Goal: Task Accomplishment & Management: Complete application form

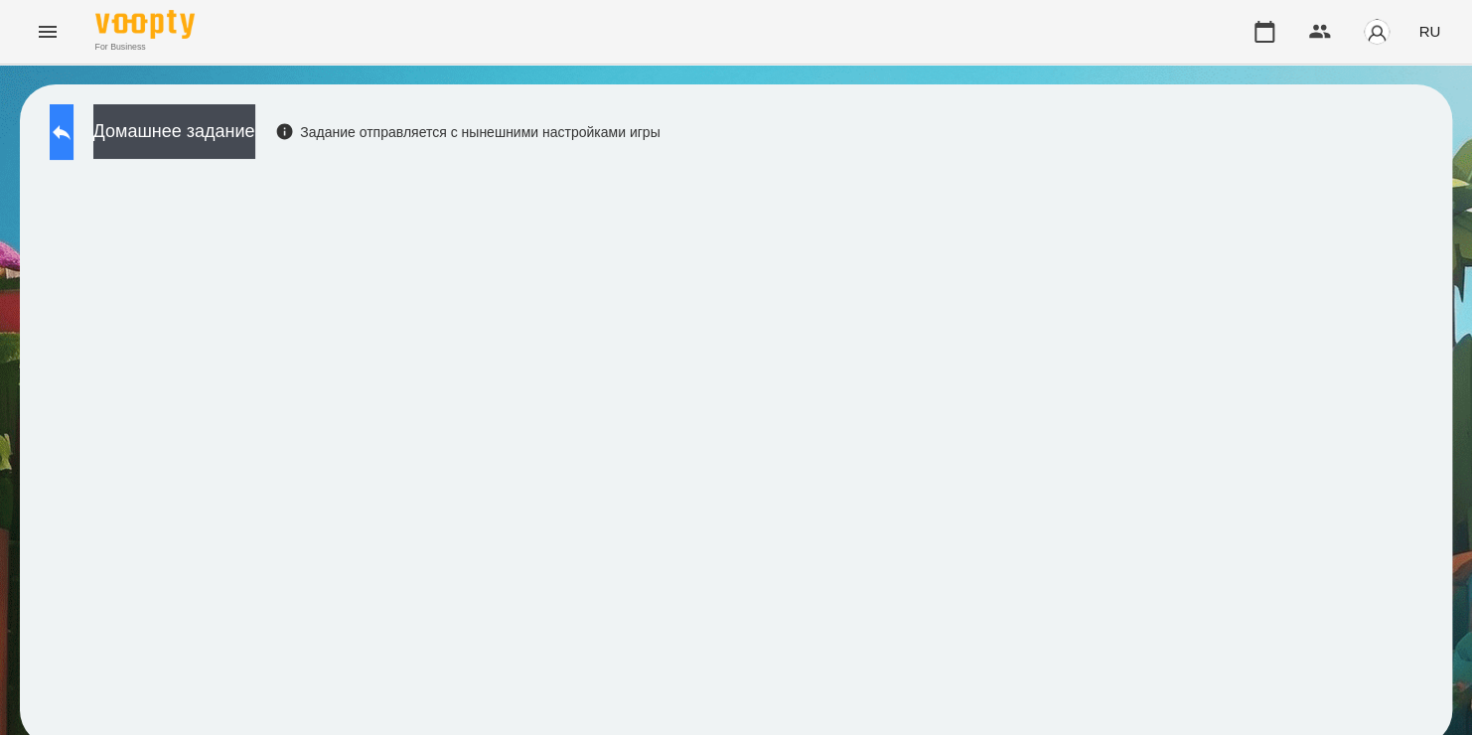
click at [73, 149] on button at bounding box center [62, 132] width 24 height 56
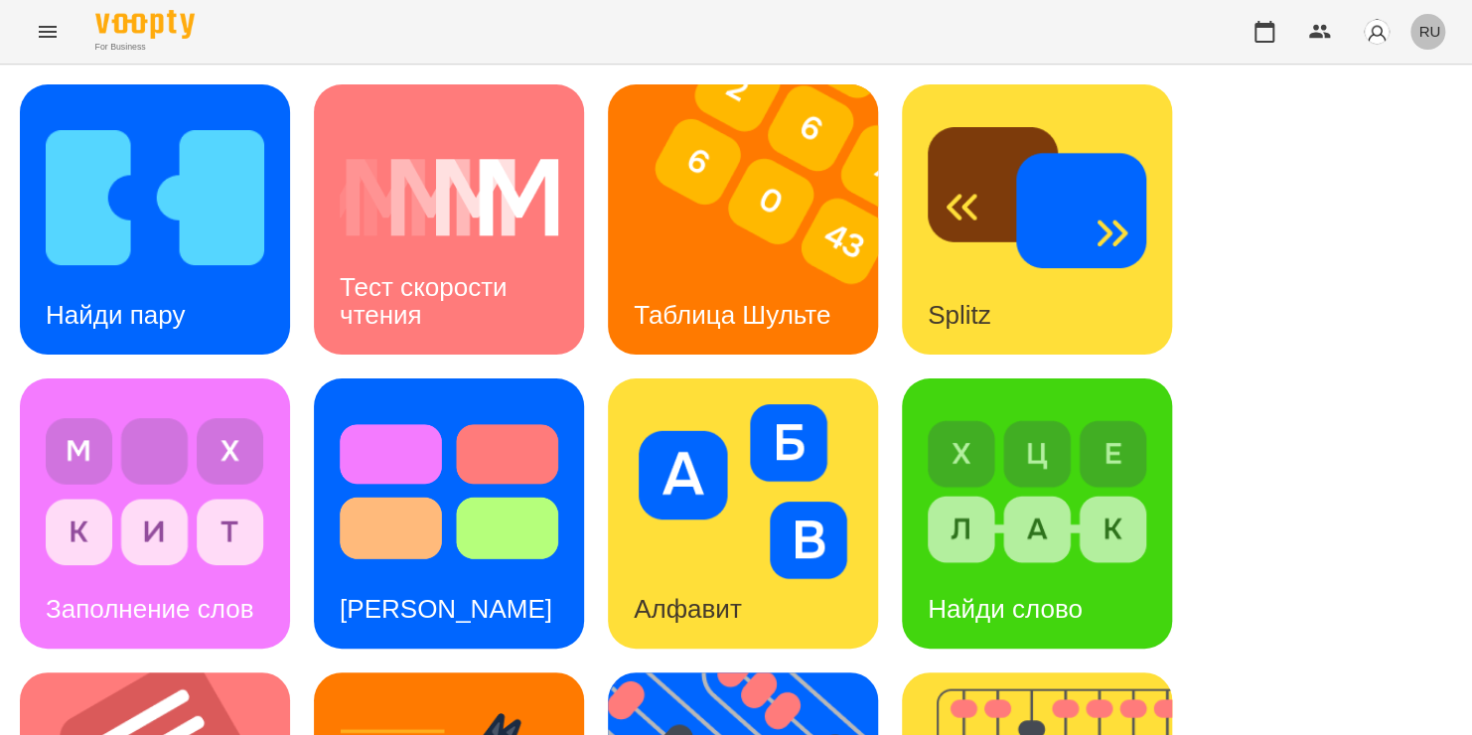
click at [1434, 29] on span "RU" at bounding box center [1429, 31] width 22 height 21
click at [1414, 115] on div "Українська" at bounding box center [1392, 112] width 101 height 36
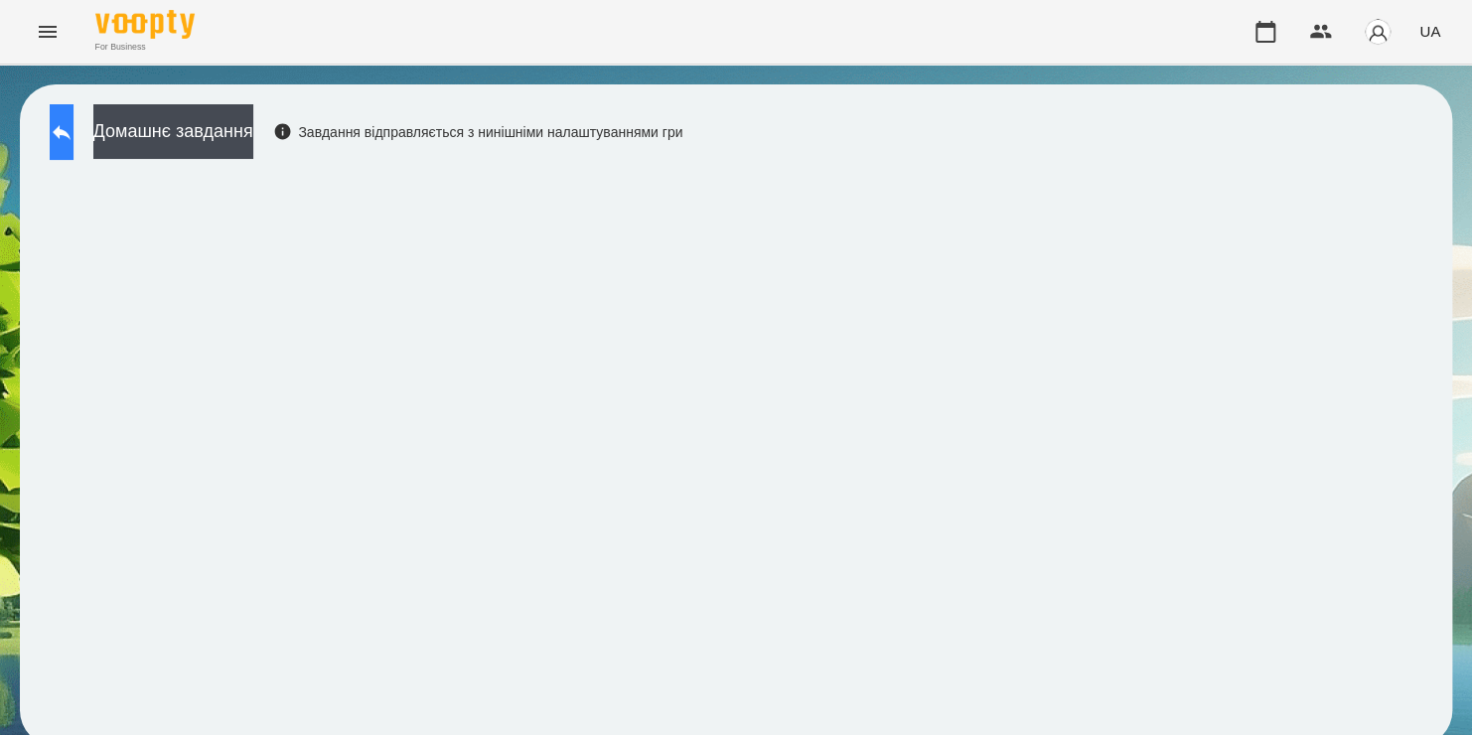
click at [66, 133] on button at bounding box center [62, 132] width 24 height 56
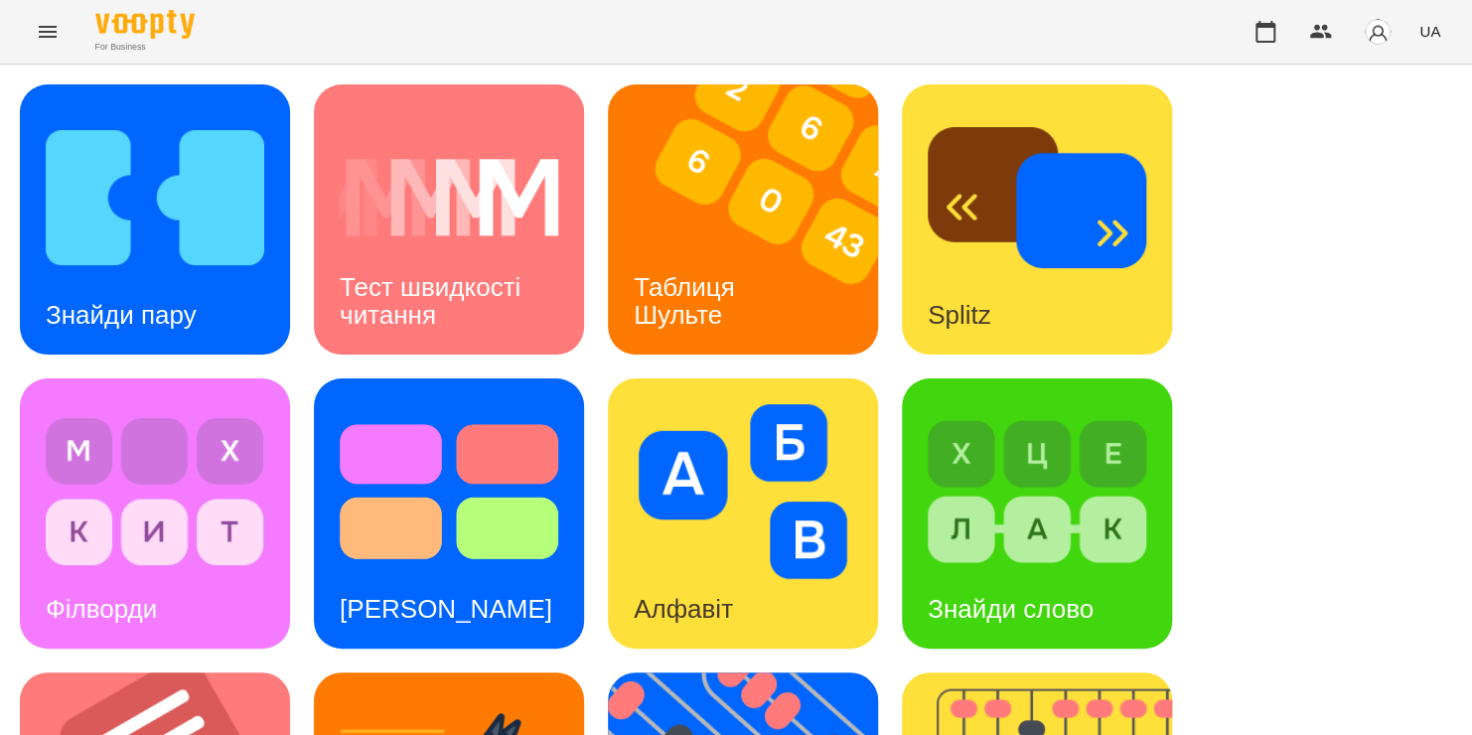
scroll to position [457, 0]
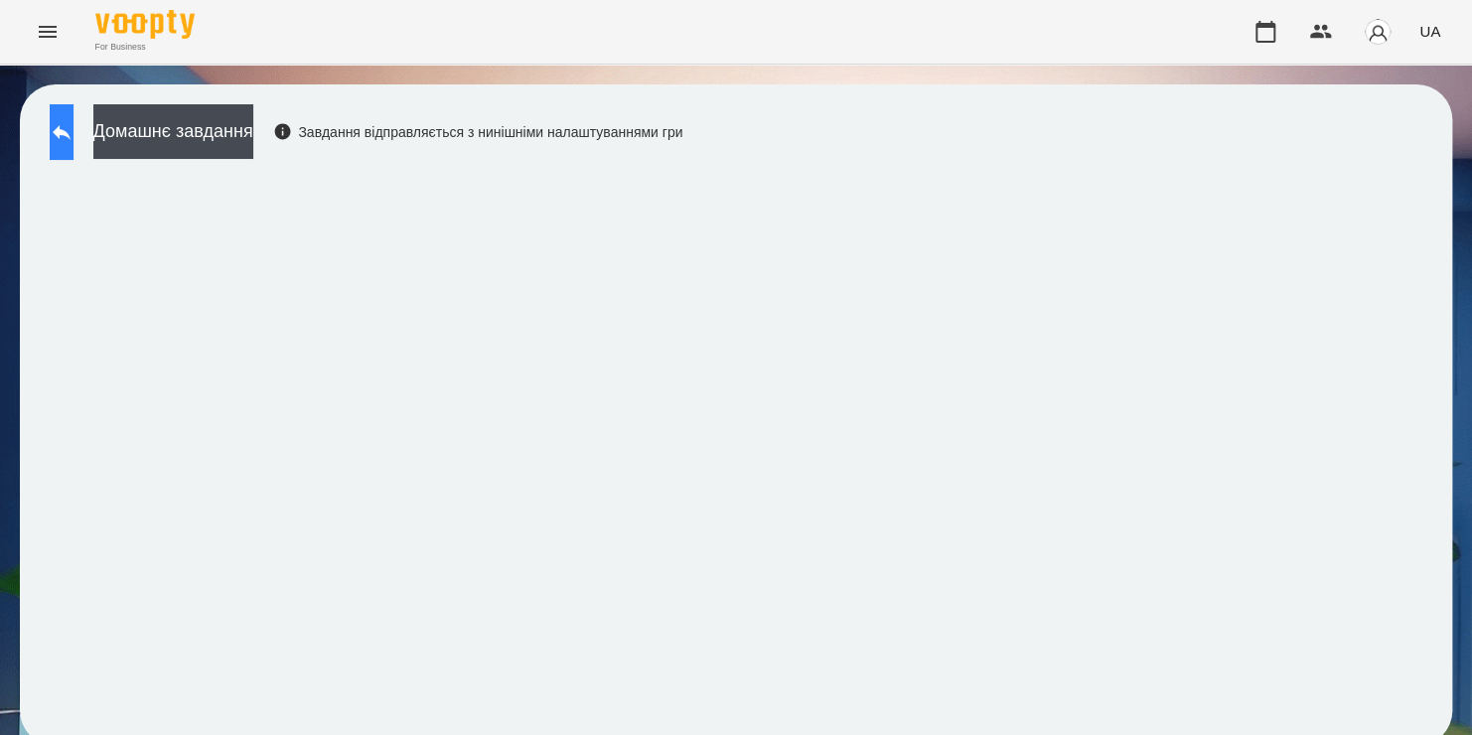
click at [65, 126] on button at bounding box center [62, 132] width 24 height 56
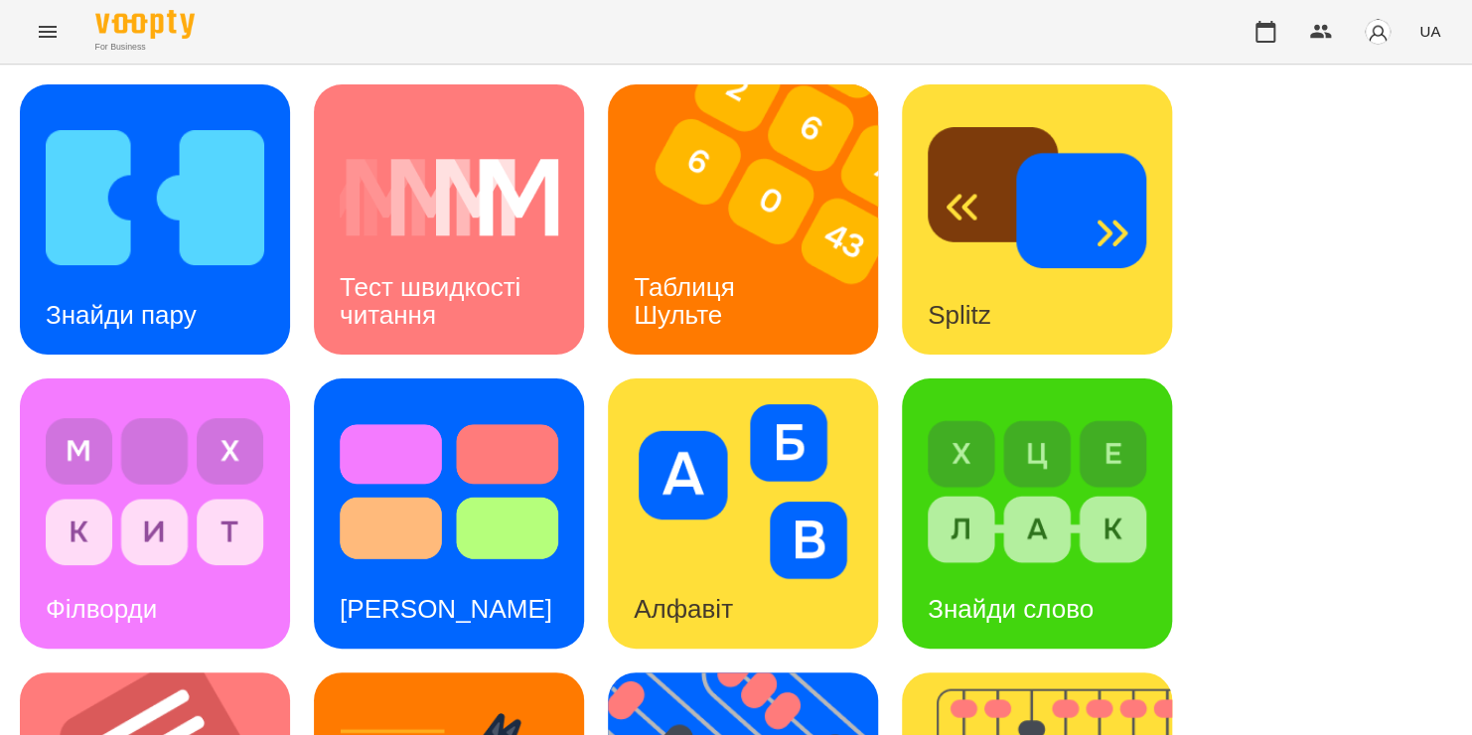
scroll to position [393, 0]
click at [1277, 21] on icon "button" at bounding box center [1265, 32] width 24 height 24
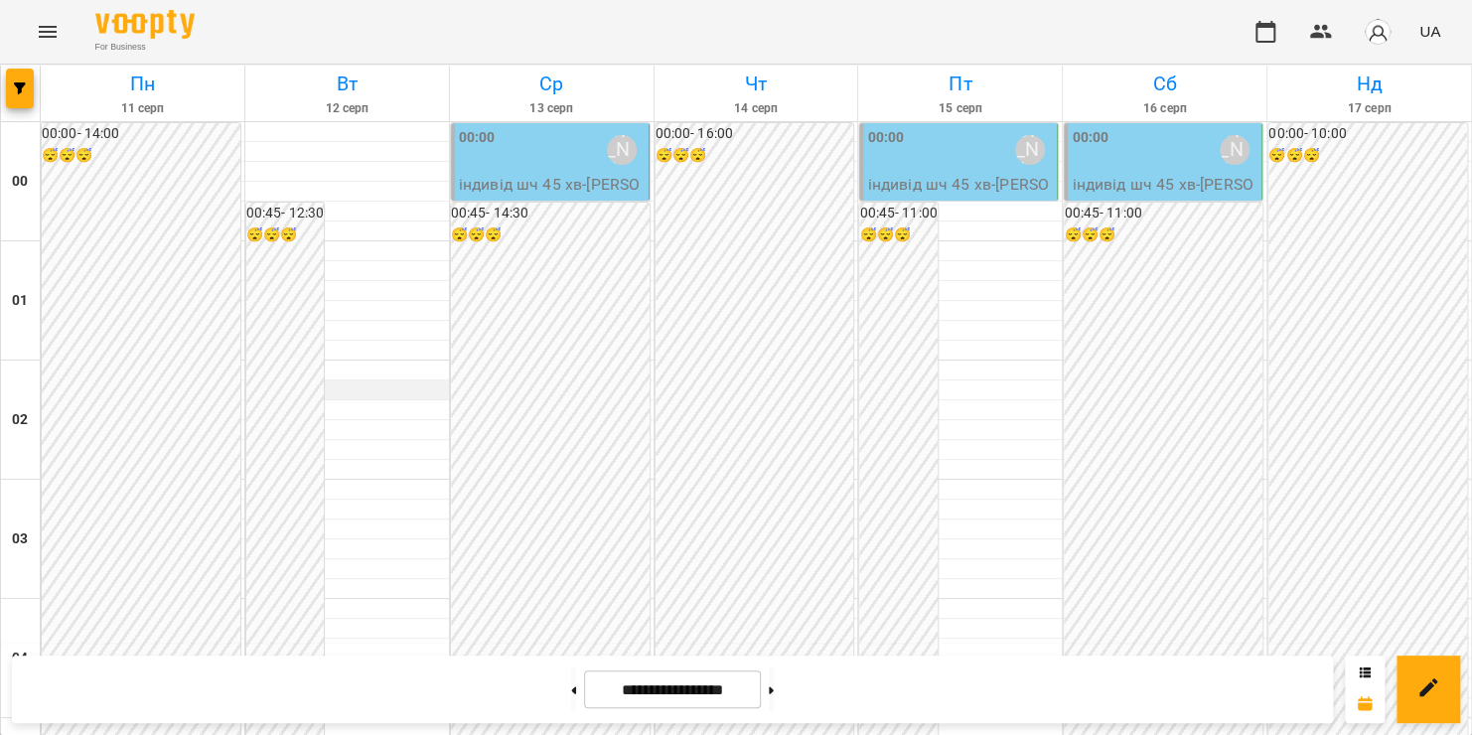
scroll to position [2323, 0]
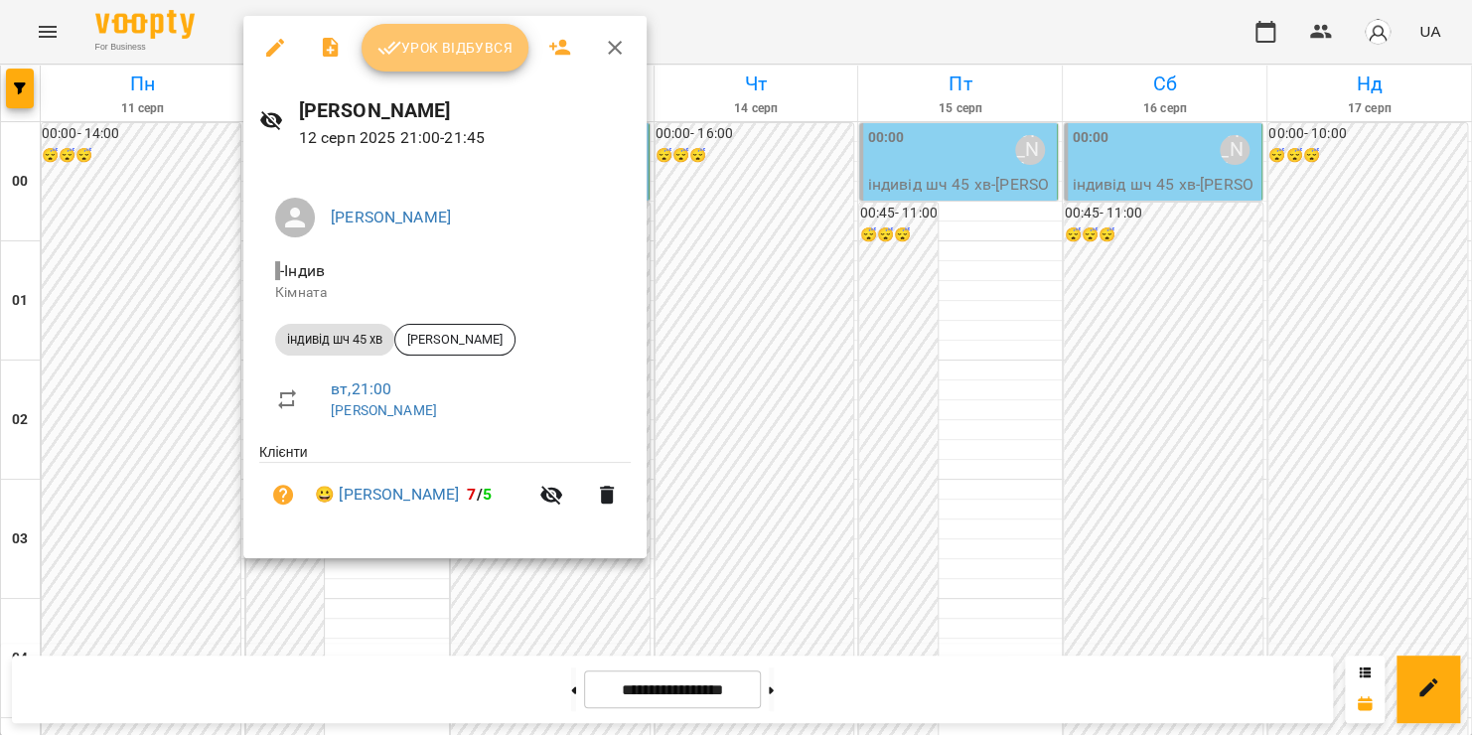
click at [460, 53] on span "Урок відбувся" at bounding box center [444, 48] width 135 height 24
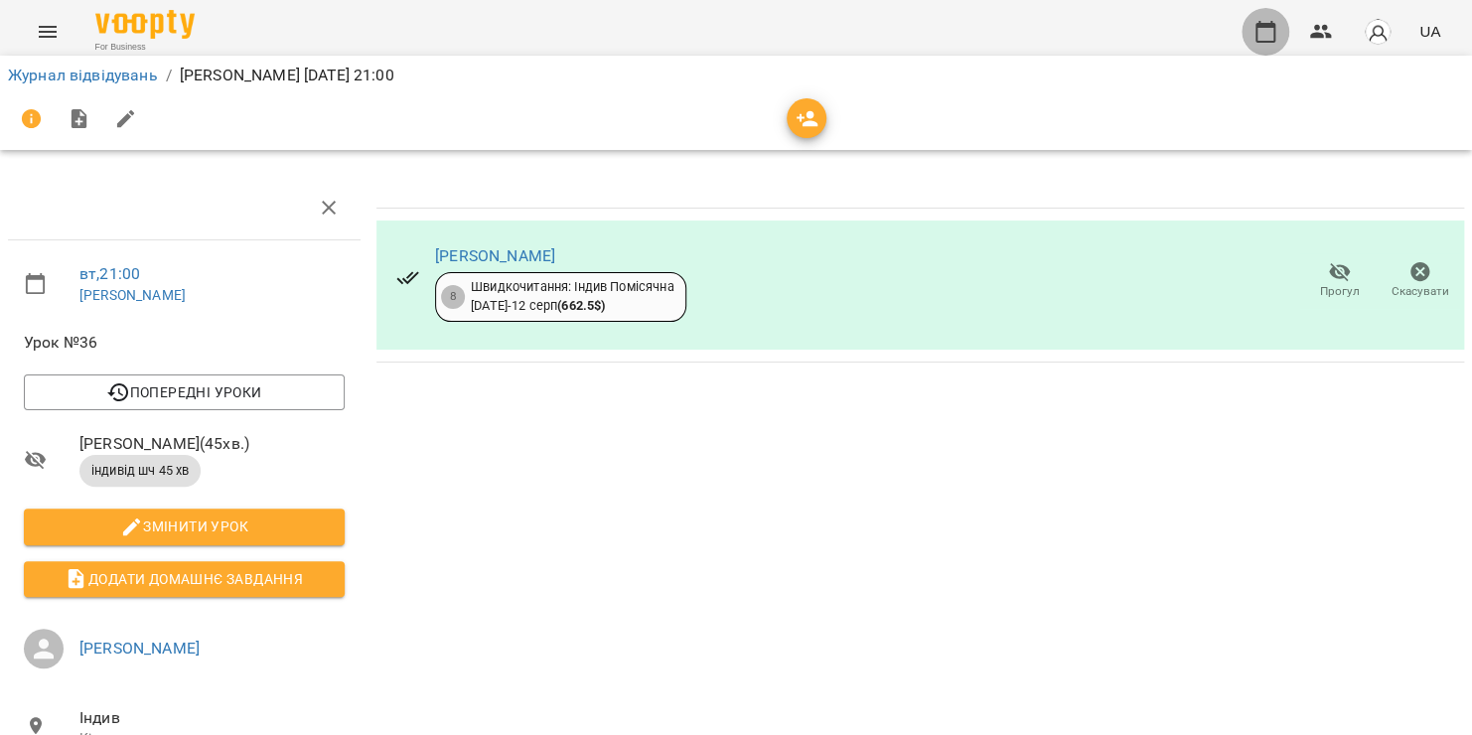
click at [1262, 34] on icon "button" at bounding box center [1265, 32] width 24 height 24
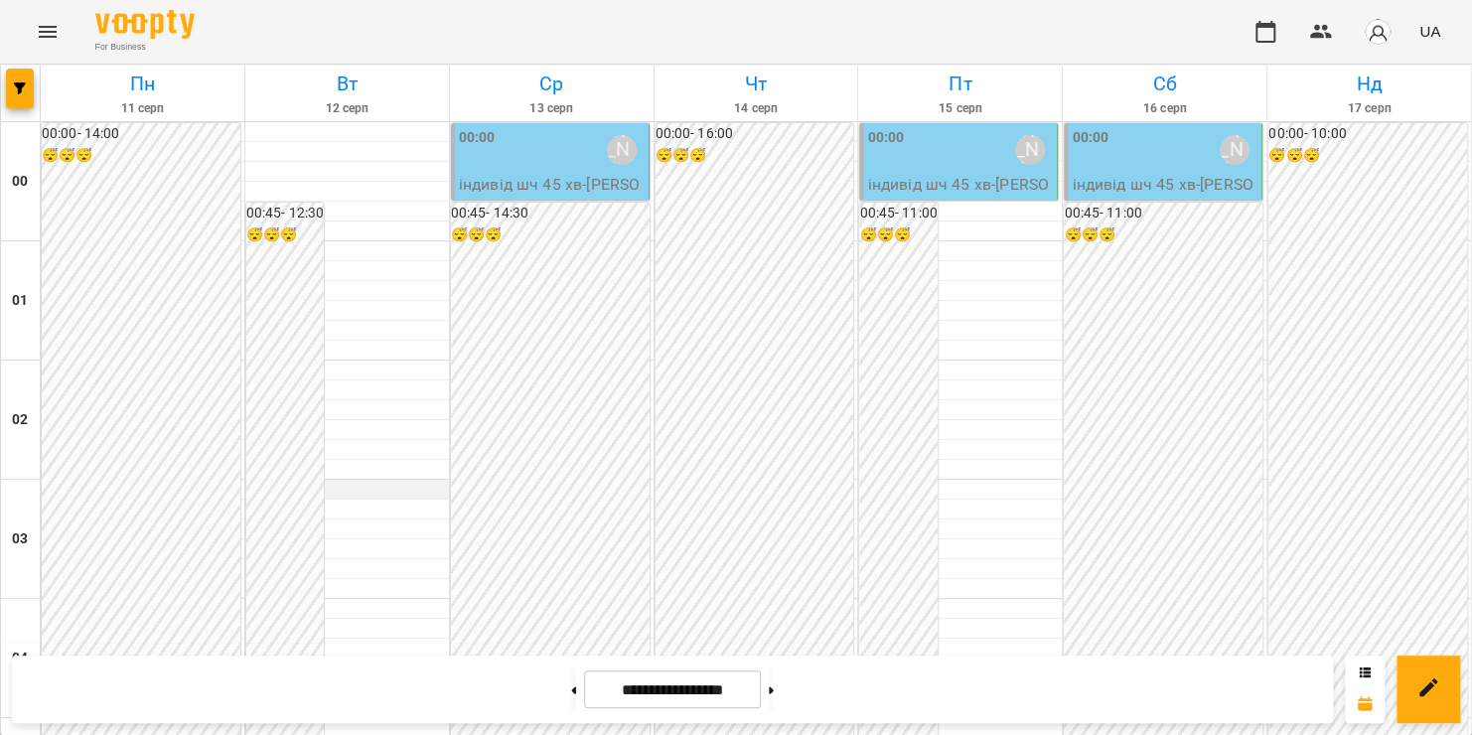
scroll to position [2336, 0]
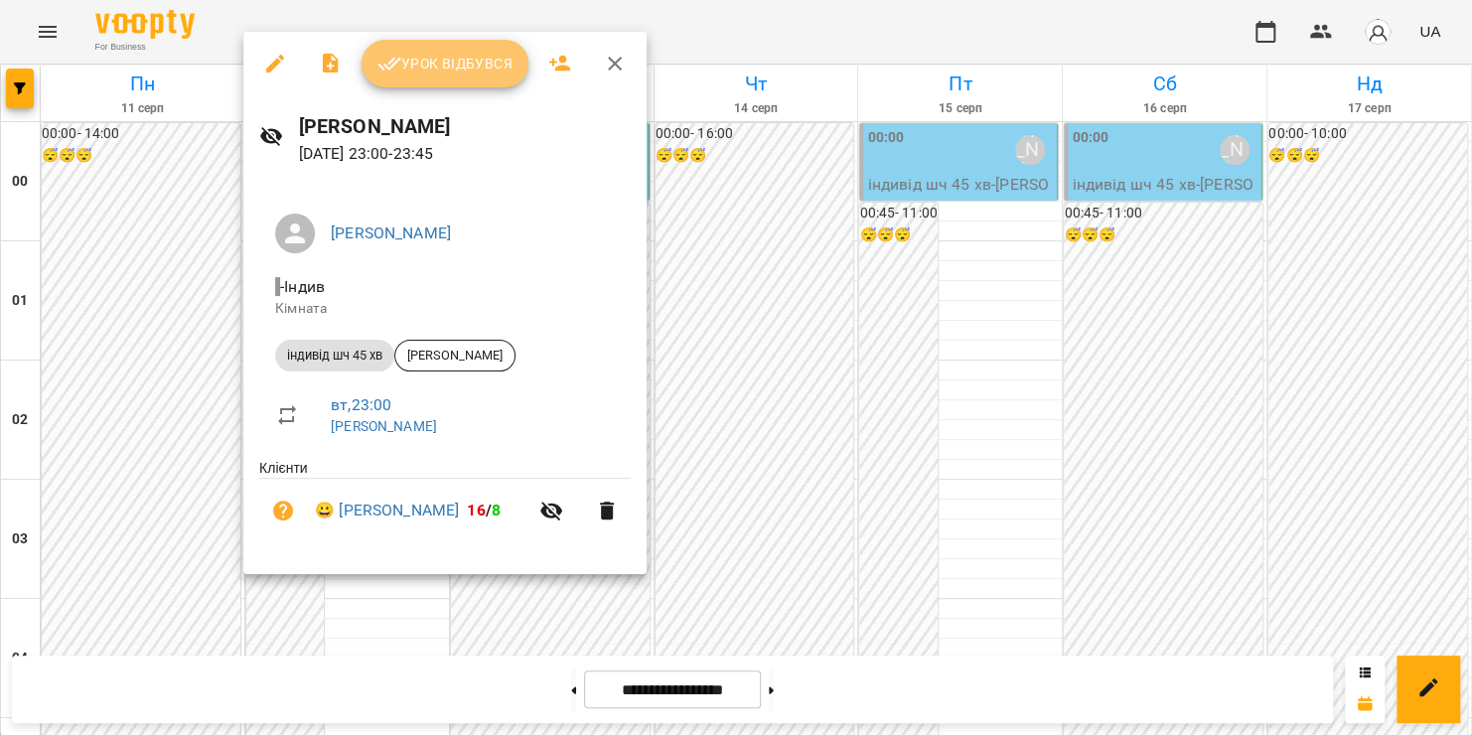
click at [463, 68] on span "Урок відбувся" at bounding box center [444, 64] width 135 height 24
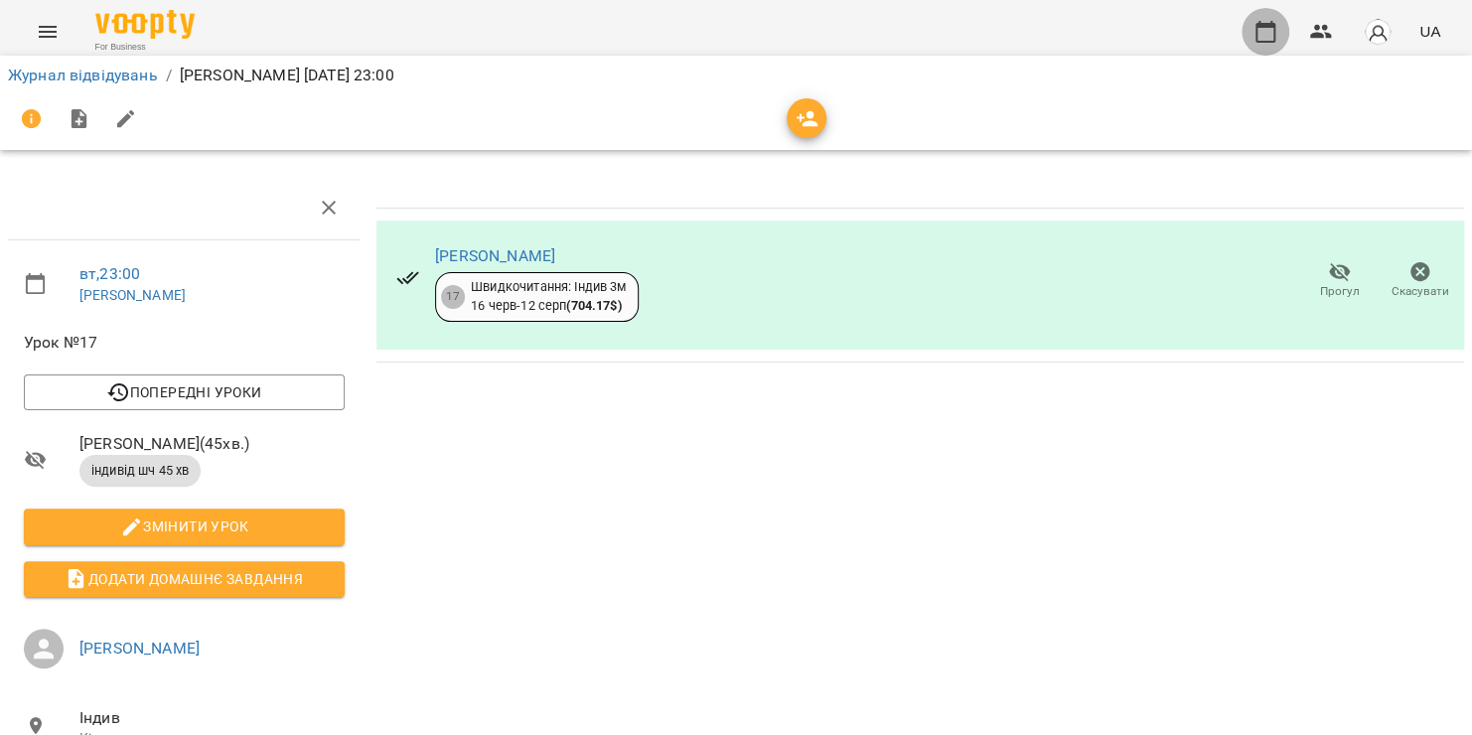
click at [1263, 29] on icon "button" at bounding box center [1265, 32] width 24 height 24
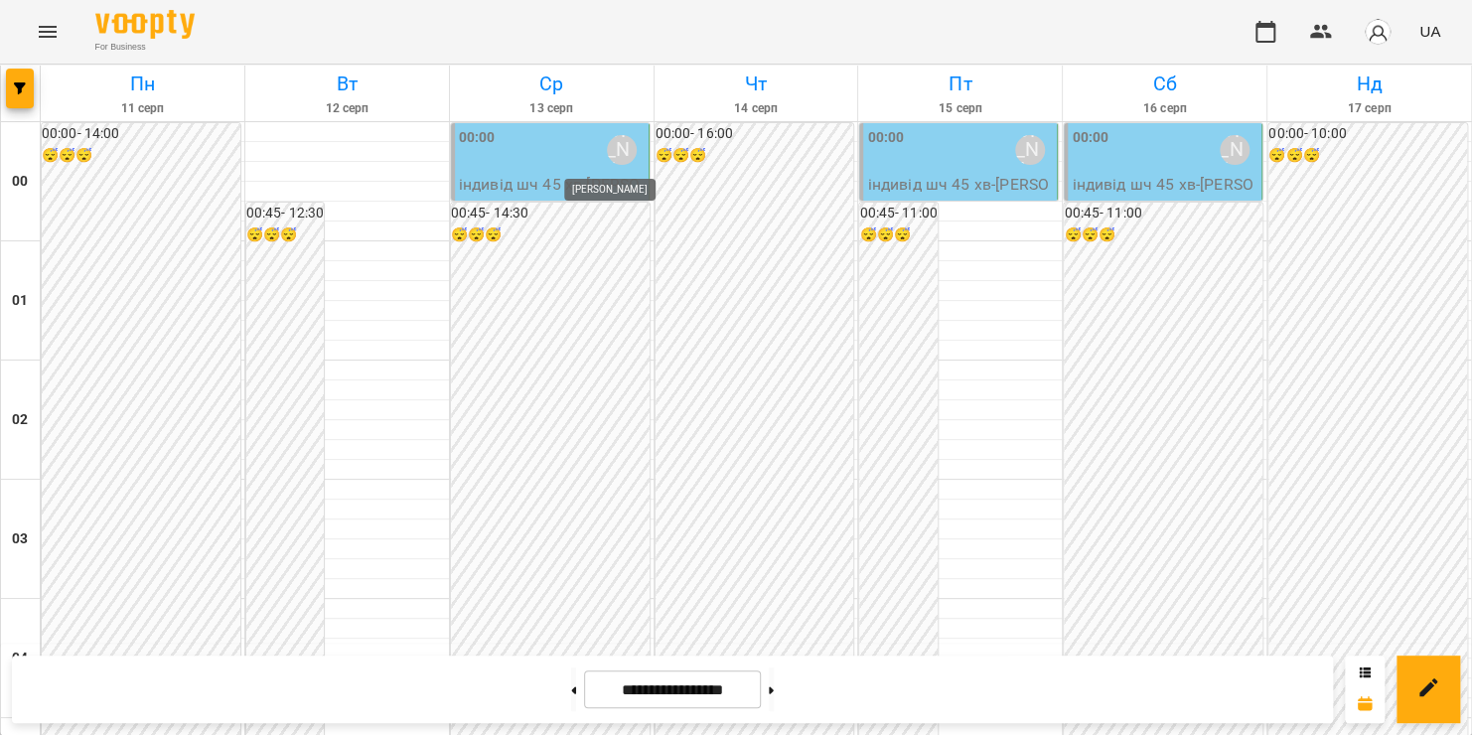
click at [614, 144] on div "[PERSON_NAME]" at bounding box center [622, 150] width 30 height 30
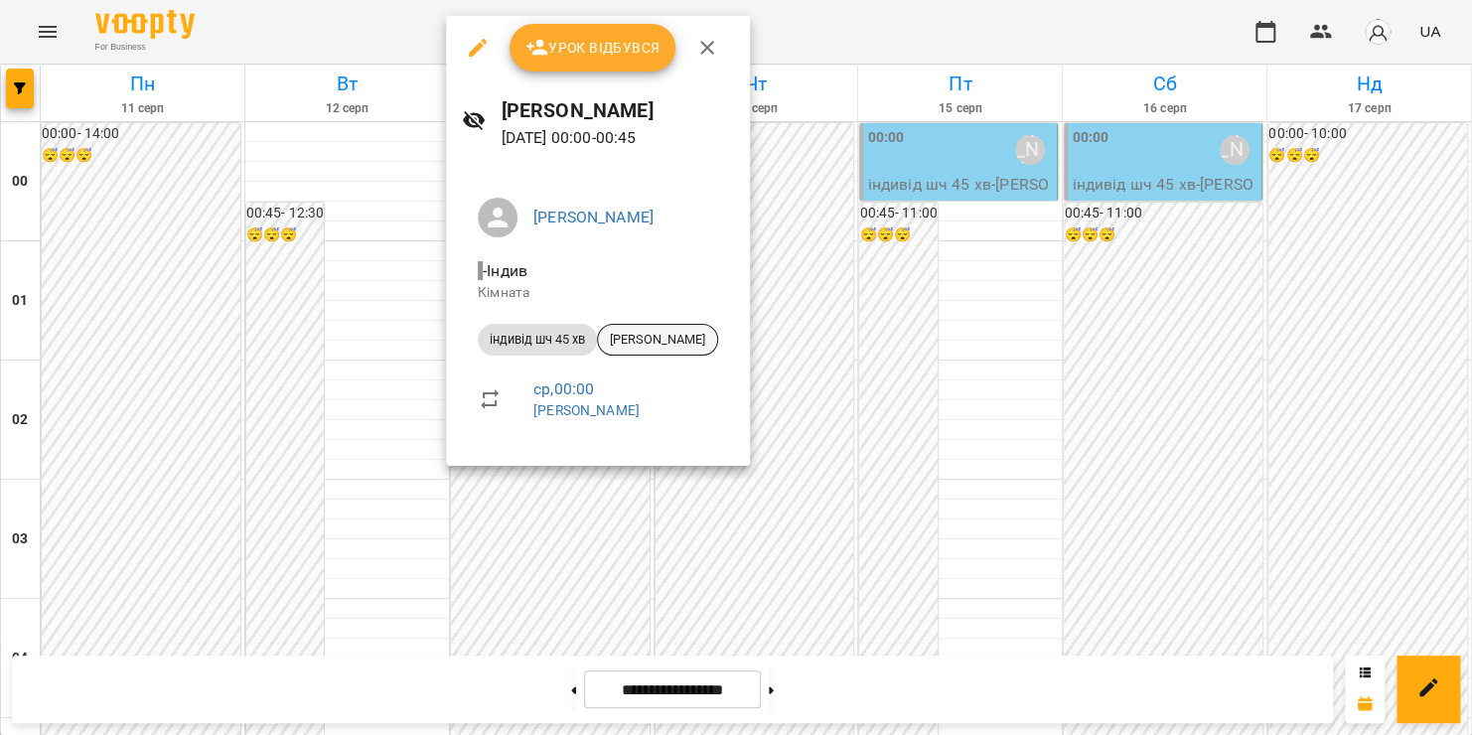
click at [654, 350] on div "[PERSON_NAME]" at bounding box center [657, 340] width 121 height 32
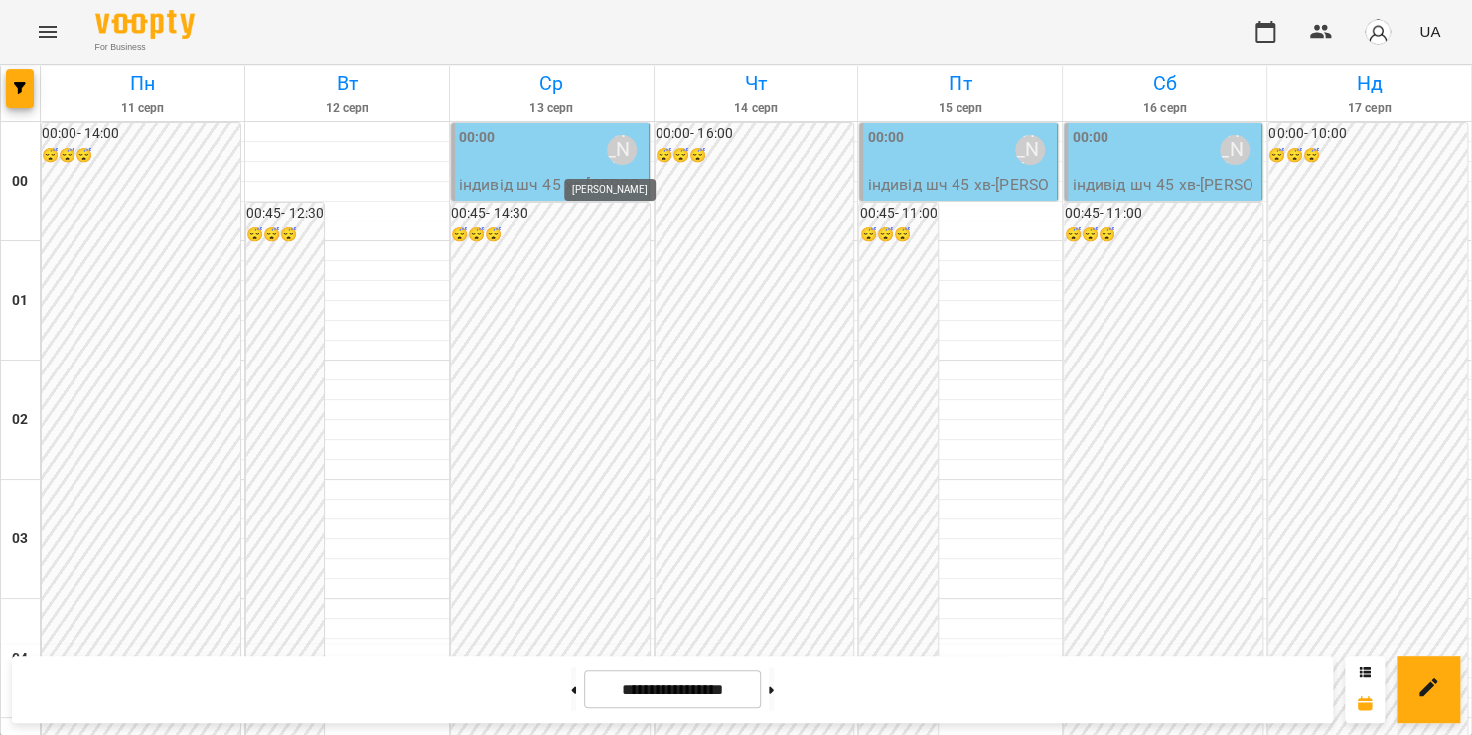
click at [625, 146] on div "[PERSON_NAME]" at bounding box center [622, 150] width 30 height 30
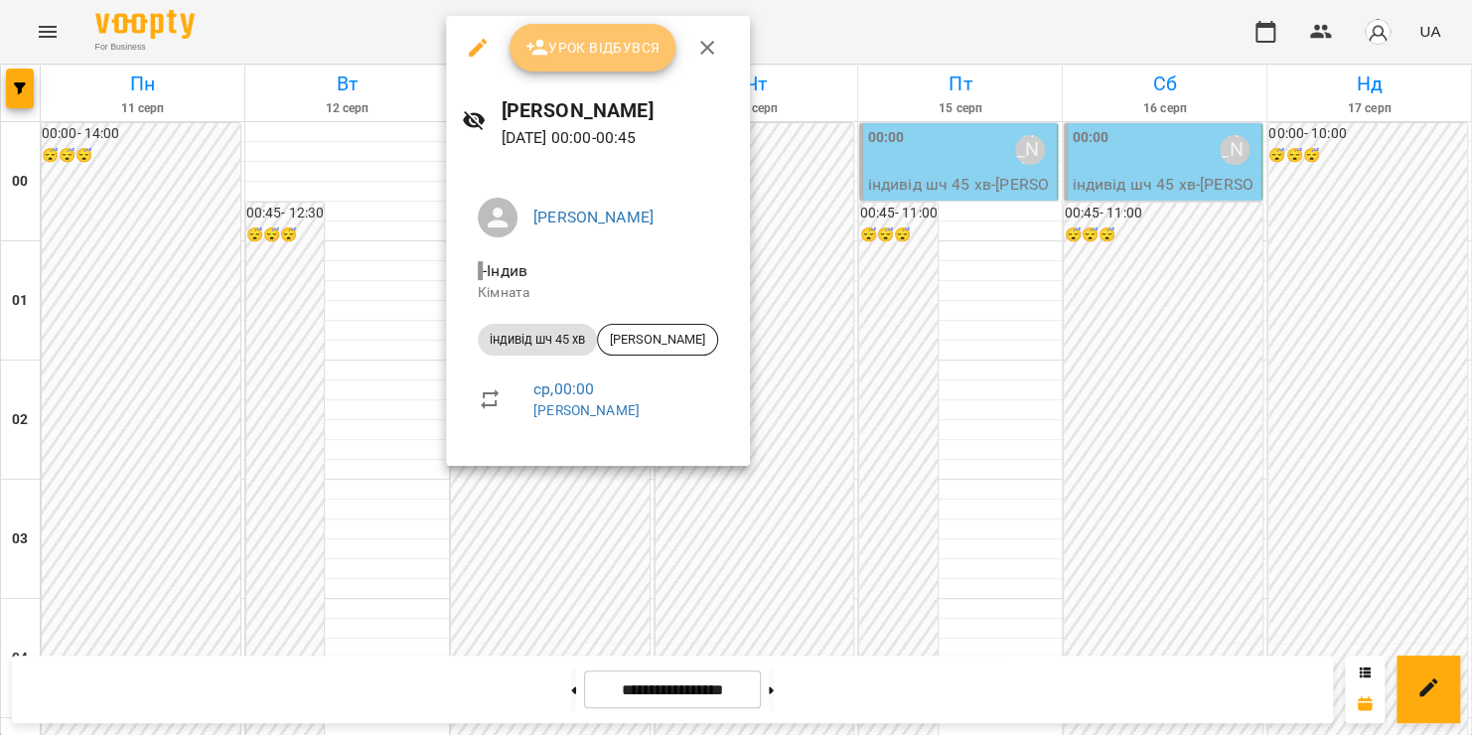
click at [606, 53] on span "Урок відбувся" at bounding box center [592, 48] width 135 height 24
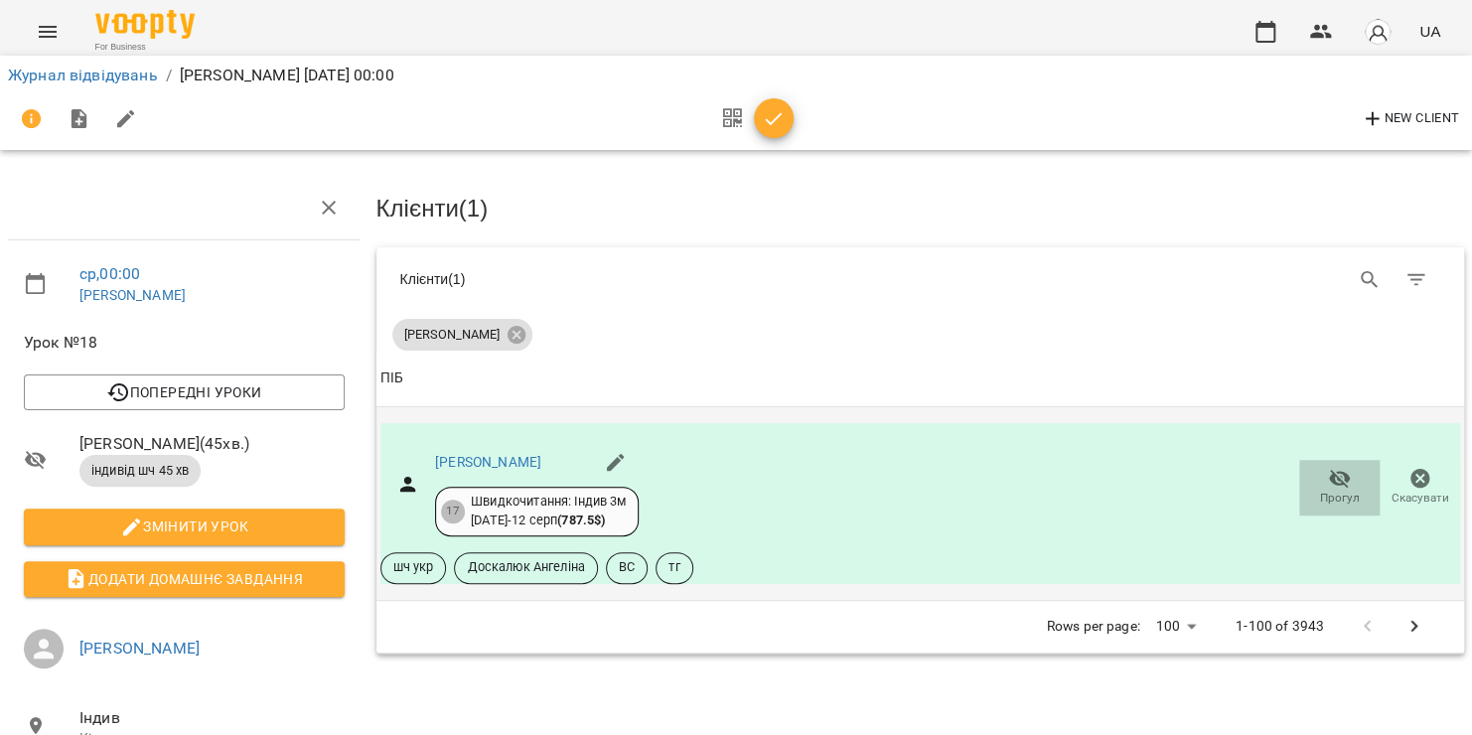
click at [1329, 480] on icon "button" at bounding box center [1340, 478] width 22 height 19
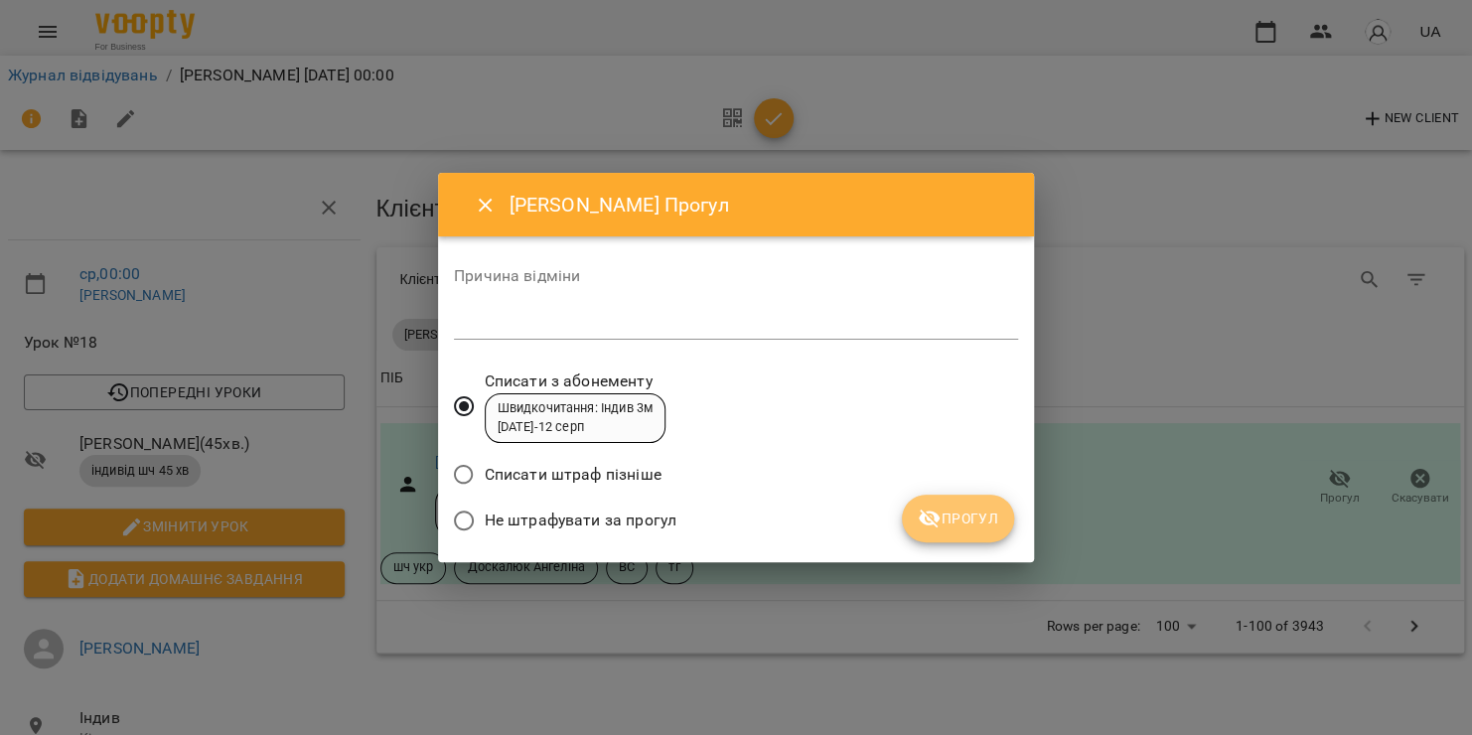
click span "Прогул"
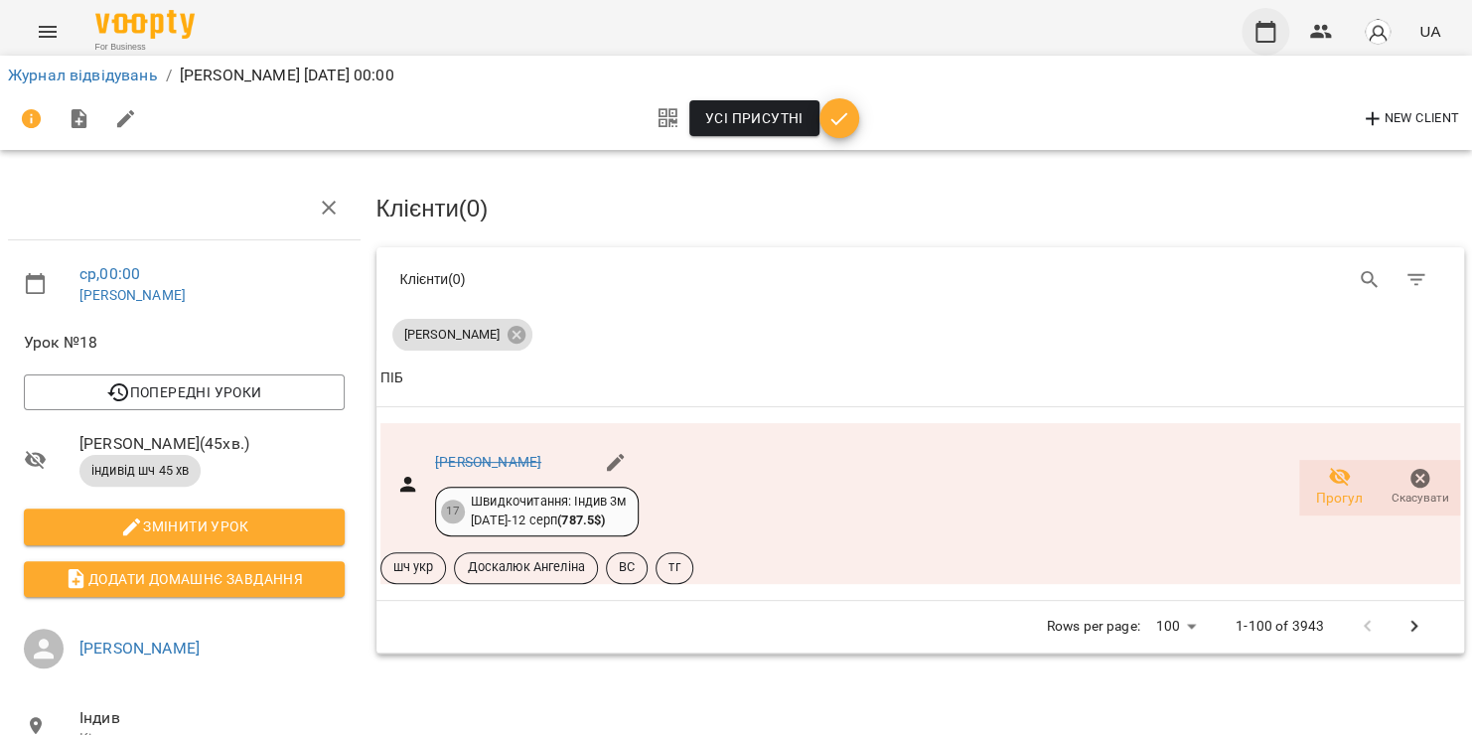
click icon "button"
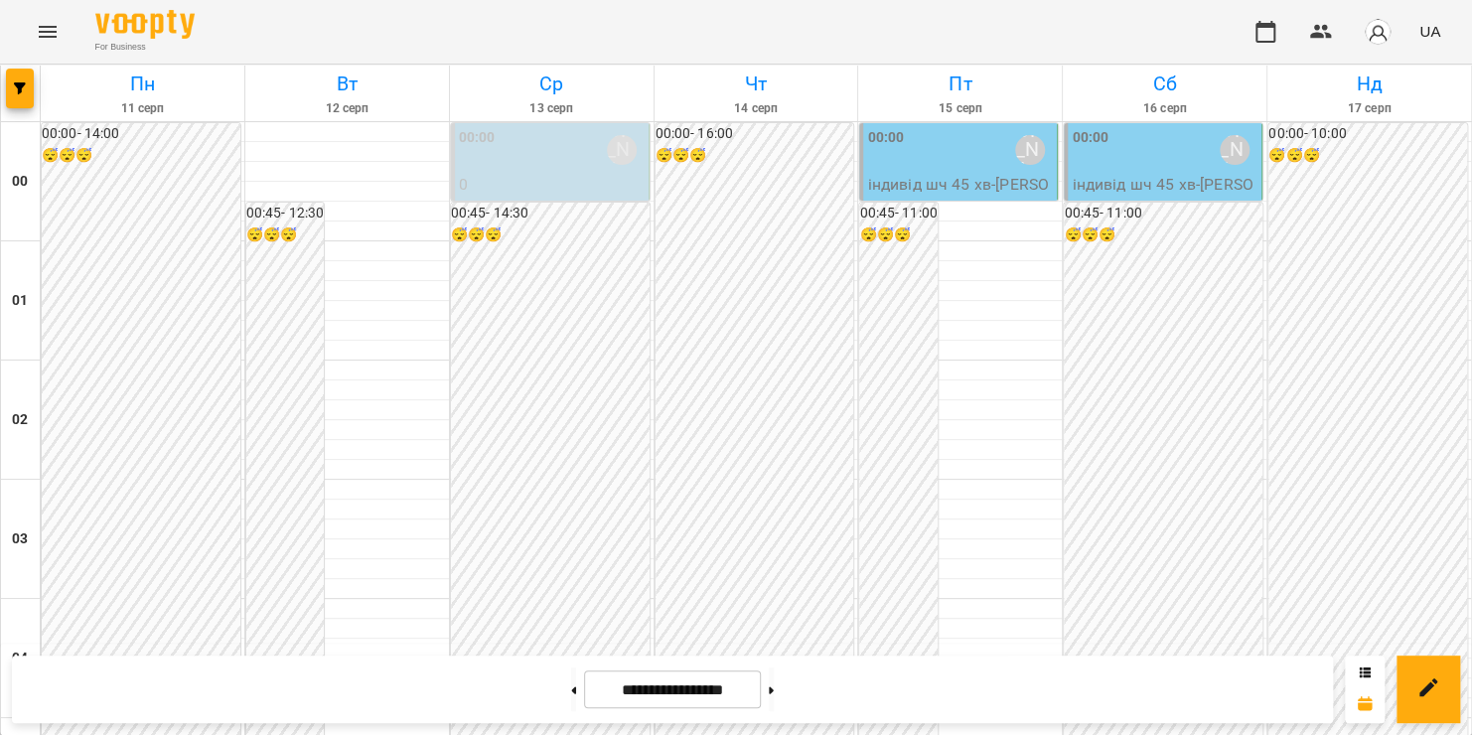
scroll to position [1484, 0]
click div "[PERSON_NAME]"
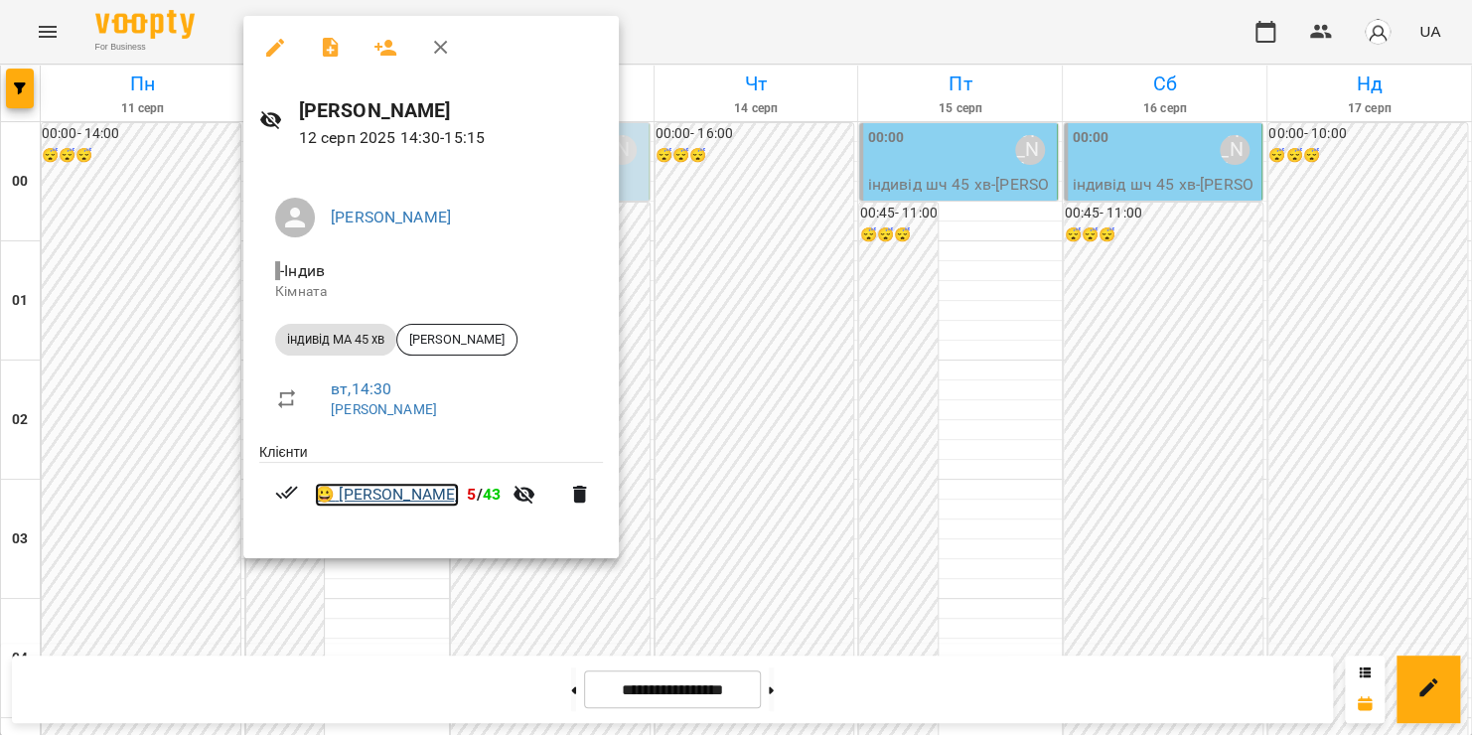
click link "😀 [PERSON_NAME]"
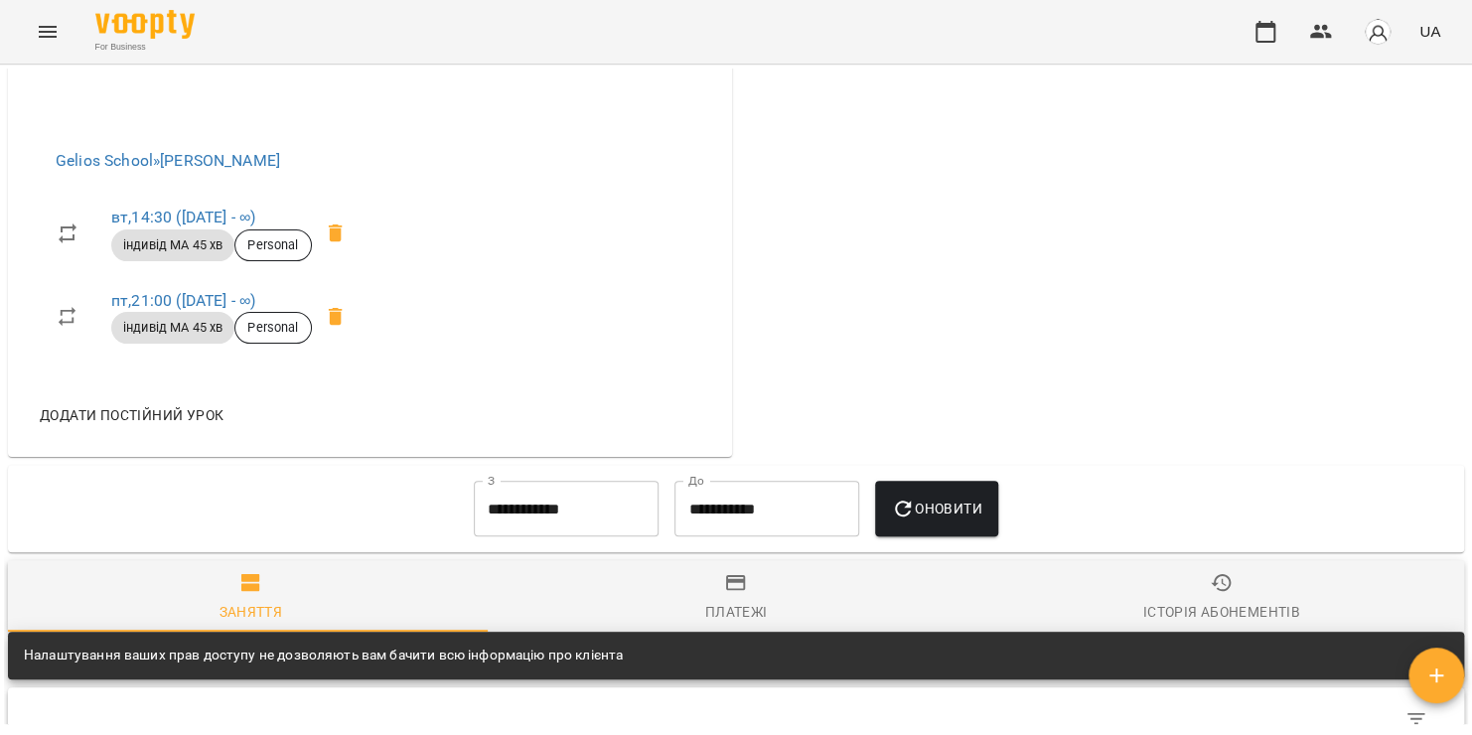
scroll to position [1238, 0]
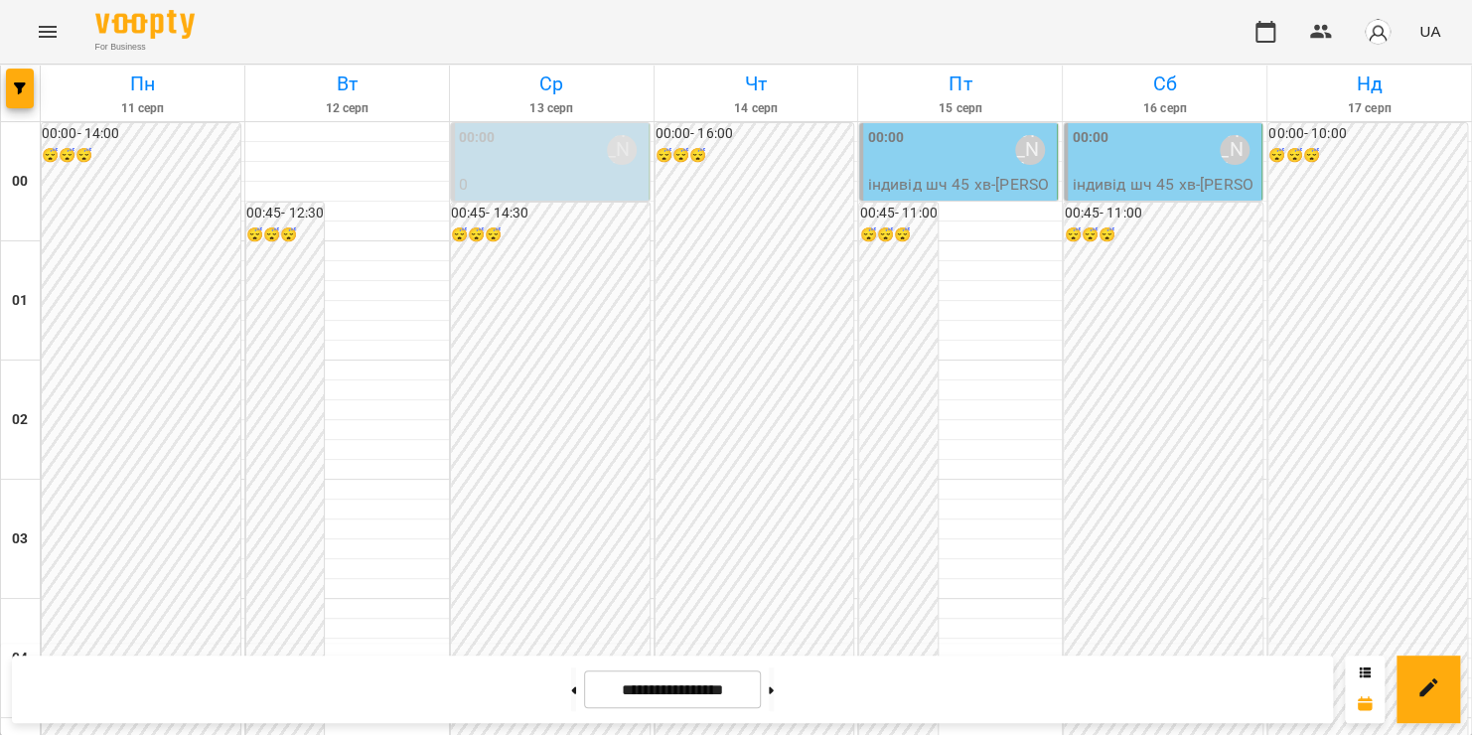
scroll to position [2255, 0]
click div "[PERSON_NAME]"
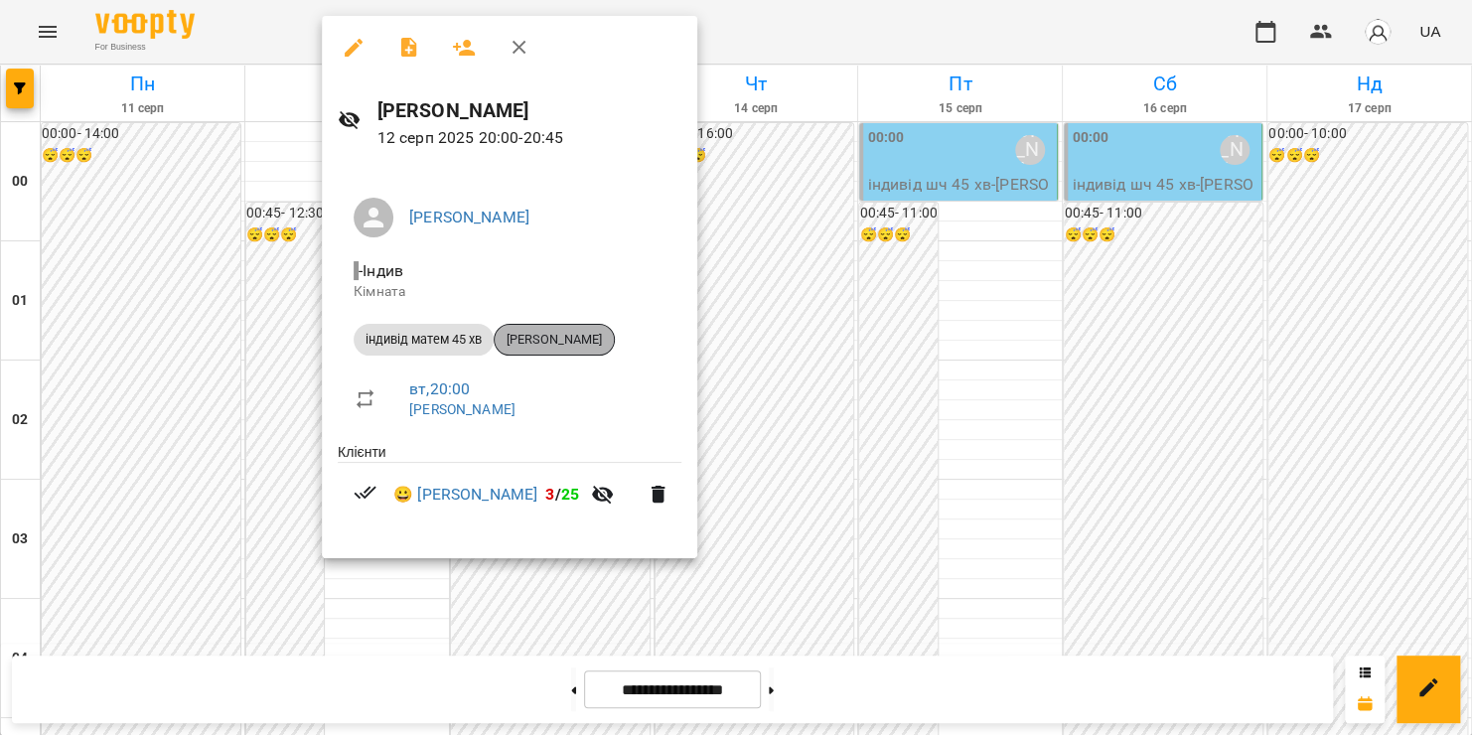
click span "[PERSON_NAME]"
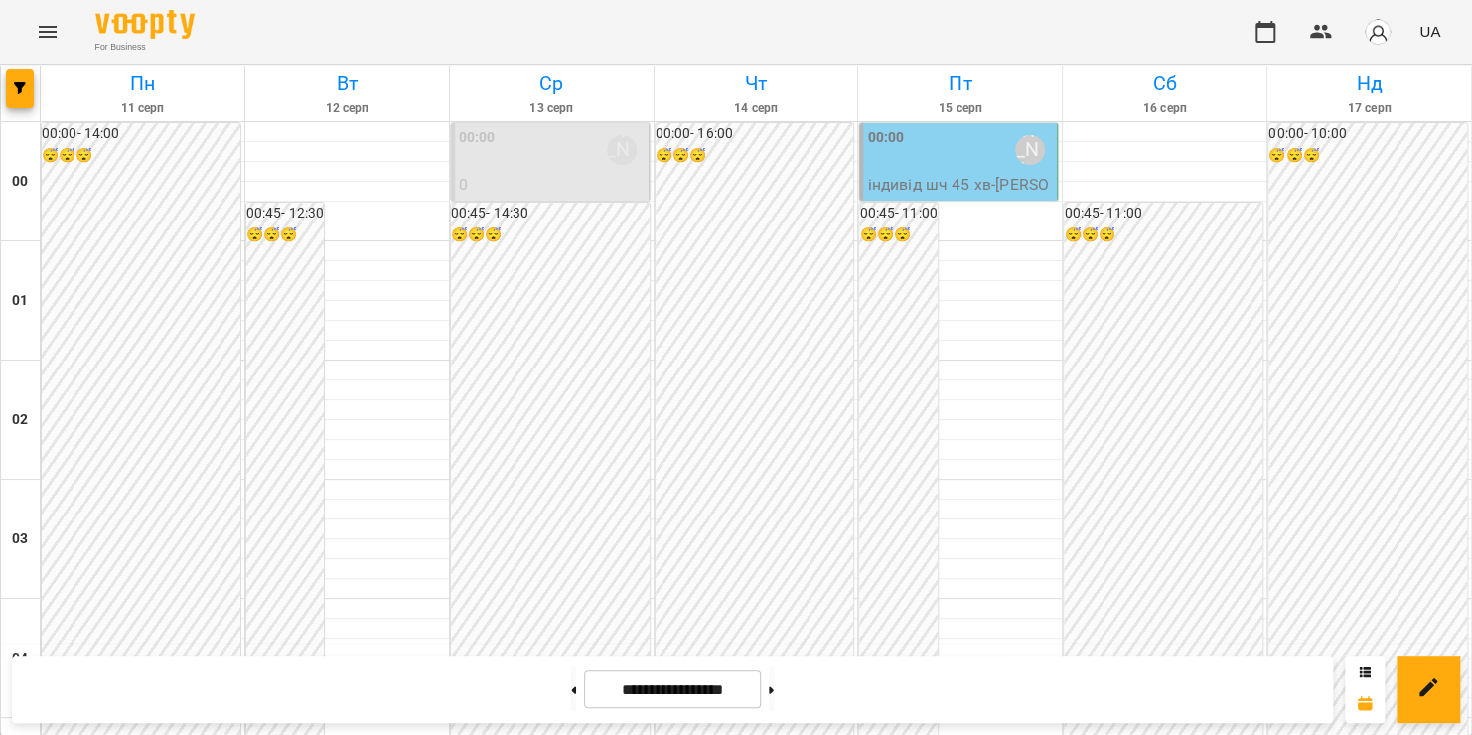
scroll to position [1310, 0]
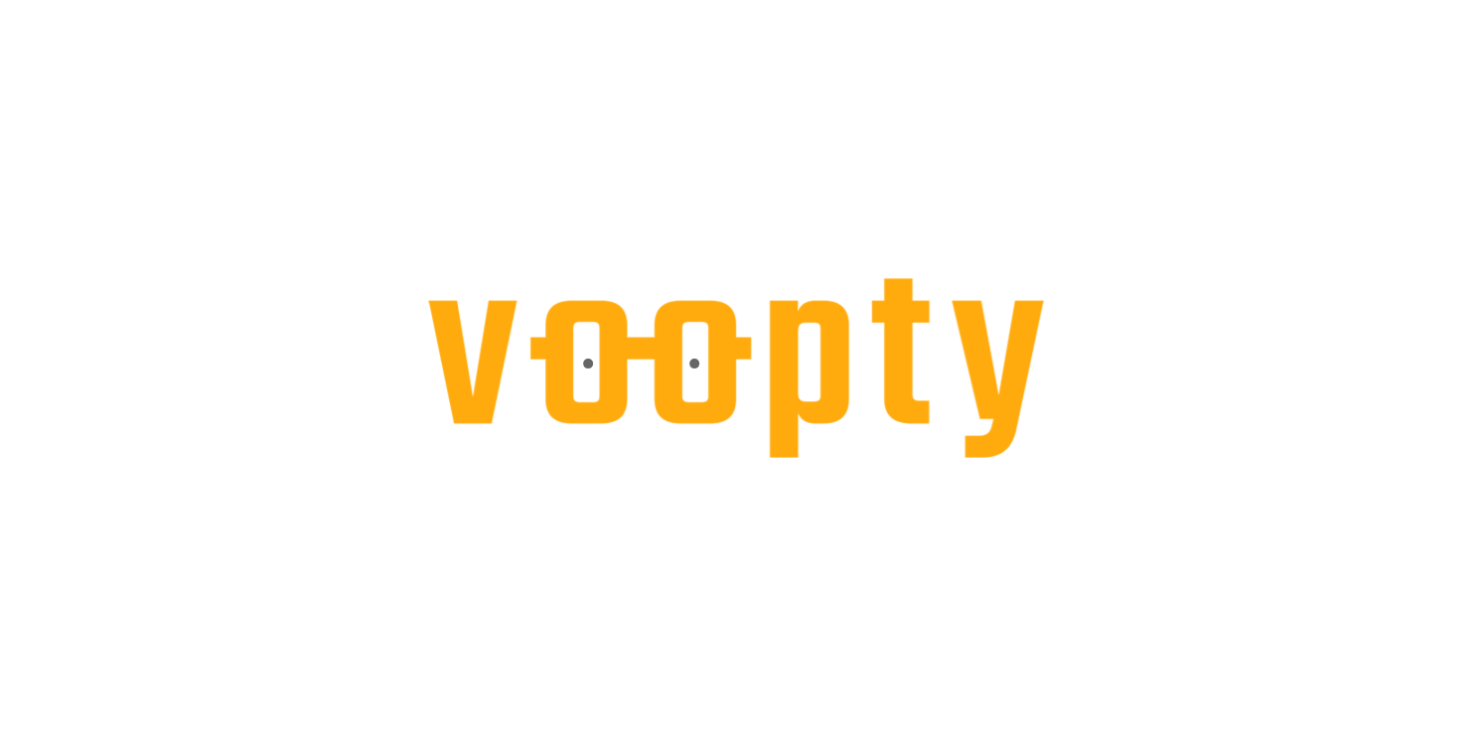
click at [1239, 0] on div at bounding box center [736, 0] width 1472 height 0
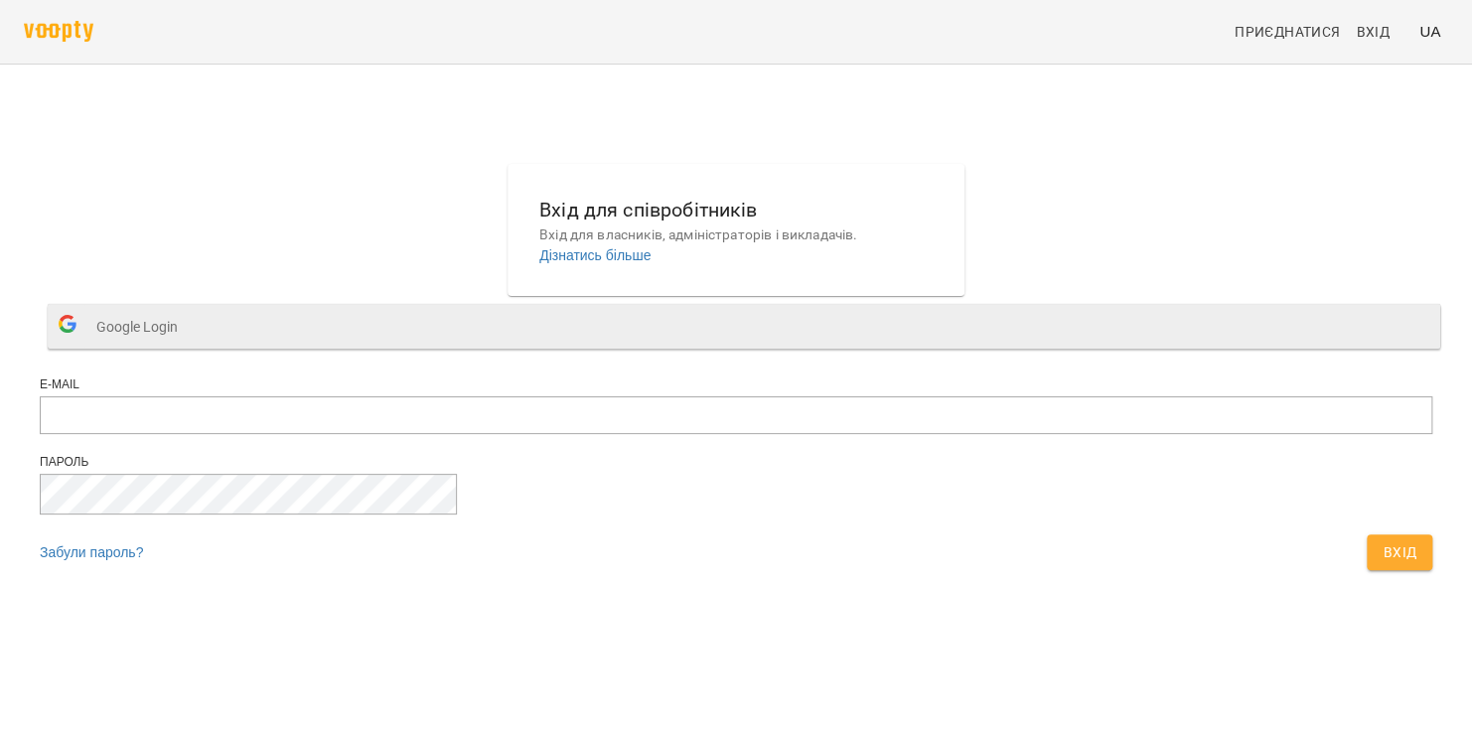
click at [188, 347] on span "Google Login" at bounding box center [141, 327] width 91 height 40
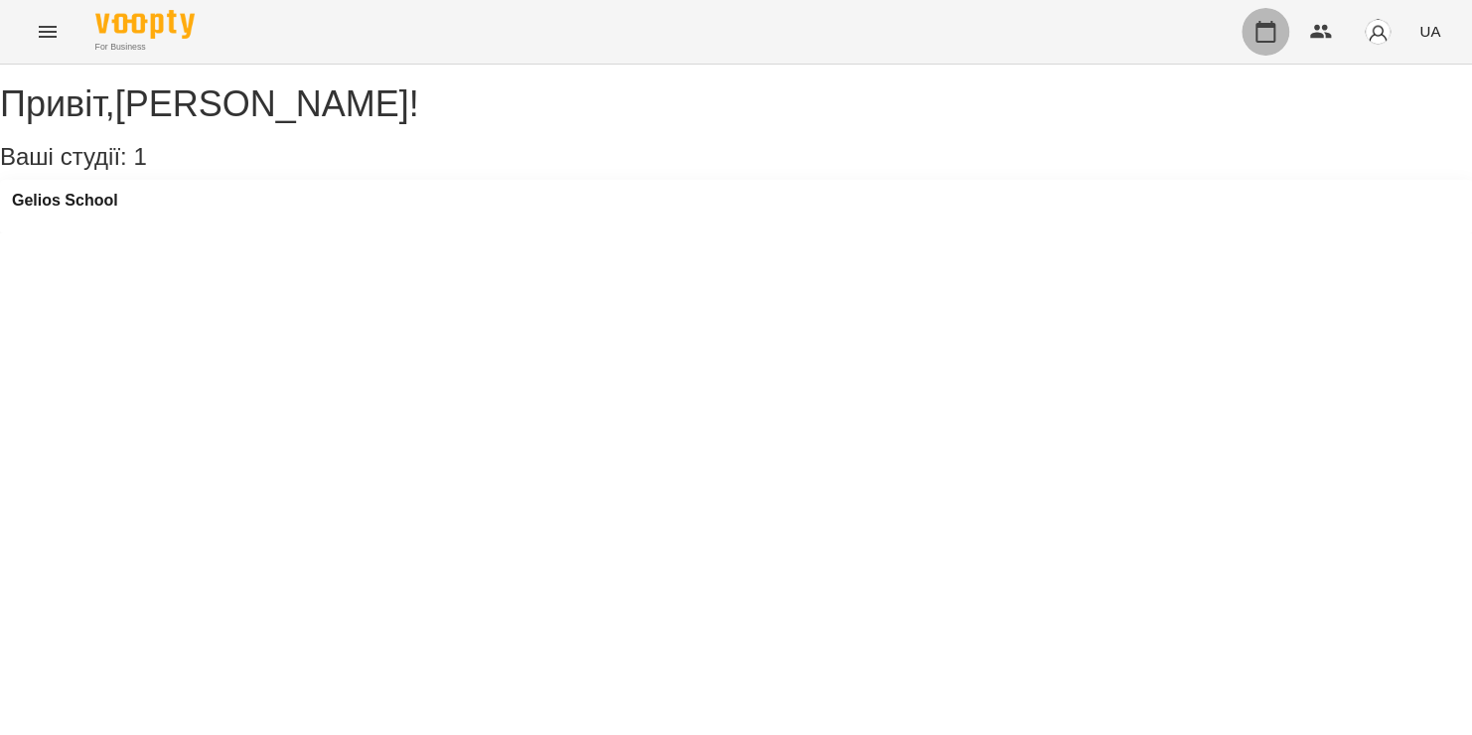
click at [1268, 44] on button "button" at bounding box center [1265, 32] width 48 height 48
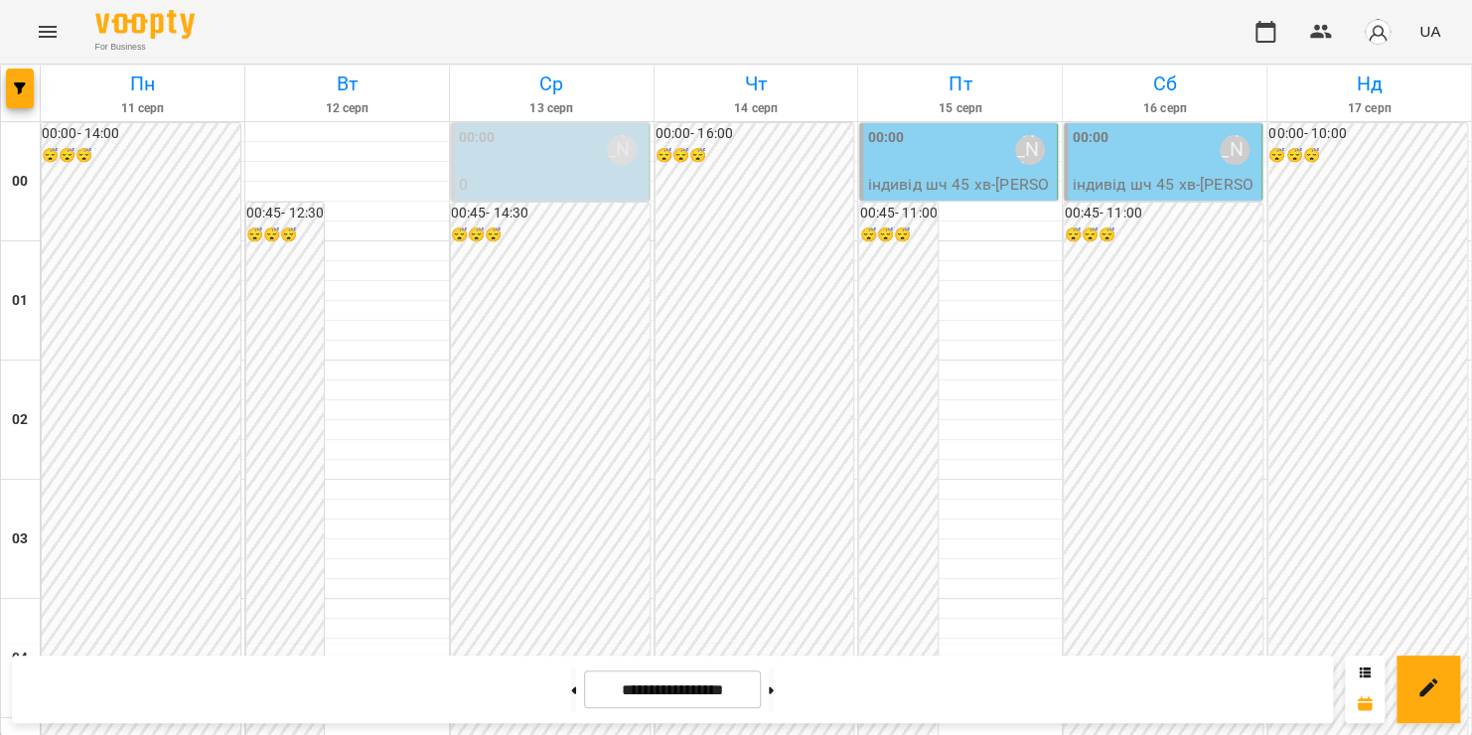
scroll to position [888, 0]
click at [56, 28] on icon "Menu" at bounding box center [48, 32] width 18 height 12
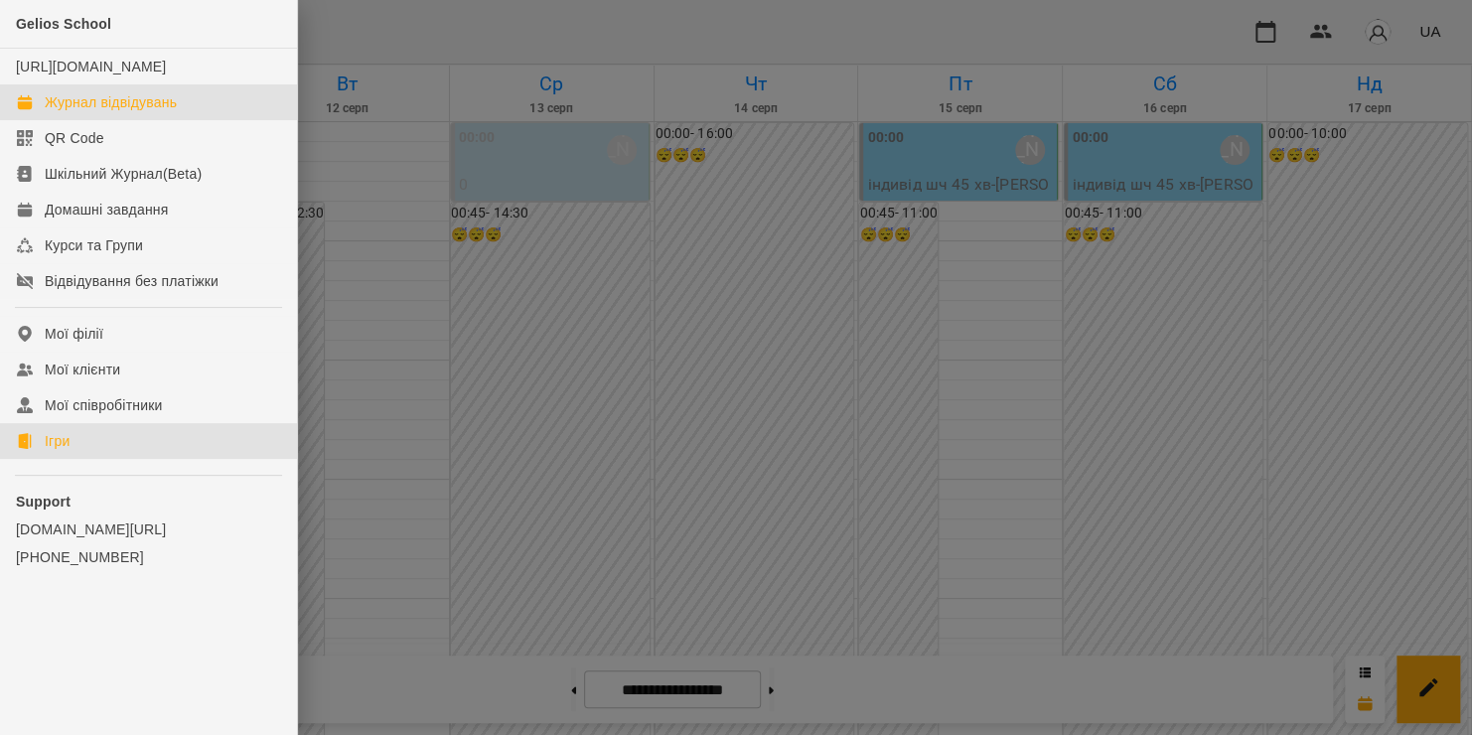
click at [81, 459] on link "Ігри" at bounding box center [148, 441] width 297 height 36
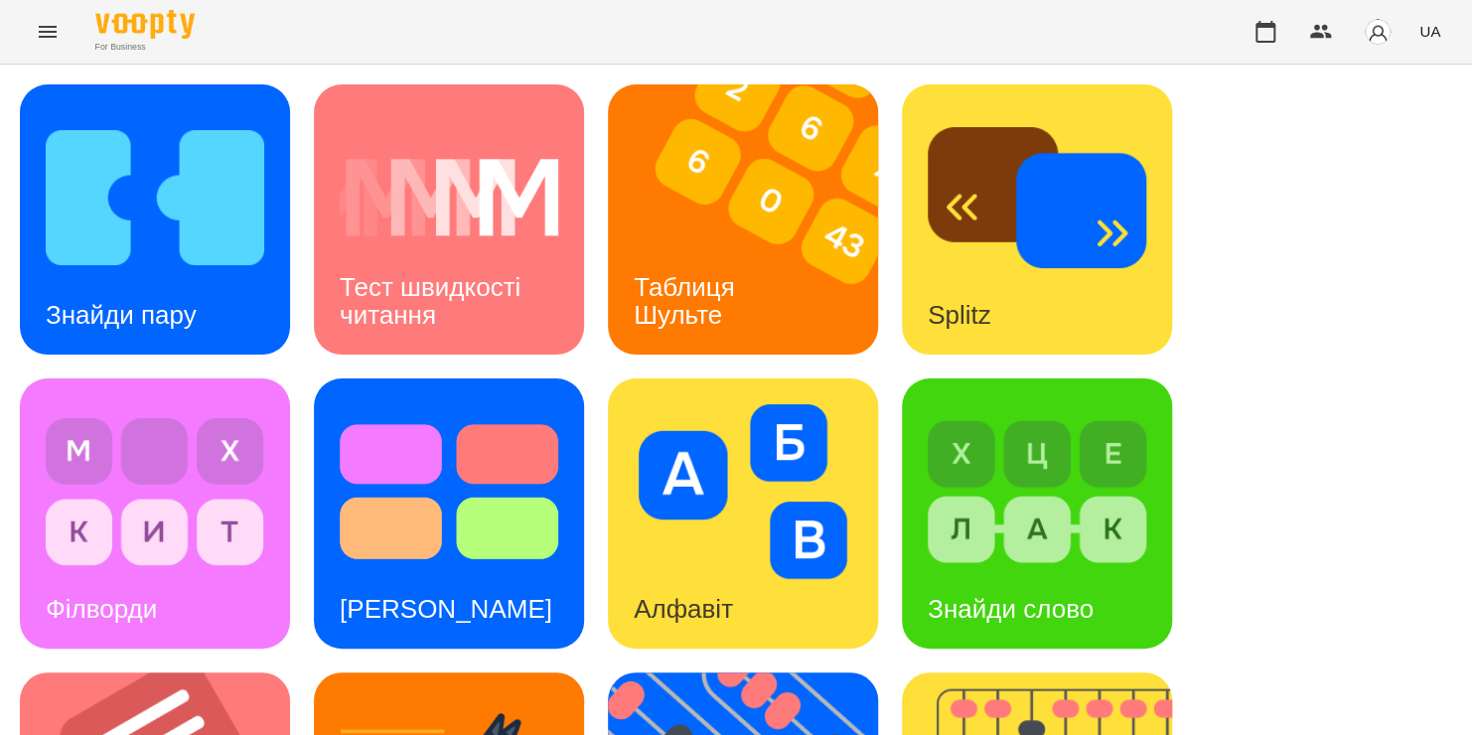
scroll to position [548, 0]
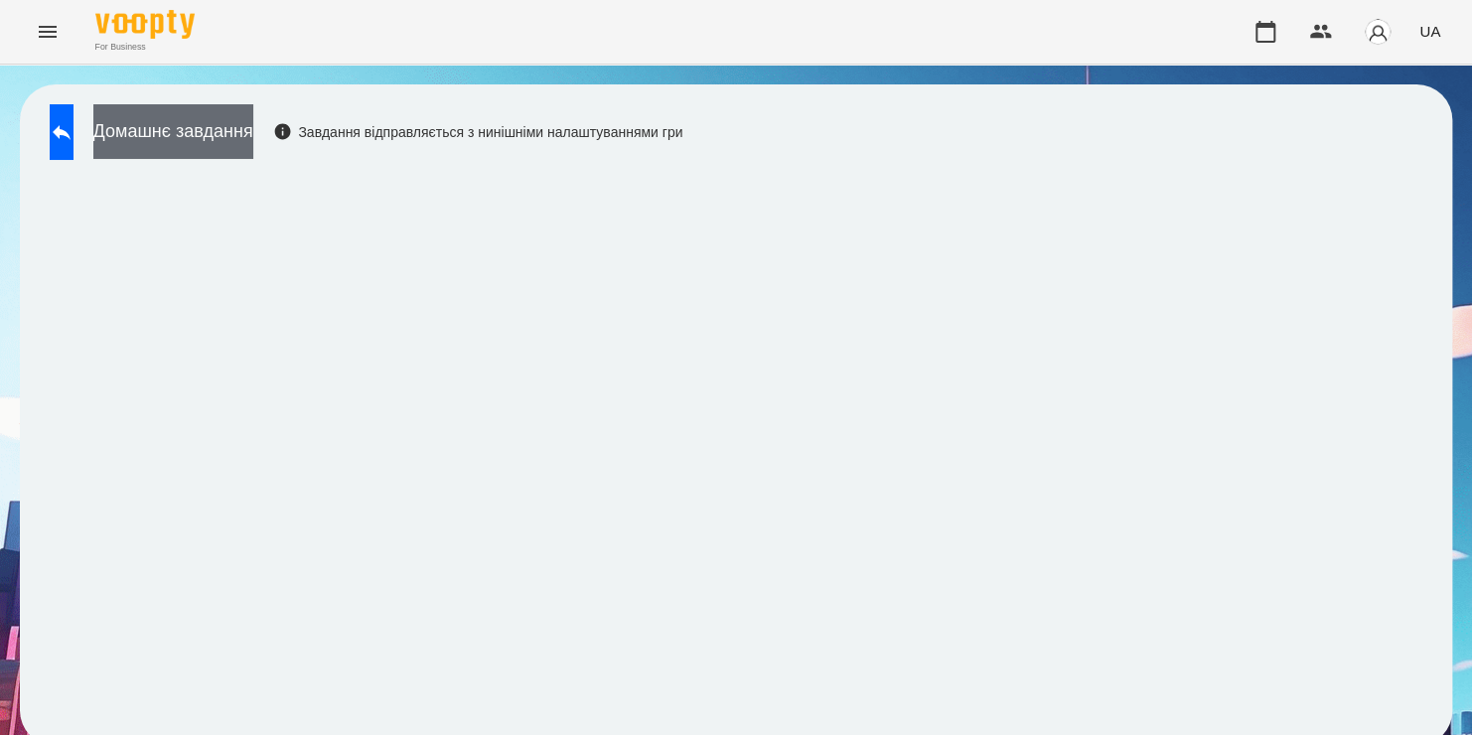
click at [242, 122] on button "Домашнє завдання" at bounding box center [173, 131] width 160 height 55
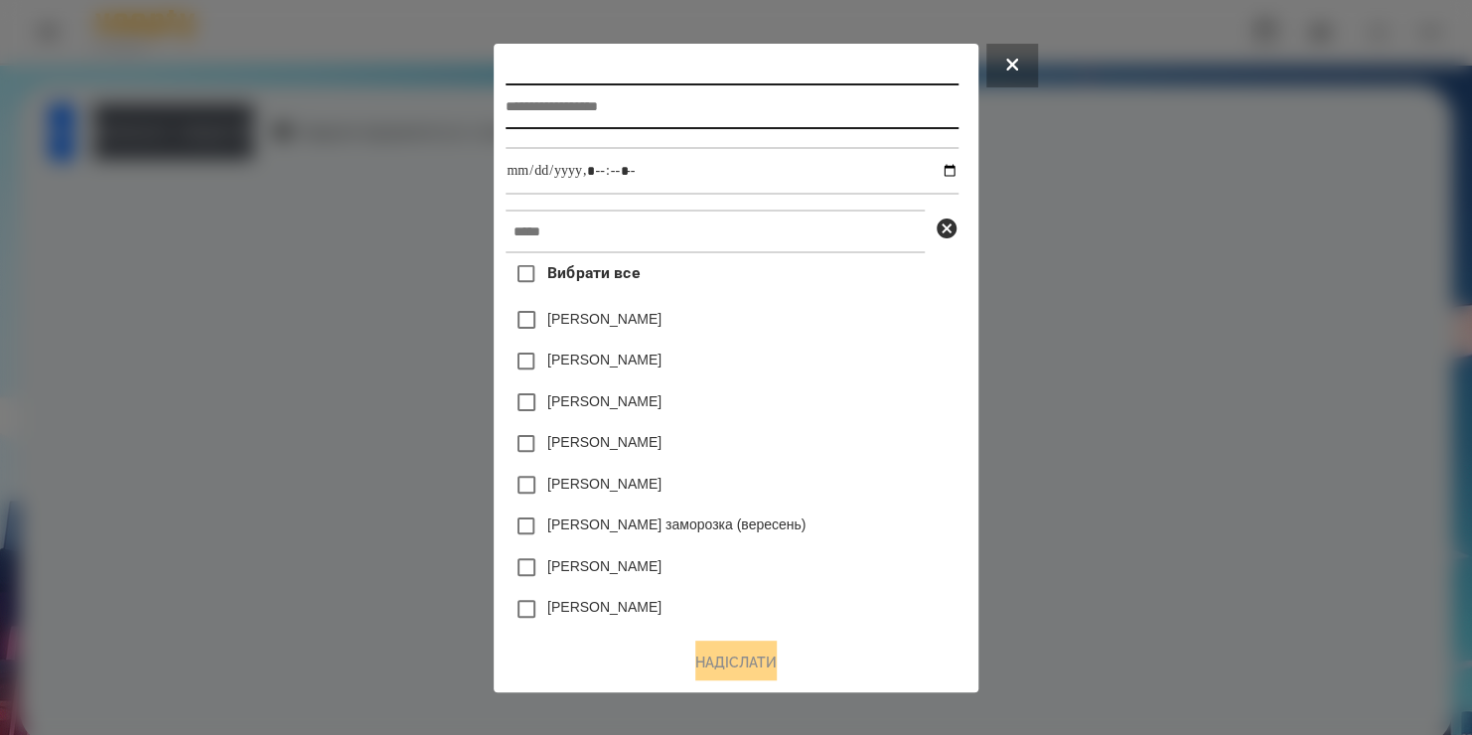
click at [581, 93] on input "text" at bounding box center [732, 106] width 452 height 46
type input "*"
type input "**********"
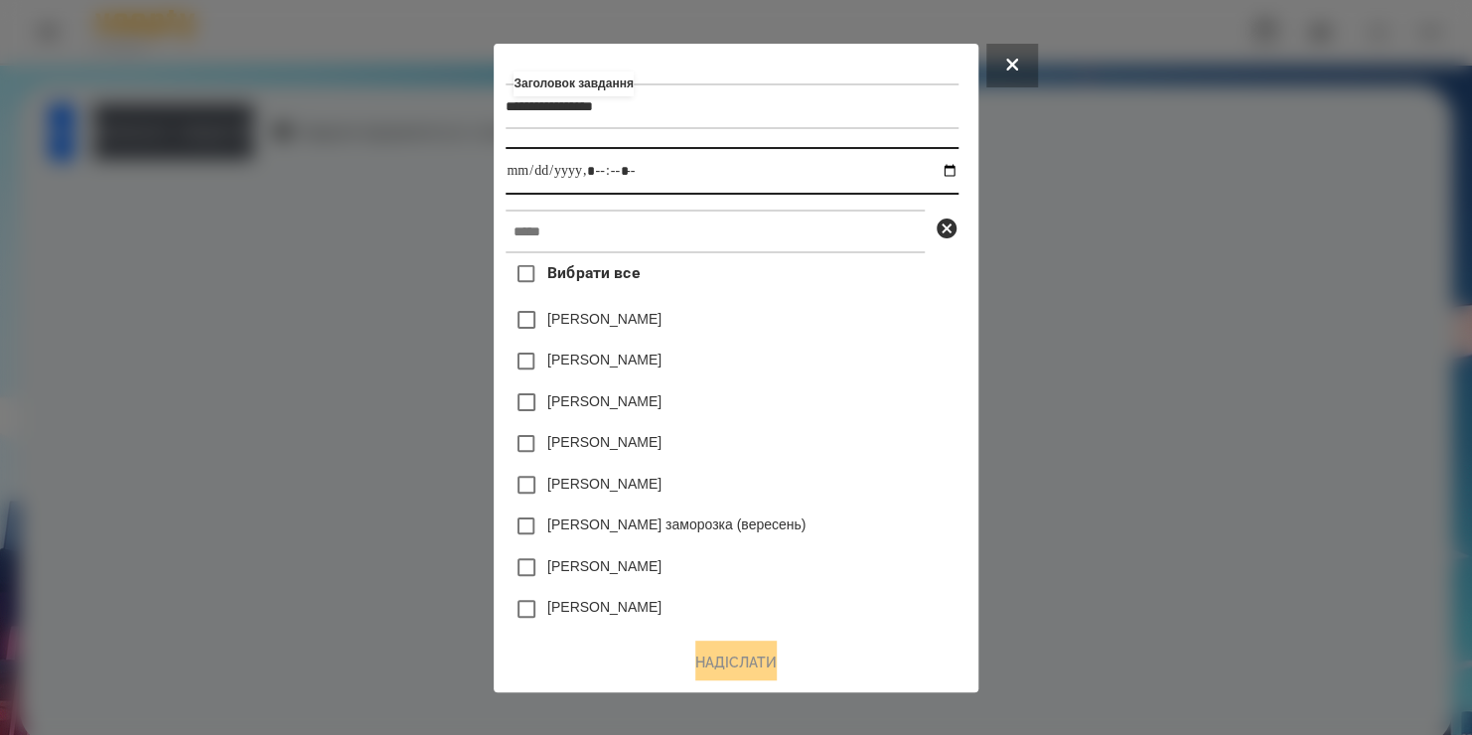
click at [950, 179] on input "datetime-local" at bounding box center [732, 171] width 452 height 48
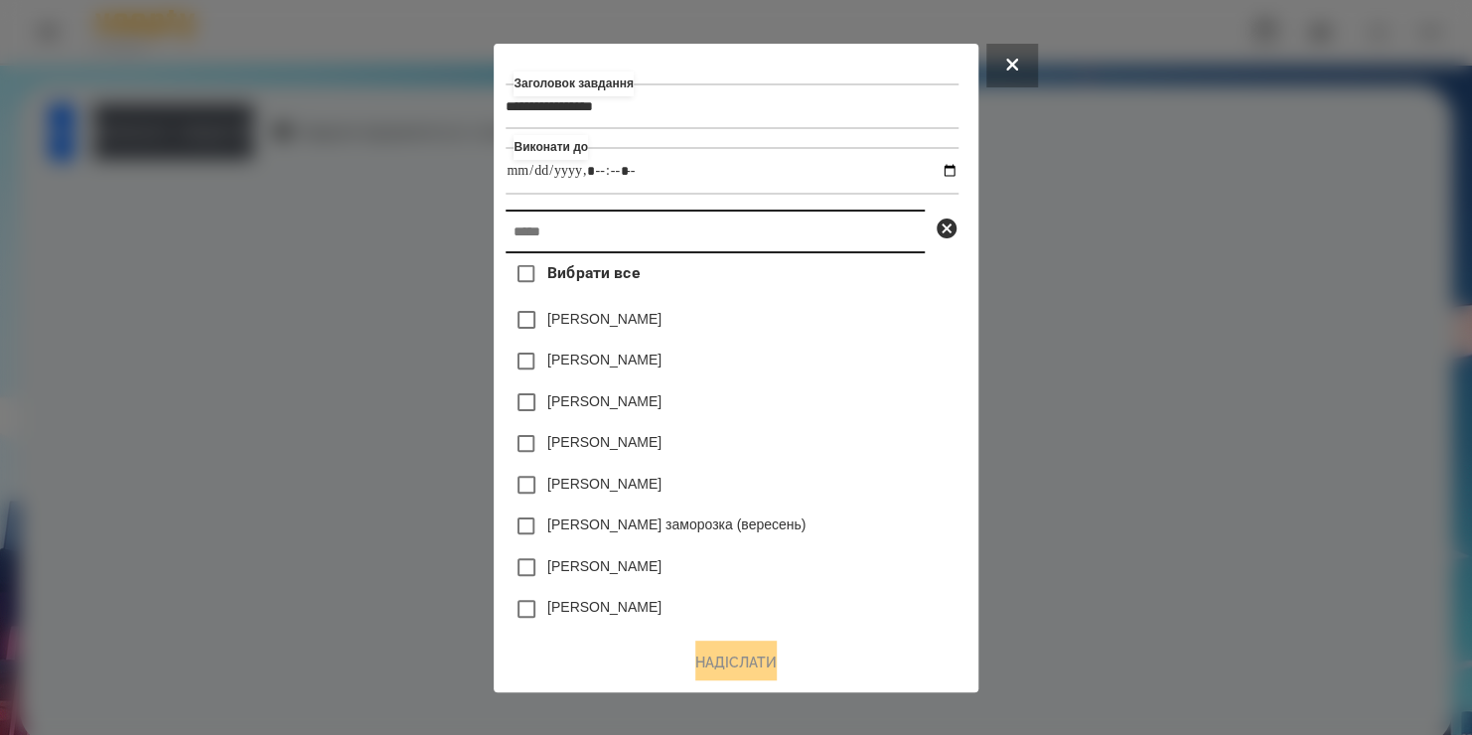
type input "**********"
click at [878, 235] on input "text" at bounding box center [715, 232] width 419 height 44
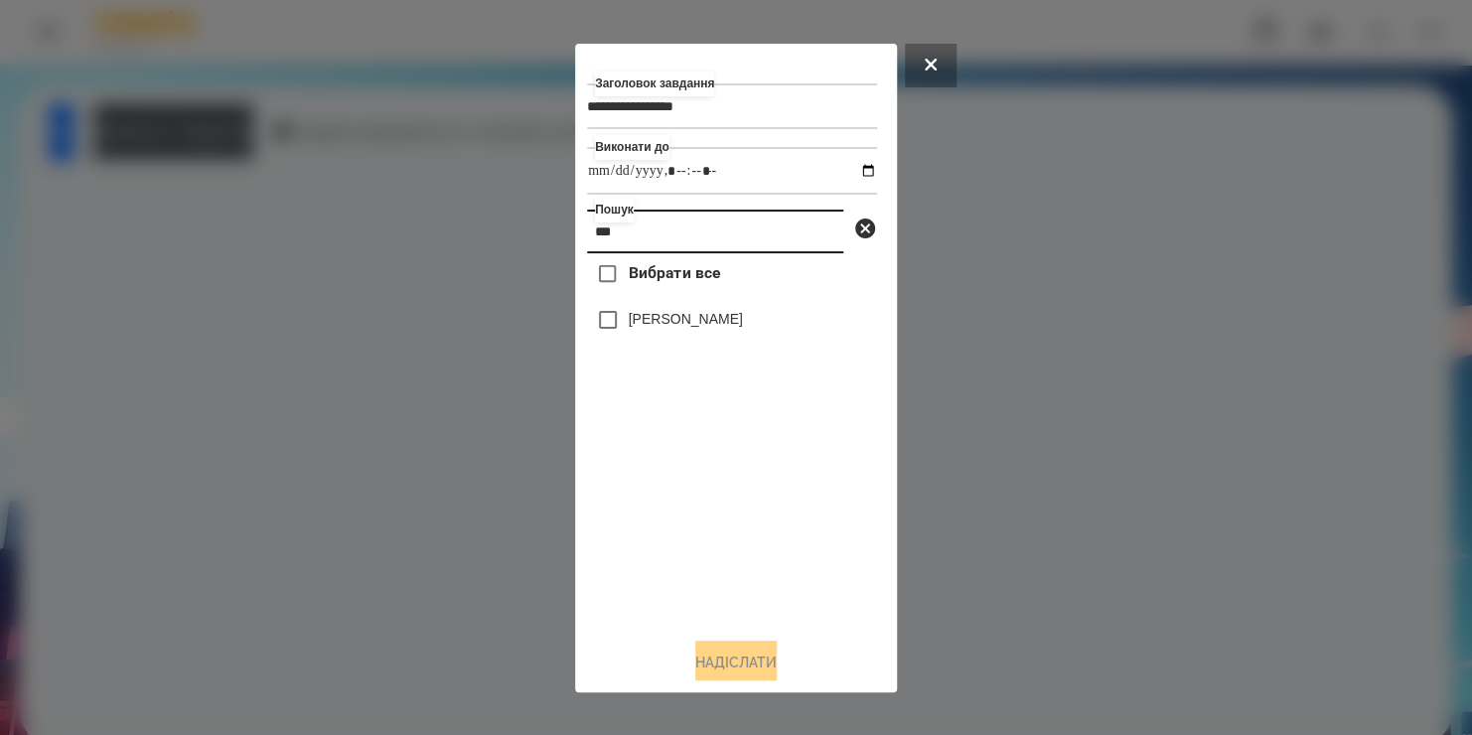
type input "***"
click at [652, 323] on label "[PERSON_NAME]" at bounding box center [686, 319] width 114 height 20
click at [730, 667] on button "Надіслати" at bounding box center [735, 663] width 81 height 44
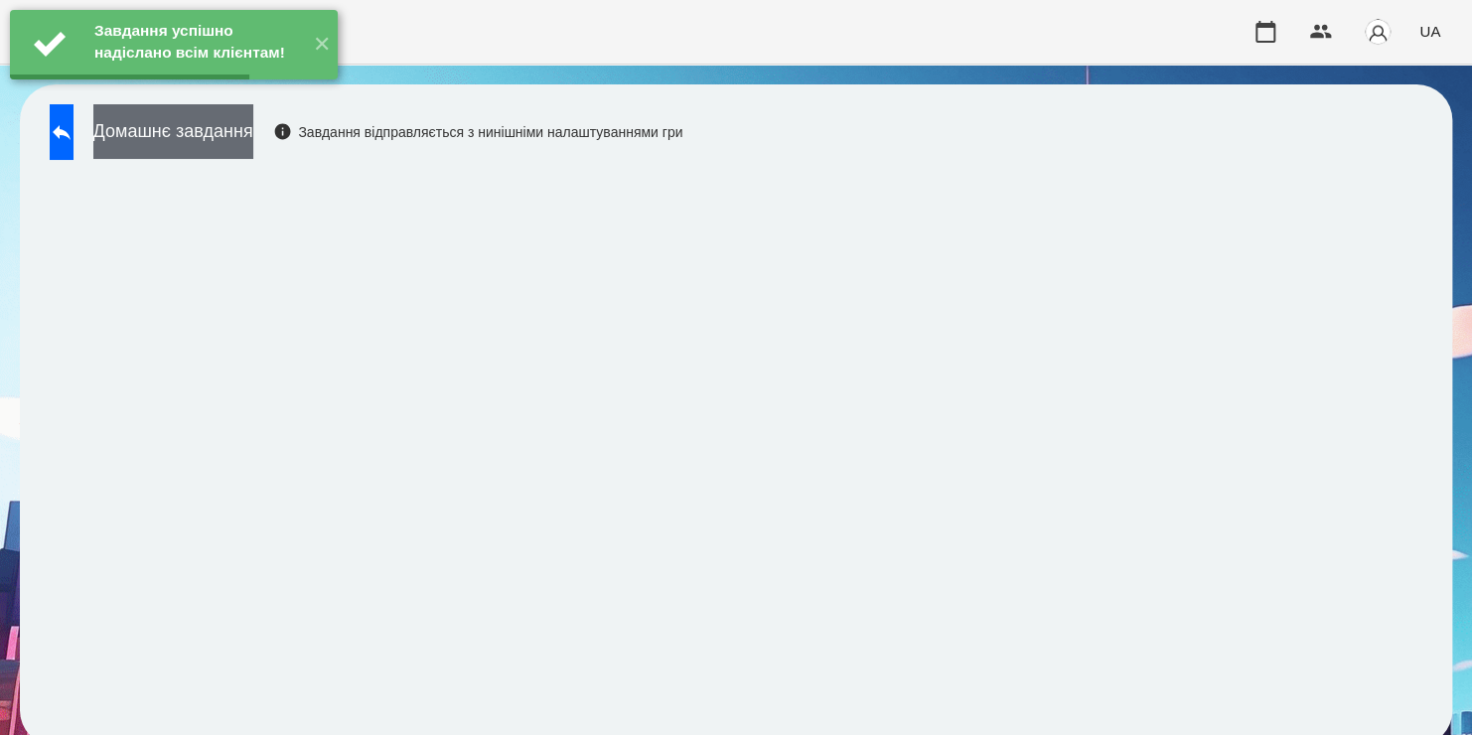
click at [253, 150] on button "Домашнє завдання" at bounding box center [173, 131] width 160 height 55
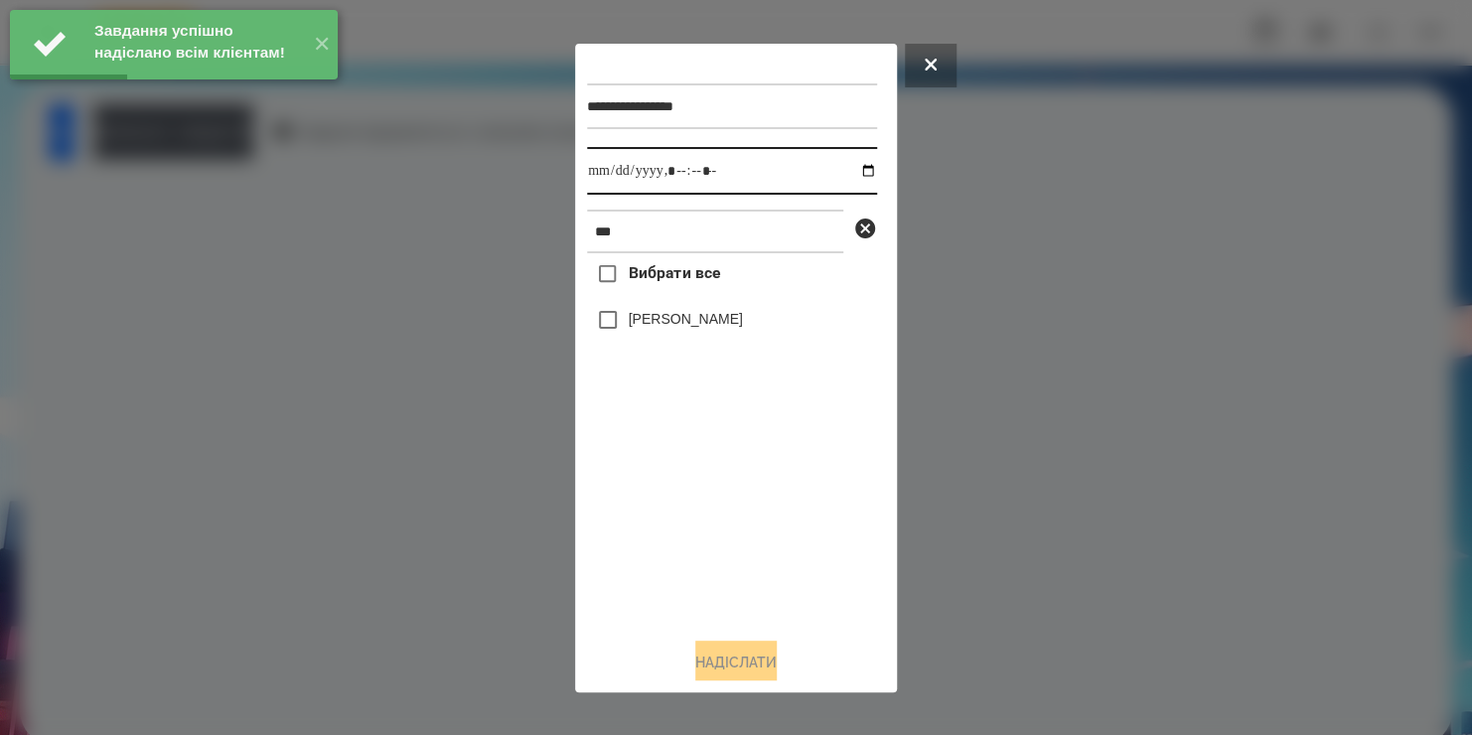
click at [847, 171] on input "datetime-local" at bounding box center [732, 171] width 290 height 48
type input "**********"
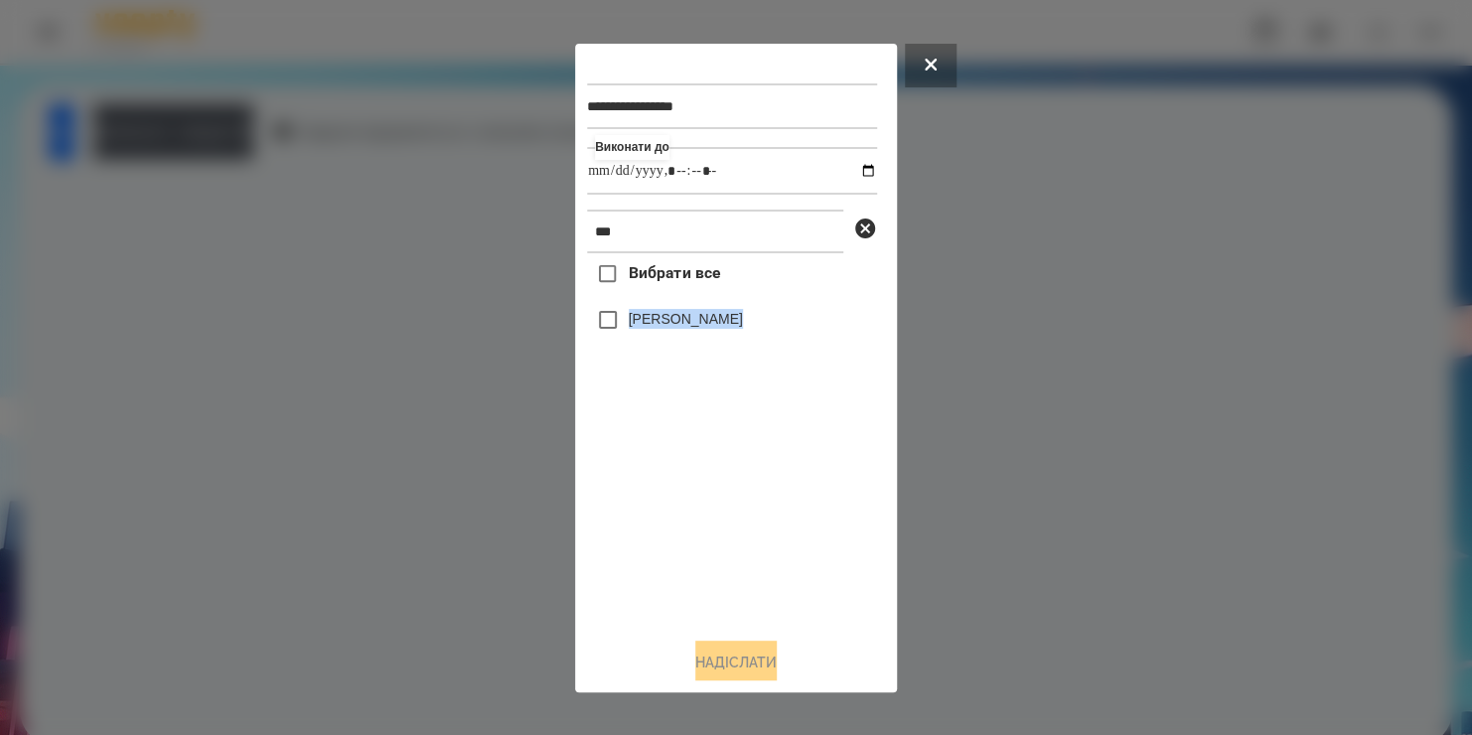
click at [622, 323] on div "Вибрати все Софія Гузетта" at bounding box center [732, 436] width 290 height 367
click at [741, 665] on button "Надіслати" at bounding box center [735, 663] width 81 height 44
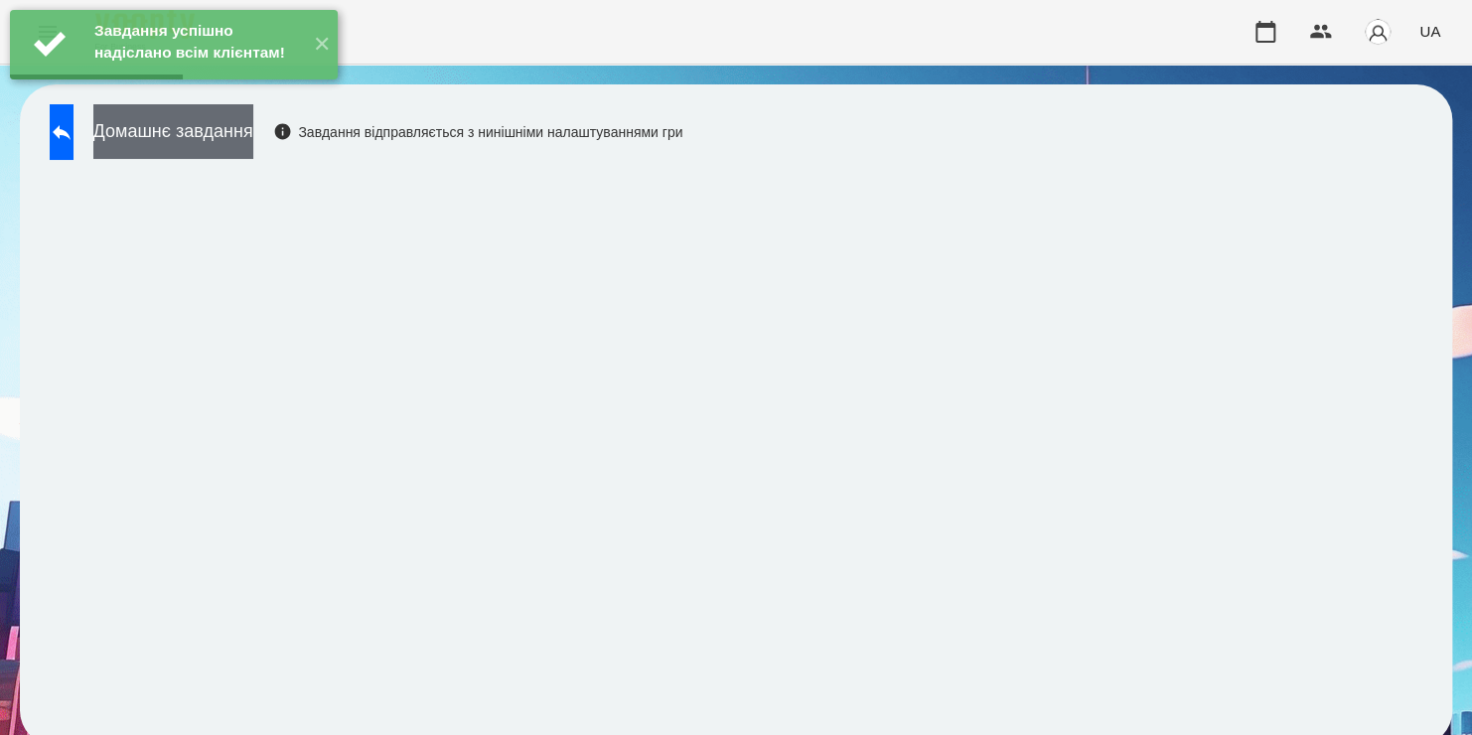
click at [253, 134] on button "Домашнє завдання" at bounding box center [173, 131] width 160 height 55
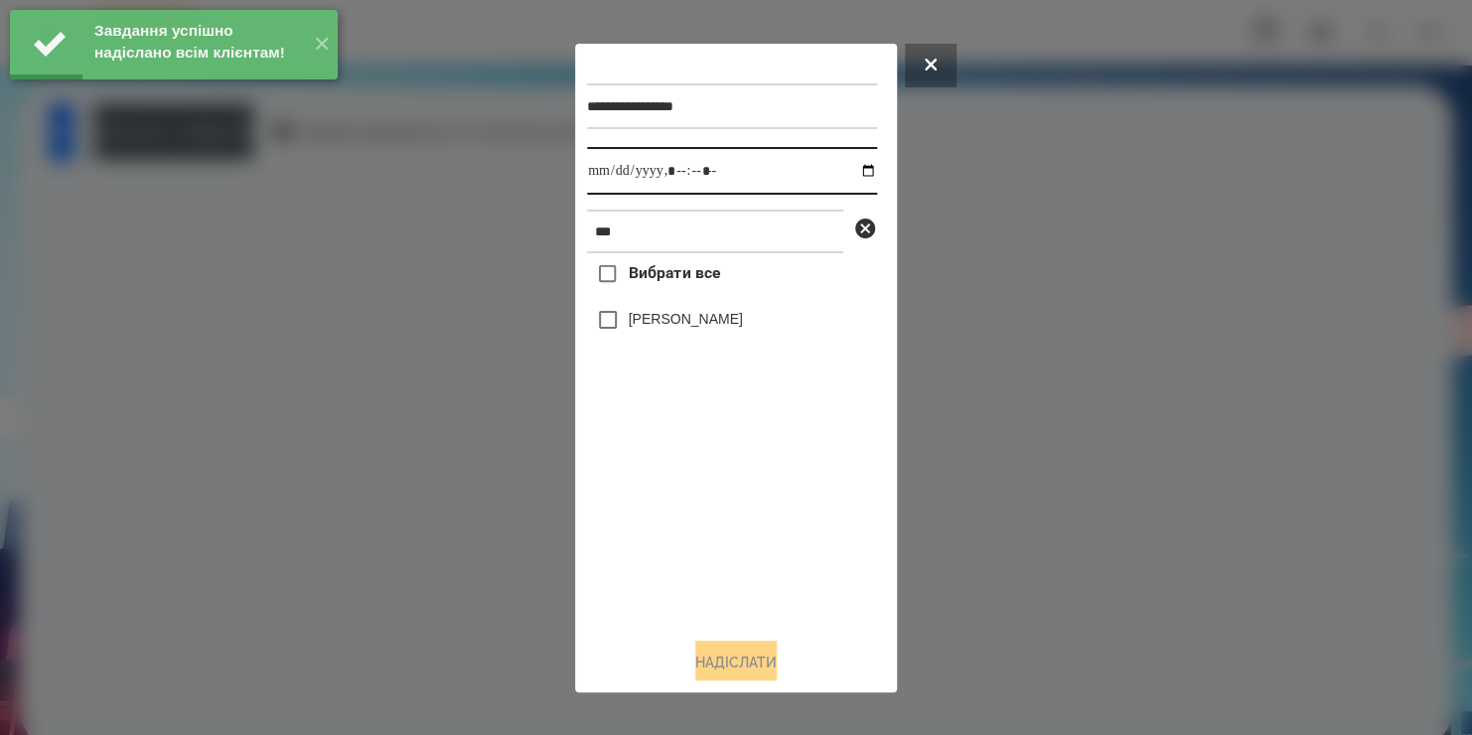
click at [851, 175] on input "datetime-local" at bounding box center [732, 171] width 290 height 48
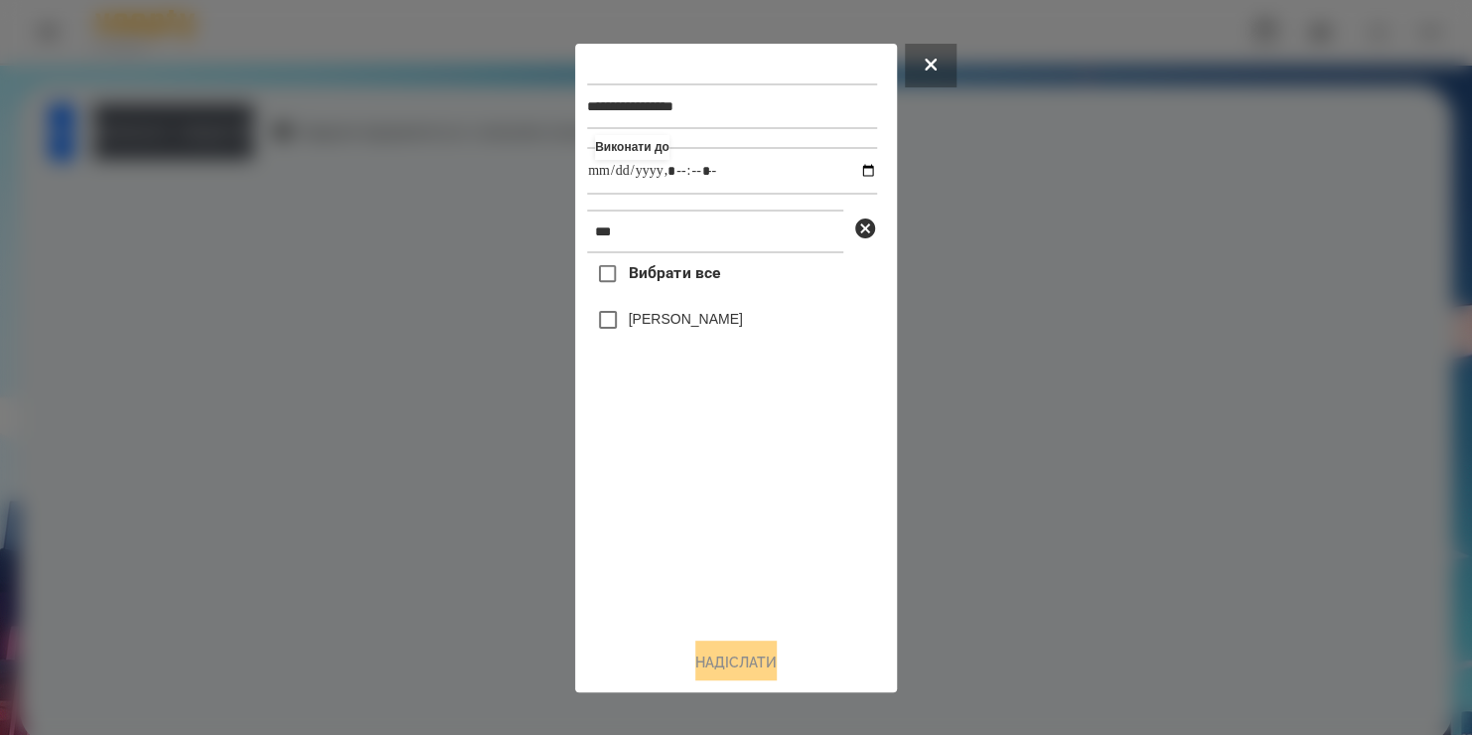
type input "**********"
click at [601, 326] on div "Вибрати все Софія Гузетта" at bounding box center [732, 436] width 290 height 367
click at [723, 651] on button "Надіслати" at bounding box center [735, 663] width 81 height 44
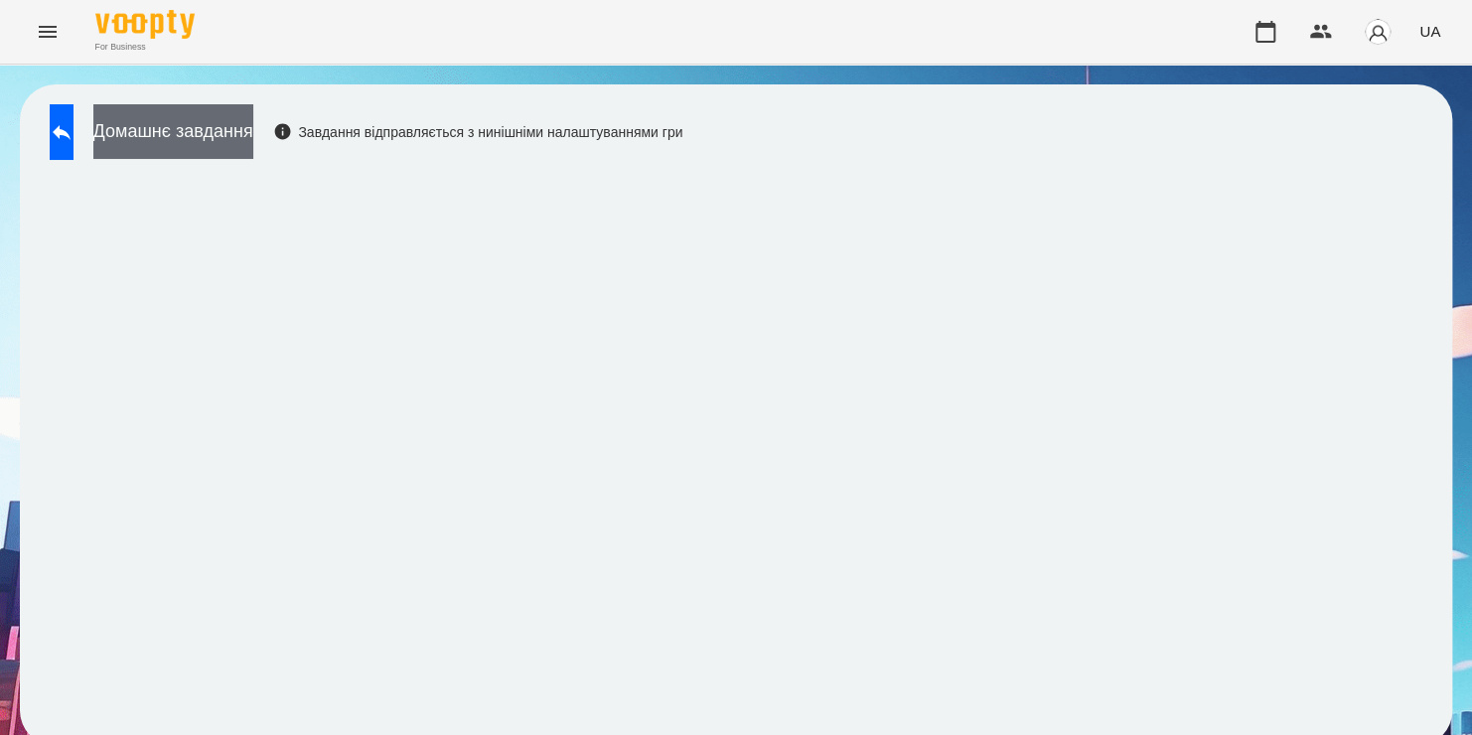
click at [245, 125] on button "Домашнє завдання" at bounding box center [173, 131] width 160 height 55
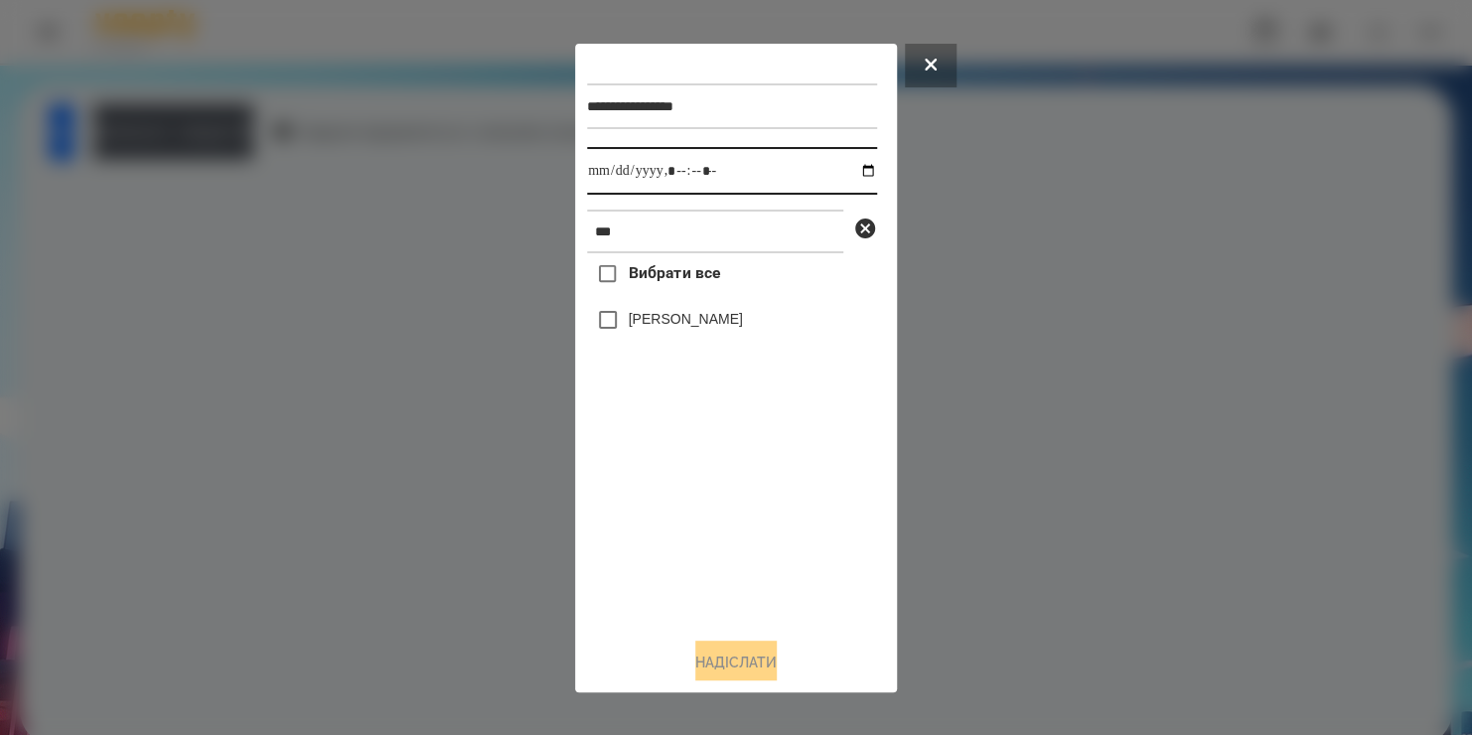
click at [852, 175] on input "datetime-local" at bounding box center [732, 171] width 290 height 48
type input "**********"
drag, startPoint x: 805, startPoint y: 538, endPoint x: 656, endPoint y: 234, distance: 338.5
click at [656, 234] on div "**********" at bounding box center [736, 338] width 298 height 565
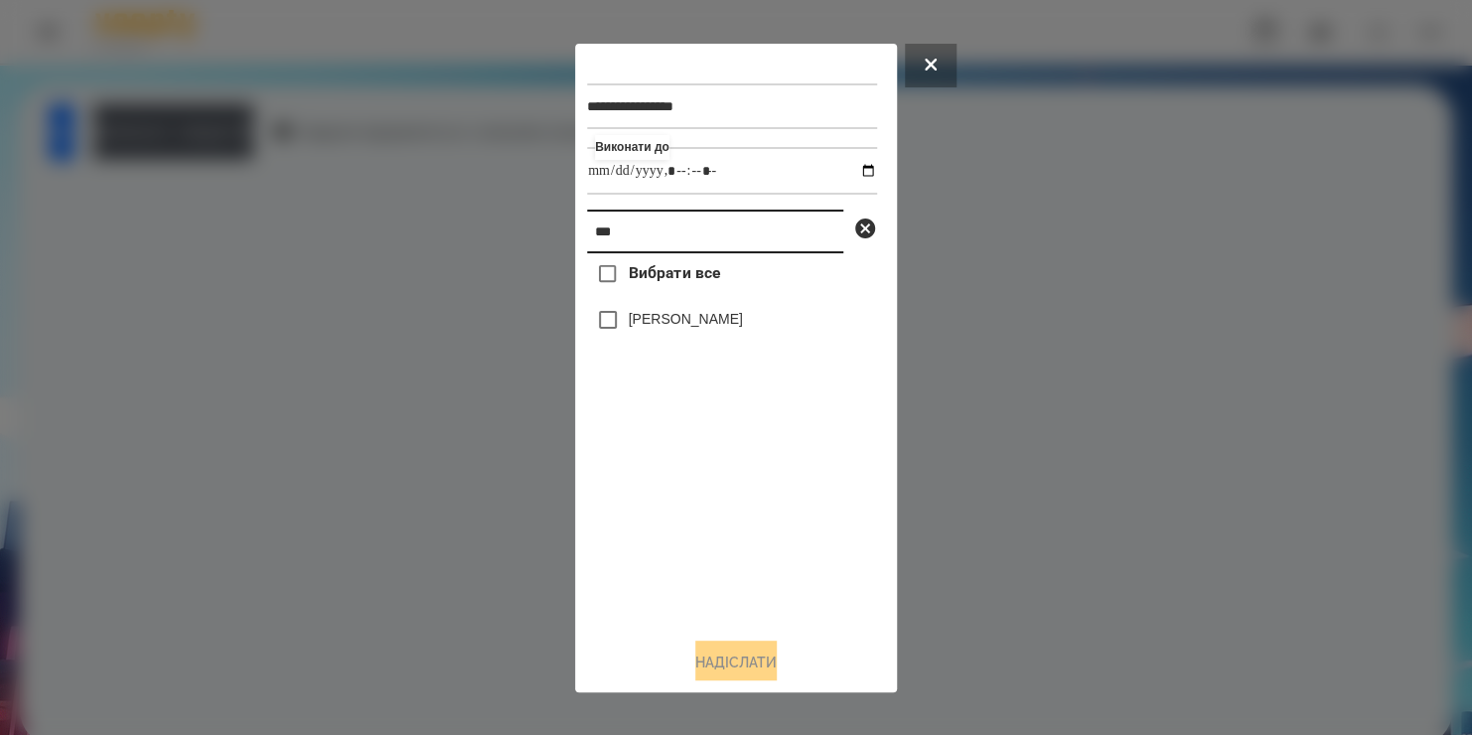
drag, startPoint x: 656, startPoint y: 234, endPoint x: 517, endPoint y: 263, distance: 142.0
click at [517, 263] on div "**********" at bounding box center [736, 367] width 1472 height 735
type input "***"
click at [712, 661] on button "Надіслати" at bounding box center [735, 663] width 81 height 44
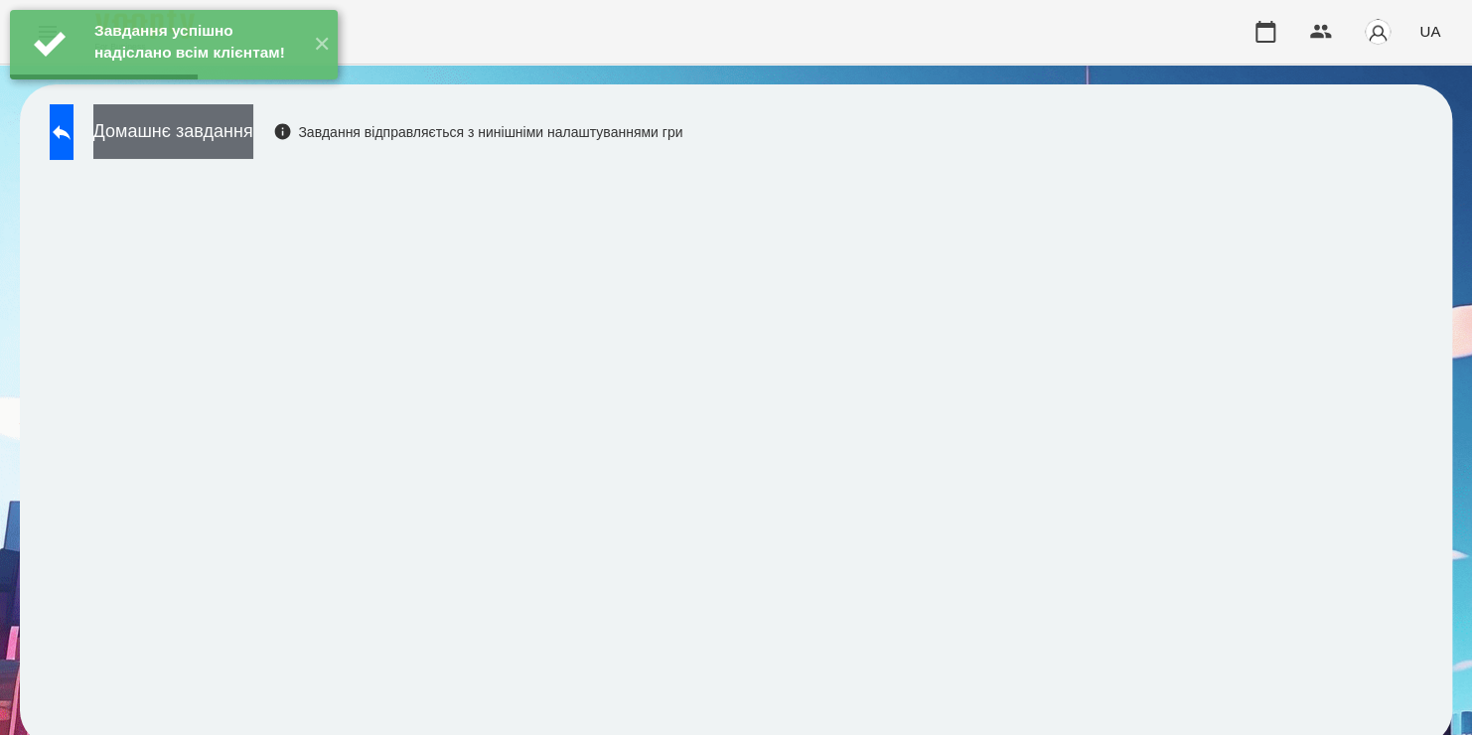
click at [253, 145] on button "Домашнє завдання" at bounding box center [173, 131] width 160 height 55
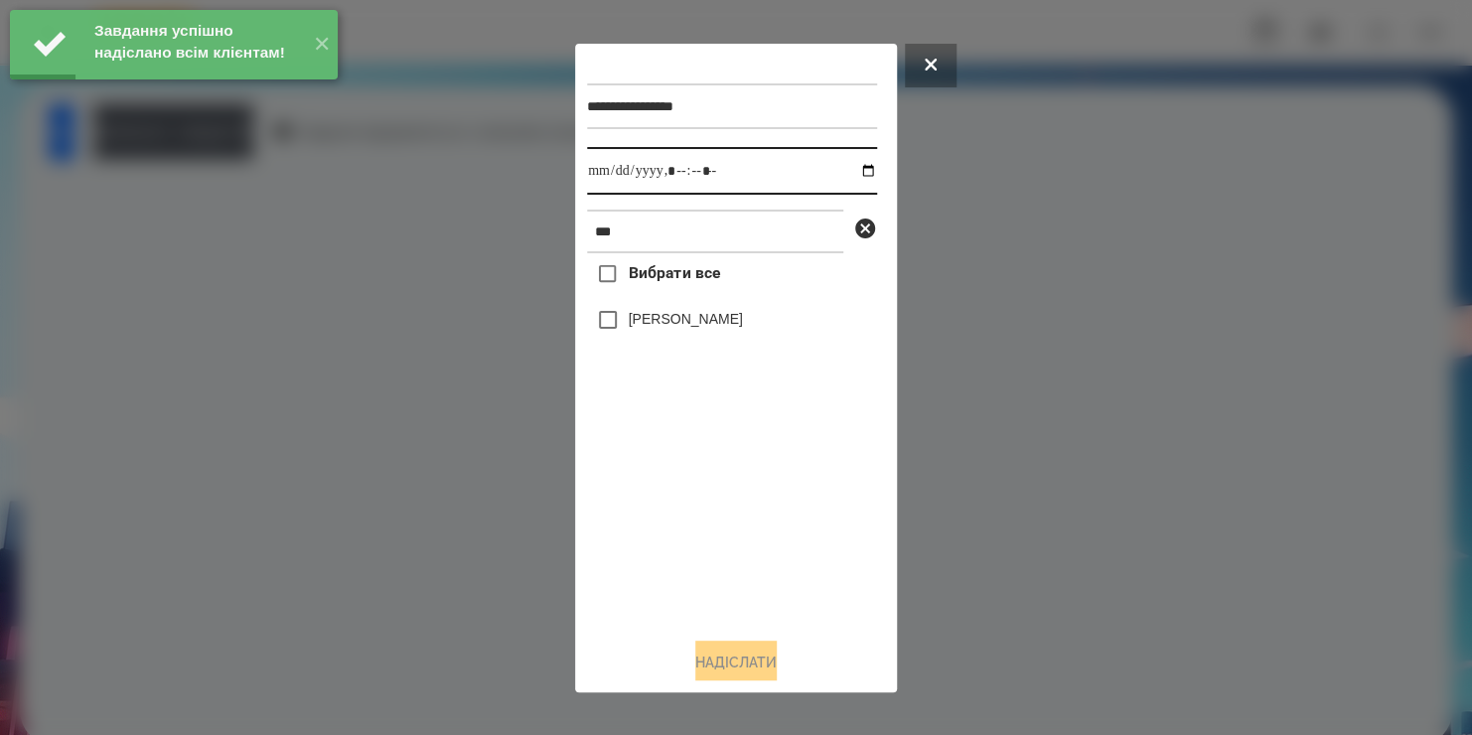
click at [851, 175] on input "datetime-local" at bounding box center [732, 171] width 290 height 48
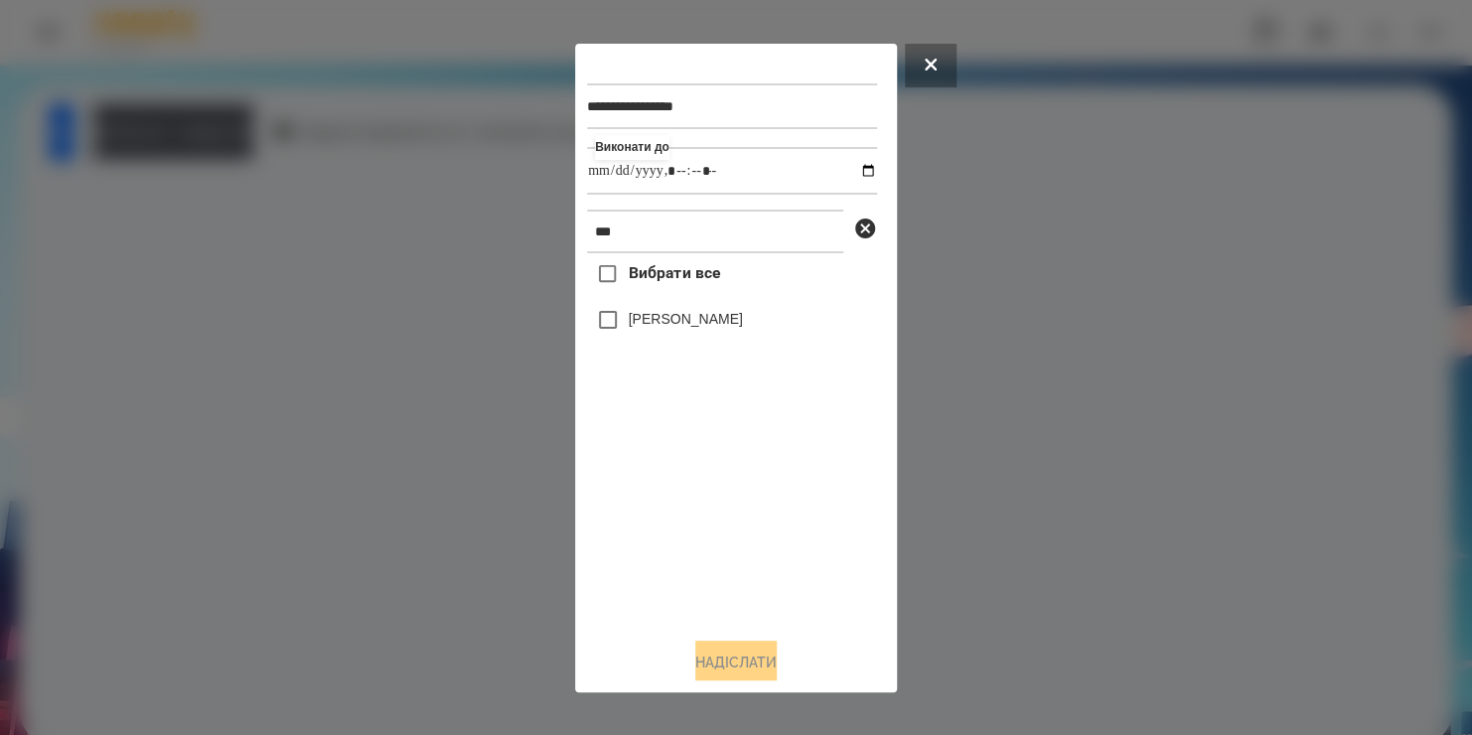
type input "**********"
click at [613, 325] on div "Вибрати все Bogdan Sukhomlynov" at bounding box center [732, 436] width 290 height 367
click at [734, 653] on button "Надіслати" at bounding box center [735, 663] width 81 height 44
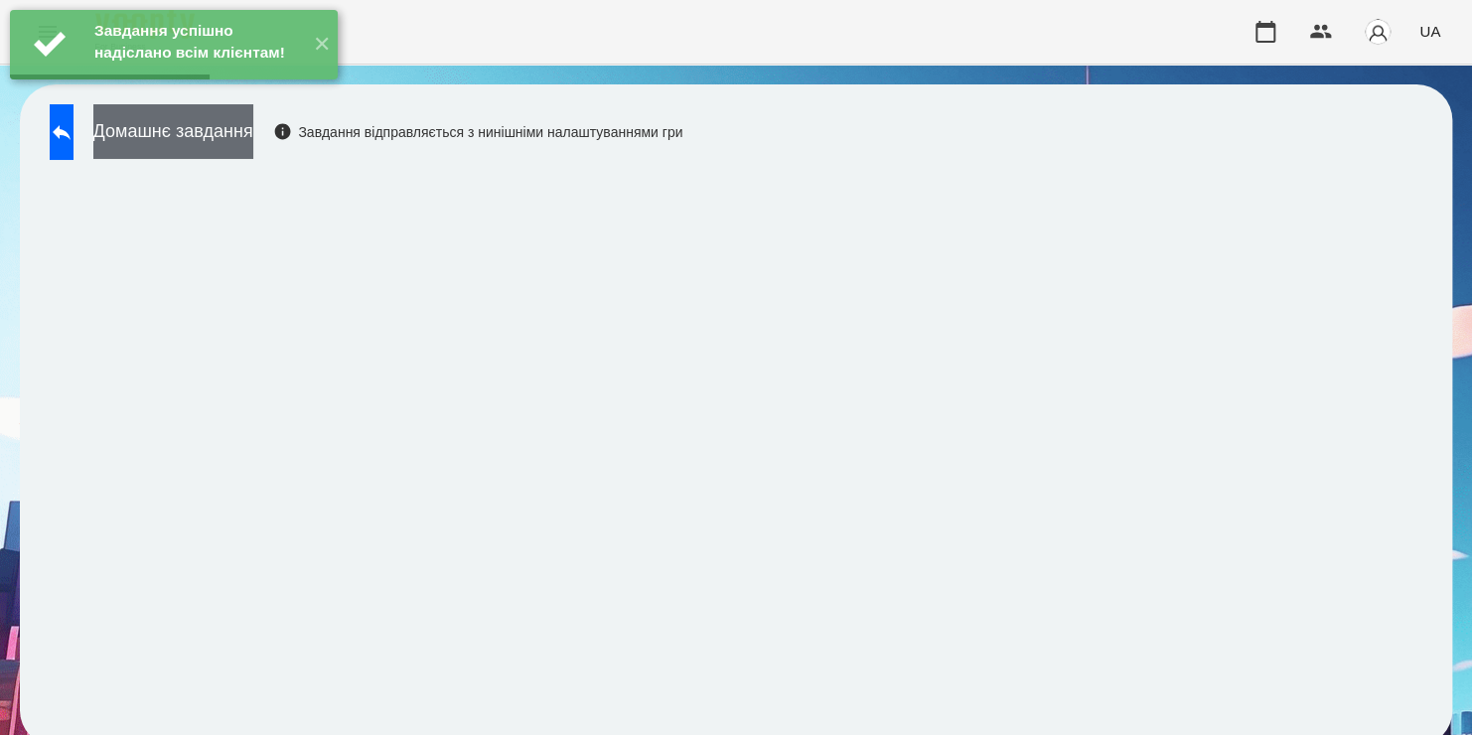
click at [253, 149] on button "Домашнє завдання" at bounding box center [173, 131] width 160 height 55
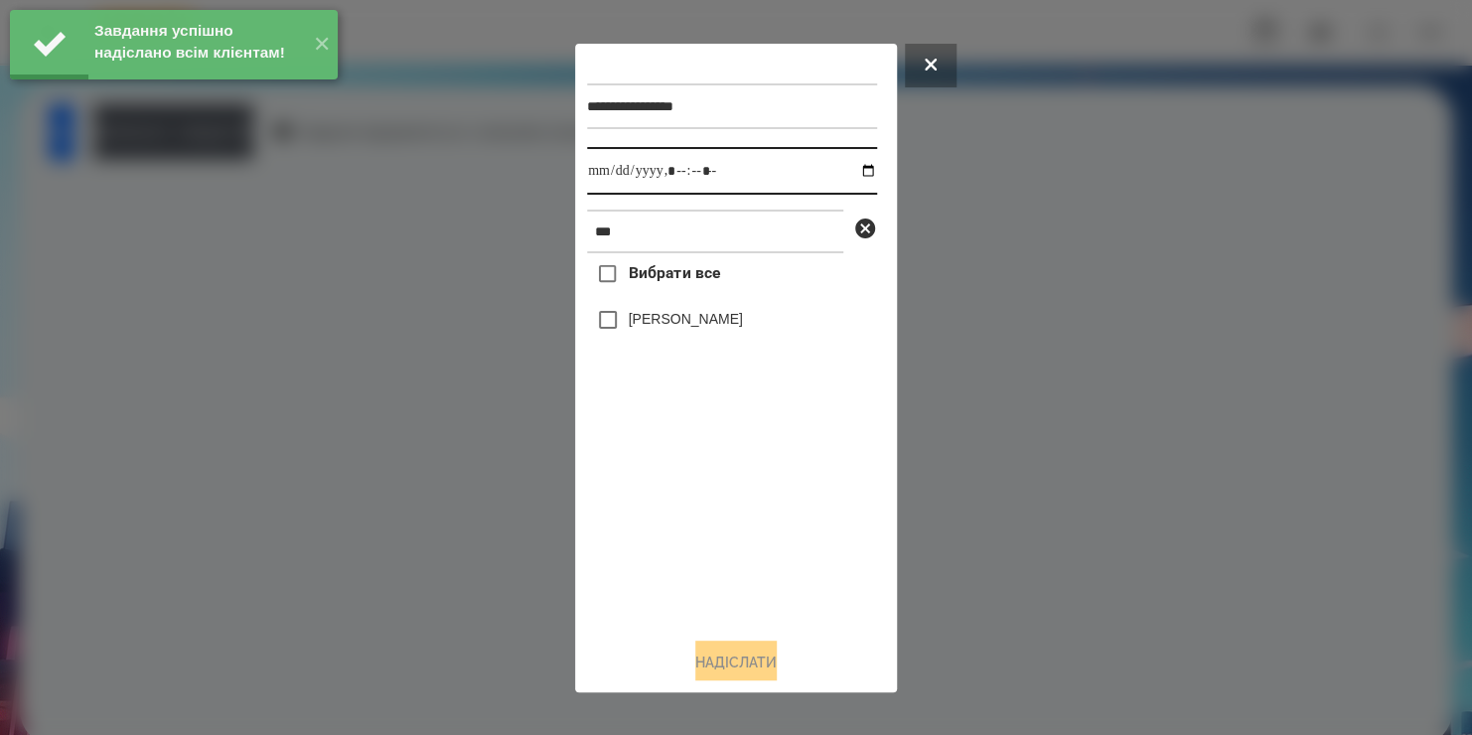
click at [846, 170] on input "datetime-local" at bounding box center [732, 171] width 290 height 48
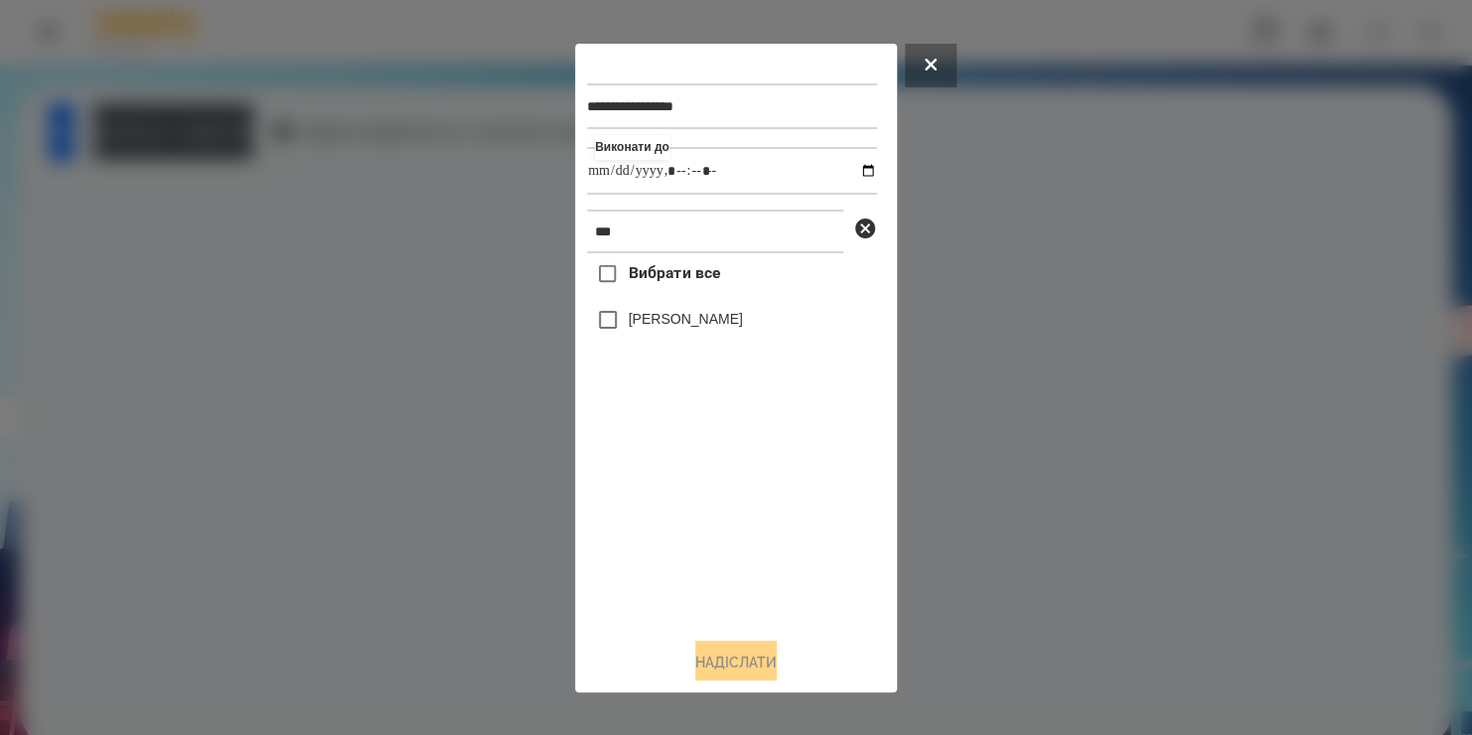
type input "**********"
drag, startPoint x: 752, startPoint y: 562, endPoint x: 632, endPoint y: 326, distance: 265.2
click at [632, 326] on div "Вибрати все Bogdan Sukhomlynov" at bounding box center [732, 436] width 290 height 367
click at [632, 326] on label "[PERSON_NAME]" at bounding box center [686, 319] width 114 height 20
click at [720, 660] on button "Надіслати" at bounding box center [735, 663] width 81 height 44
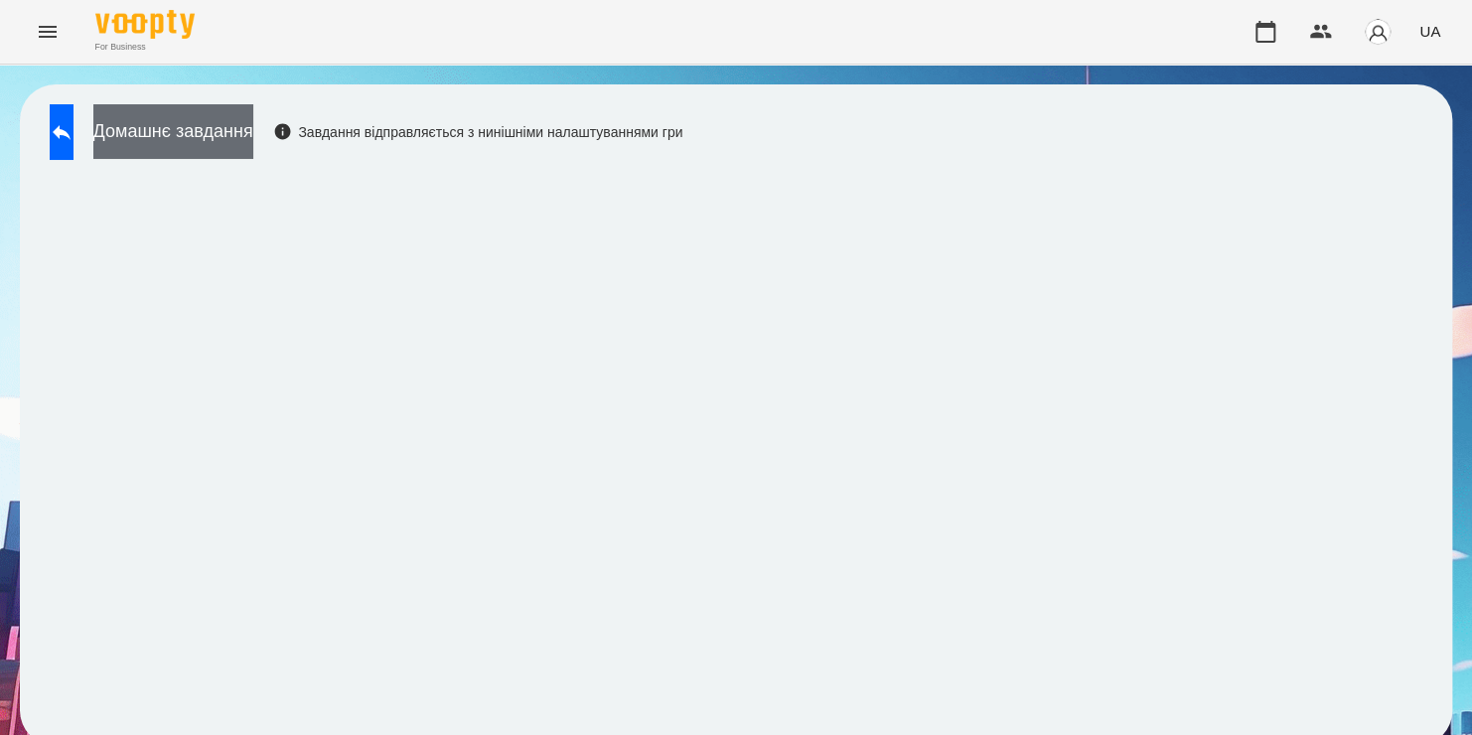
click at [207, 153] on button "Домашнє завдання" at bounding box center [173, 131] width 160 height 55
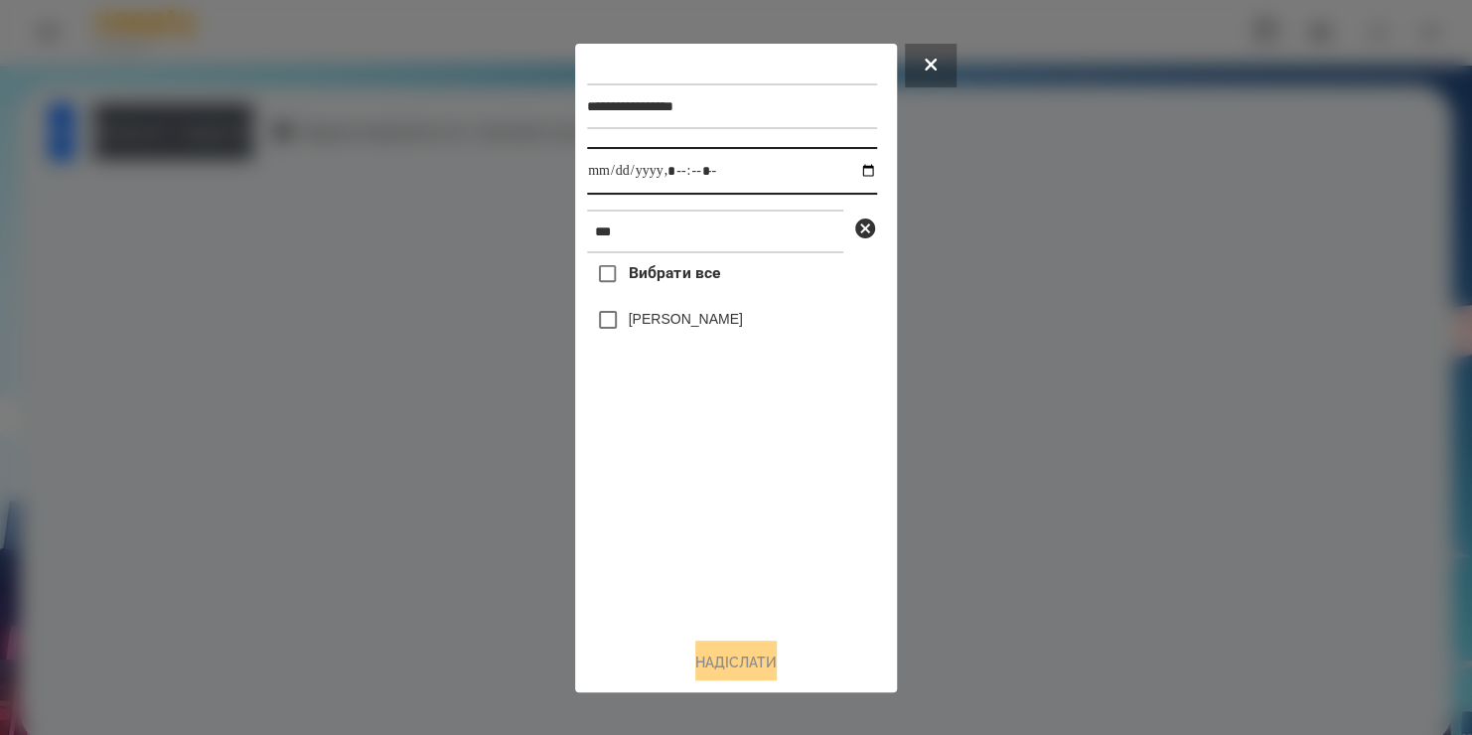
click at [849, 176] on input "datetime-local" at bounding box center [732, 171] width 290 height 48
type input "**********"
click at [835, 512] on div "Вибрати все Bogdan Sukhomlynov" at bounding box center [732, 436] width 290 height 367
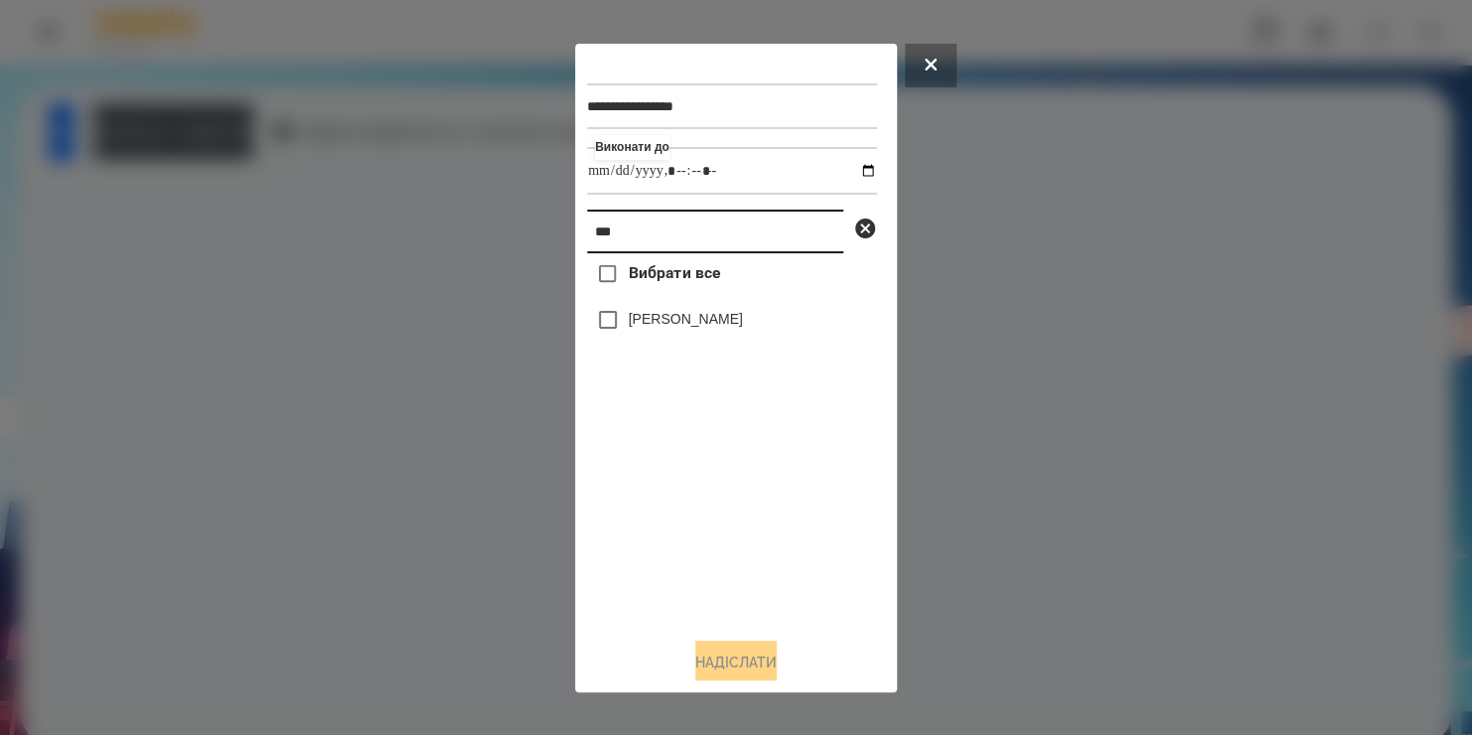
drag, startPoint x: 705, startPoint y: 230, endPoint x: 486, endPoint y: 257, distance: 221.1
click at [486, 257] on div "**********" at bounding box center [736, 367] width 1472 height 735
type input "*****"
click at [660, 326] on label "[PERSON_NAME]" at bounding box center [686, 319] width 114 height 20
click at [730, 663] on button "Надіслати" at bounding box center [735, 663] width 81 height 44
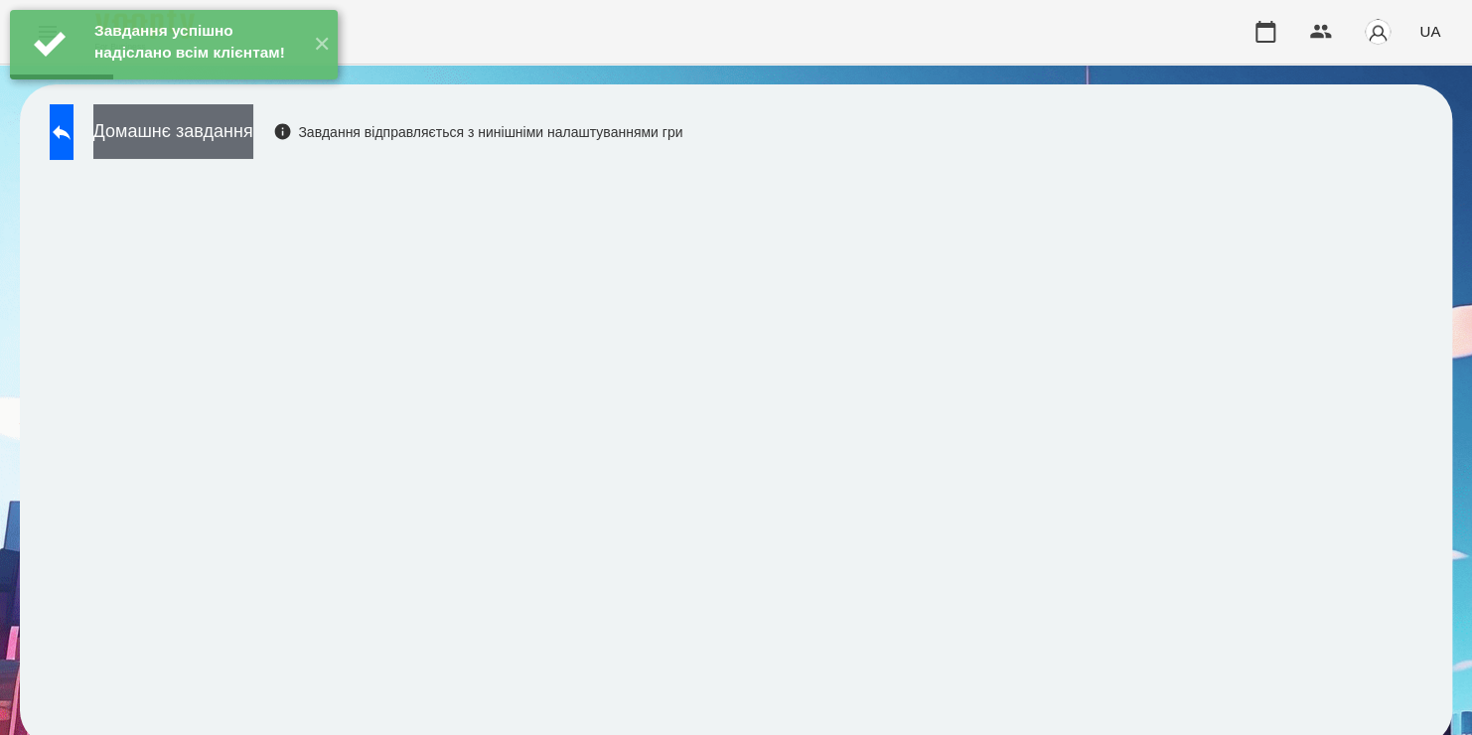
click at [253, 138] on button "Домашнє завдання" at bounding box center [173, 131] width 160 height 55
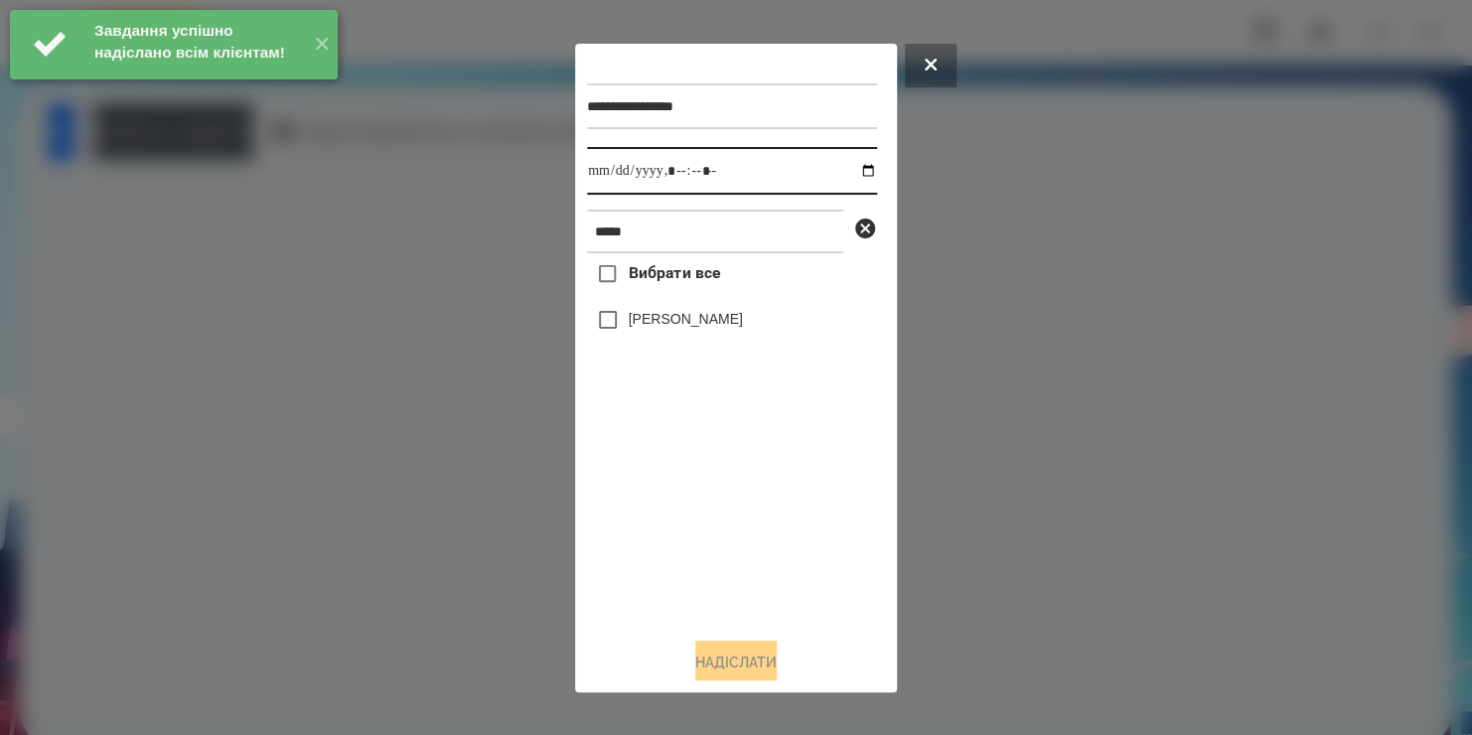
click at [851, 179] on input "datetime-local" at bounding box center [732, 171] width 290 height 48
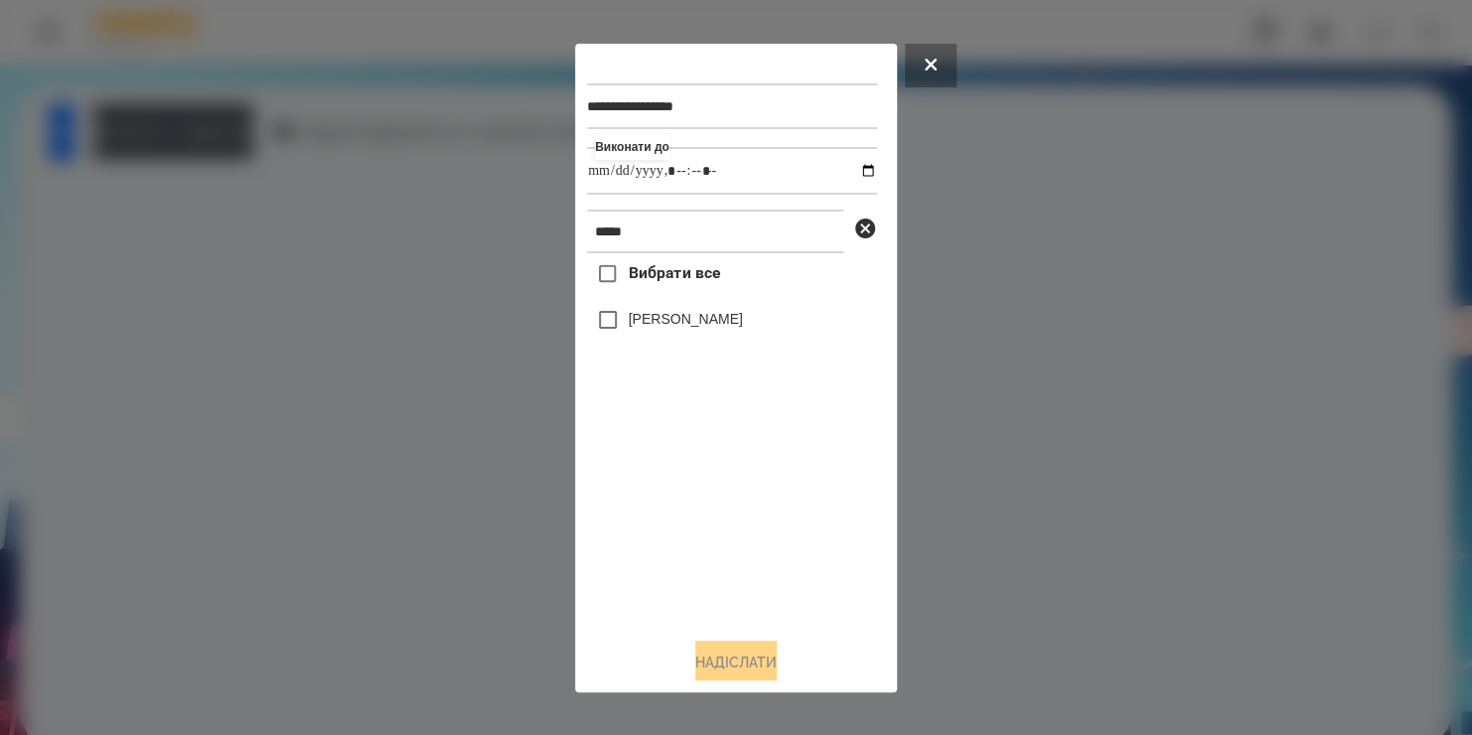
type input "**********"
drag, startPoint x: 735, startPoint y: 511, endPoint x: 645, endPoint y: 318, distance: 213.7
click at [645, 318] on div "Вибрати все Матвій Івченко" at bounding box center [732, 436] width 290 height 367
click at [645, 318] on label "[PERSON_NAME]" at bounding box center [686, 319] width 114 height 20
click at [760, 659] on button "Надіслати" at bounding box center [735, 663] width 81 height 44
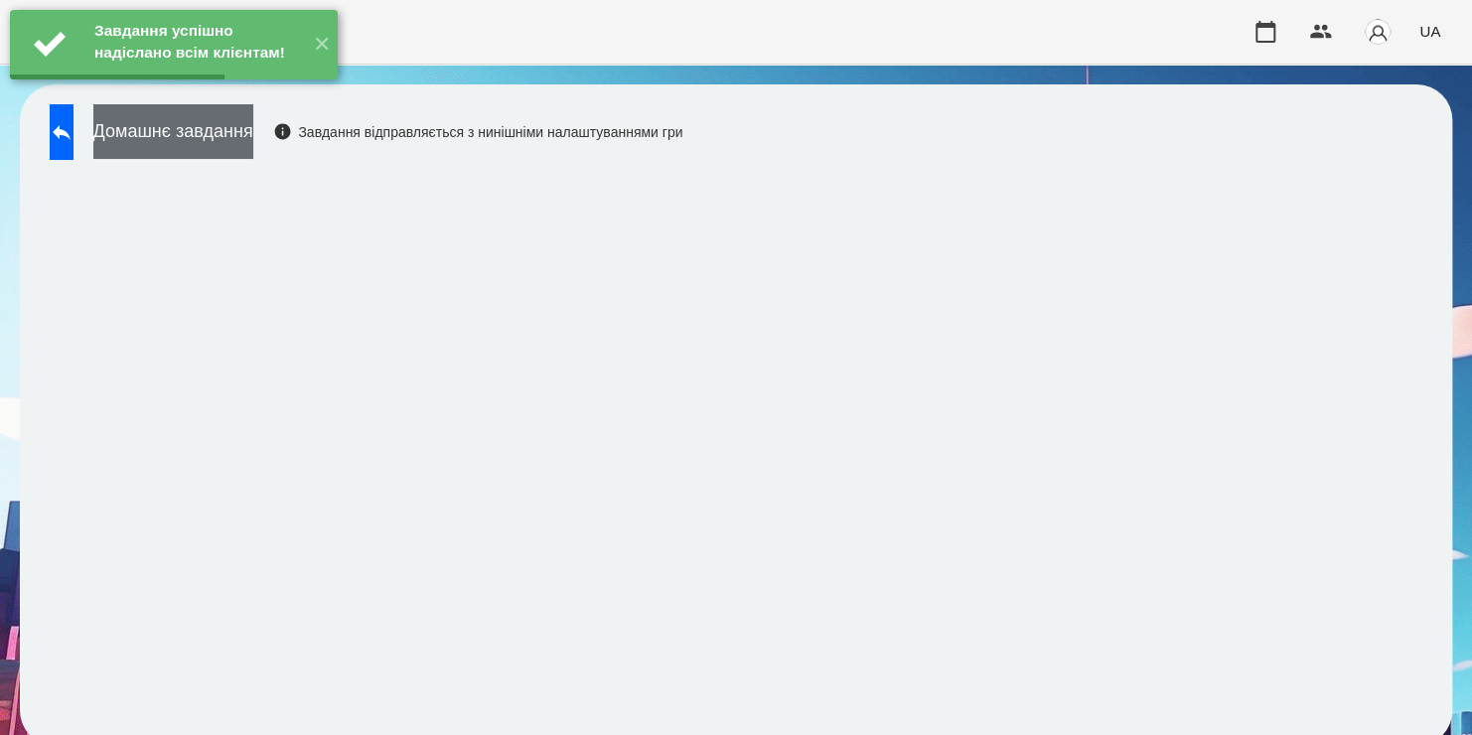
click at [253, 144] on button "Домашнє завдання" at bounding box center [173, 131] width 160 height 55
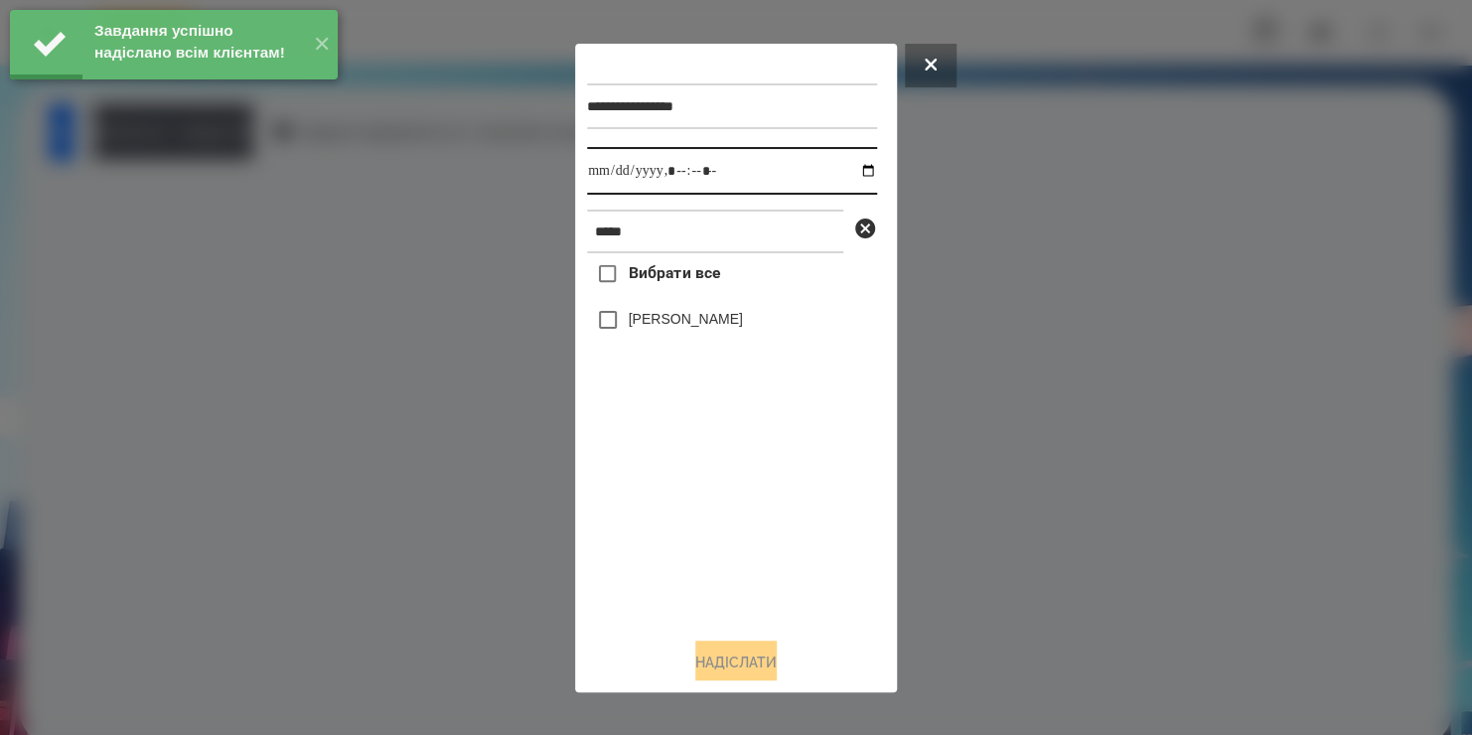
click at [850, 172] on input "datetime-local" at bounding box center [732, 171] width 290 height 48
type input "**********"
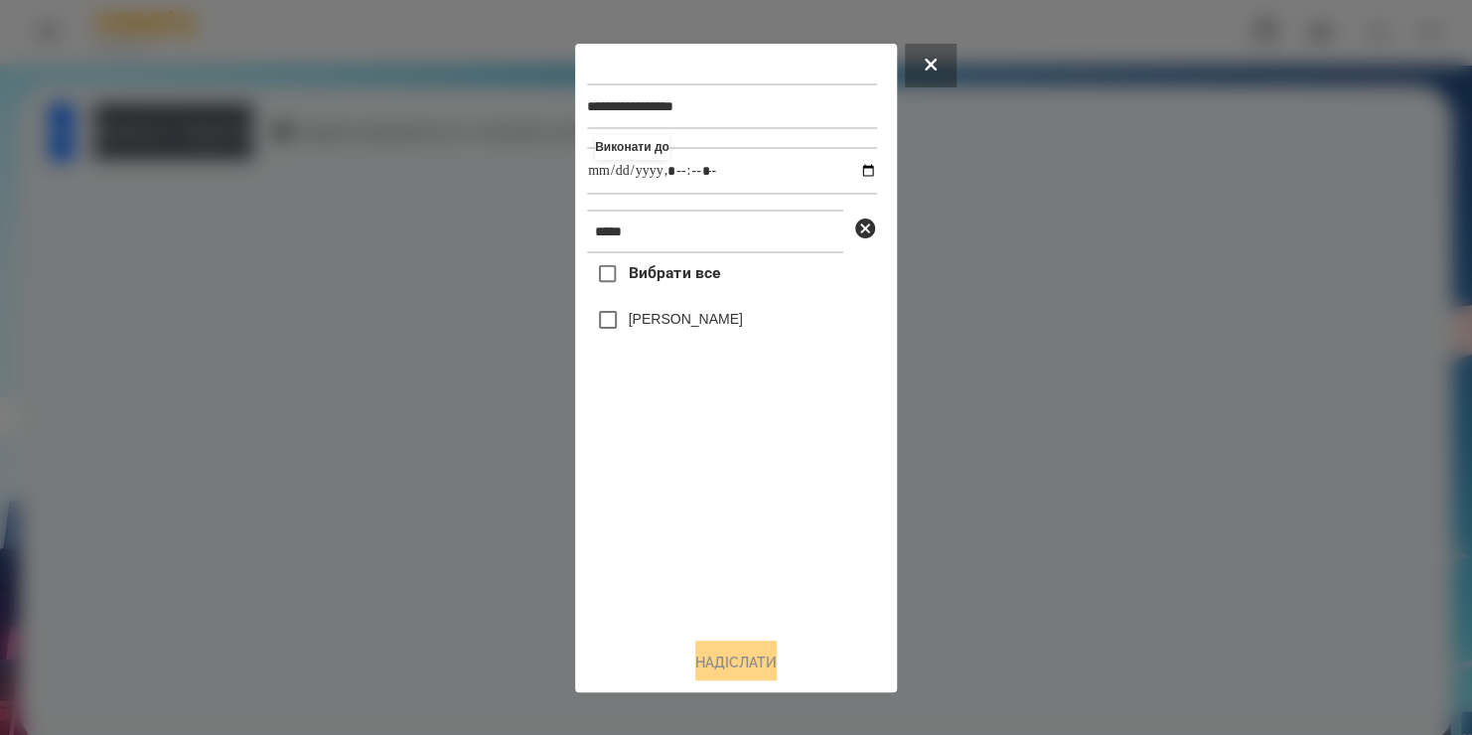
click at [621, 322] on div "Вибрати все Матвій Івченко" at bounding box center [732, 436] width 290 height 367
click at [720, 650] on button "Надіслати" at bounding box center [735, 663] width 81 height 44
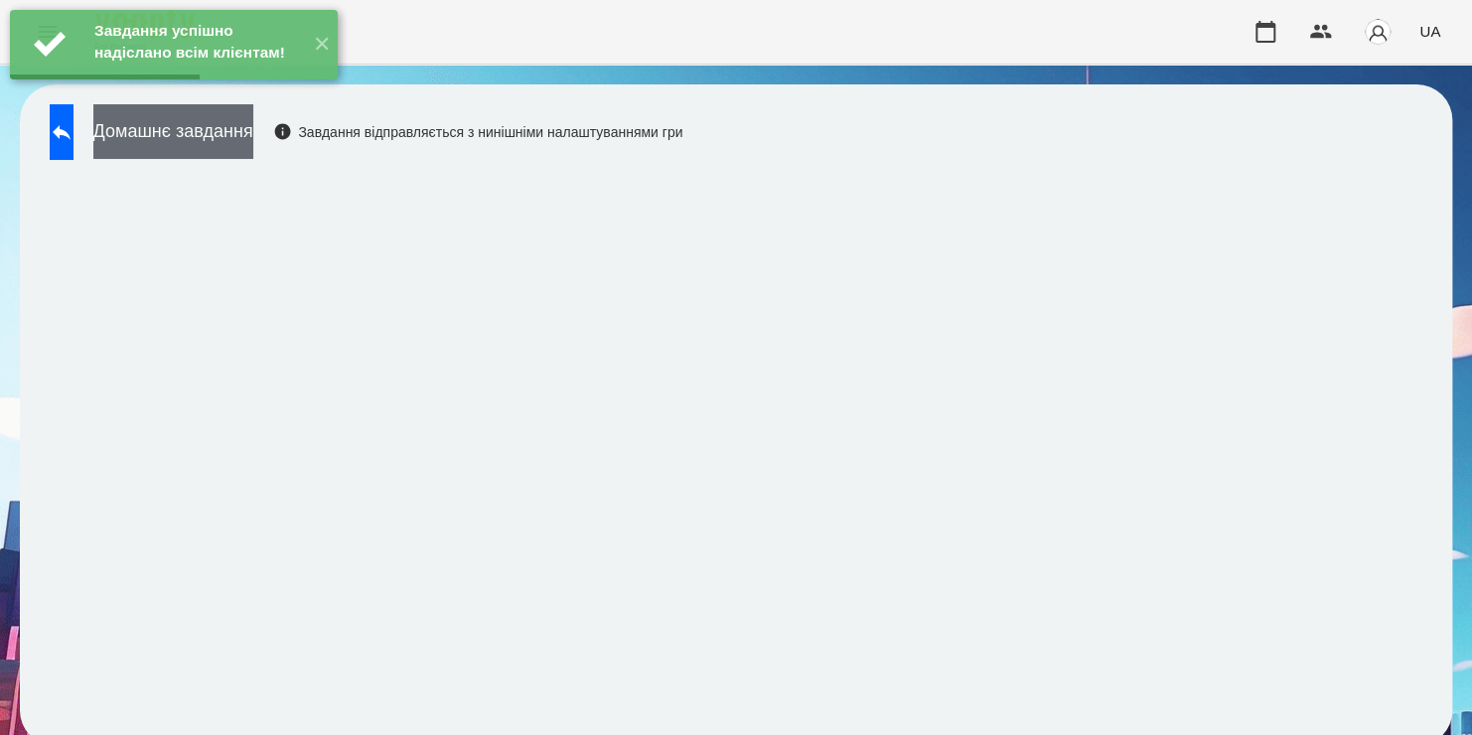
click at [253, 139] on button "Домашнє завдання" at bounding box center [173, 131] width 160 height 55
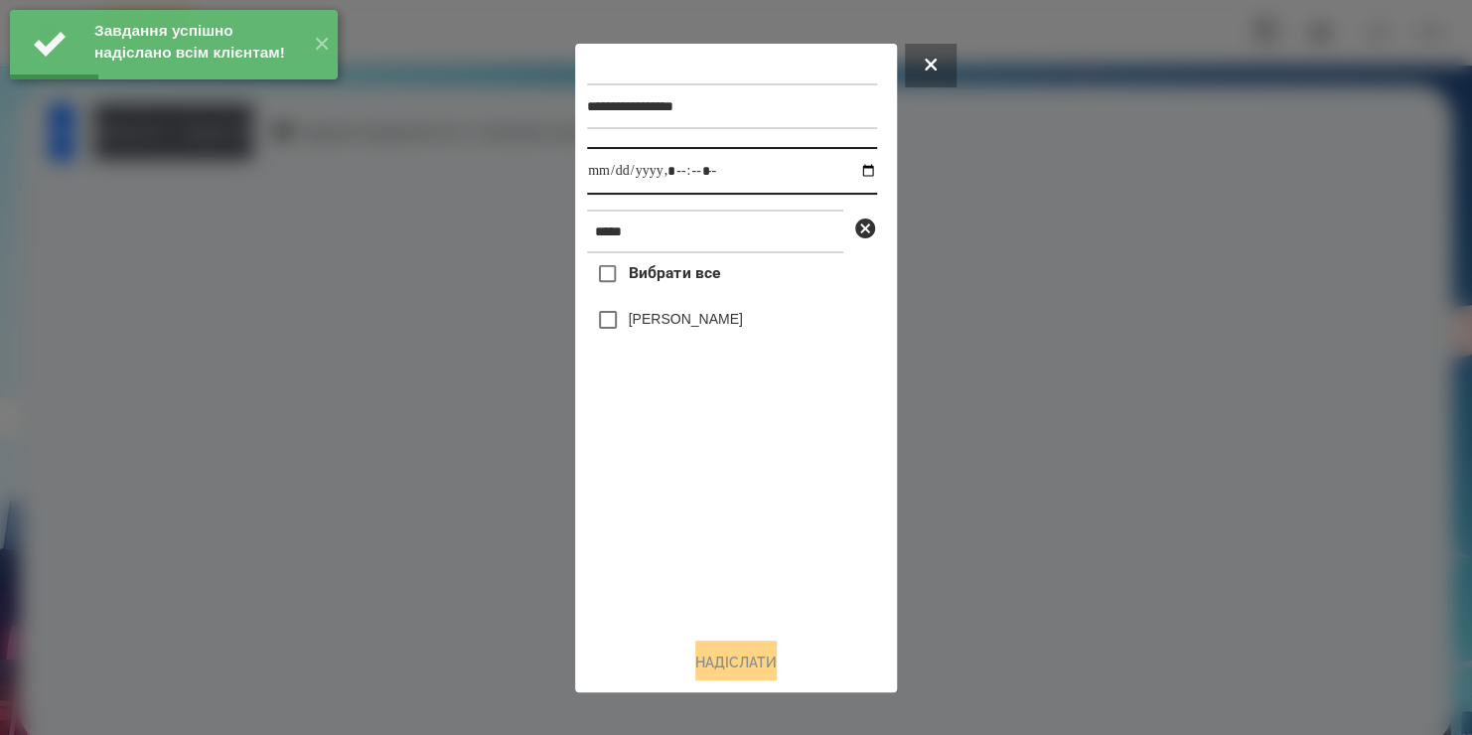
click at [850, 174] on input "datetime-local" at bounding box center [732, 171] width 290 height 48
type input "**********"
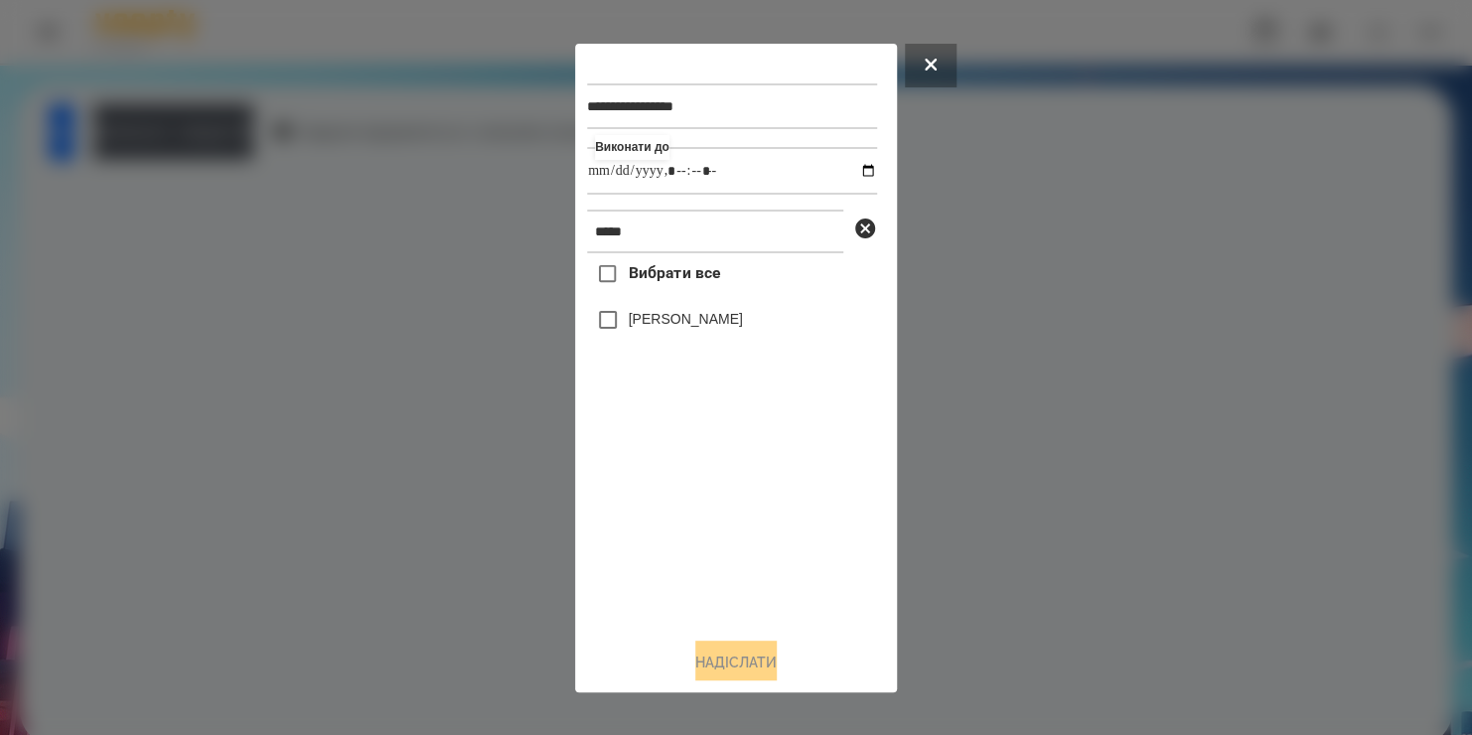
click at [622, 335] on div "Вибрати все Матвій Івченко" at bounding box center [732, 436] width 290 height 367
click at [719, 658] on button "Надіслати" at bounding box center [735, 663] width 81 height 44
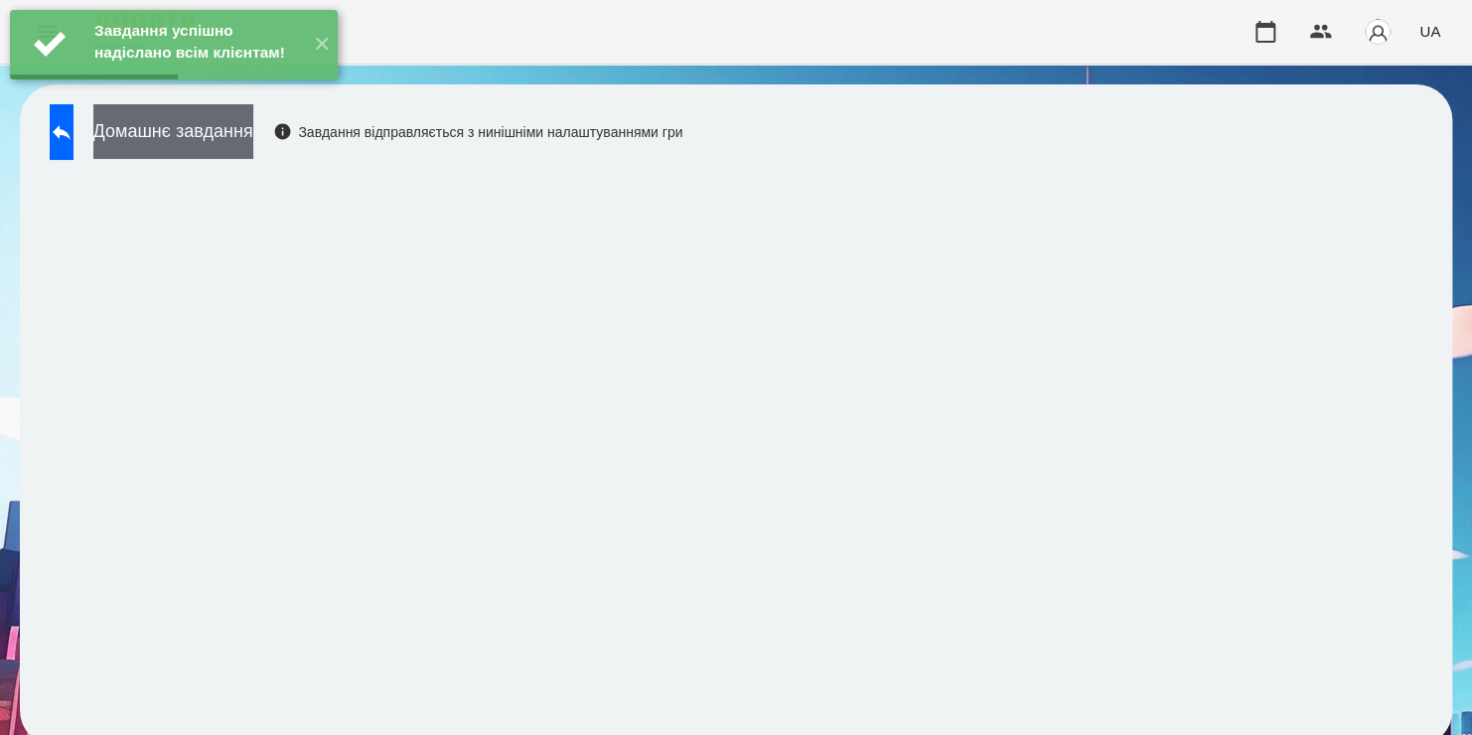
click at [253, 142] on button "Домашнє завдання" at bounding box center [173, 131] width 160 height 55
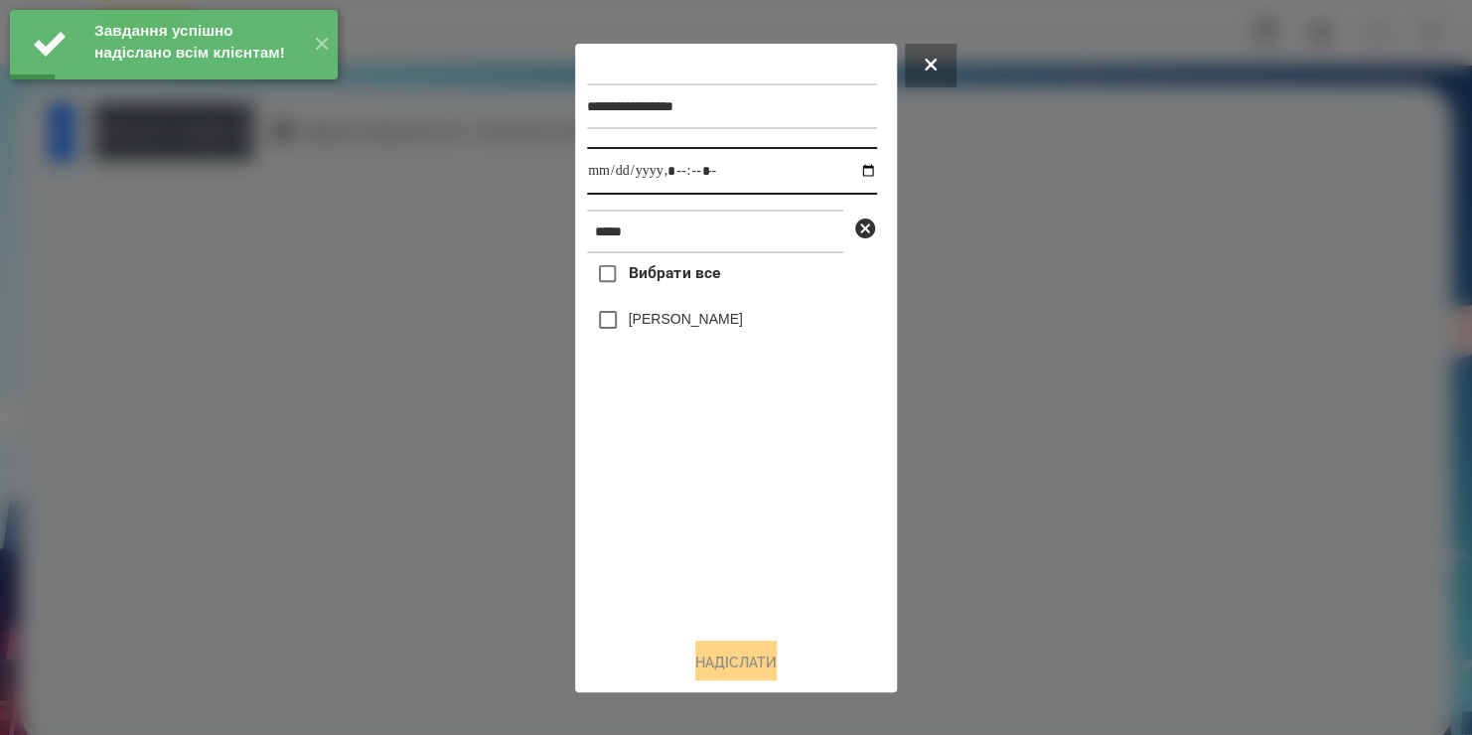
click at [852, 166] on input "datetime-local" at bounding box center [732, 171] width 290 height 48
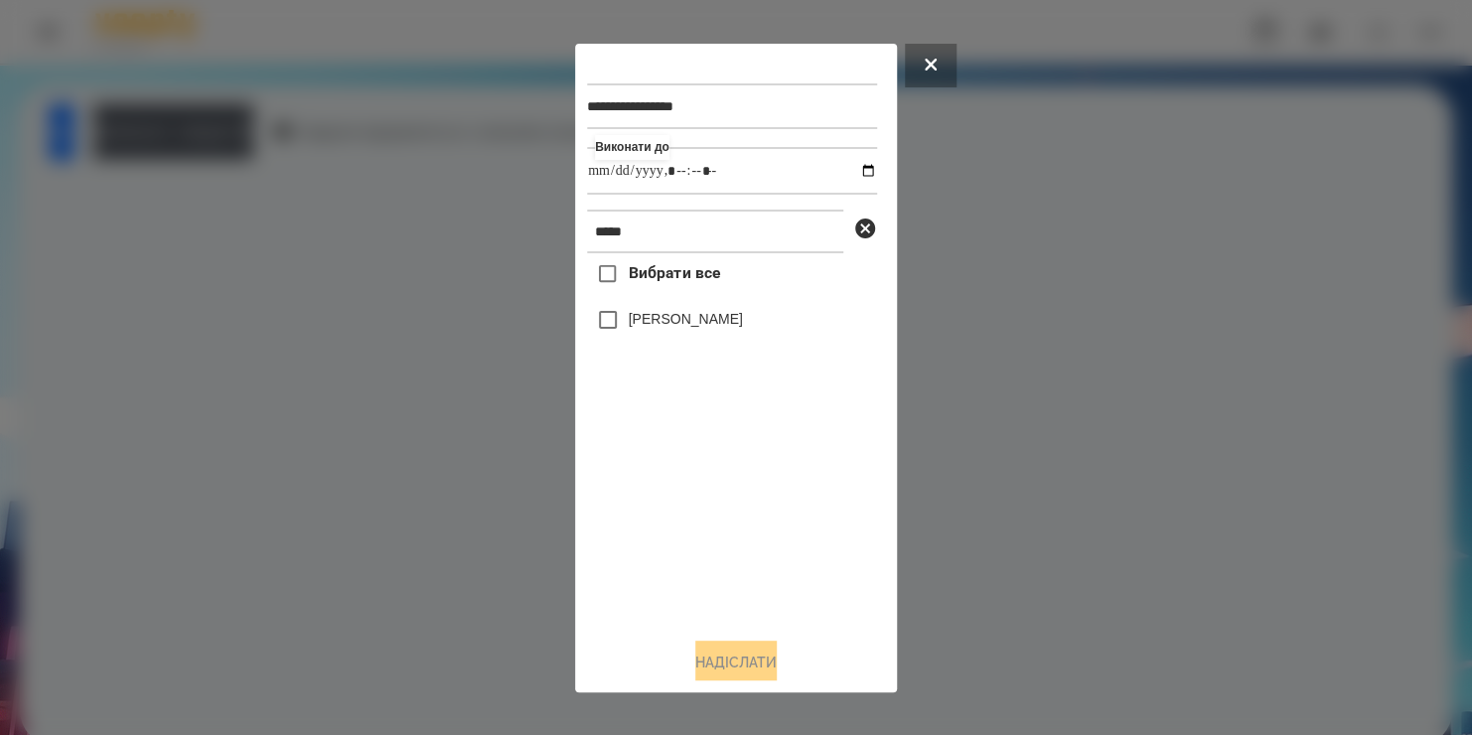
type input "**********"
click at [748, 510] on div "Вибрати все Матвій Івченко" at bounding box center [732, 436] width 290 height 367
click at [639, 318] on label "[PERSON_NAME]" at bounding box center [686, 319] width 114 height 20
click at [745, 649] on button "Надіслати" at bounding box center [735, 663] width 81 height 44
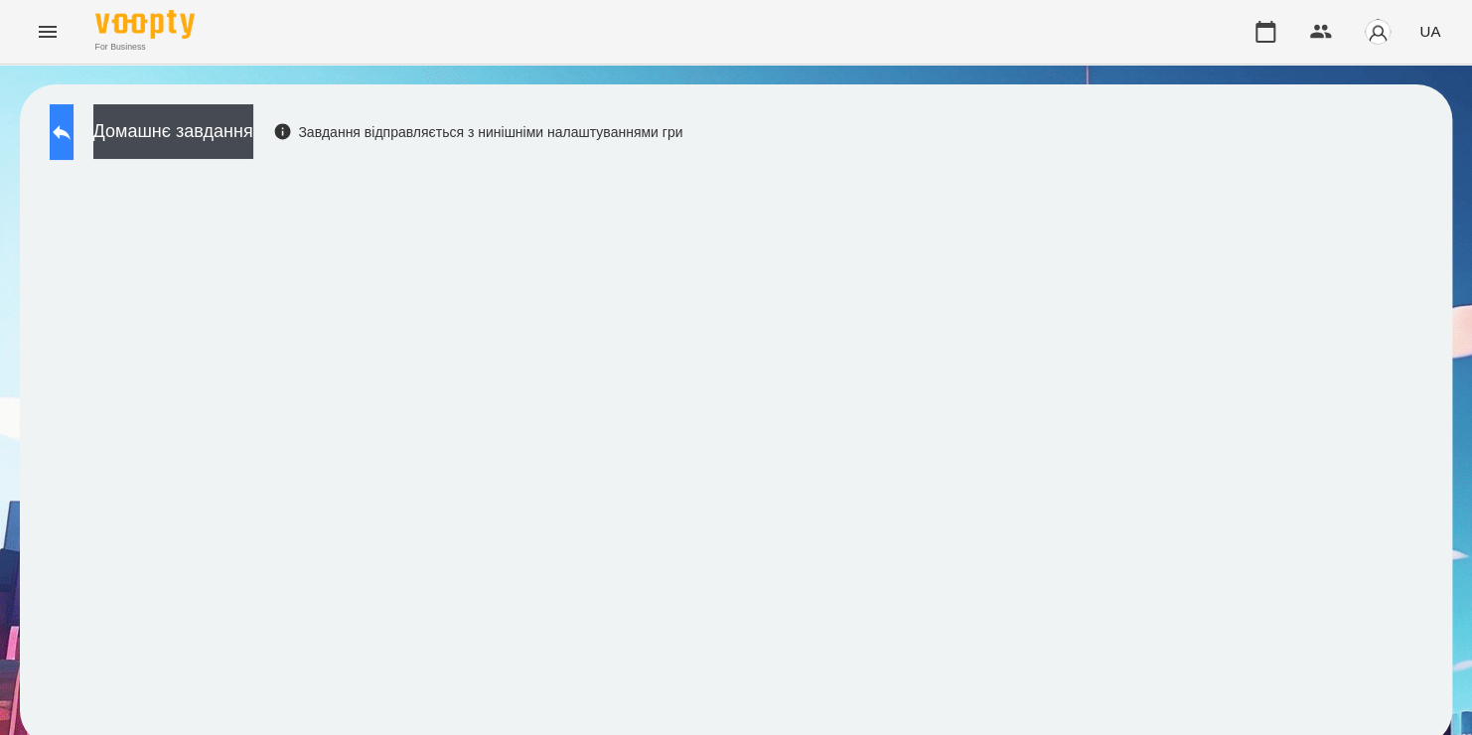
click at [73, 145] on button at bounding box center [62, 132] width 24 height 56
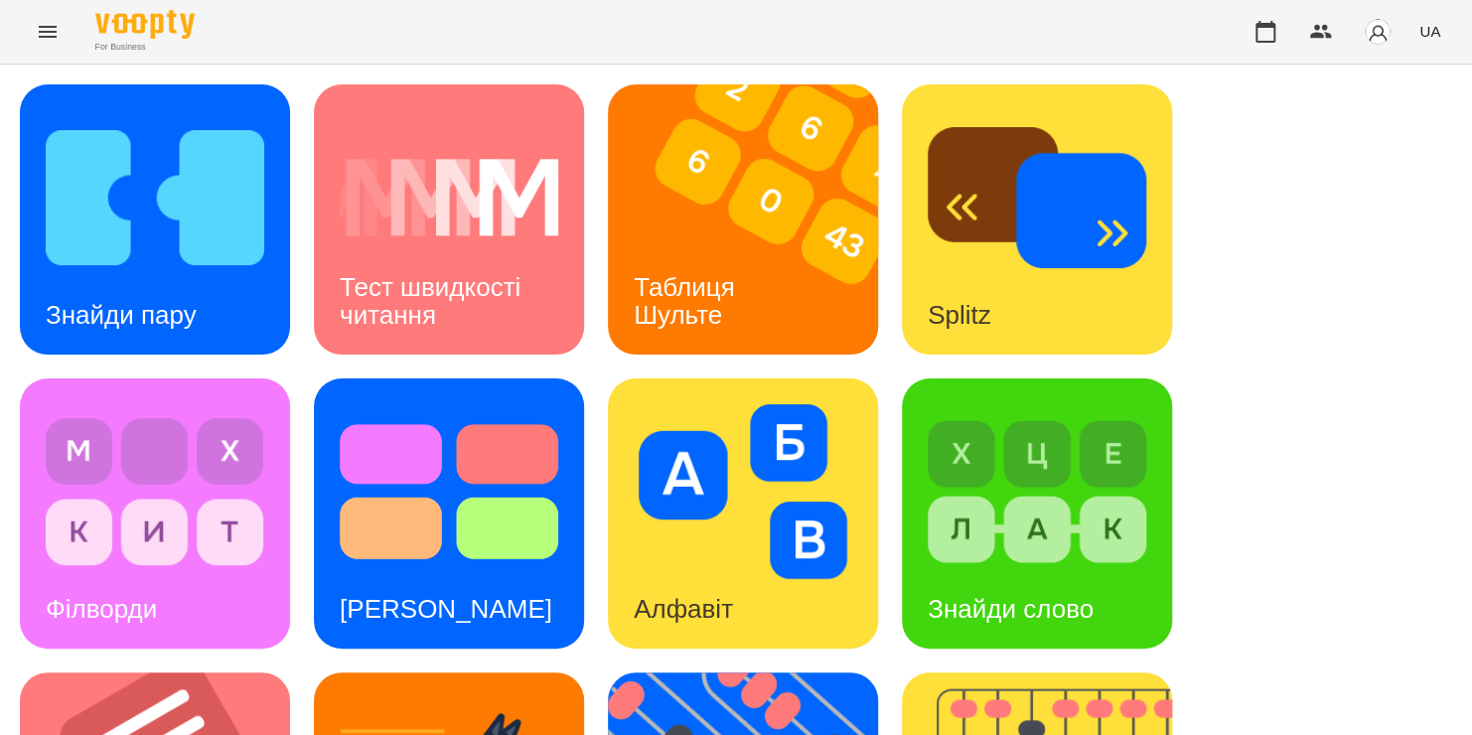
scroll to position [667, 0]
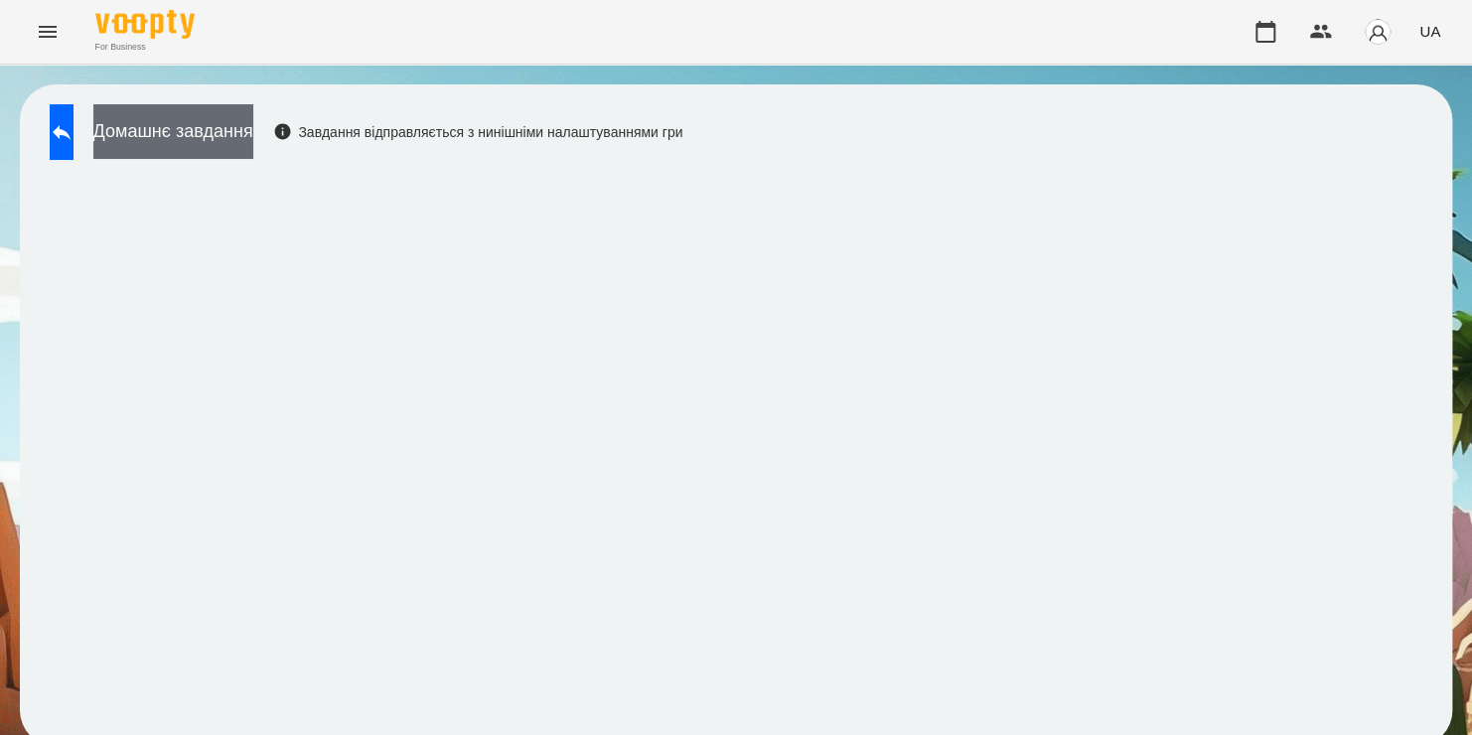
click at [253, 142] on button "Домашнє завдання" at bounding box center [173, 131] width 160 height 55
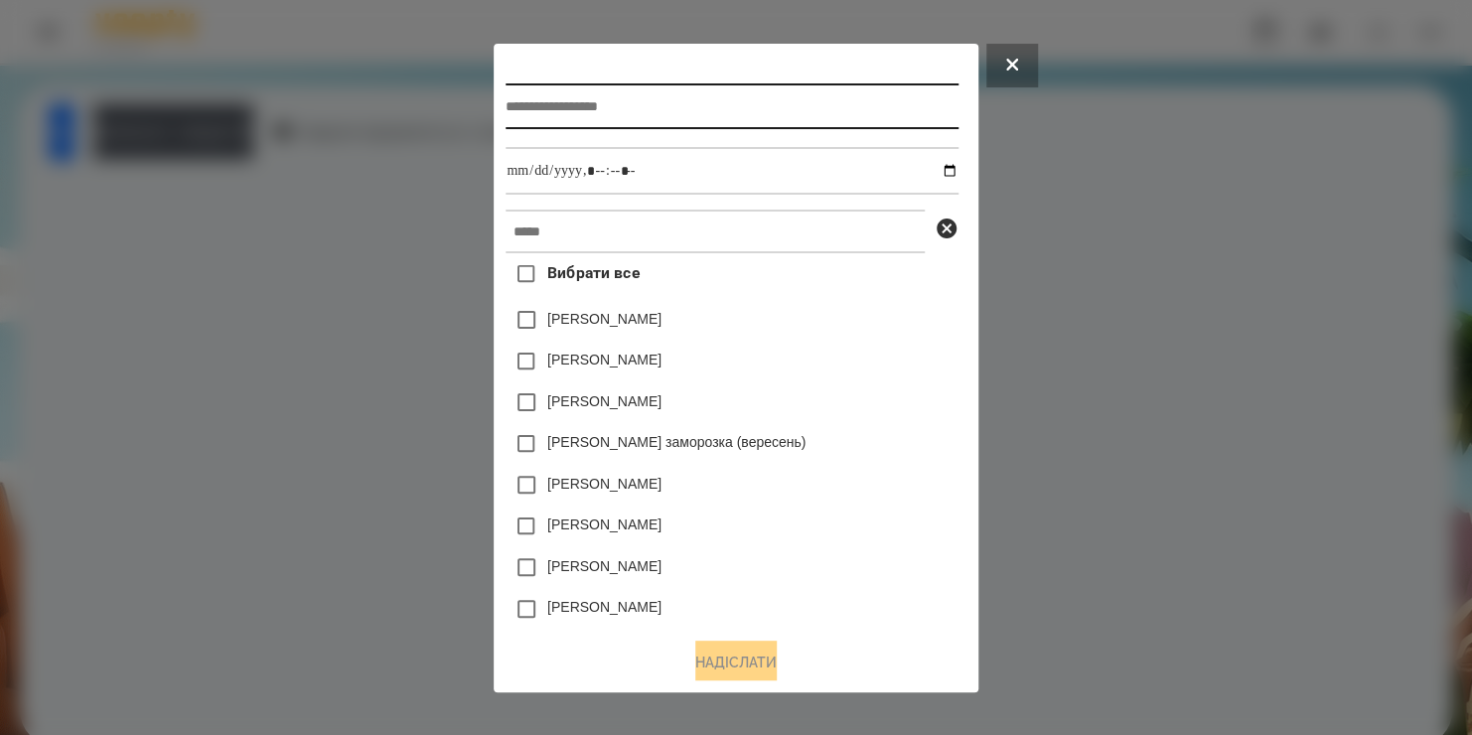
click at [545, 104] on input "text" at bounding box center [732, 106] width 452 height 46
type input "*******"
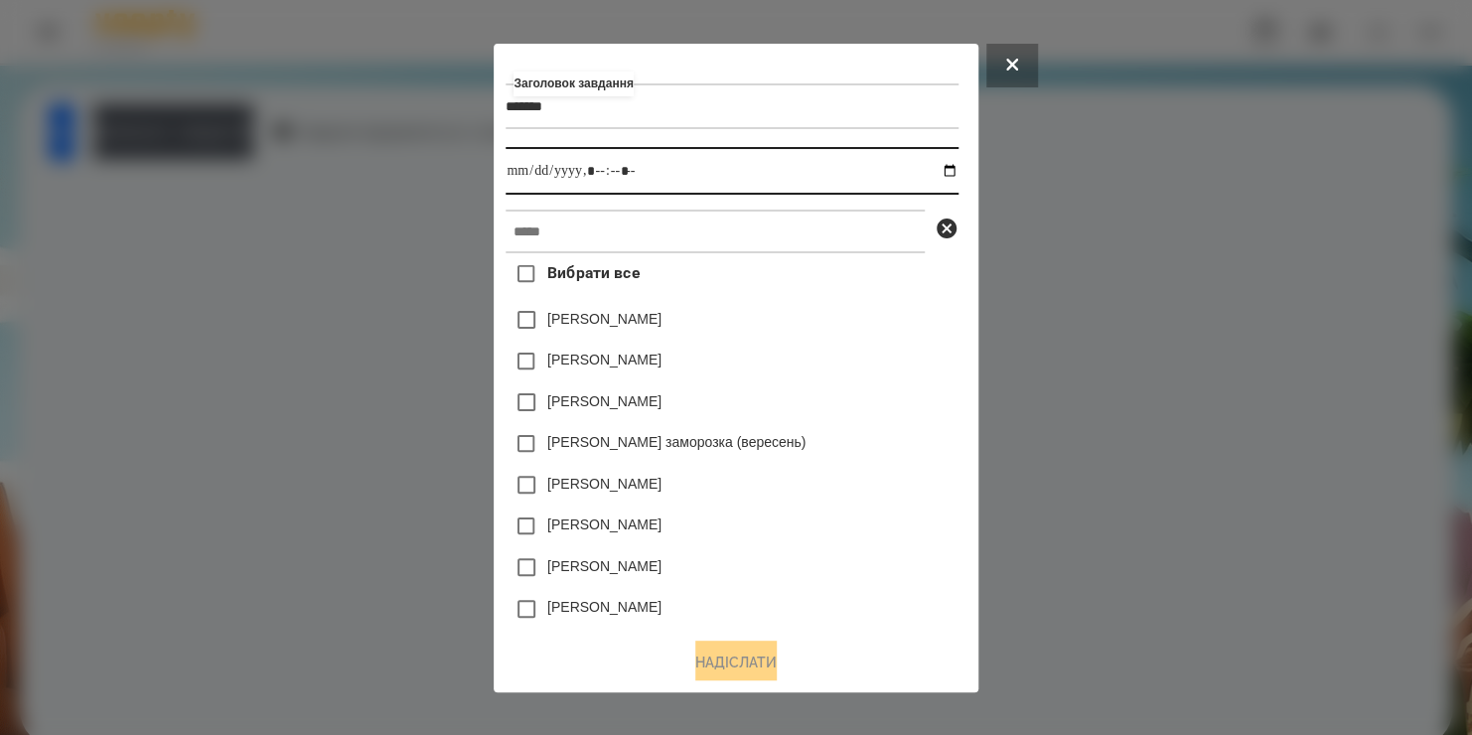
click at [954, 171] on input "datetime-local" at bounding box center [732, 171] width 452 height 48
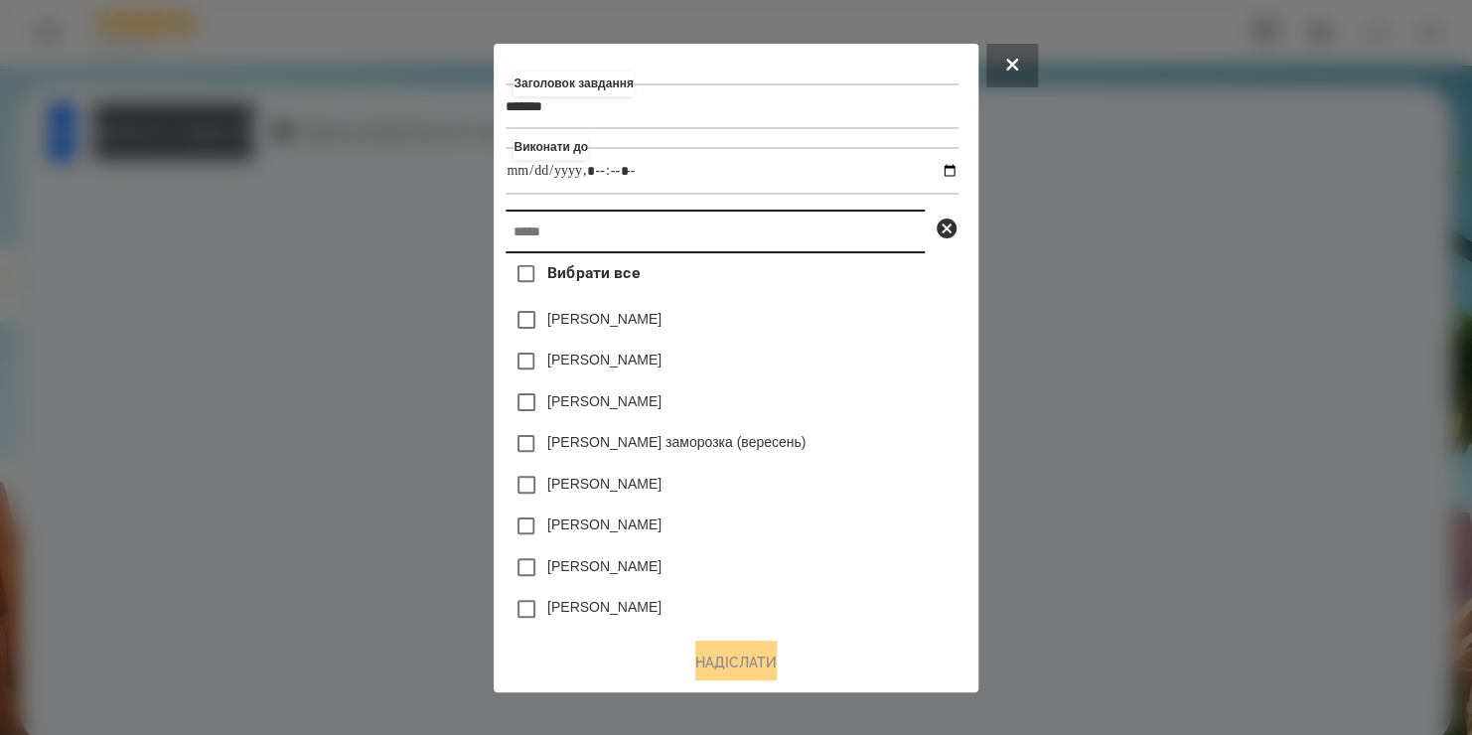
type input "**********"
click at [864, 241] on input "text" at bounding box center [715, 232] width 419 height 44
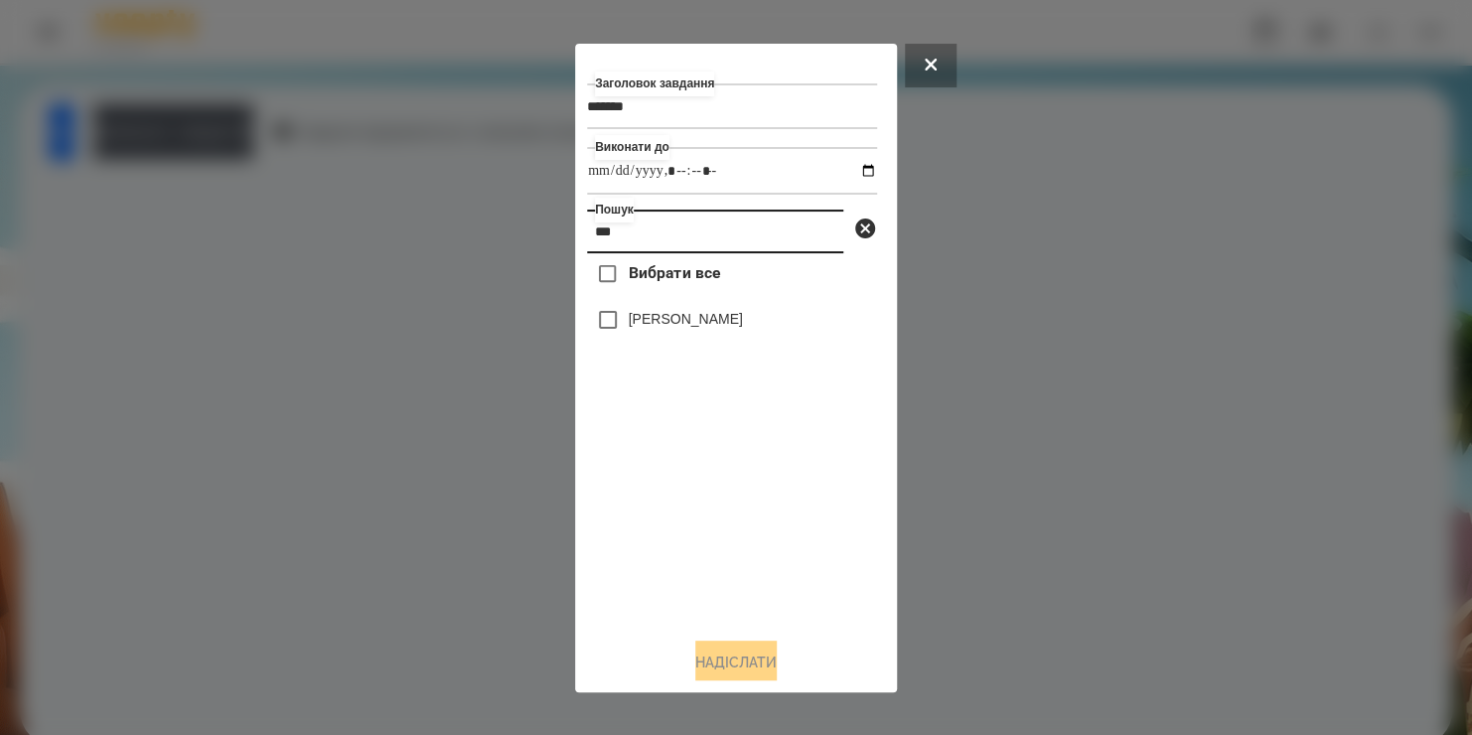
type input "***"
click at [694, 329] on label "[PERSON_NAME]" at bounding box center [686, 319] width 114 height 20
click at [740, 664] on button "Надіслати" at bounding box center [735, 663] width 81 height 44
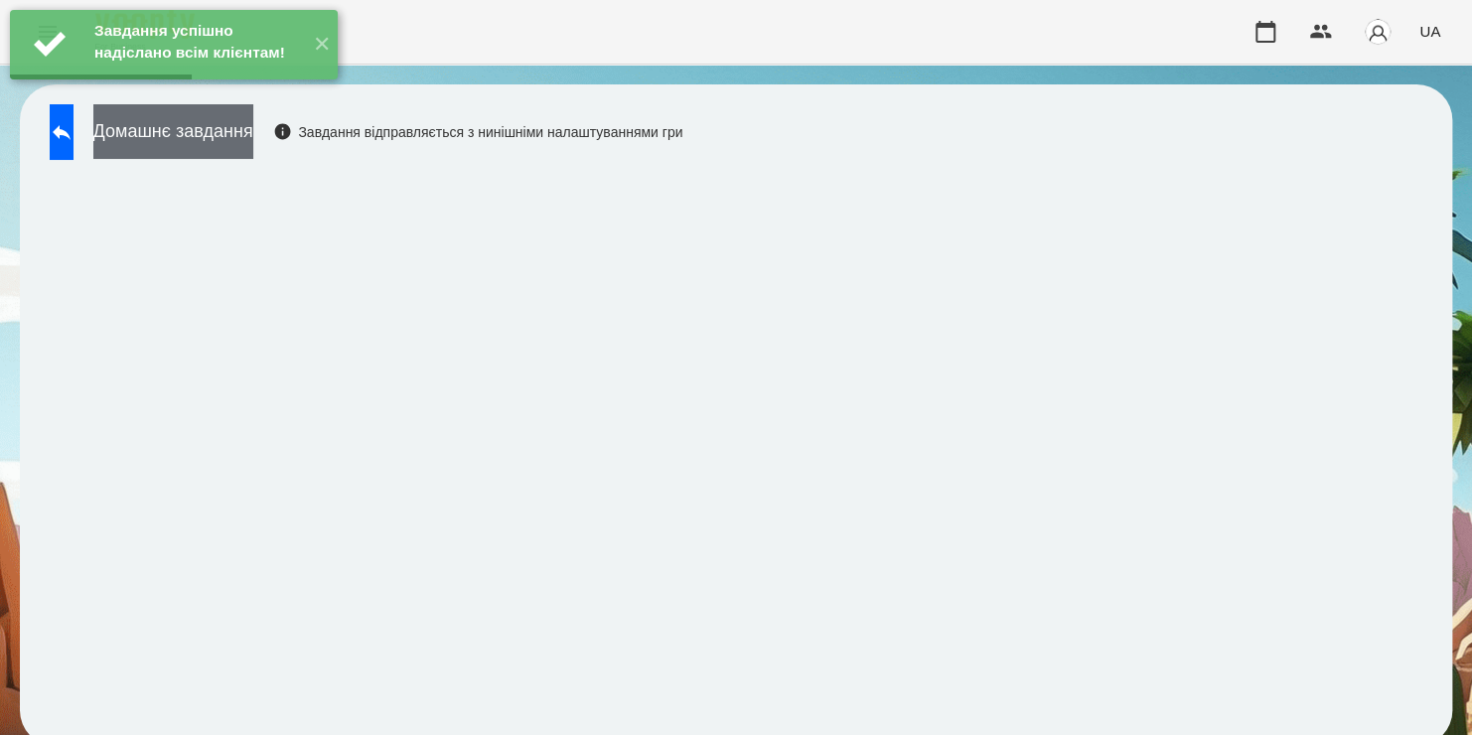
click at [239, 128] on button "Домашнє завдання" at bounding box center [173, 131] width 160 height 55
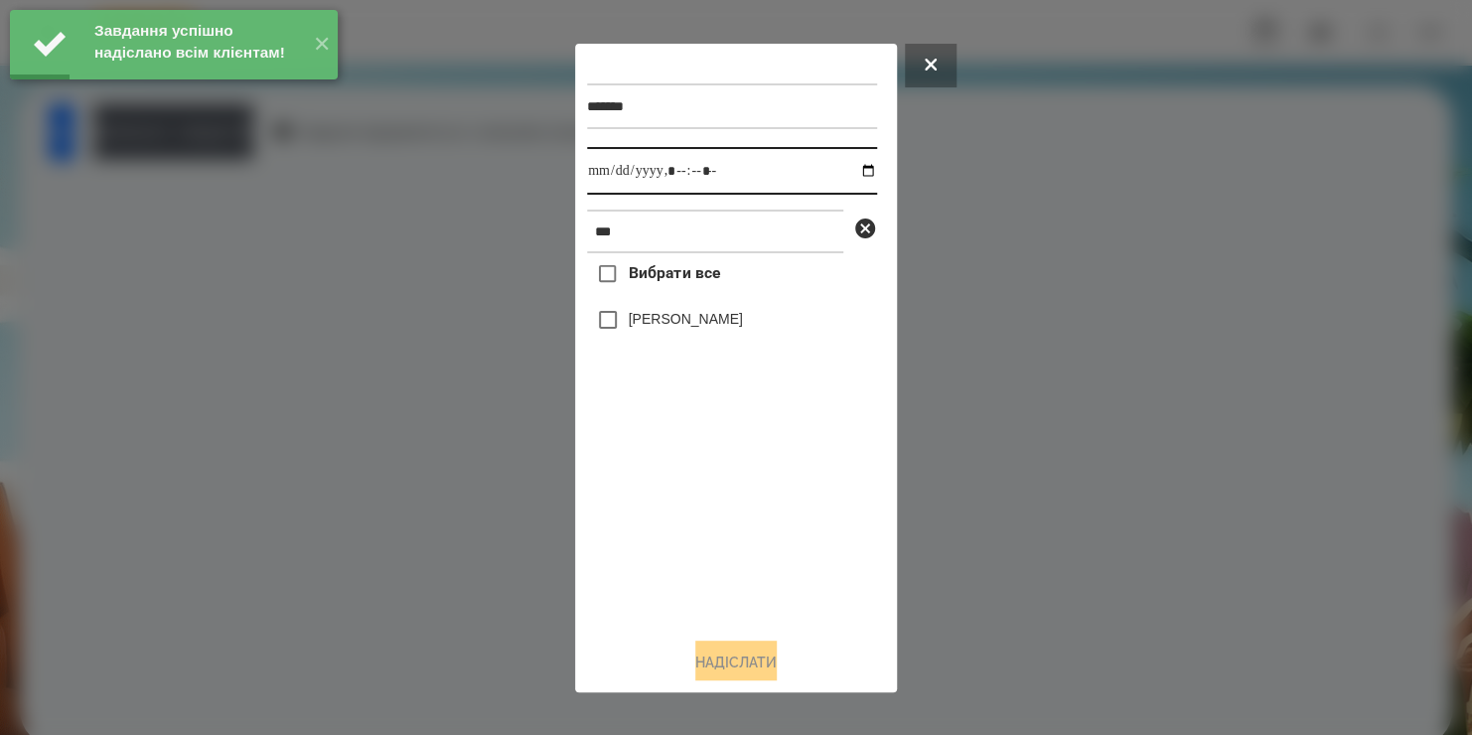
click at [853, 179] on input "datetime-local" at bounding box center [732, 171] width 290 height 48
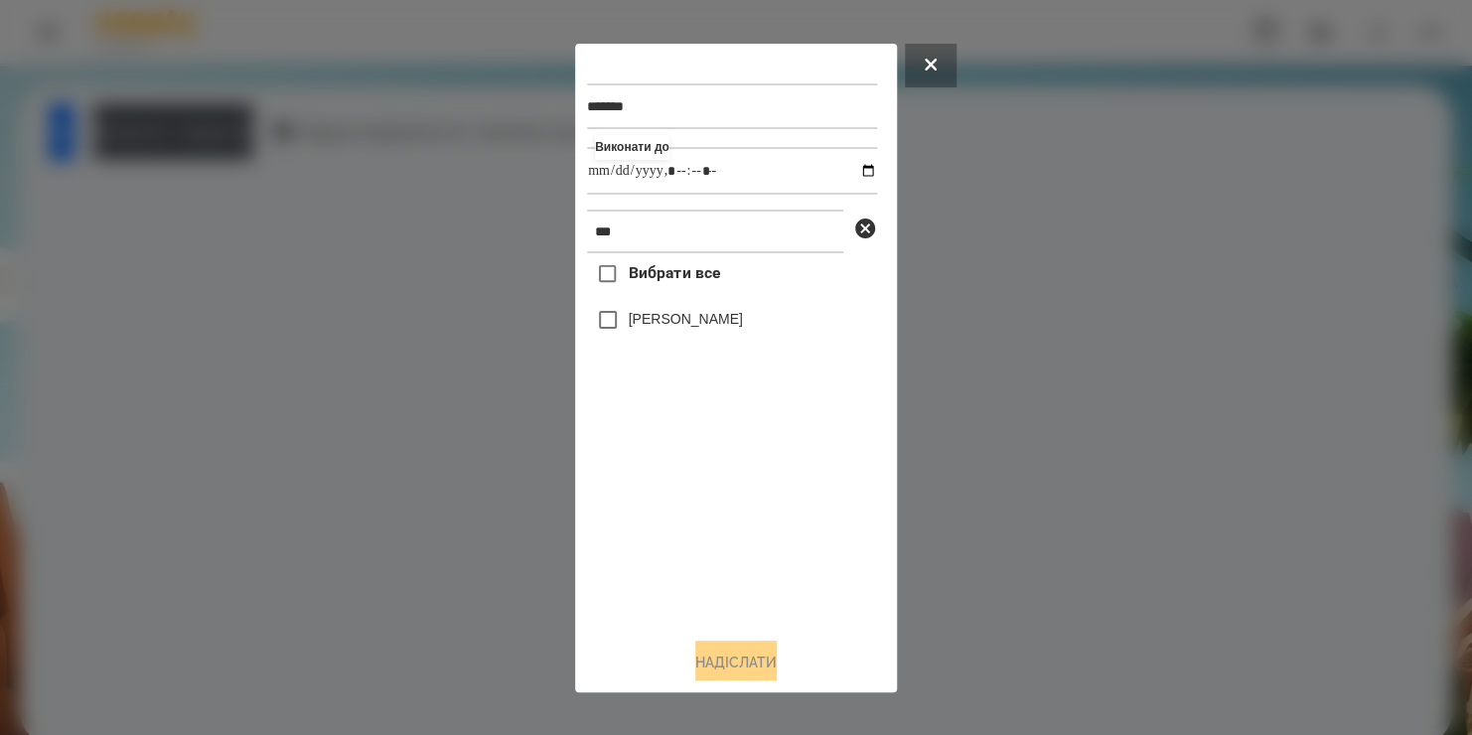
type input "**********"
drag, startPoint x: 710, startPoint y: 549, endPoint x: 630, endPoint y: 314, distance: 248.7
click at [630, 314] on div "Вибрати все Софія Гузетта" at bounding box center [732, 436] width 290 height 367
click at [630, 314] on label "[PERSON_NAME]" at bounding box center [686, 319] width 114 height 20
click at [731, 664] on button "Надіслати" at bounding box center [735, 663] width 81 height 44
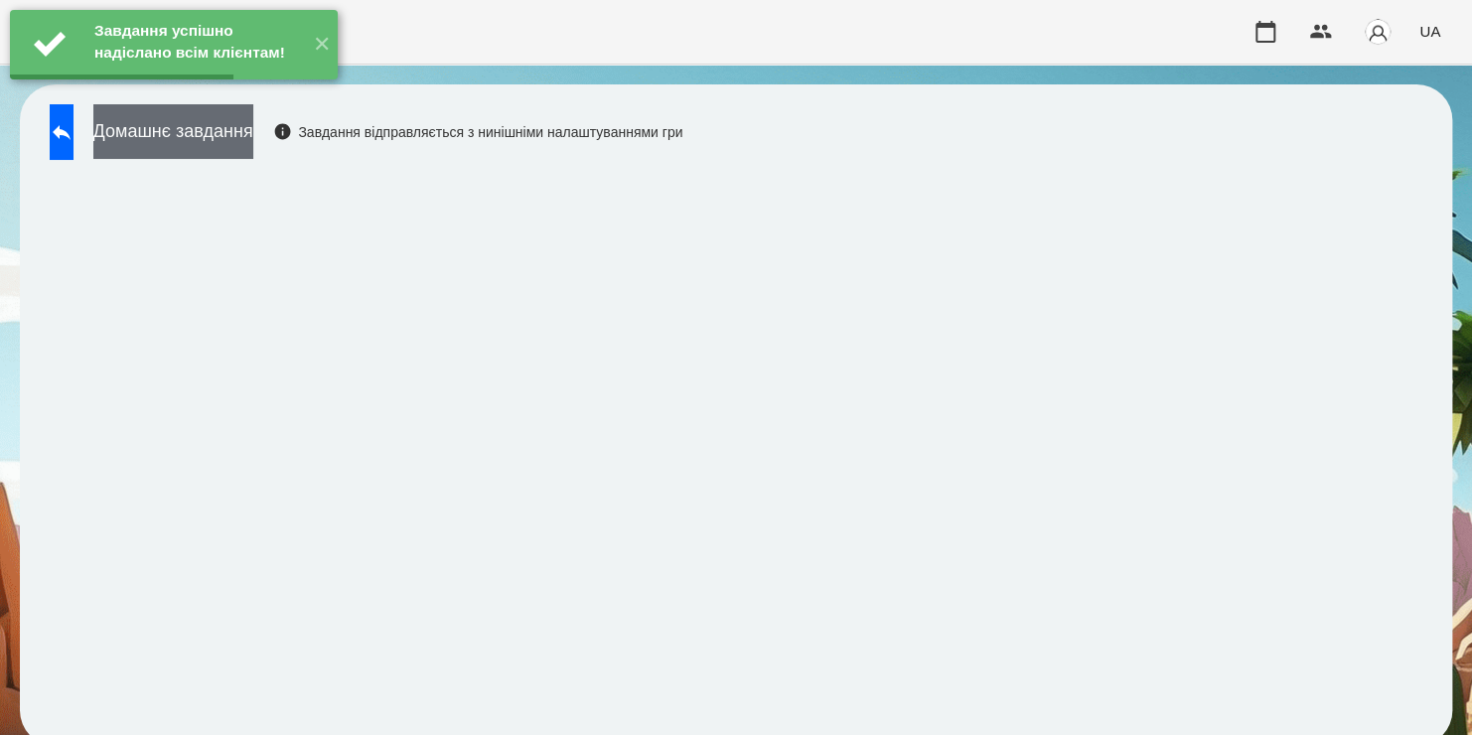
click at [253, 139] on button "Домашнє завдання" at bounding box center [173, 131] width 160 height 55
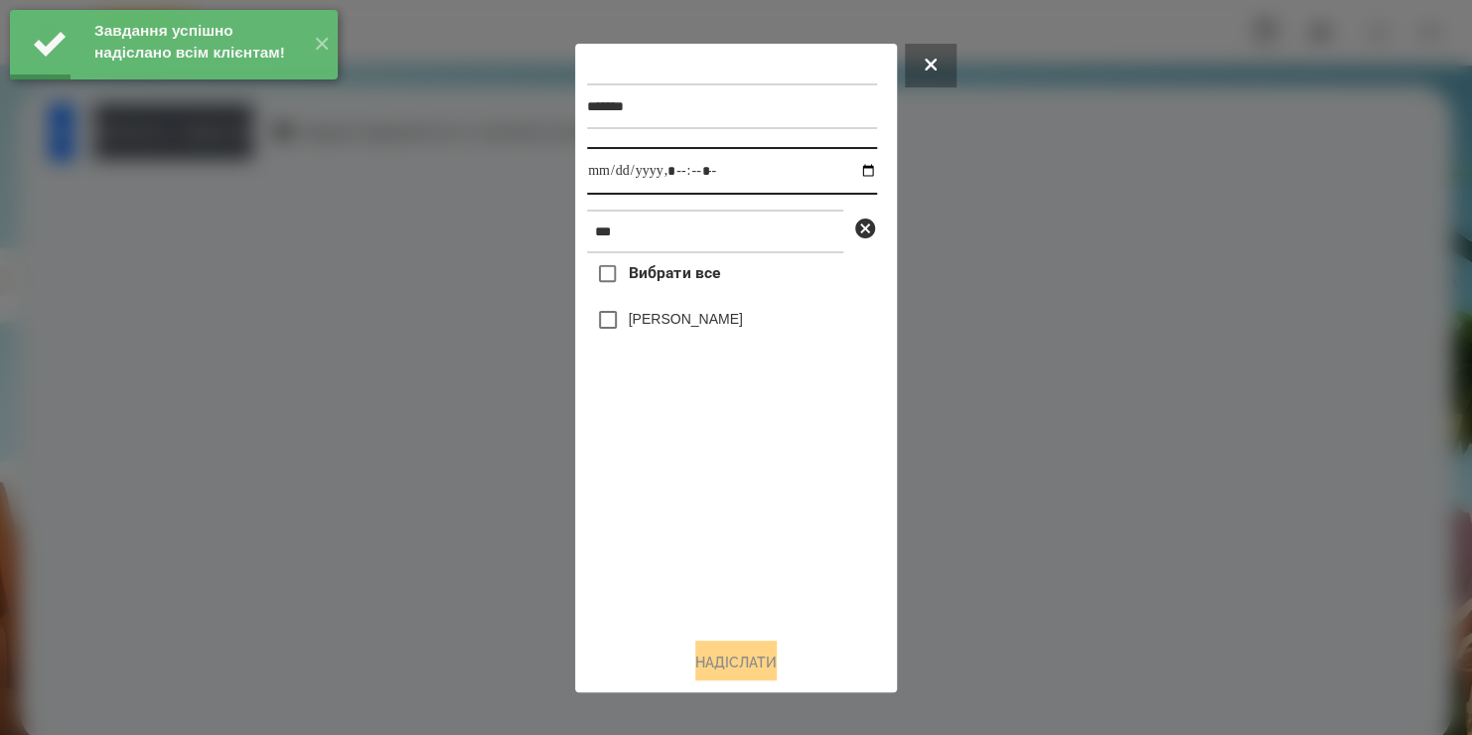
click at [859, 171] on input "datetime-local" at bounding box center [732, 171] width 290 height 48
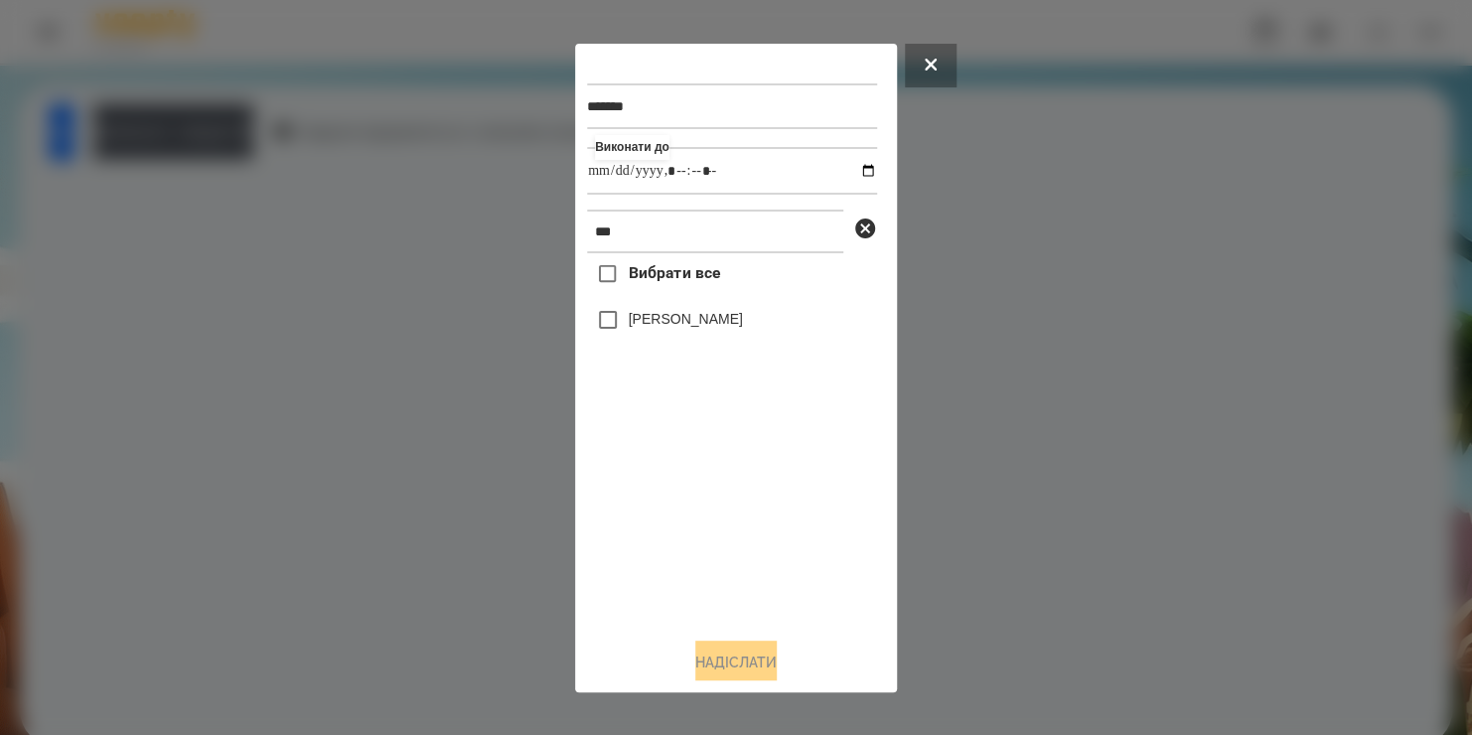
type input "**********"
drag, startPoint x: 732, startPoint y: 589, endPoint x: 653, endPoint y: 308, distance: 292.1
click at [653, 308] on div "Вибрати все Софія Гузетта" at bounding box center [732, 436] width 290 height 367
click at [651, 314] on div "[PERSON_NAME]" at bounding box center [732, 320] width 290 height 42
click at [738, 658] on button "Надіслати" at bounding box center [735, 663] width 81 height 44
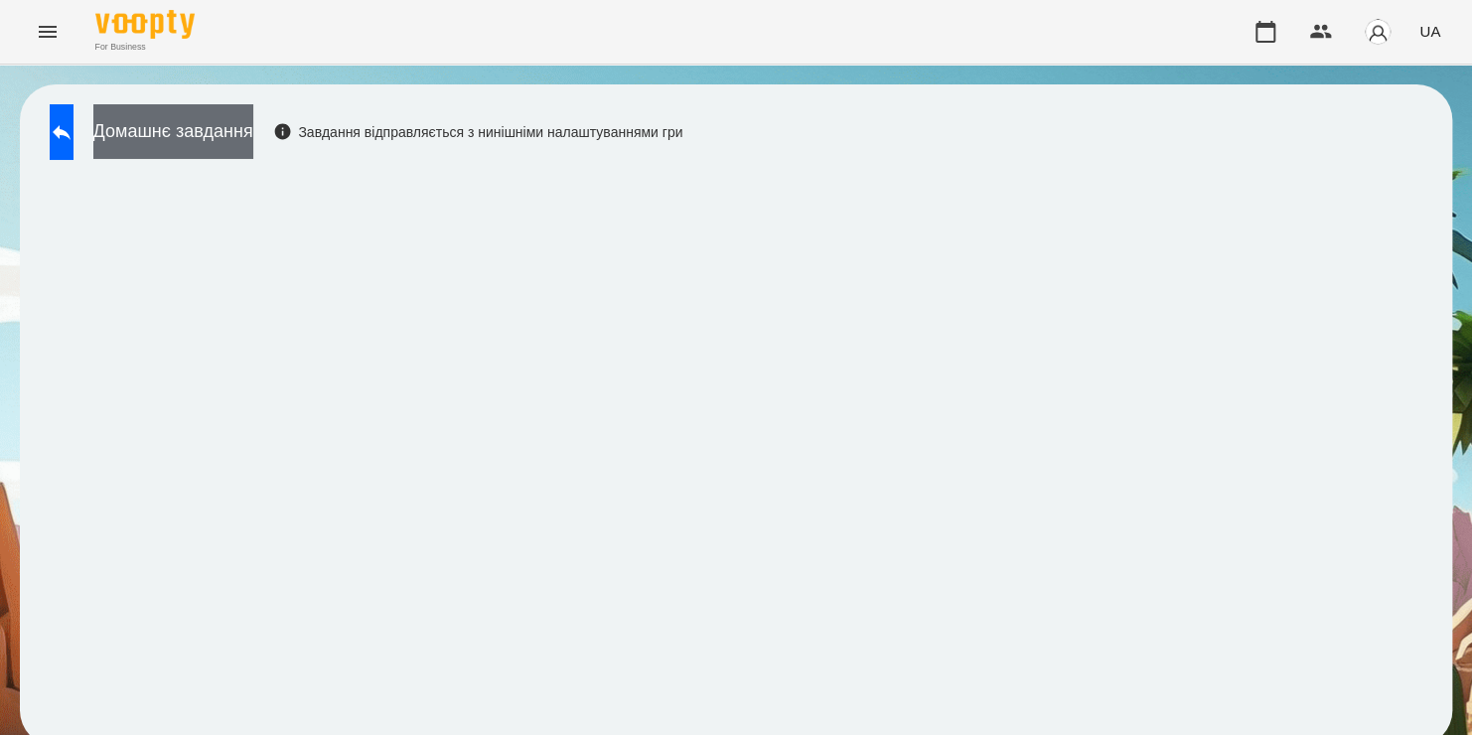
click at [253, 136] on button "Домашнє завдання" at bounding box center [173, 131] width 160 height 55
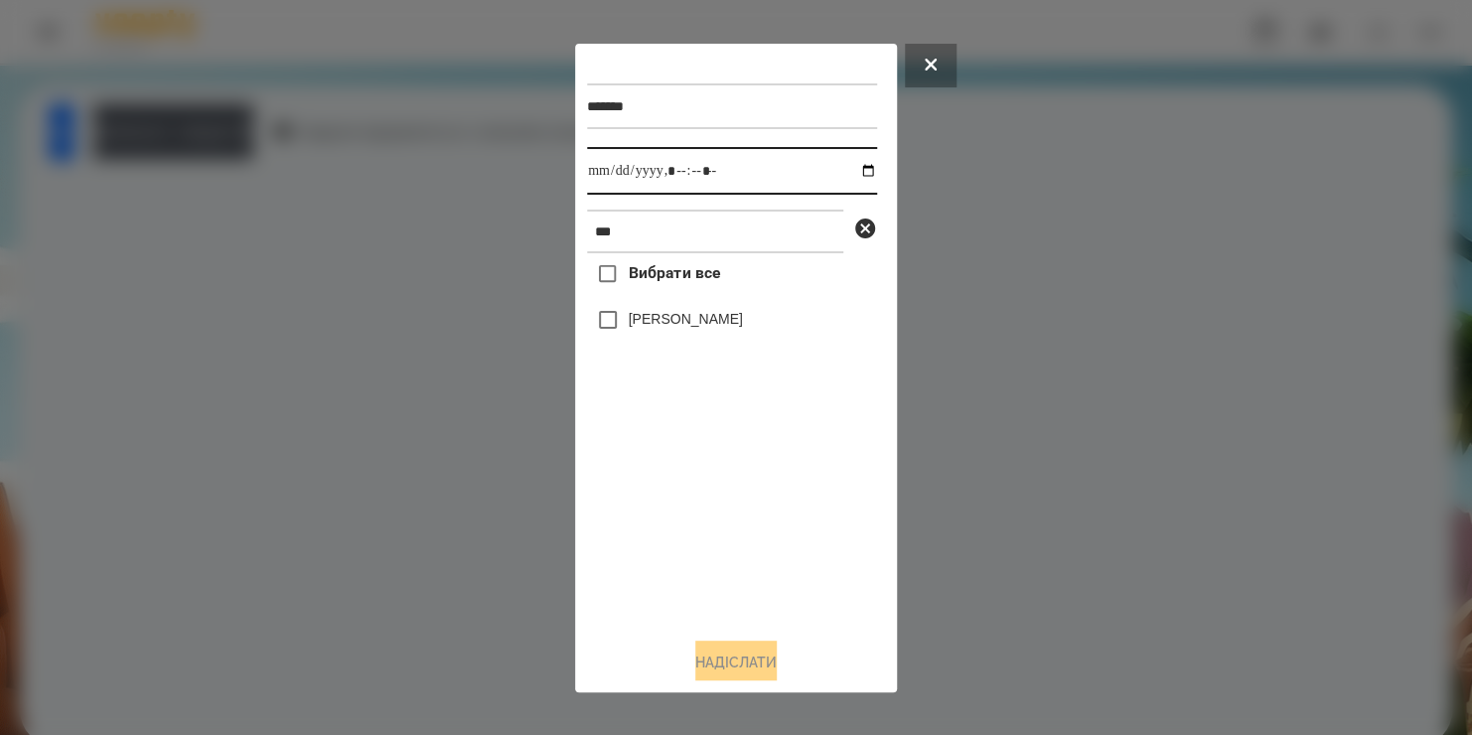
click at [859, 174] on input "datetime-local" at bounding box center [732, 171] width 290 height 48
type input "**********"
drag, startPoint x: 815, startPoint y: 521, endPoint x: 662, endPoint y: 232, distance: 327.0
click at [662, 232] on div "******* Виконати до *** Вибрати все Софія Гузетта" at bounding box center [736, 338] width 298 height 565
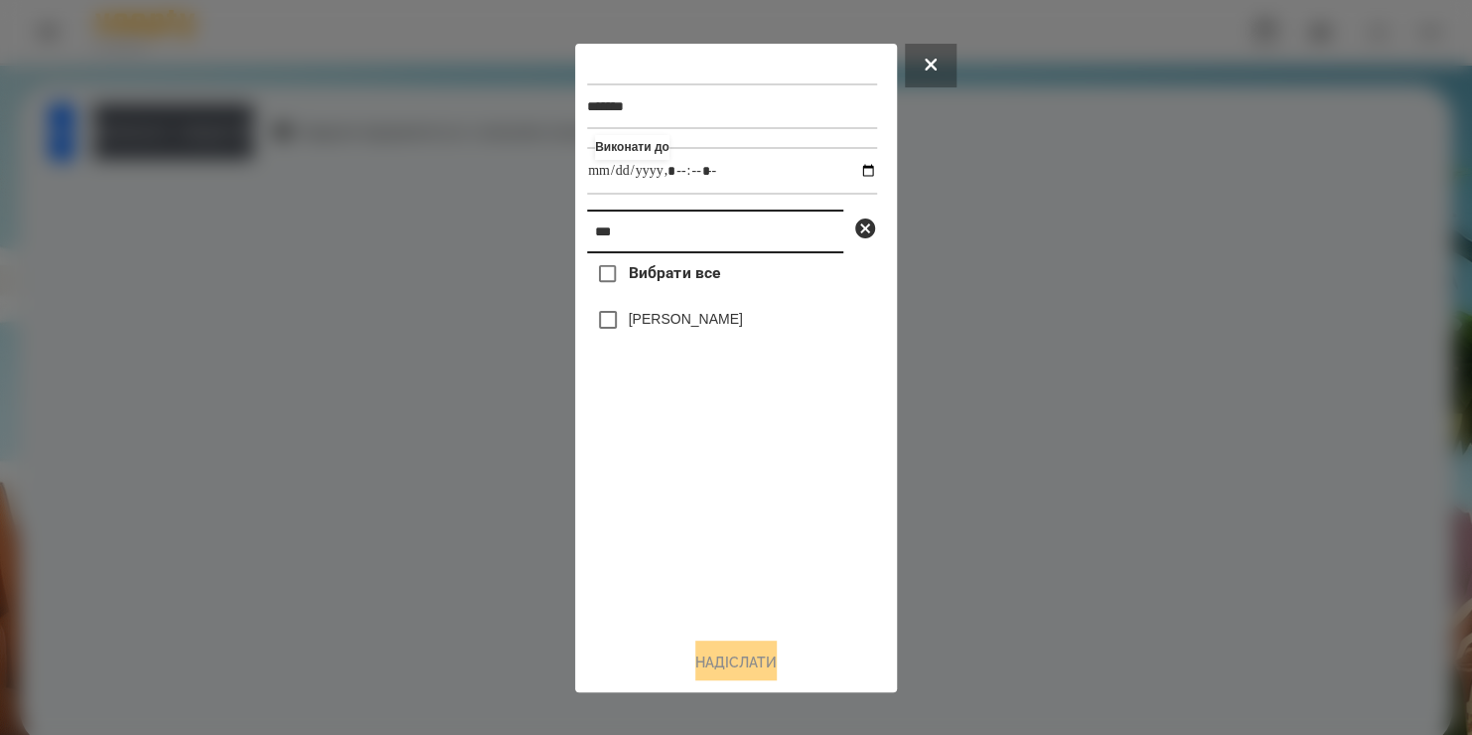
drag, startPoint x: 662, startPoint y: 232, endPoint x: 448, endPoint y: 269, distance: 217.6
click at [448, 269] on div "******* Виконати до *** Вибрати все Софія Гузетта Надіслати" at bounding box center [736, 367] width 1472 height 735
type input "****"
click at [658, 327] on label "[PERSON_NAME]" at bounding box center [686, 319] width 114 height 20
click at [720, 654] on button "Надіслати" at bounding box center [735, 663] width 81 height 44
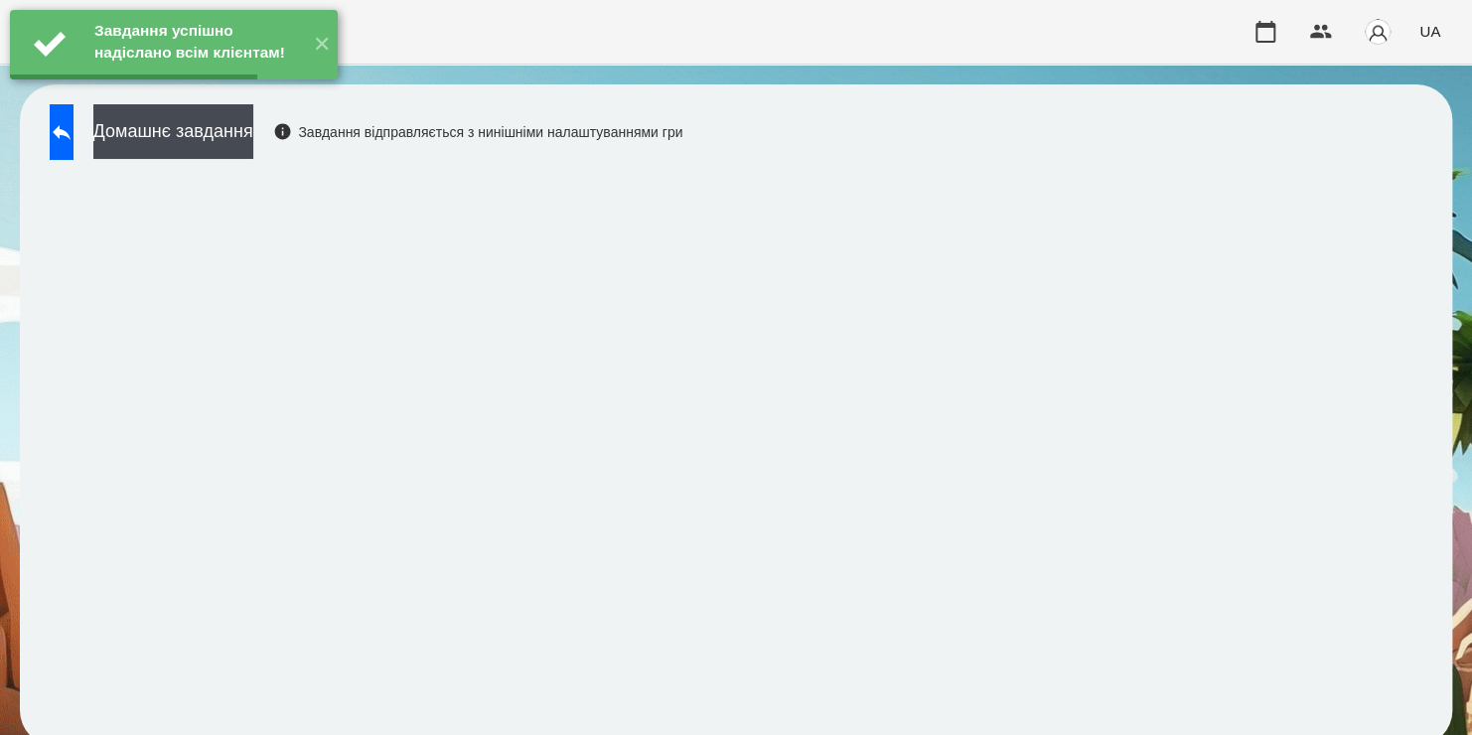
click at [249, 147] on button "Домашнє завдання" at bounding box center [173, 131] width 160 height 55
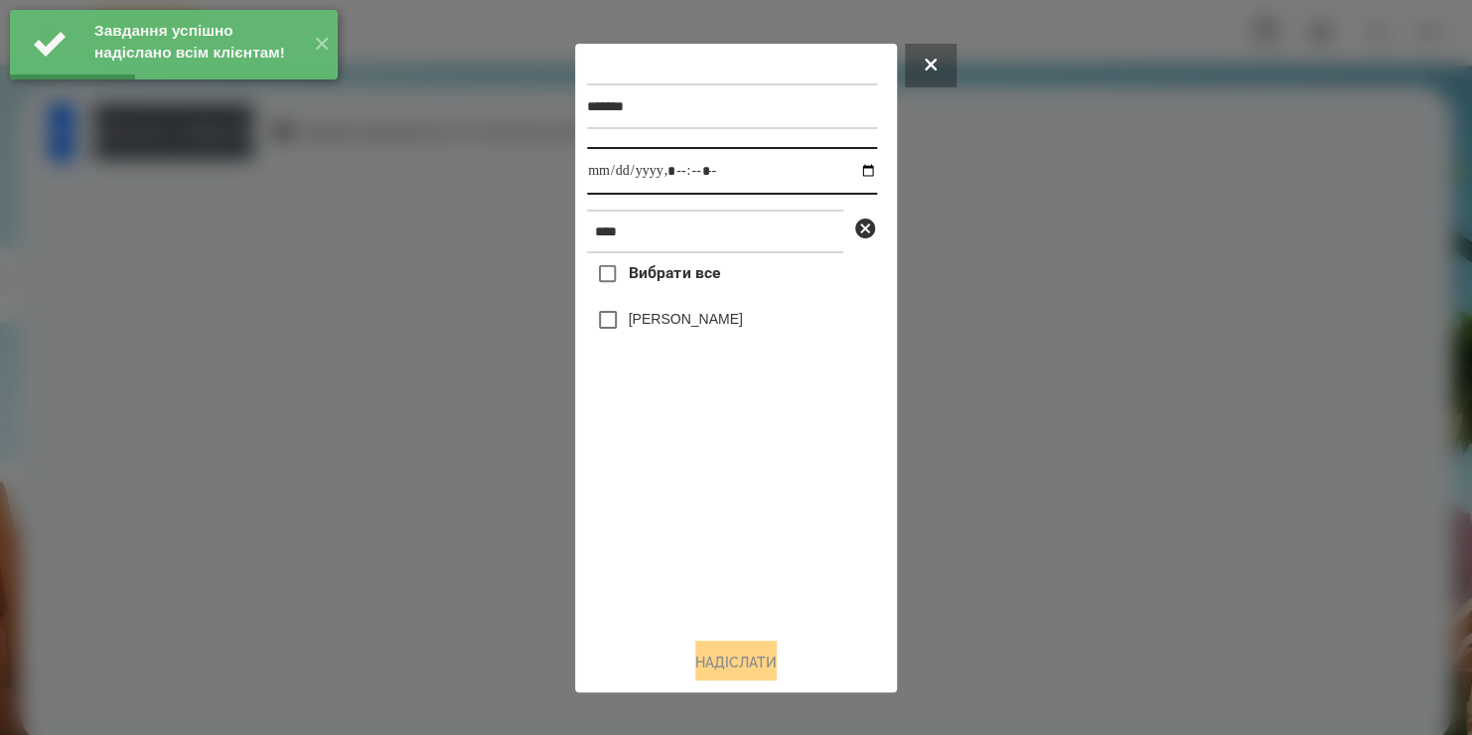
click at [852, 173] on input "datetime-local" at bounding box center [732, 171] width 290 height 48
type input "**********"
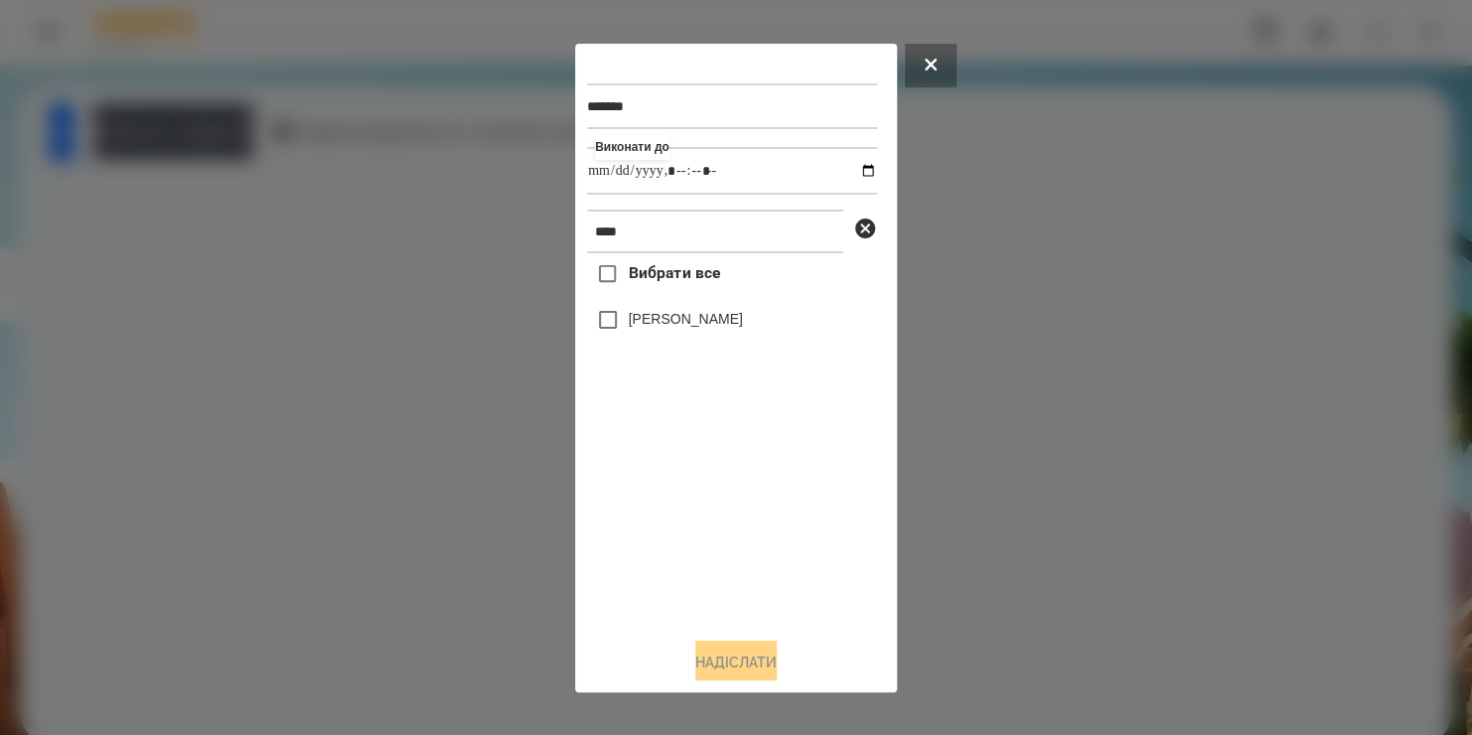
drag, startPoint x: 704, startPoint y: 545, endPoint x: 633, endPoint y: 319, distance: 237.5
click at [633, 319] on div "Вибрати все Bogdan Sukhomlynov" at bounding box center [732, 436] width 290 height 367
click at [633, 319] on label "[PERSON_NAME]" at bounding box center [686, 319] width 114 height 20
click at [715, 661] on button "Надіслати" at bounding box center [735, 663] width 81 height 44
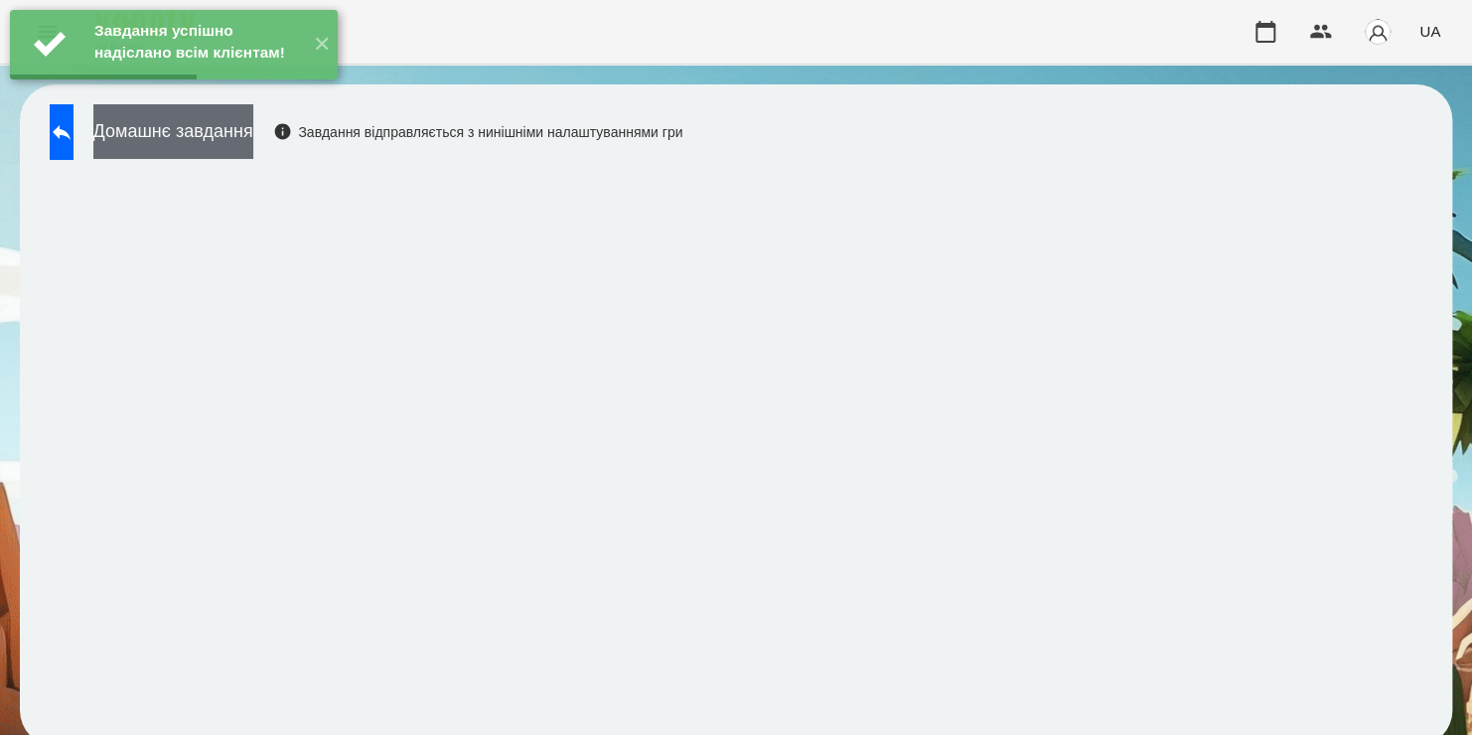
click at [253, 143] on button "Домашнє завдання" at bounding box center [173, 131] width 160 height 55
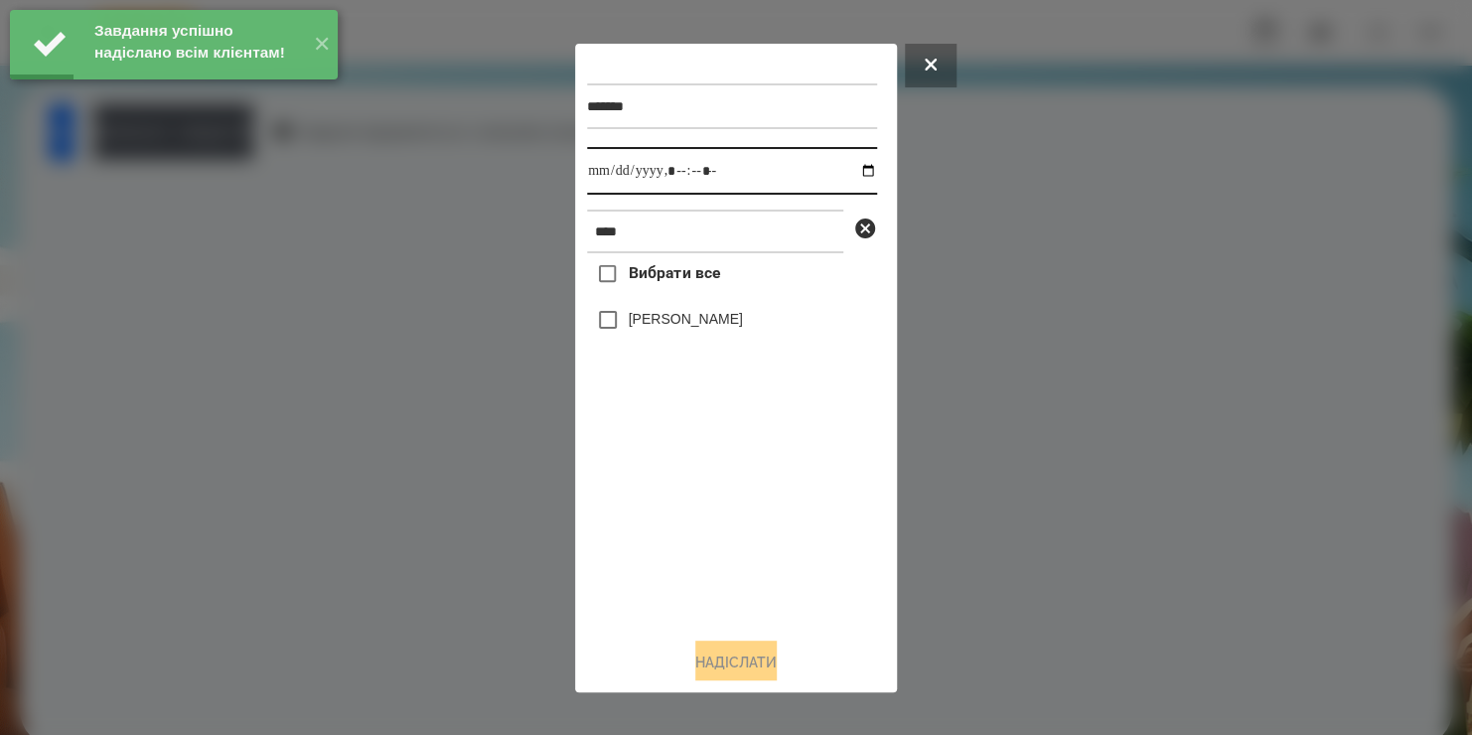
click at [847, 169] on input "datetime-local" at bounding box center [732, 171] width 290 height 48
type input "**********"
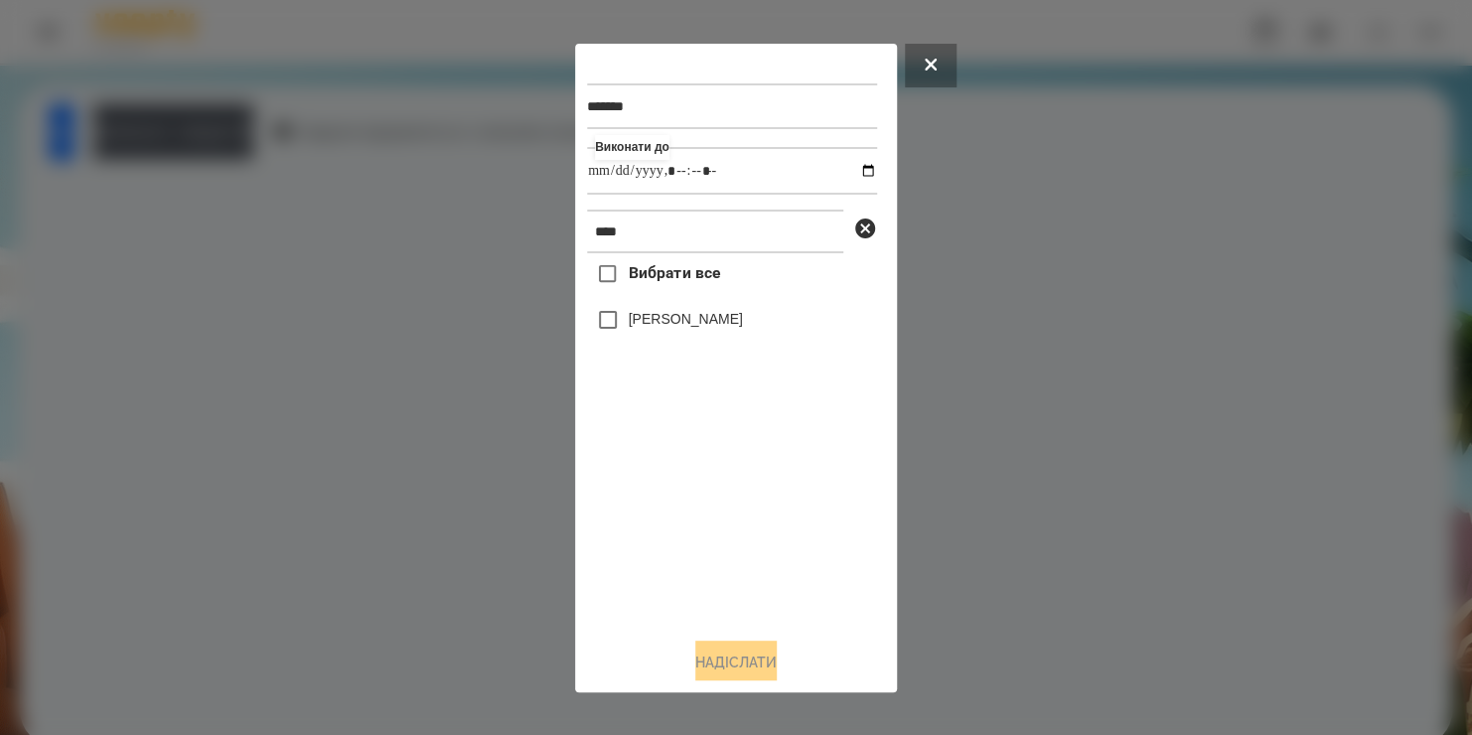
click at [615, 334] on div "Вибрати все Bogdan Sukhomlynov" at bounding box center [732, 436] width 290 height 367
click at [730, 656] on button "Надіслати" at bounding box center [735, 663] width 81 height 44
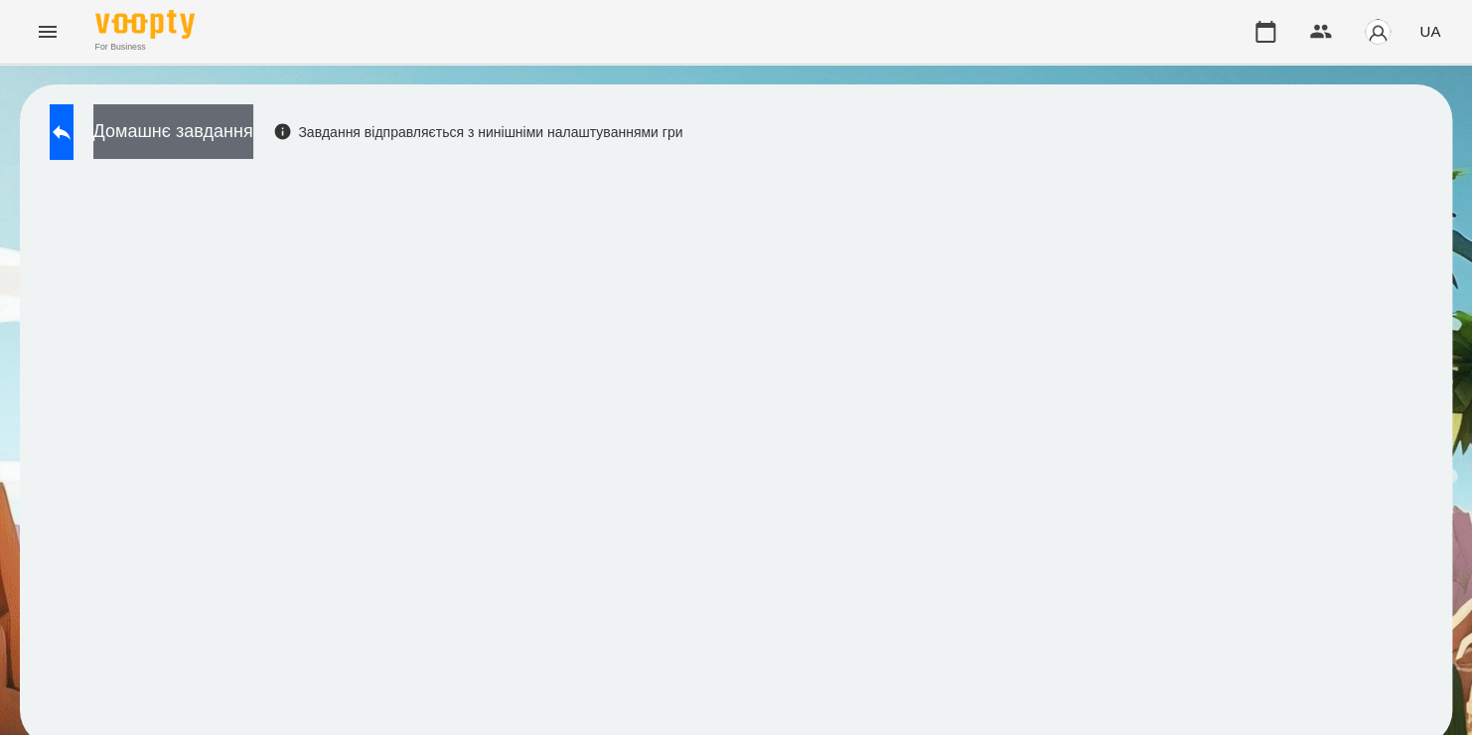
click at [253, 129] on button "Домашнє завдання" at bounding box center [173, 131] width 160 height 55
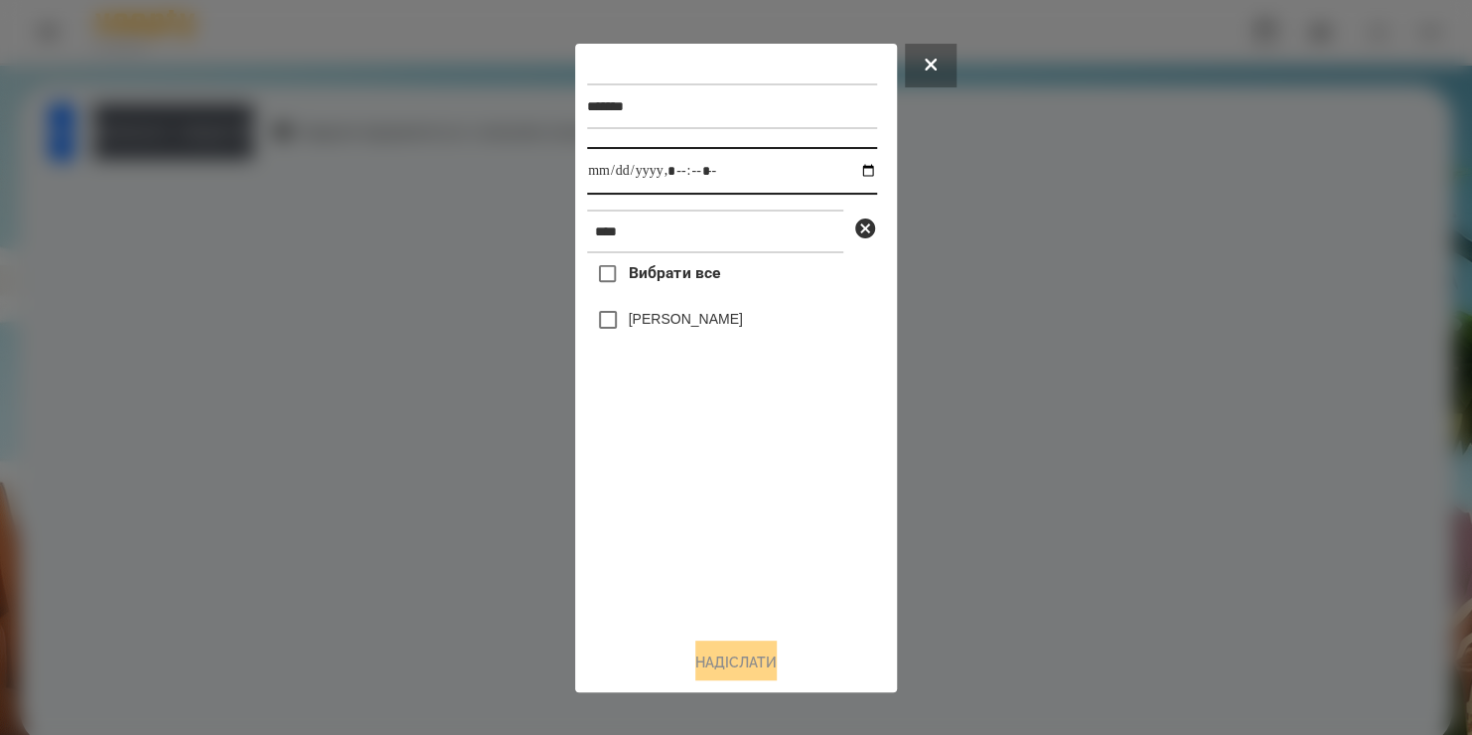
click at [844, 171] on input "datetime-local" at bounding box center [732, 171] width 290 height 48
type input "**********"
drag, startPoint x: 823, startPoint y: 506, endPoint x: 698, endPoint y: 230, distance: 302.2
click at [698, 230] on div "******* Виконати до **** Вибрати все Bogdan Sukhomlynov" at bounding box center [736, 338] width 298 height 565
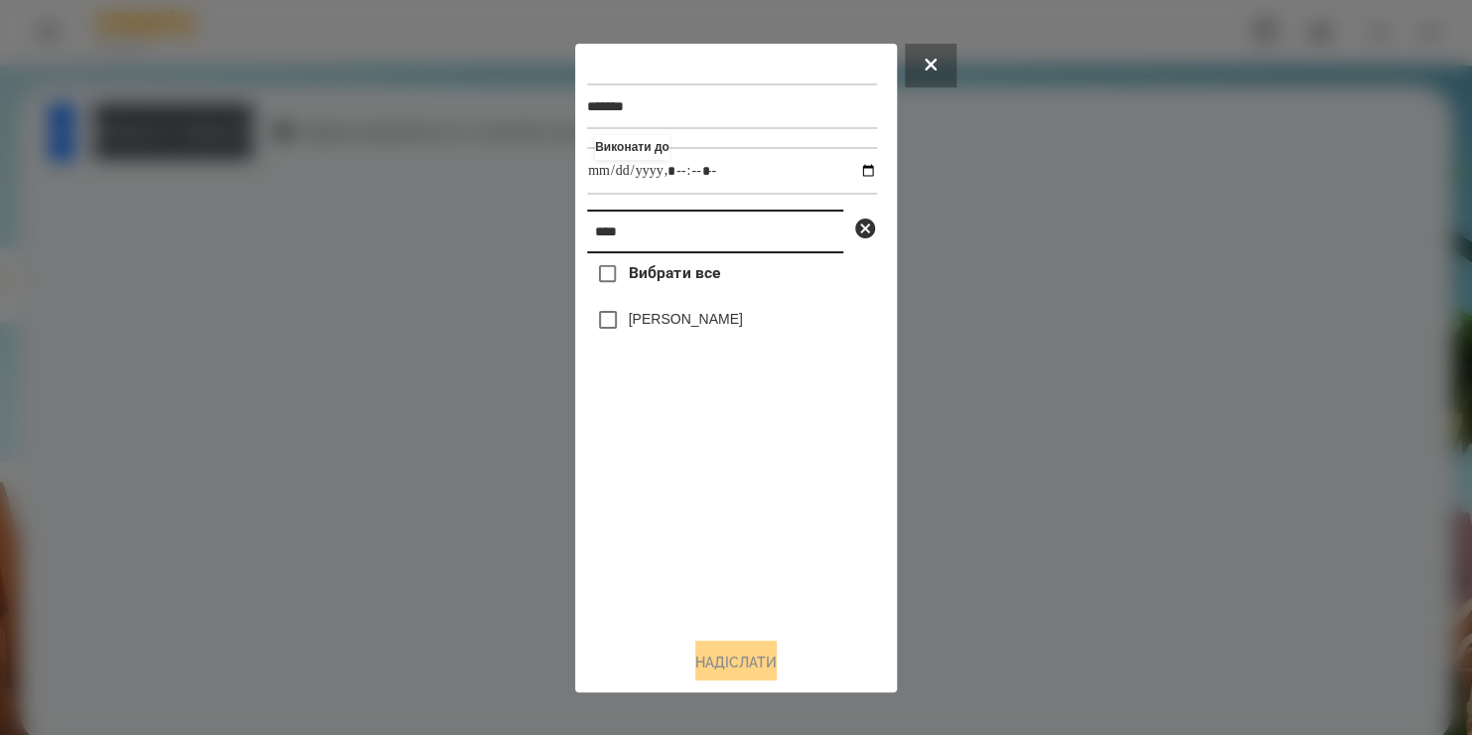
drag, startPoint x: 698, startPoint y: 230, endPoint x: 462, endPoint y: 278, distance: 241.1
click at [462, 278] on div "******* Виконати до **** Вибрати все Bogdan Sukhomlynov Надіслати" at bounding box center [736, 367] width 1472 height 735
type input "*****"
click at [720, 666] on button "Надіслати" at bounding box center [735, 663] width 81 height 44
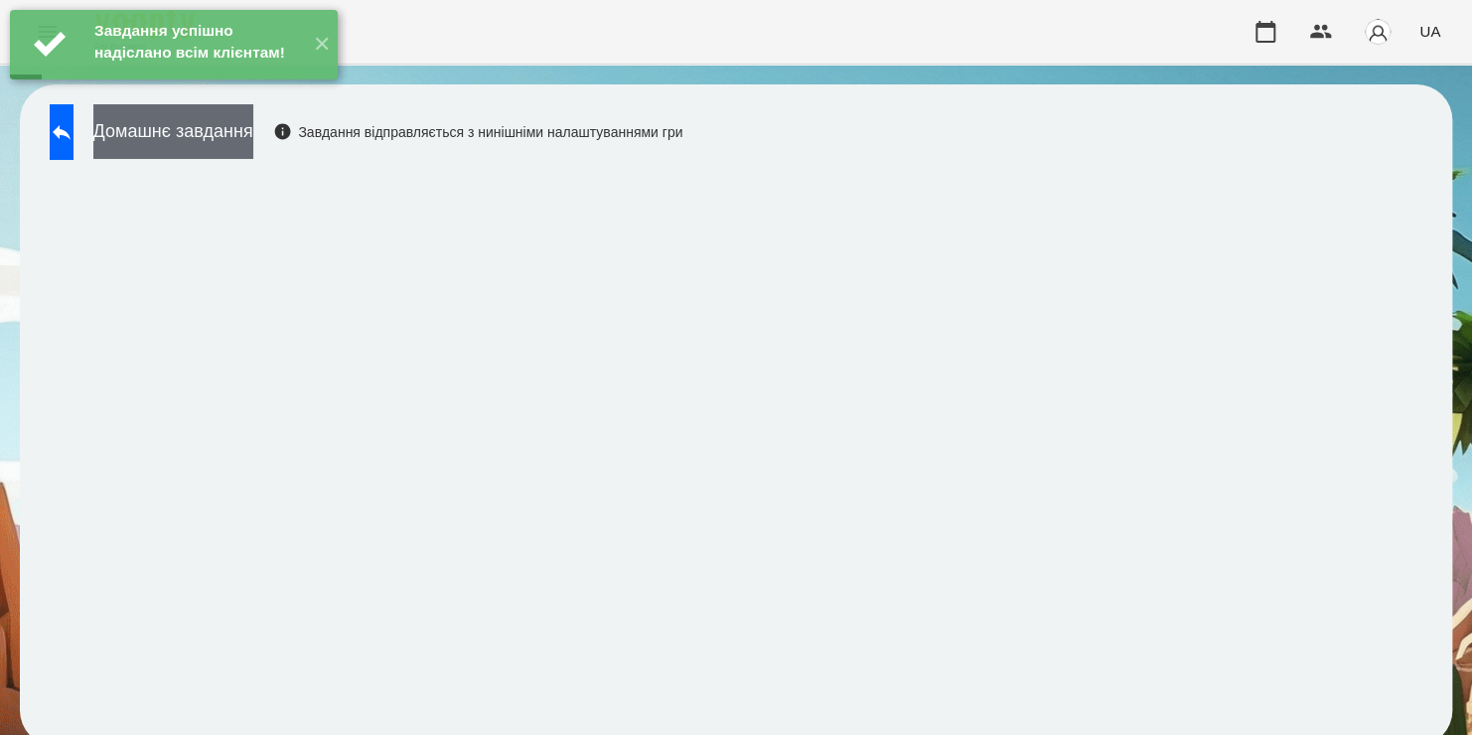
click at [253, 143] on button "Домашнє завдання" at bounding box center [173, 131] width 160 height 55
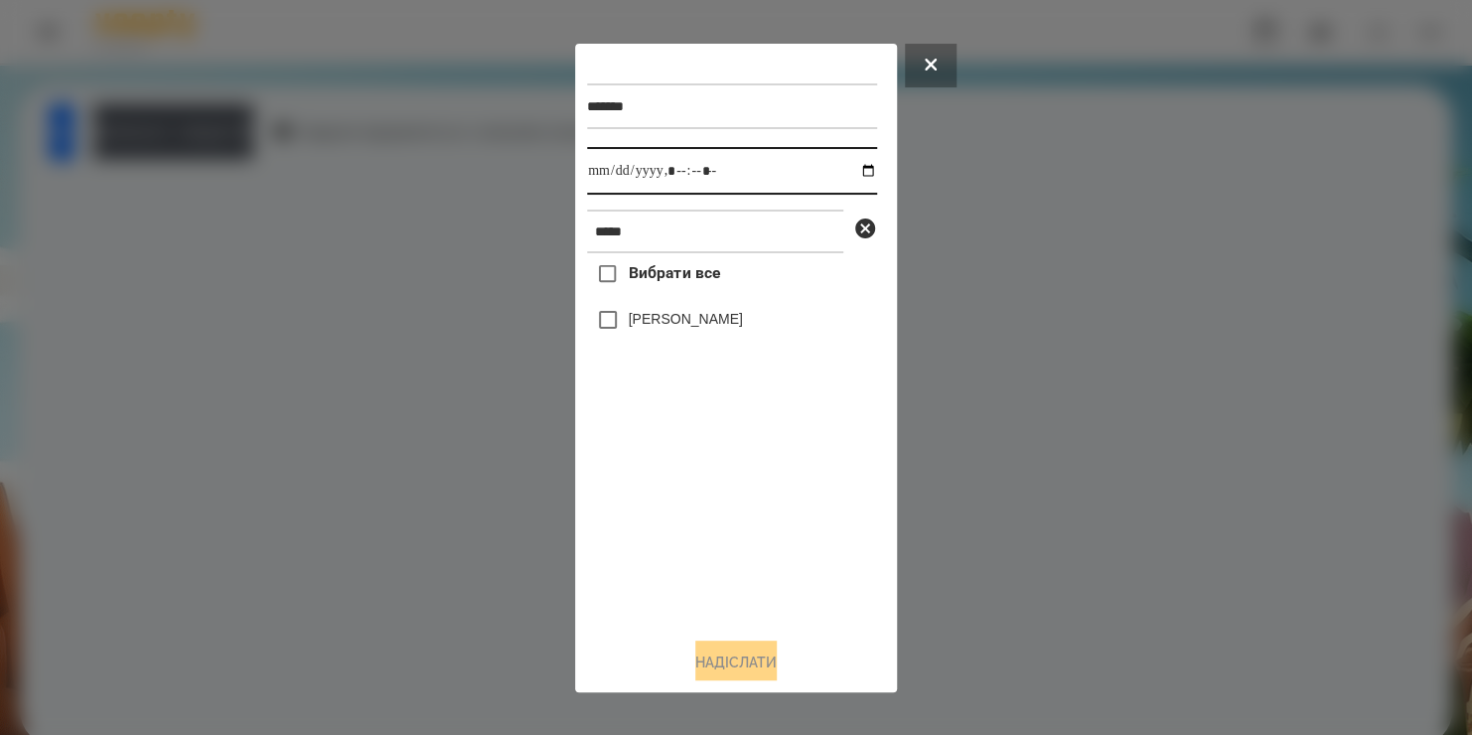
click at [846, 172] on input "datetime-local" at bounding box center [732, 171] width 290 height 48
type input "**********"
drag, startPoint x: 721, startPoint y: 533, endPoint x: 636, endPoint y: 319, distance: 230.9
click at [636, 319] on div "Вибрати все Матвій Івченко" at bounding box center [732, 436] width 290 height 367
click at [636, 319] on label "[PERSON_NAME]" at bounding box center [686, 319] width 114 height 20
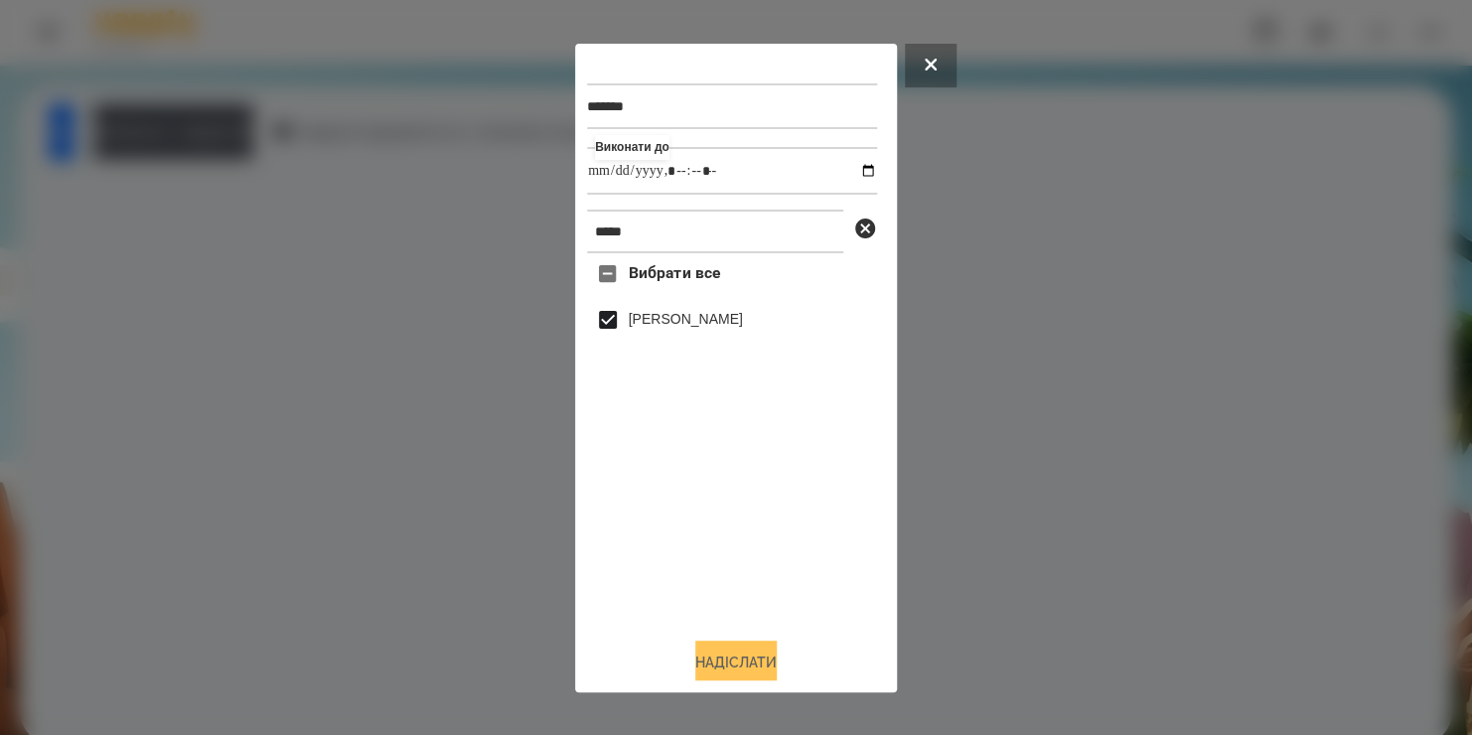
click at [715, 659] on button "Надіслати" at bounding box center [735, 663] width 81 height 44
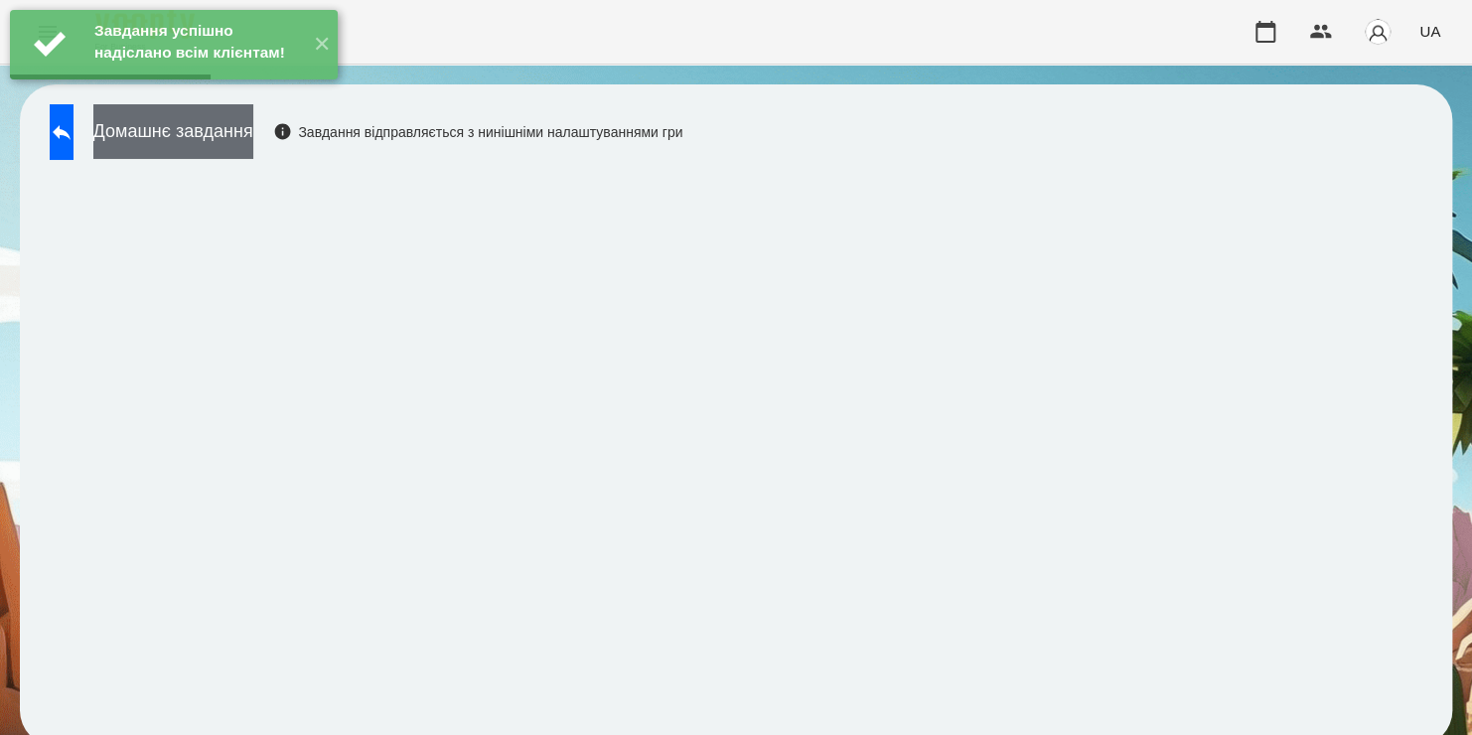
click at [253, 129] on button "Домашнє завдання" at bounding box center [173, 131] width 160 height 55
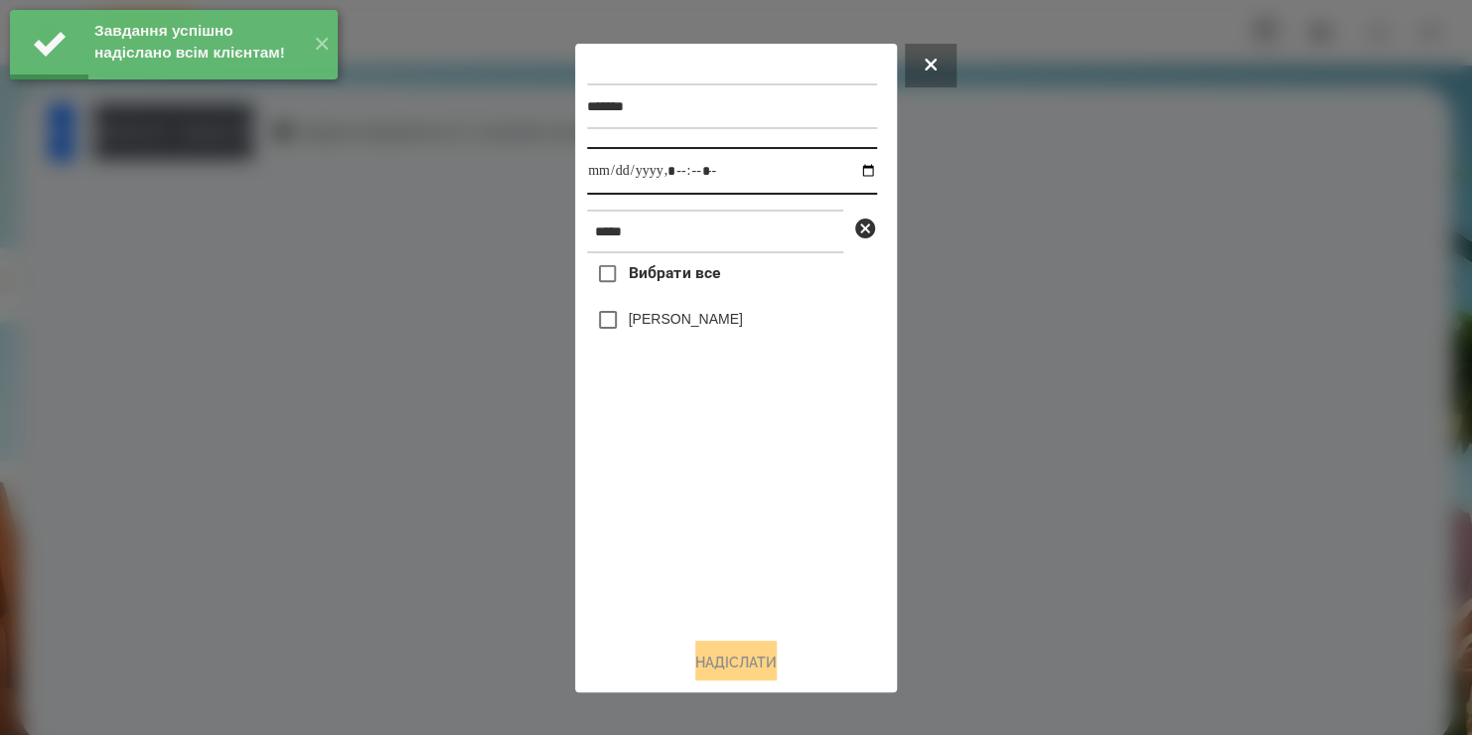
click at [846, 172] on input "datetime-local" at bounding box center [732, 171] width 290 height 48
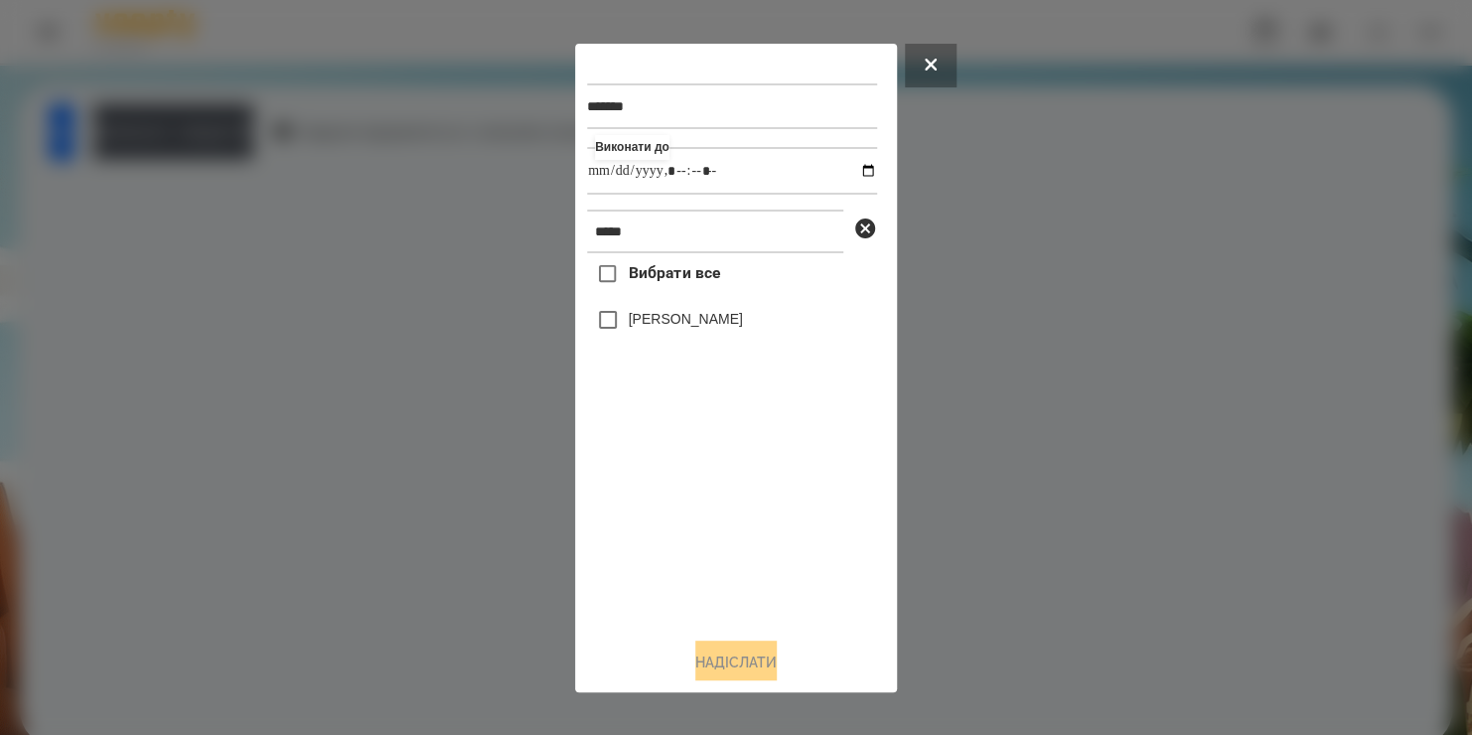
type input "**********"
drag, startPoint x: 740, startPoint y: 544, endPoint x: 650, endPoint y: 322, distance: 240.1
click at [650, 322] on div "Вибрати все Матвій Івченко" at bounding box center [732, 436] width 290 height 367
click at [650, 322] on label "[PERSON_NAME]" at bounding box center [686, 319] width 114 height 20
click at [715, 671] on button "Надіслати" at bounding box center [735, 663] width 81 height 44
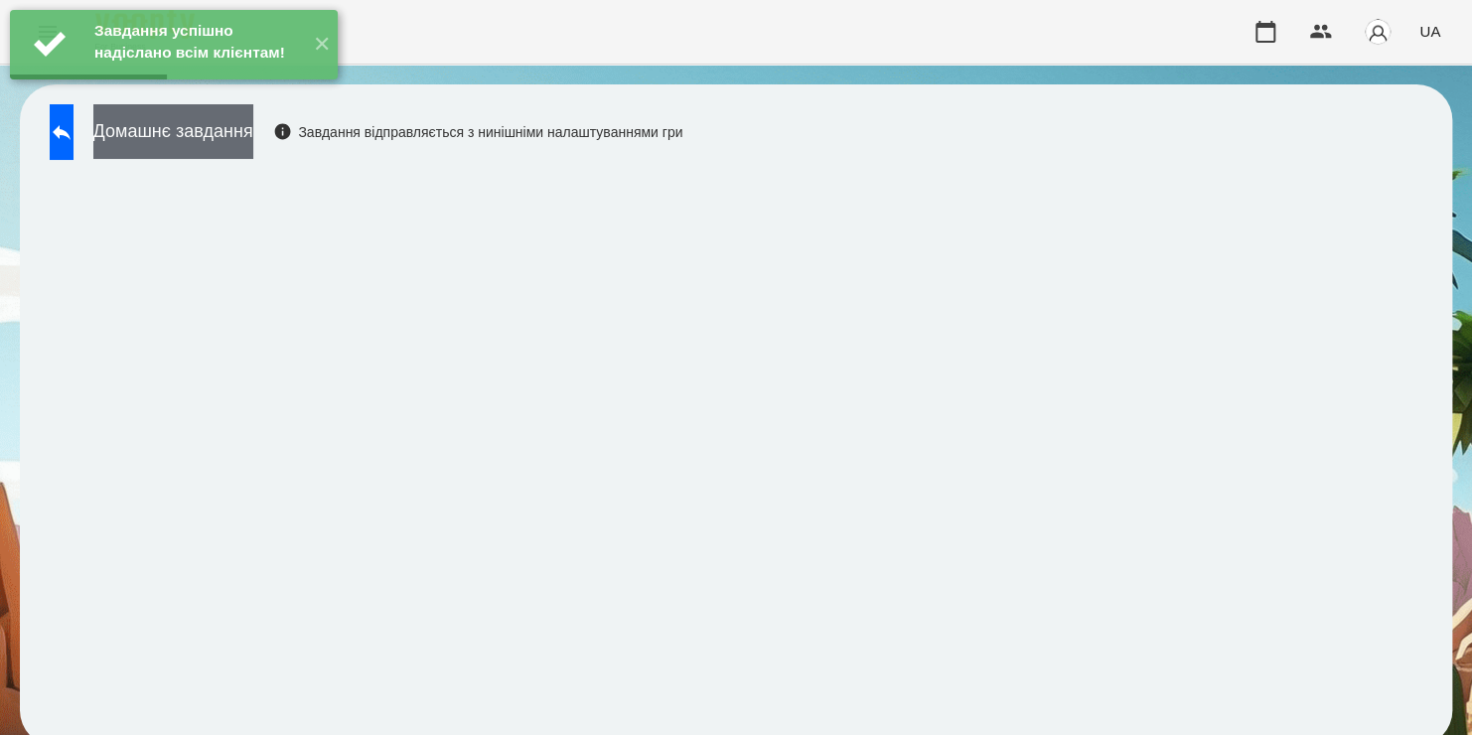
click at [213, 142] on button "Домашнє завдання" at bounding box center [173, 131] width 160 height 55
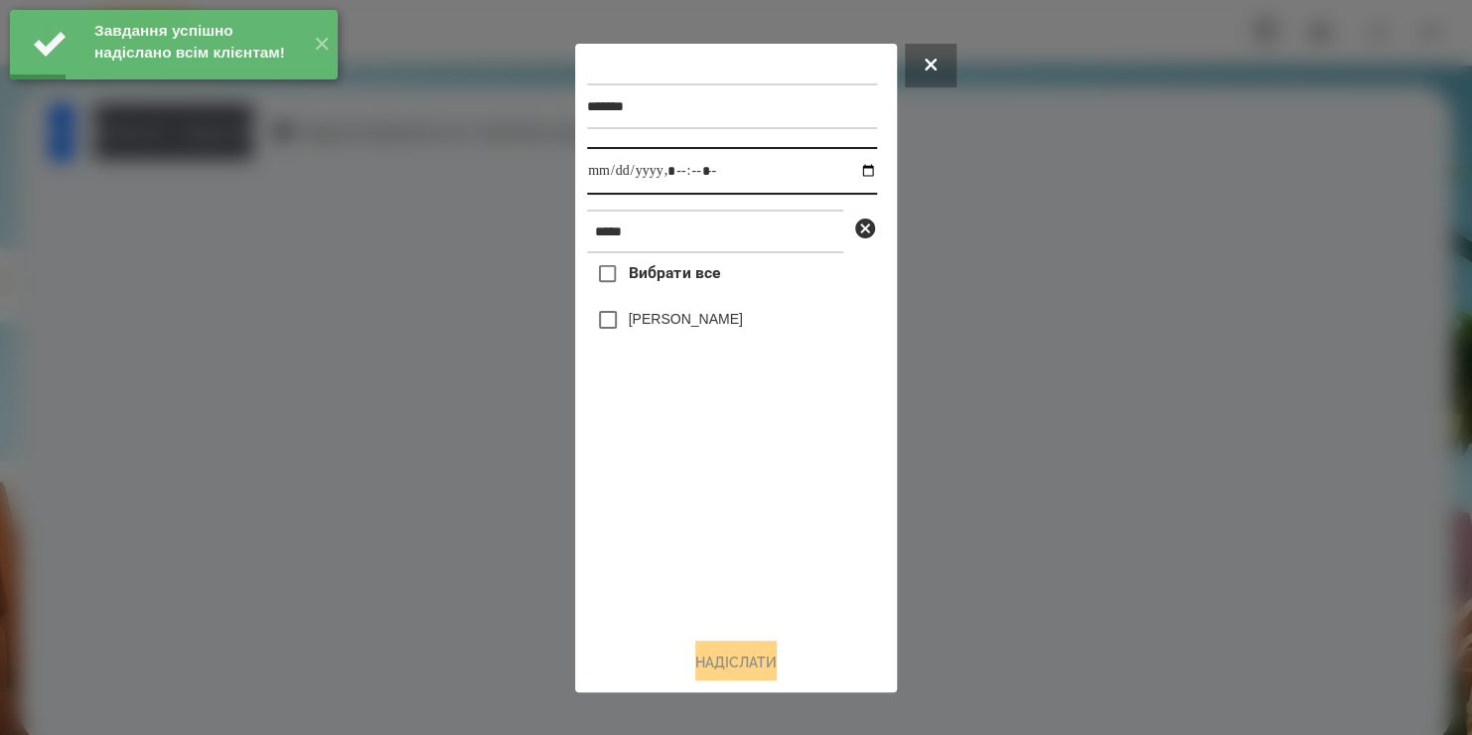
click at [848, 169] on input "datetime-local" at bounding box center [732, 171] width 290 height 48
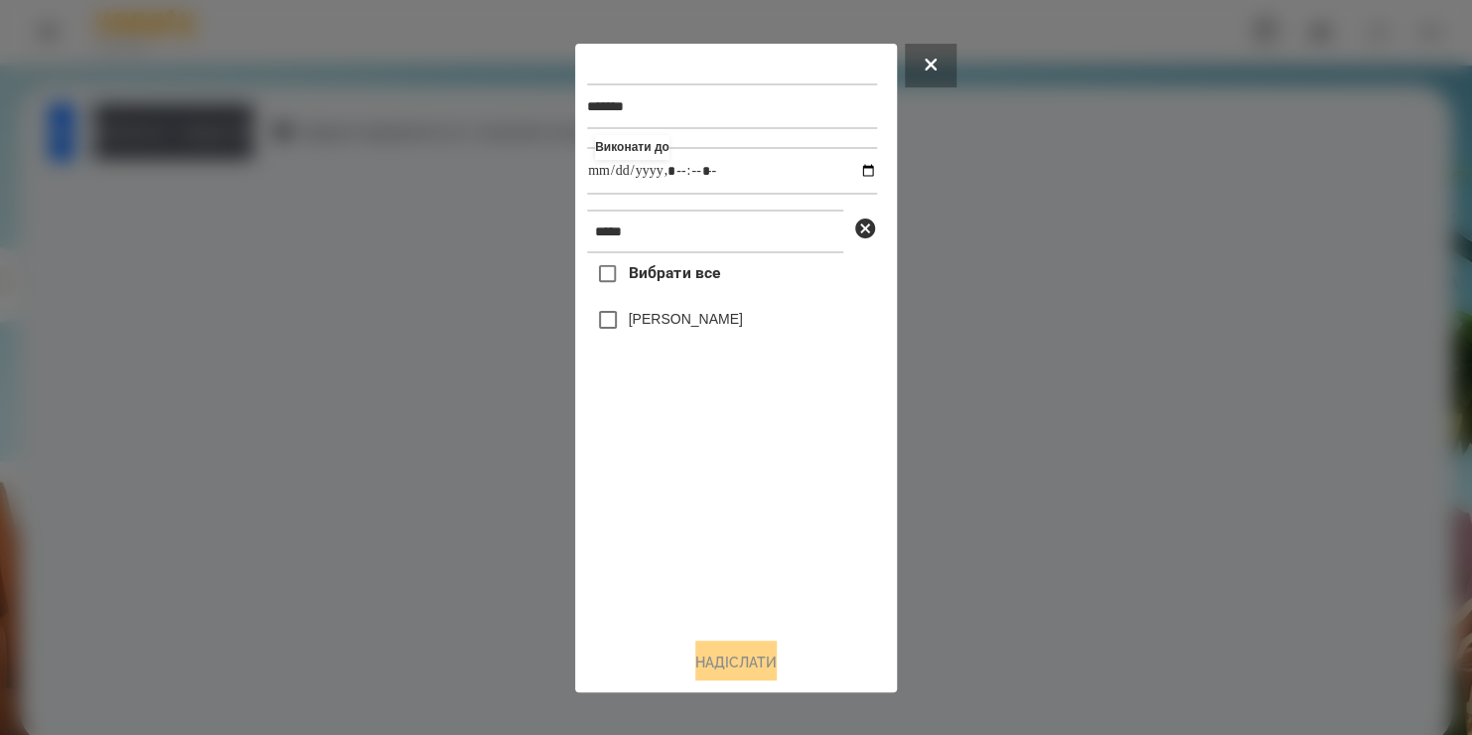
type input "**********"
click at [607, 332] on div "Вибрати все Матвій Івченко" at bounding box center [732, 436] width 290 height 367
click at [748, 664] on button "Надіслати" at bounding box center [735, 663] width 81 height 44
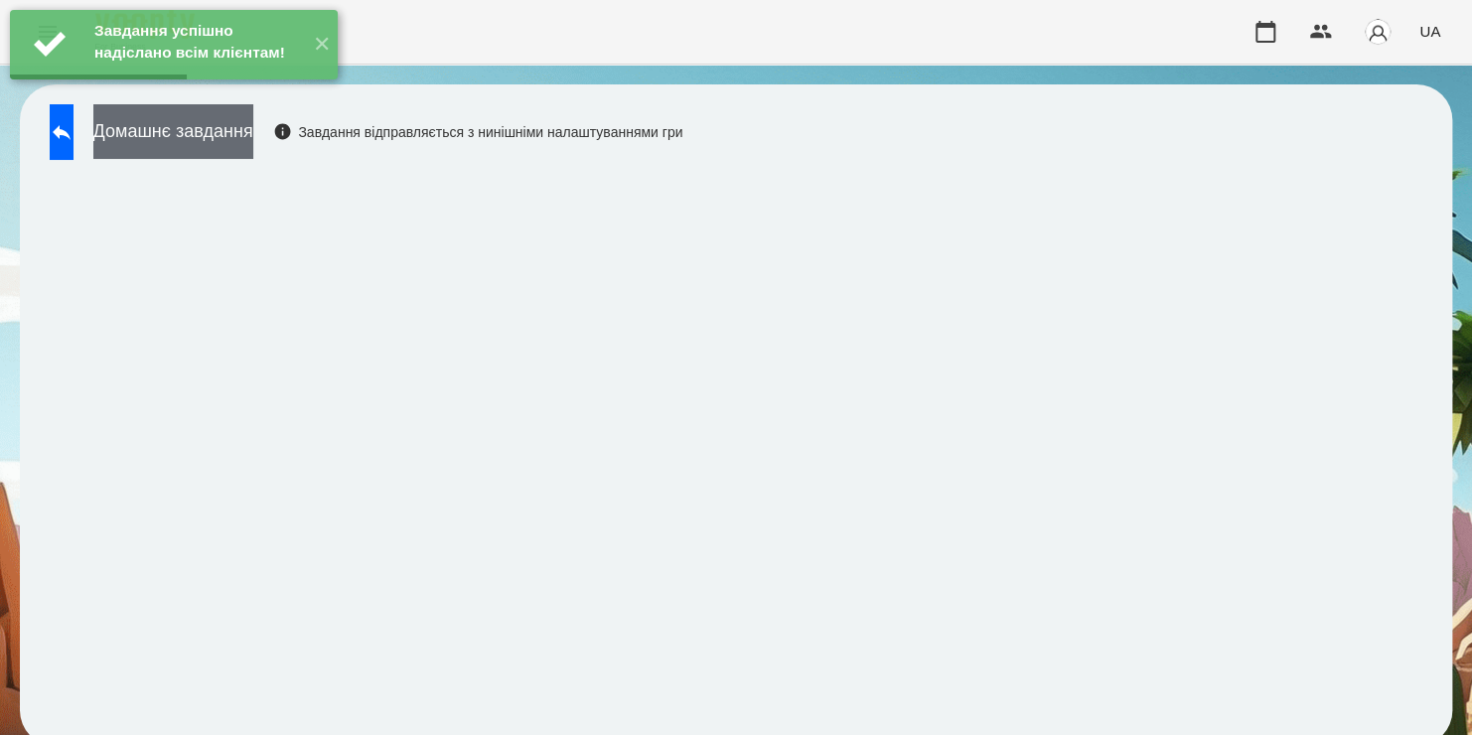
click at [253, 137] on button "Домашнє завдання" at bounding box center [173, 131] width 160 height 55
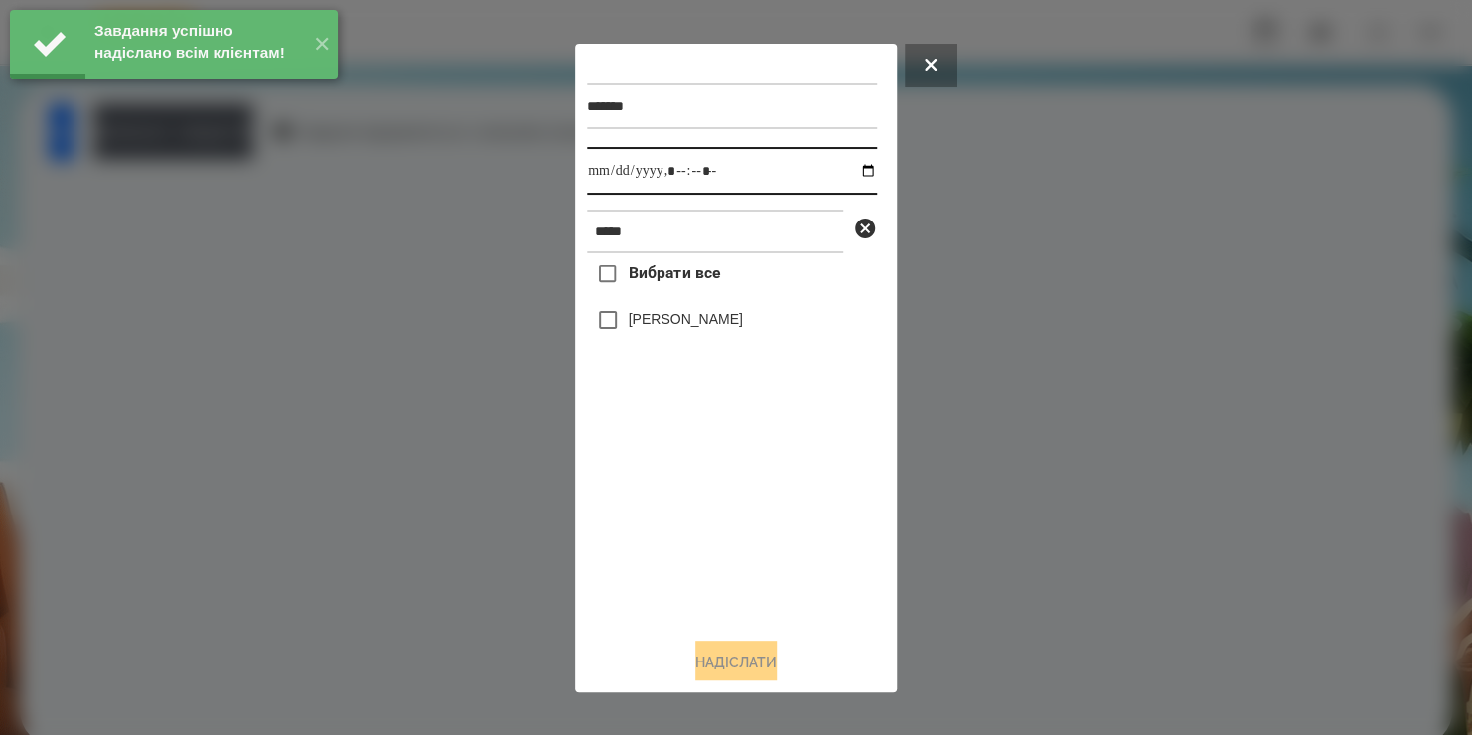
click at [847, 171] on input "datetime-local" at bounding box center [732, 171] width 290 height 48
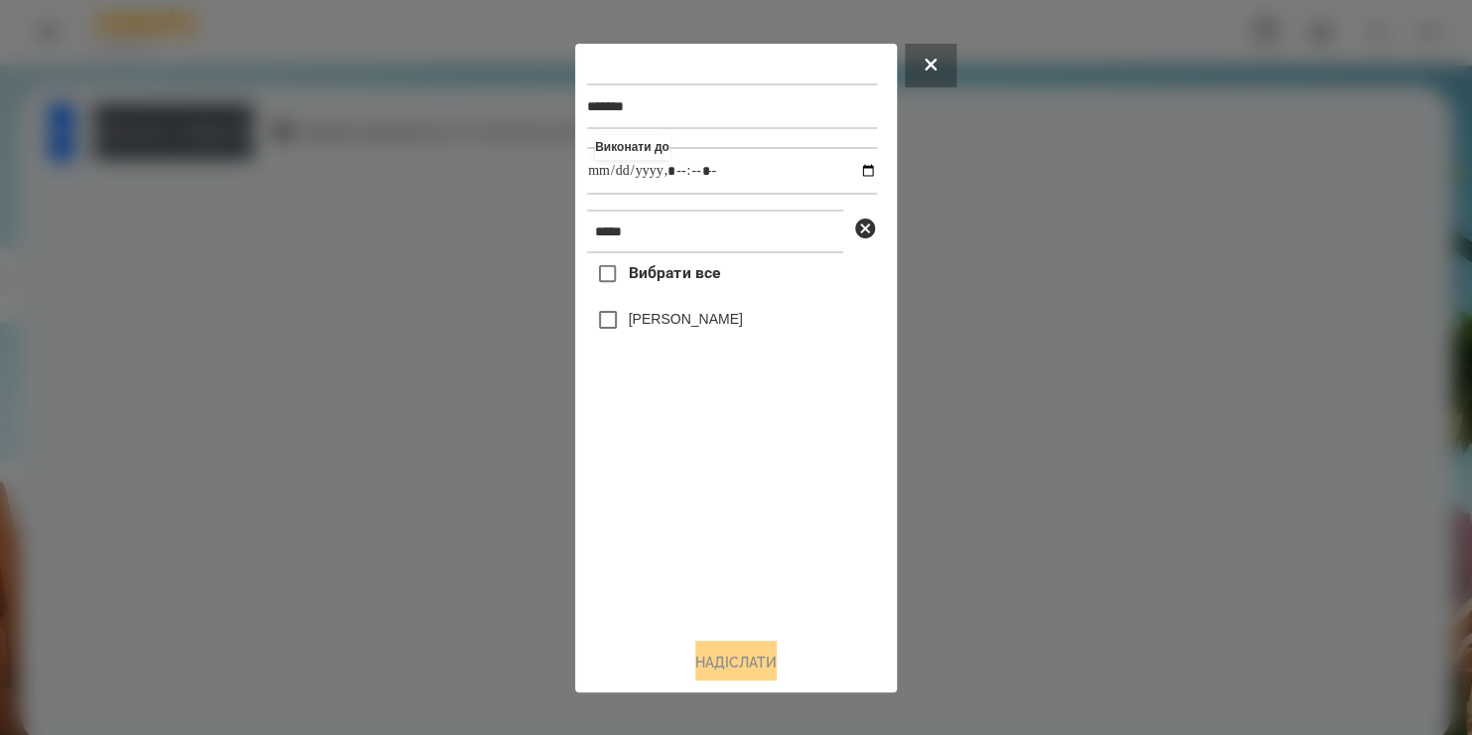
type input "**********"
click at [609, 325] on div "Вибрати все Матвій Івченко" at bounding box center [732, 436] width 290 height 367
click at [713, 667] on button "Надіслати" at bounding box center [735, 663] width 81 height 44
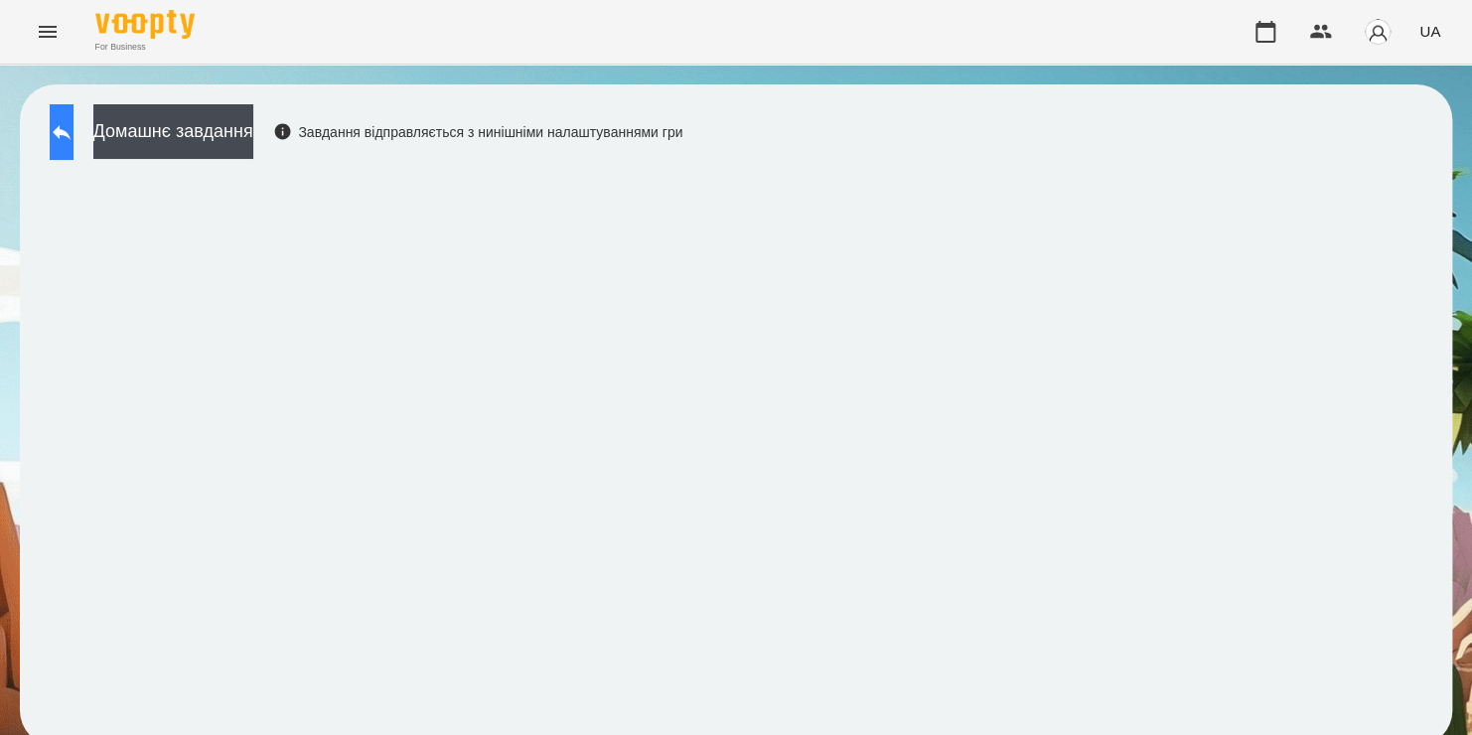
click at [73, 143] on button at bounding box center [62, 132] width 24 height 56
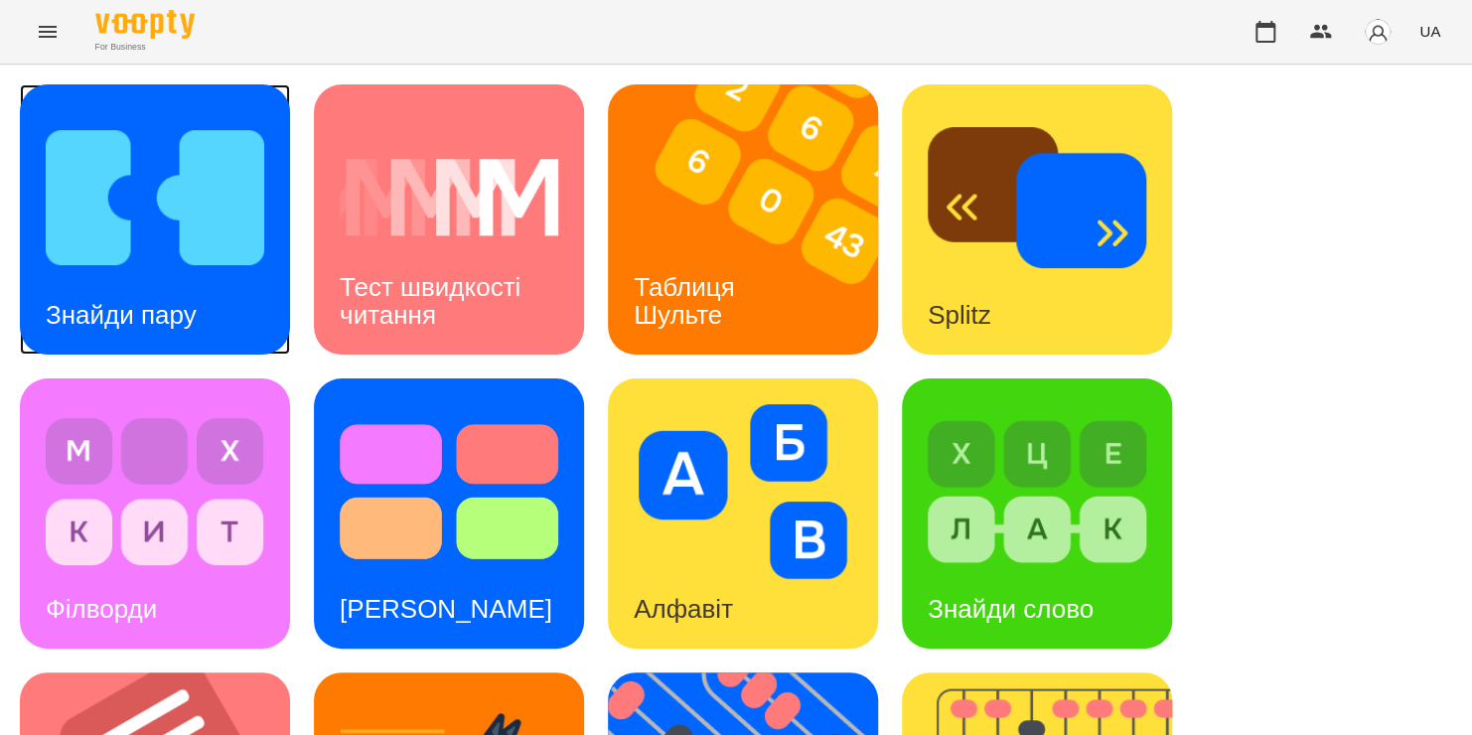
click at [144, 309] on h3 "Знайди пару" at bounding box center [121, 315] width 151 height 30
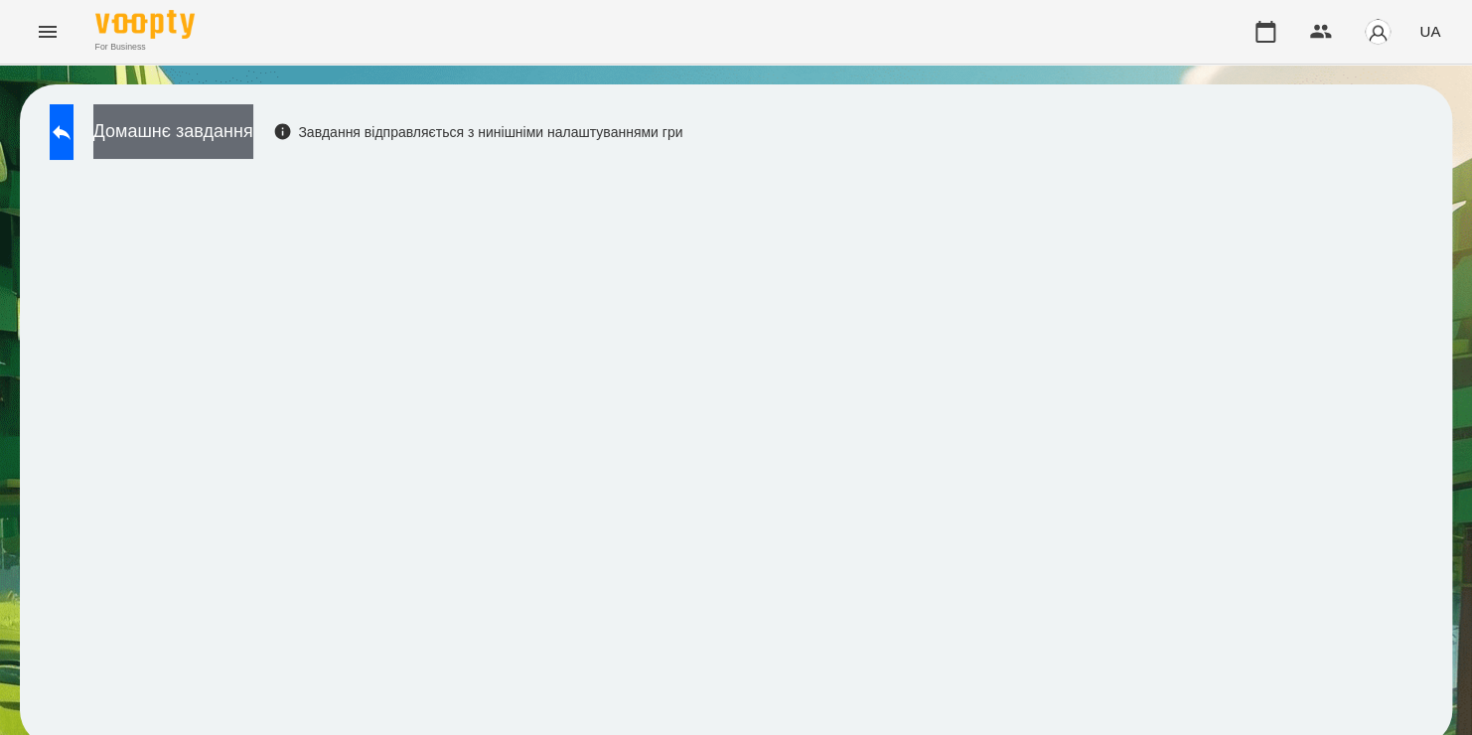
click at [253, 128] on button "Домашнє завдання" at bounding box center [173, 131] width 160 height 55
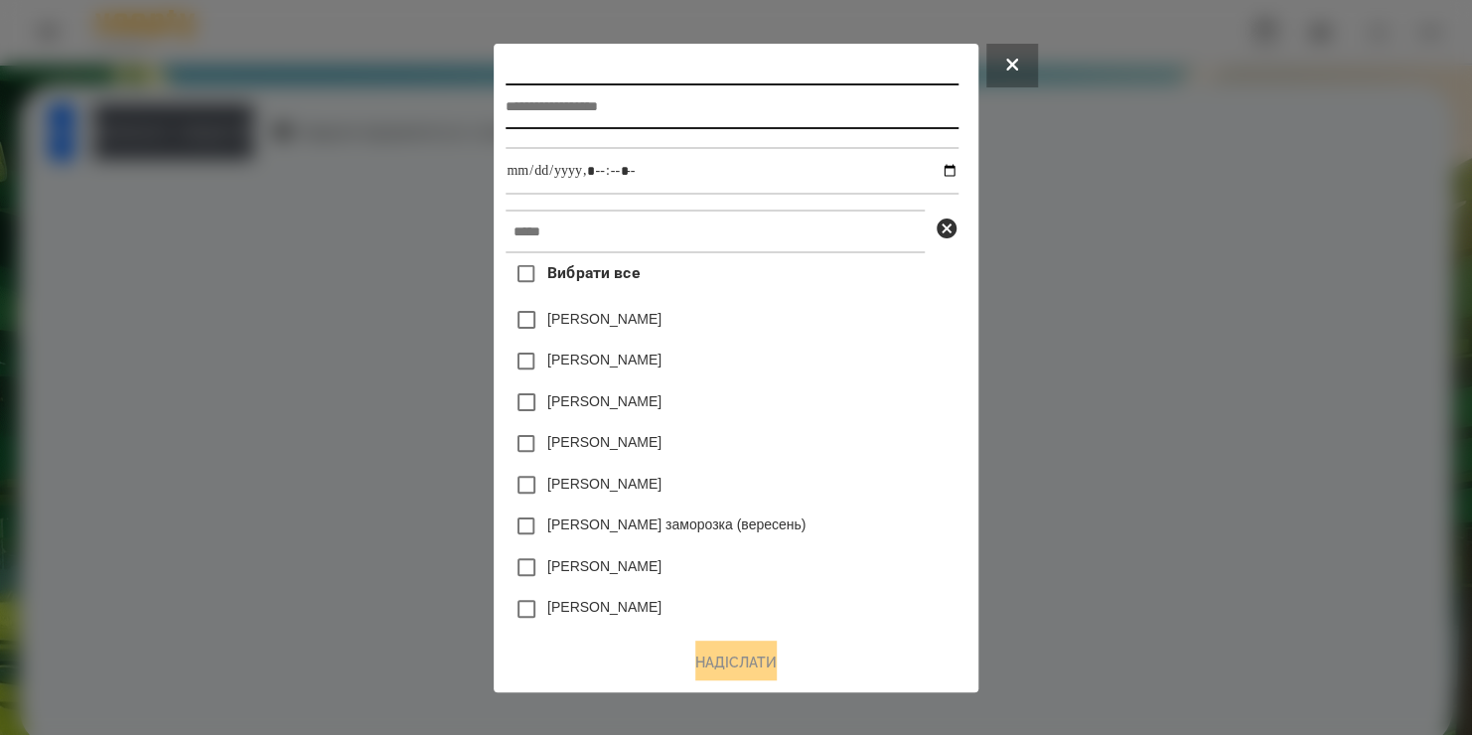
click at [613, 95] on input "text" at bounding box center [732, 106] width 452 height 46
type input "**********"
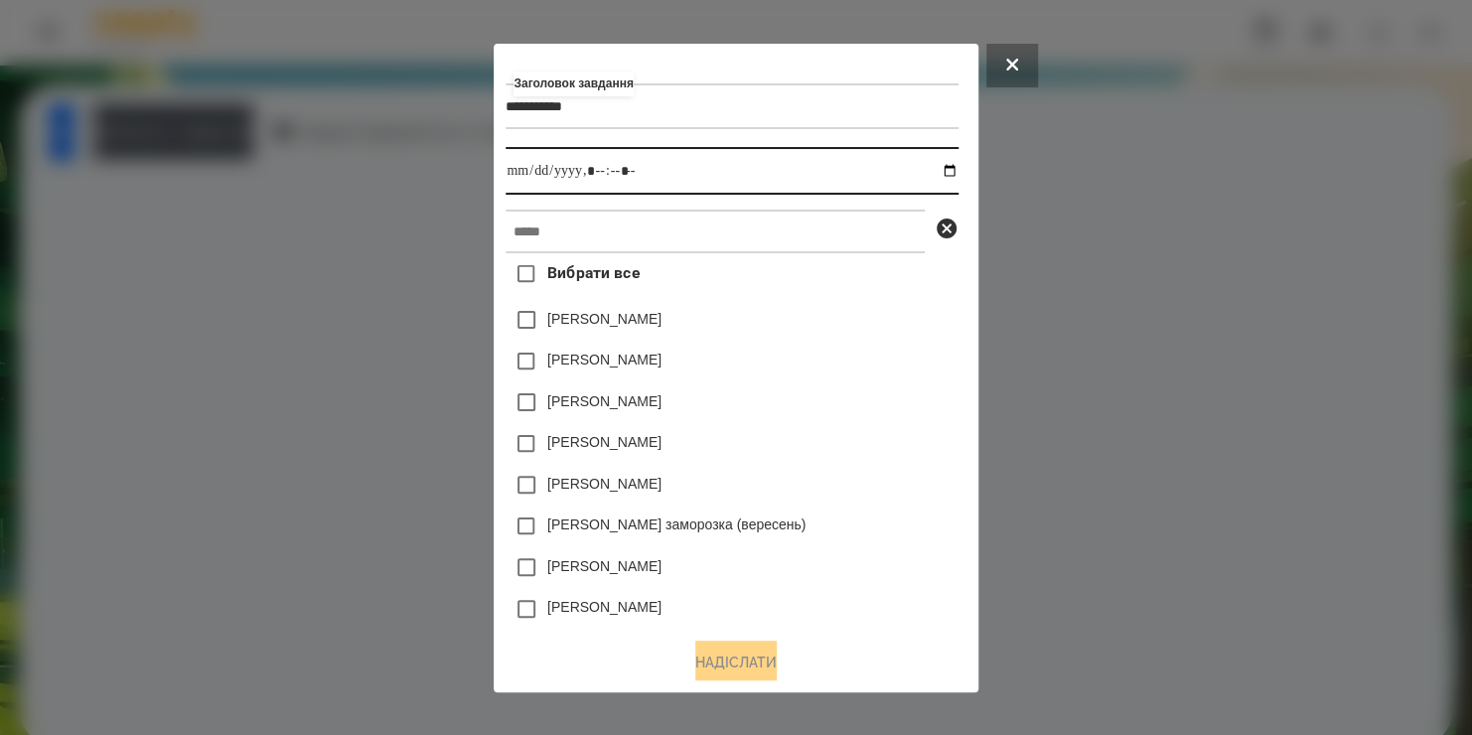
click at [952, 161] on input "datetime-local" at bounding box center [732, 171] width 452 height 48
click at [955, 165] on input "datetime-local" at bounding box center [732, 171] width 452 height 48
drag, startPoint x: 660, startPoint y: 175, endPoint x: 613, endPoint y: 175, distance: 47.7
click at [613, 175] on input "datetime-local" at bounding box center [732, 171] width 452 height 48
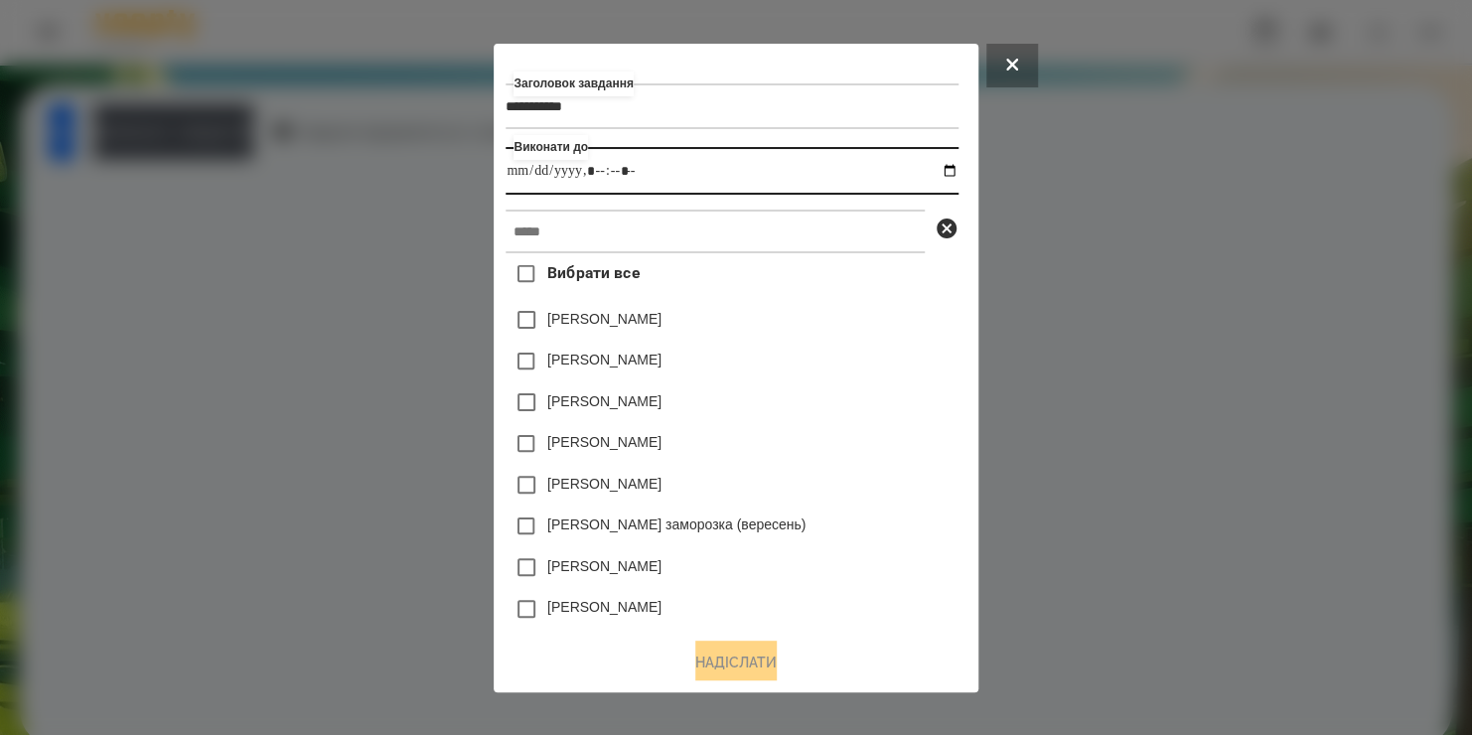
type input "**********"
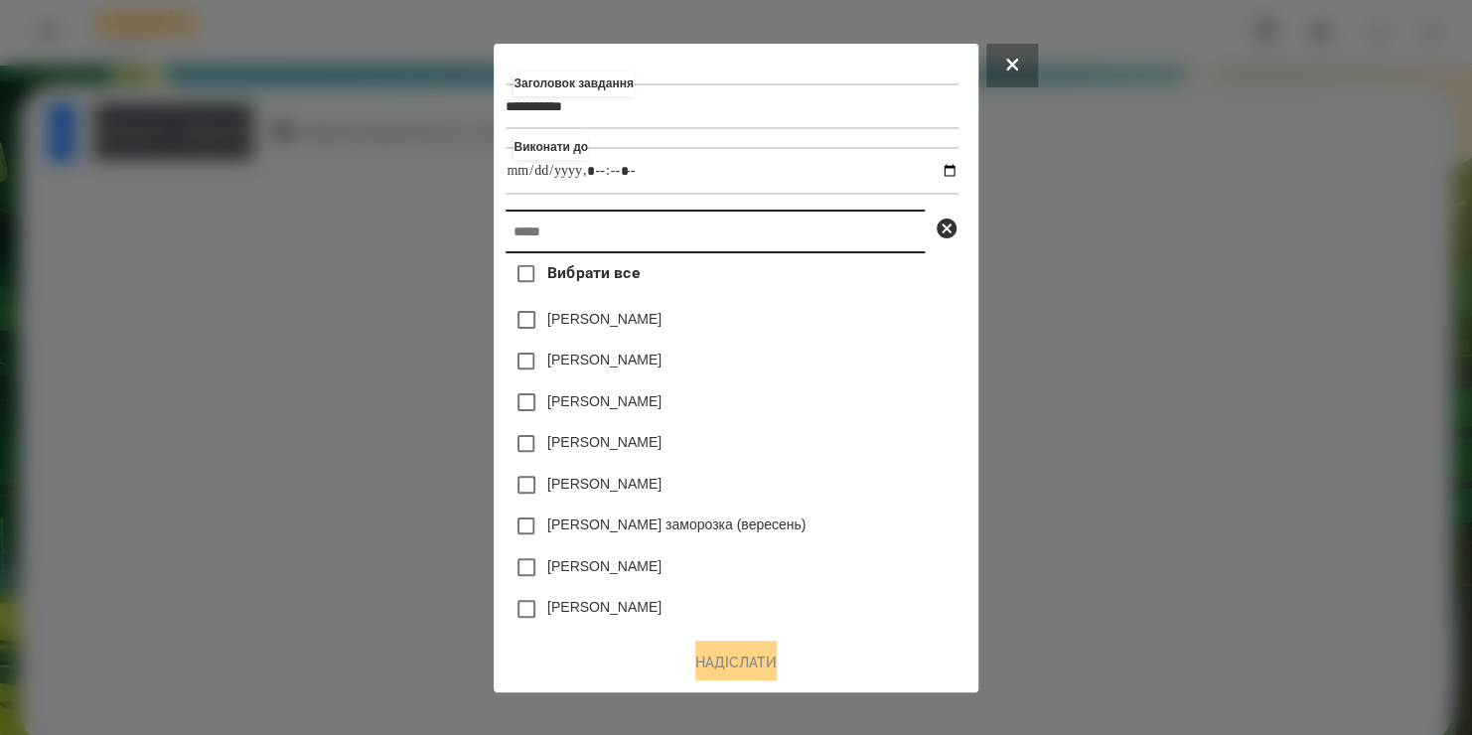
click at [613, 235] on input "text" at bounding box center [715, 232] width 419 height 44
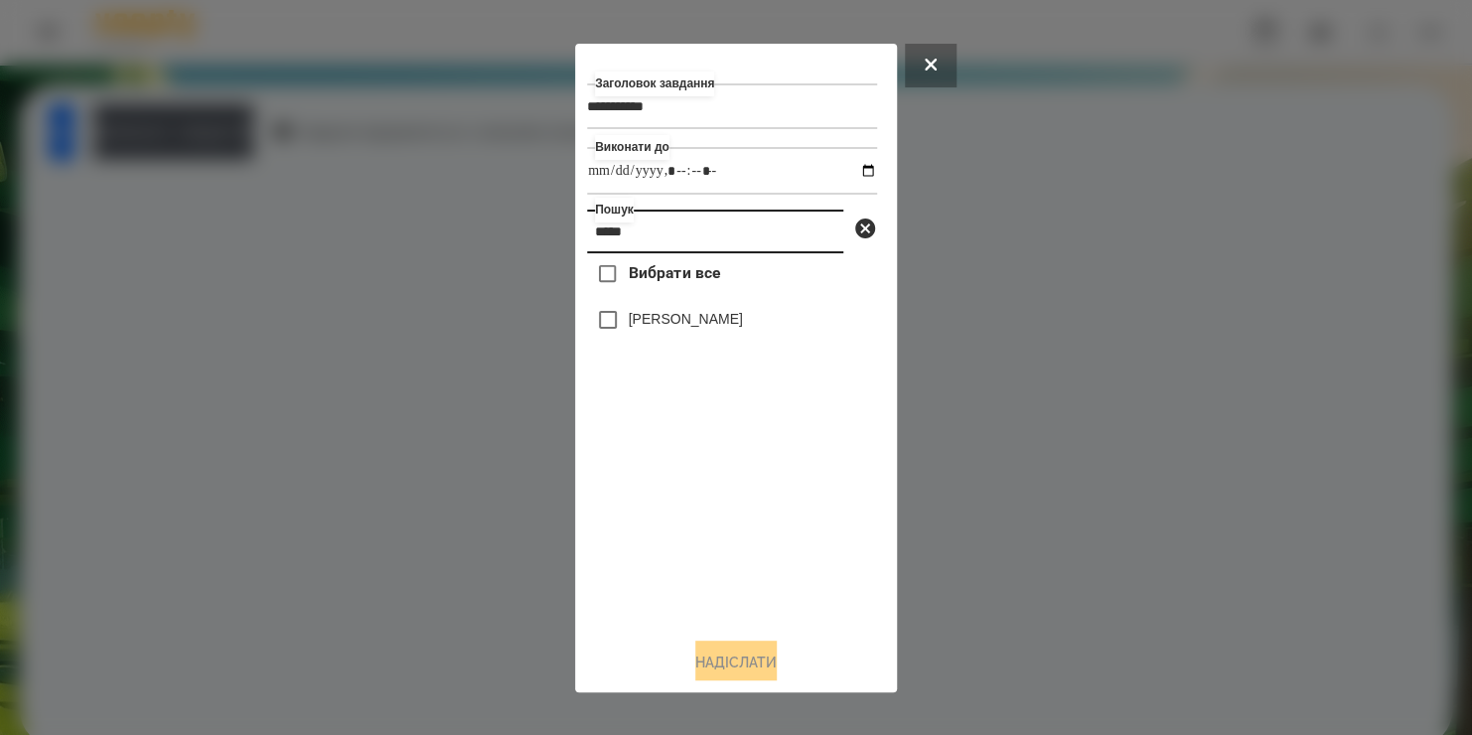
type input "*****"
click at [690, 323] on label "[PERSON_NAME]" at bounding box center [686, 319] width 114 height 20
click at [727, 659] on button "Надіслати" at bounding box center [735, 663] width 81 height 44
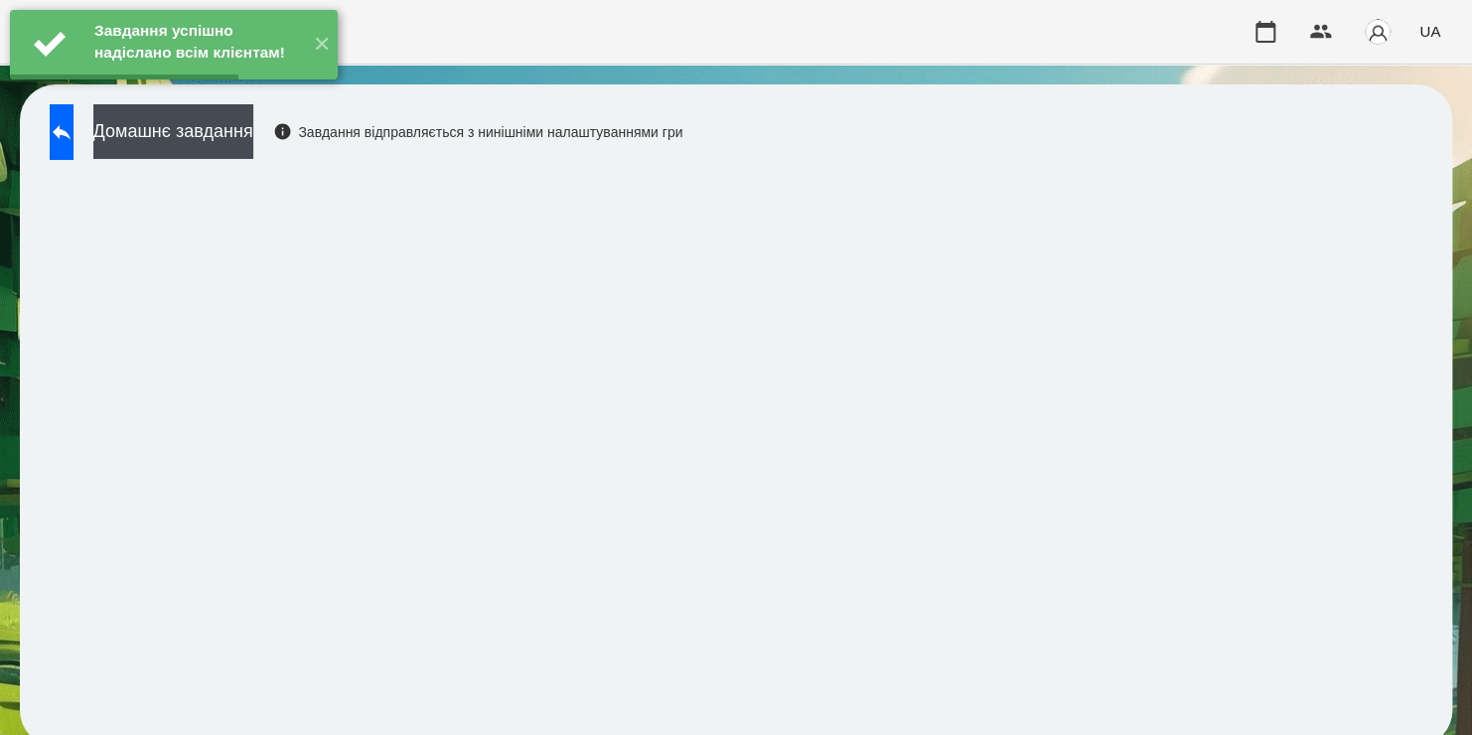
click at [214, 143] on button "Домашнє завдання" at bounding box center [173, 131] width 160 height 55
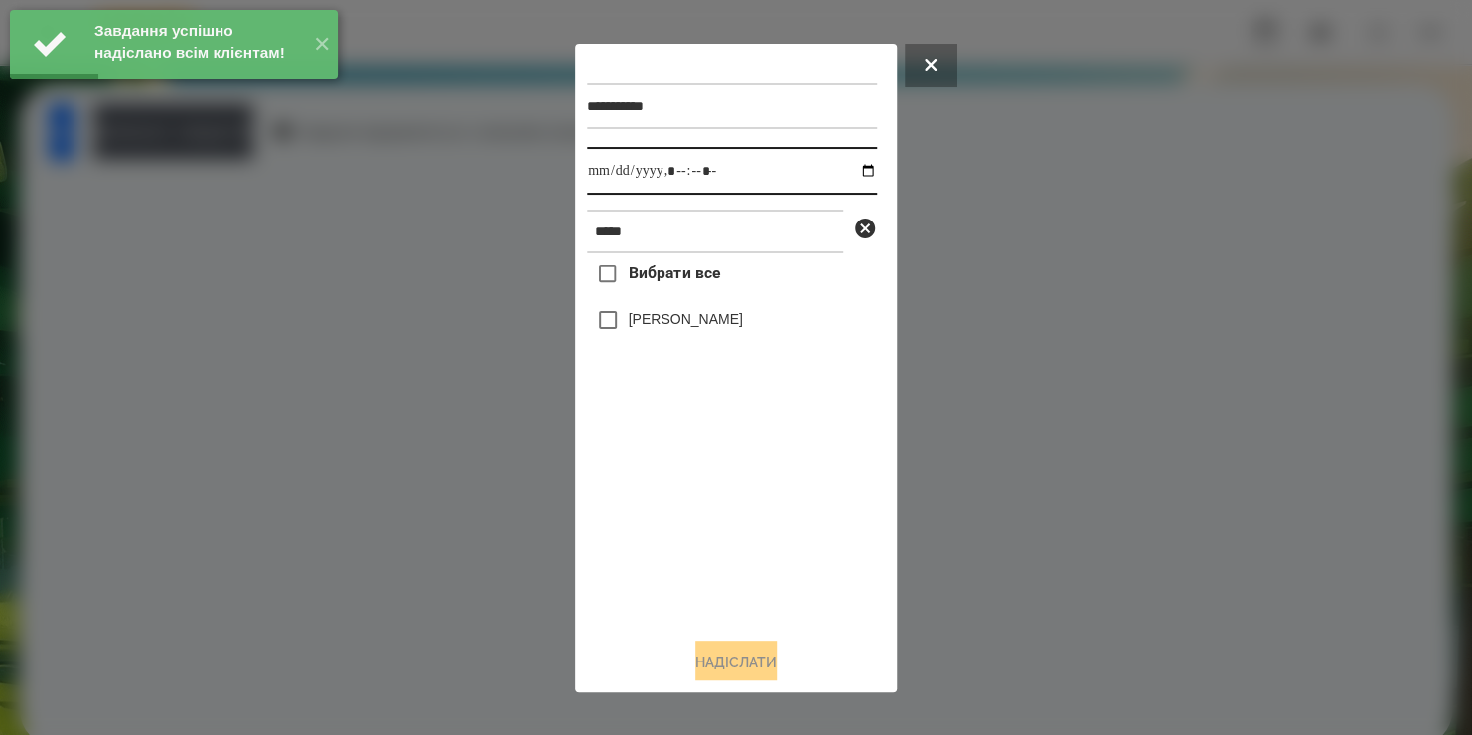
click at [855, 170] on input "datetime-local" at bounding box center [732, 171] width 290 height 48
type input "**********"
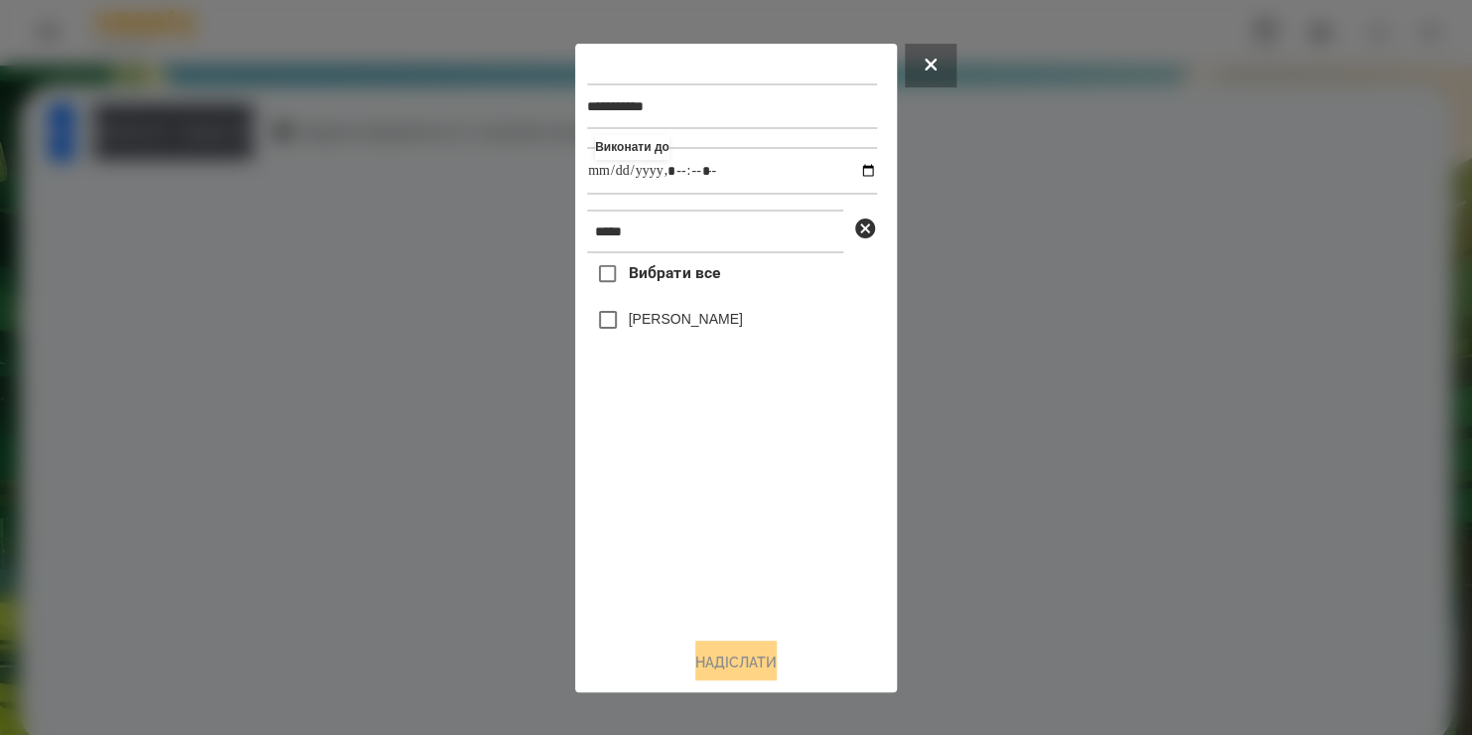
drag, startPoint x: 701, startPoint y: 536, endPoint x: 647, endPoint y: 326, distance: 217.5
click at [647, 326] on div "Вибрати все Васеленко Віра" at bounding box center [732, 436] width 290 height 367
click at [647, 326] on label "[PERSON_NAME]" at bounding box center [686, 319] width 114 height 20
click at [733, 645] on div "**********" at bounding box center [736, 368] width 298 height 625
click at [732, 659] on button "Надіслати" at bounding box center [735, 663] width 81 height 44
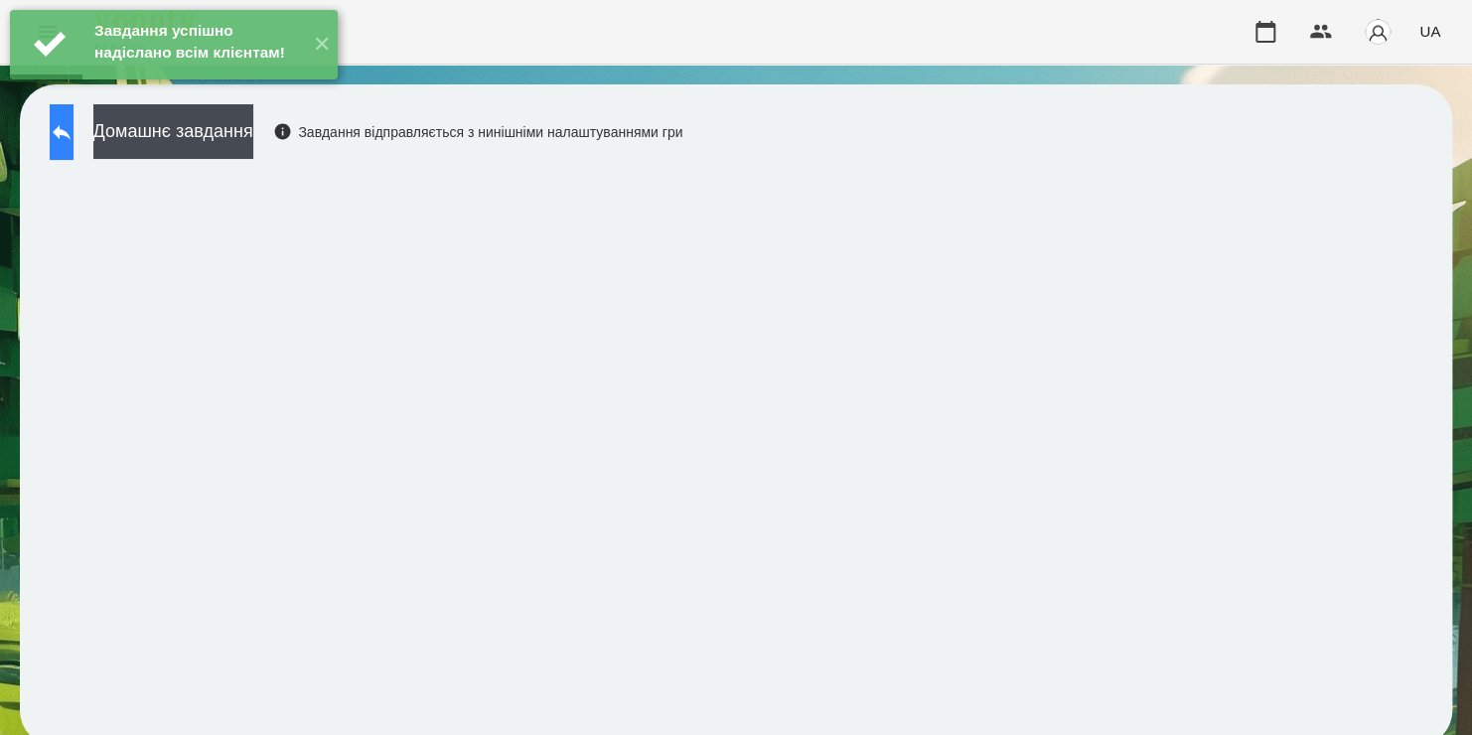
click at [73, 134] on button at bounding box center [62, 132] width 24 height 56
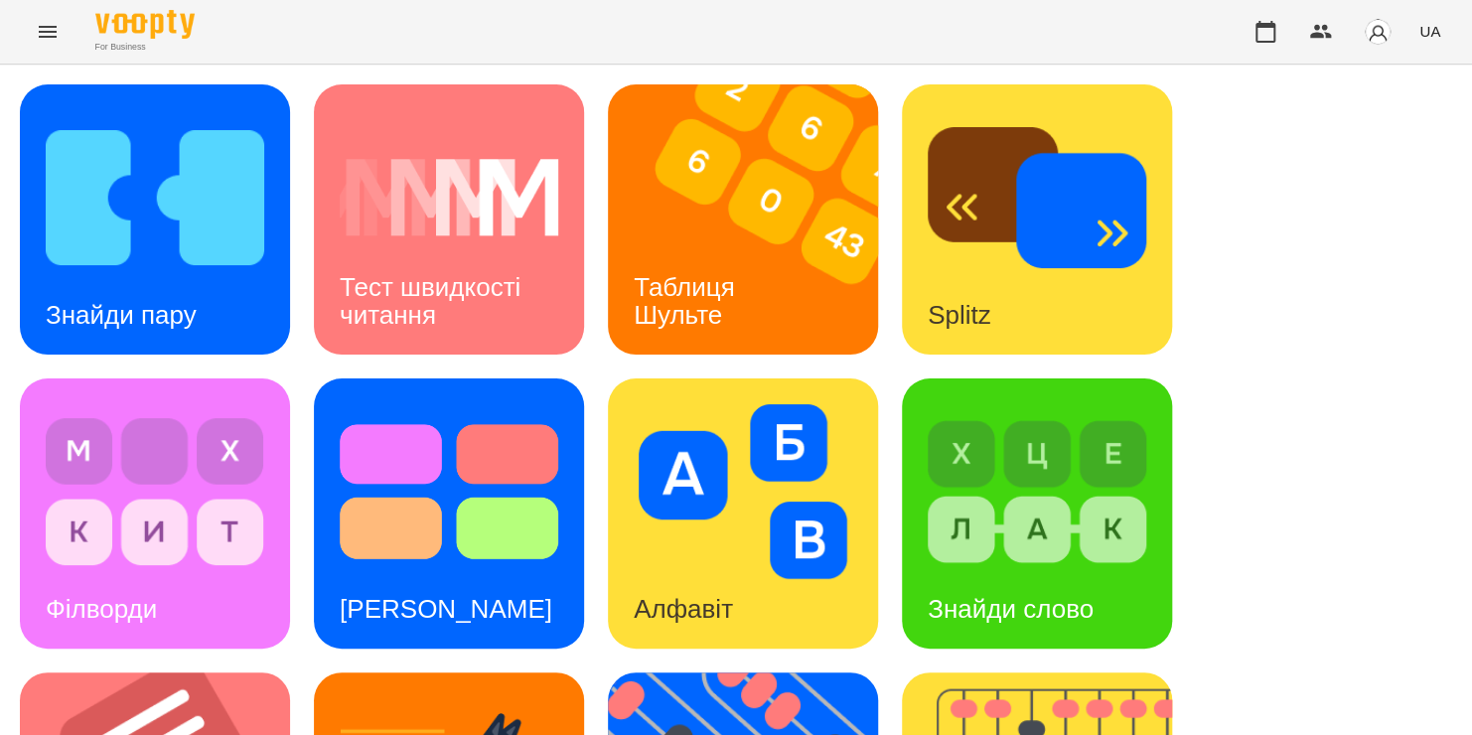
scroll to position [548, 0]
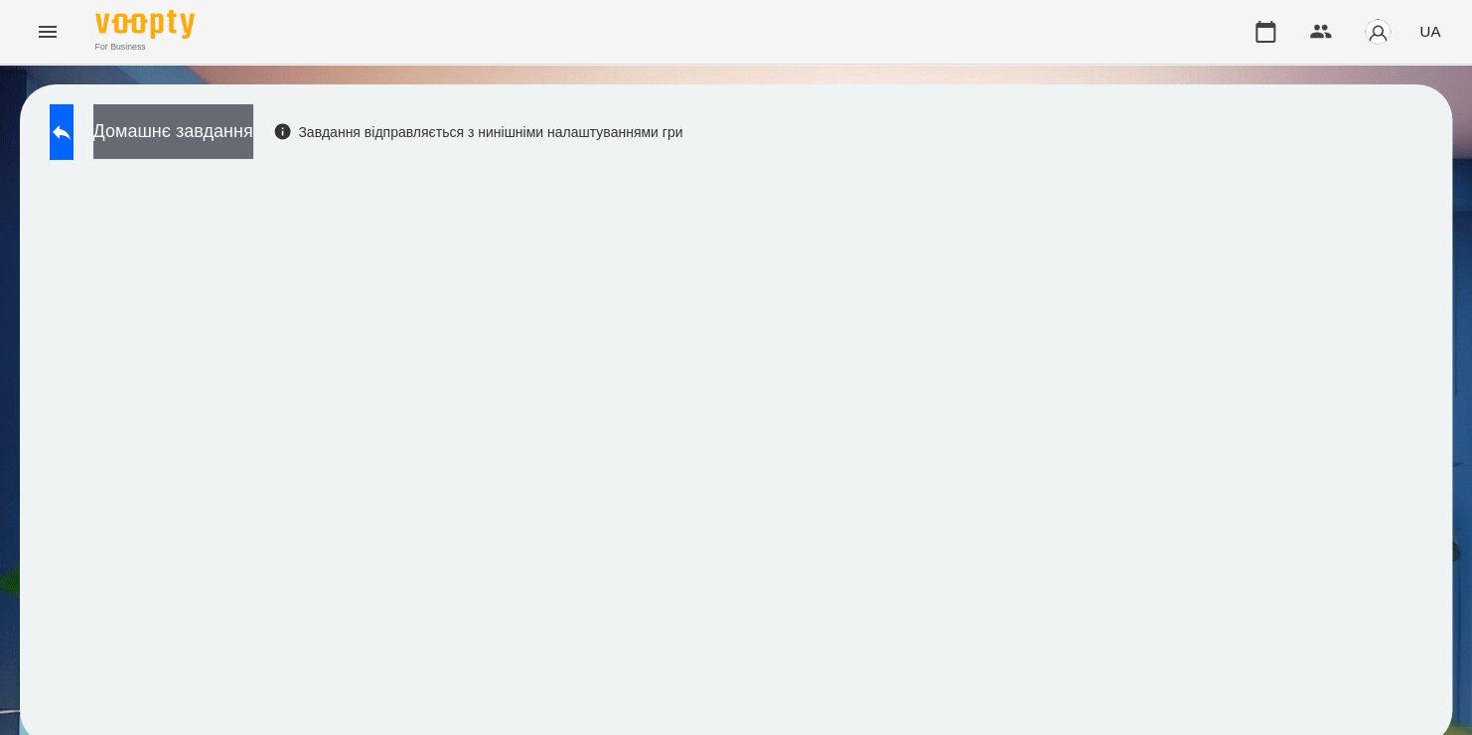
click at [253, 129] on button "Домашнє завдання" at bounding box center [173, 131] width 160 height 55
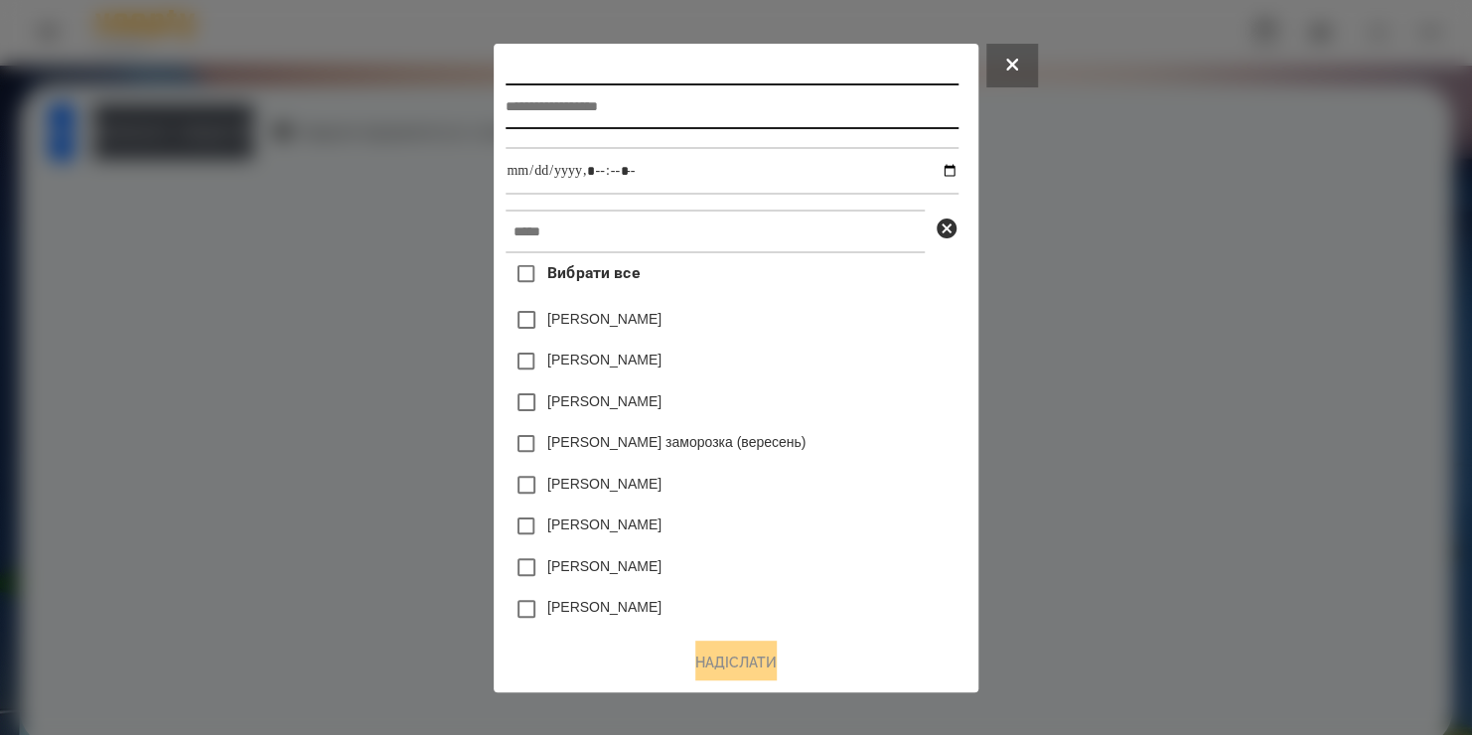
click at [565, 91] on input "text" at bounding box center [732, 106] width 452 height 46
type input "**********"
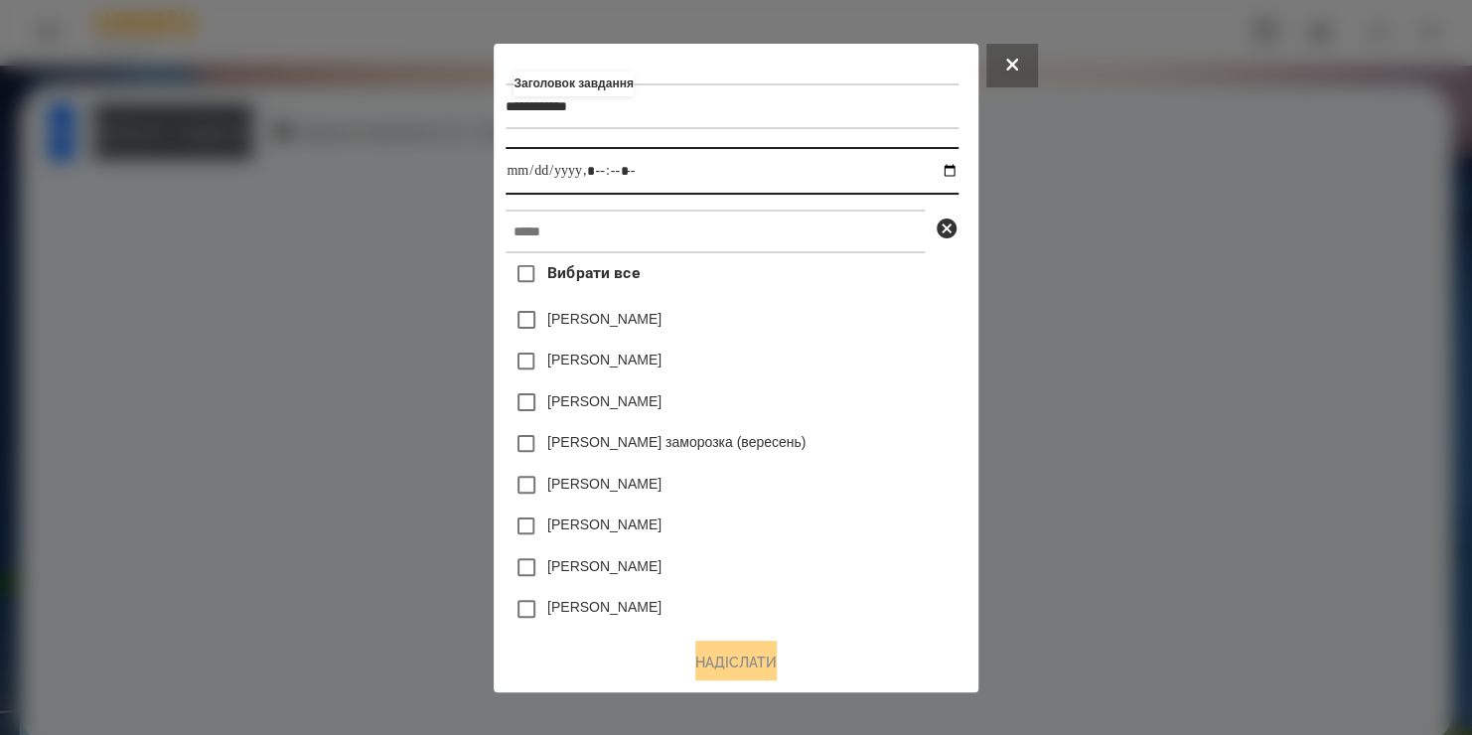
click at [953, 175] on input "datetime-local" at bounding box center [732, 171] width 452 height 48
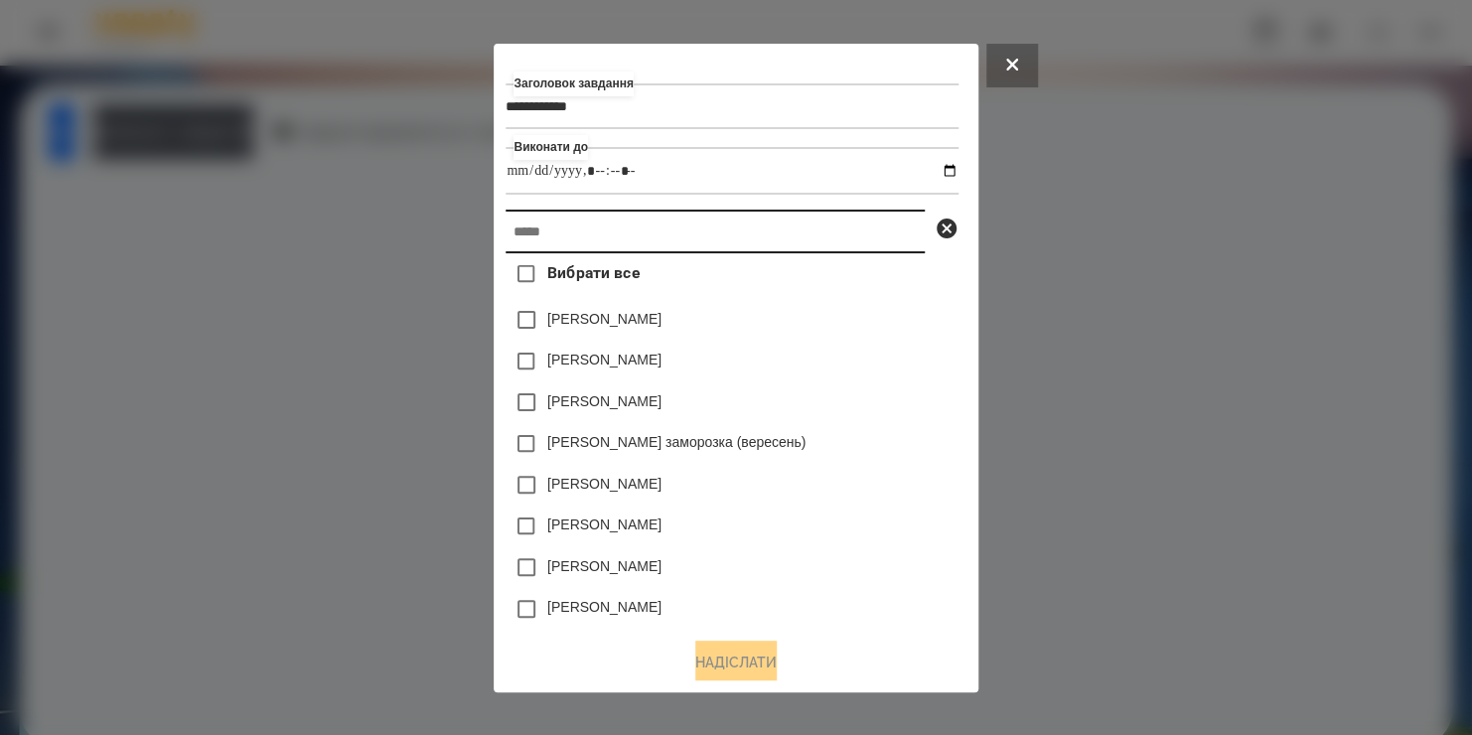
type input "**********"
click at [871, 220] on input "text" at bounding box center [715, 232] width 419 height 44
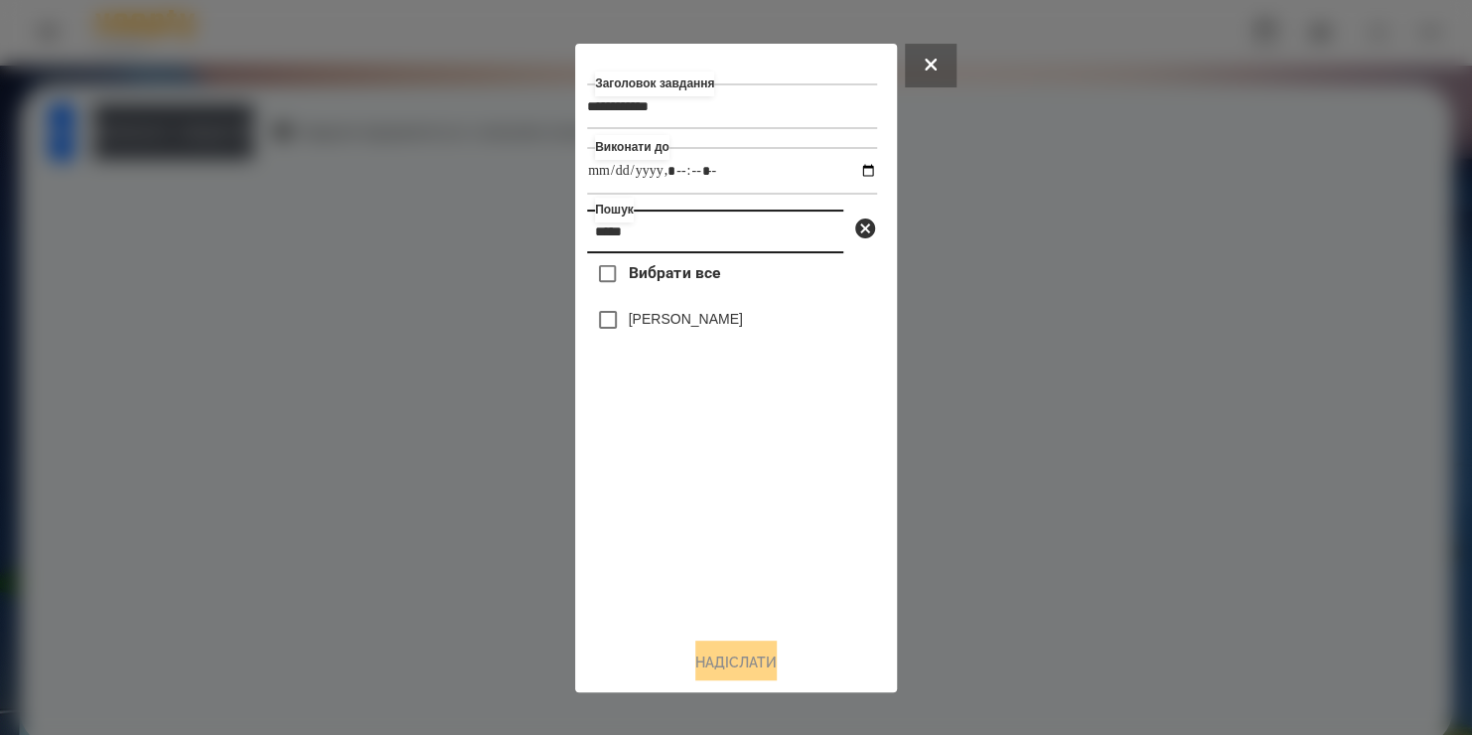
type input "*****"
click at [708, 327] on label "[PERSON_NAME]" at bounding box center [686, 319] width 114 height 20
click at [740, 658] on button "Надіслати" at bounding box center [735, 663] width 81 height 44
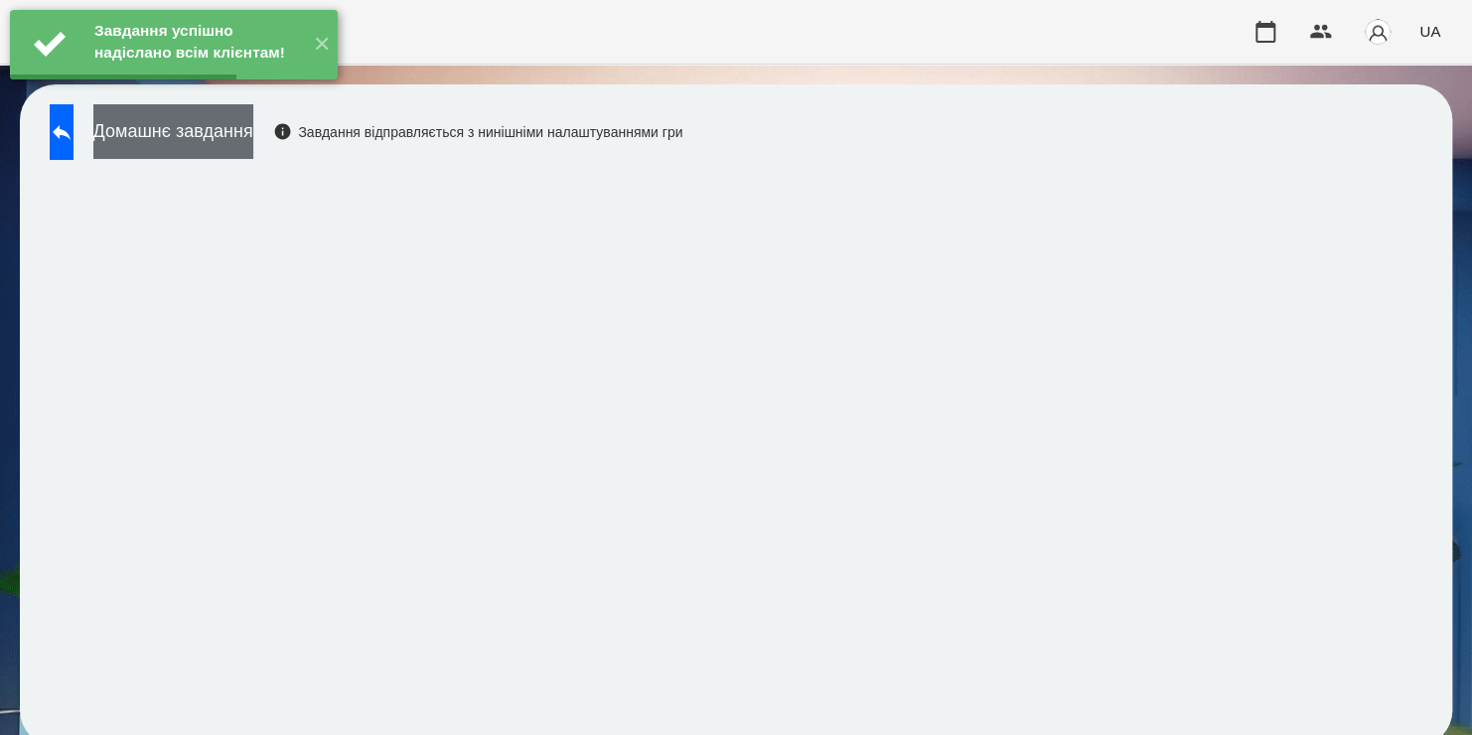
click at [253, 143] on button "Домашнє завдання" at bounding box center [173, 131] width 160 height 55
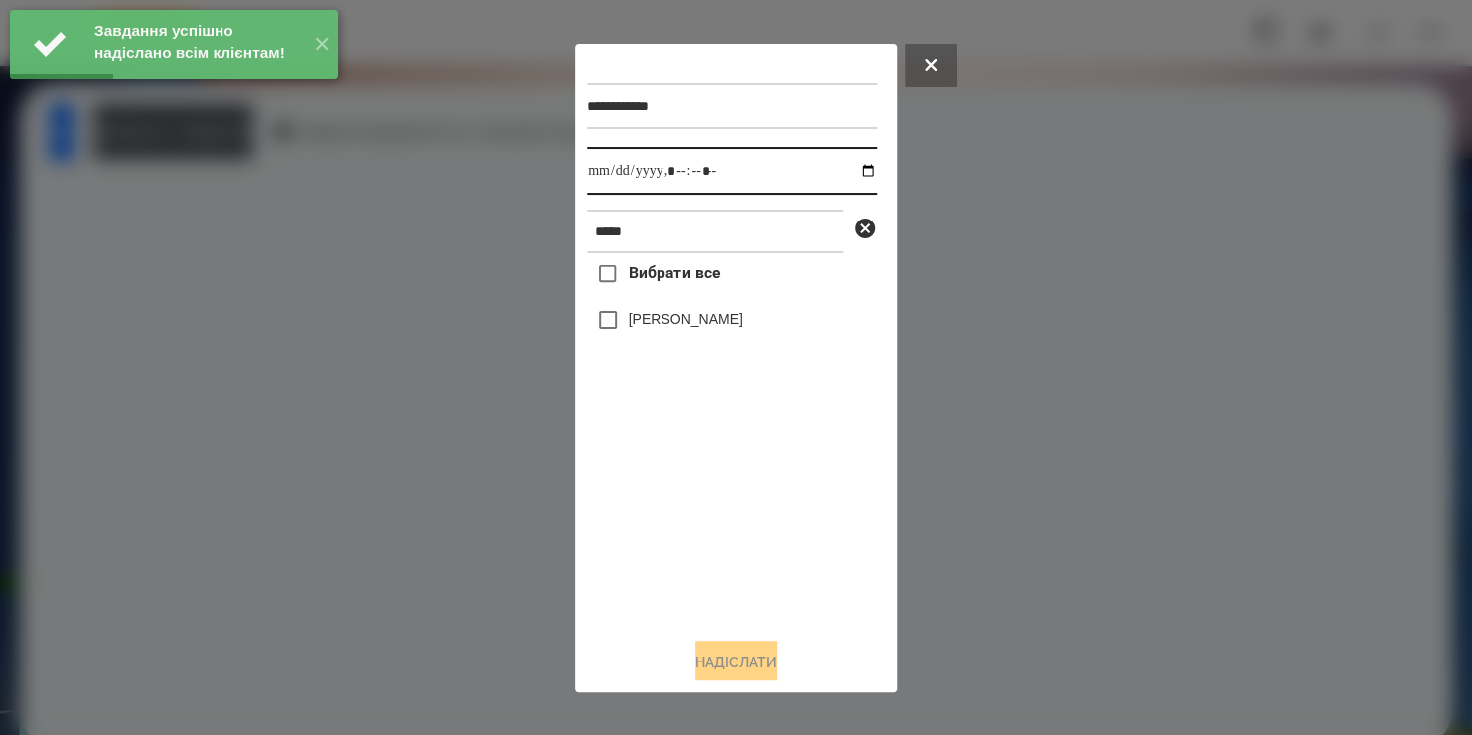
click at [861, 176] on input "datetime-local" at bounding box center [732, 171] width 290 height 48
click at [845, 176] on input "datetime-local" at bounding box center [732, 171] width 290 height 48
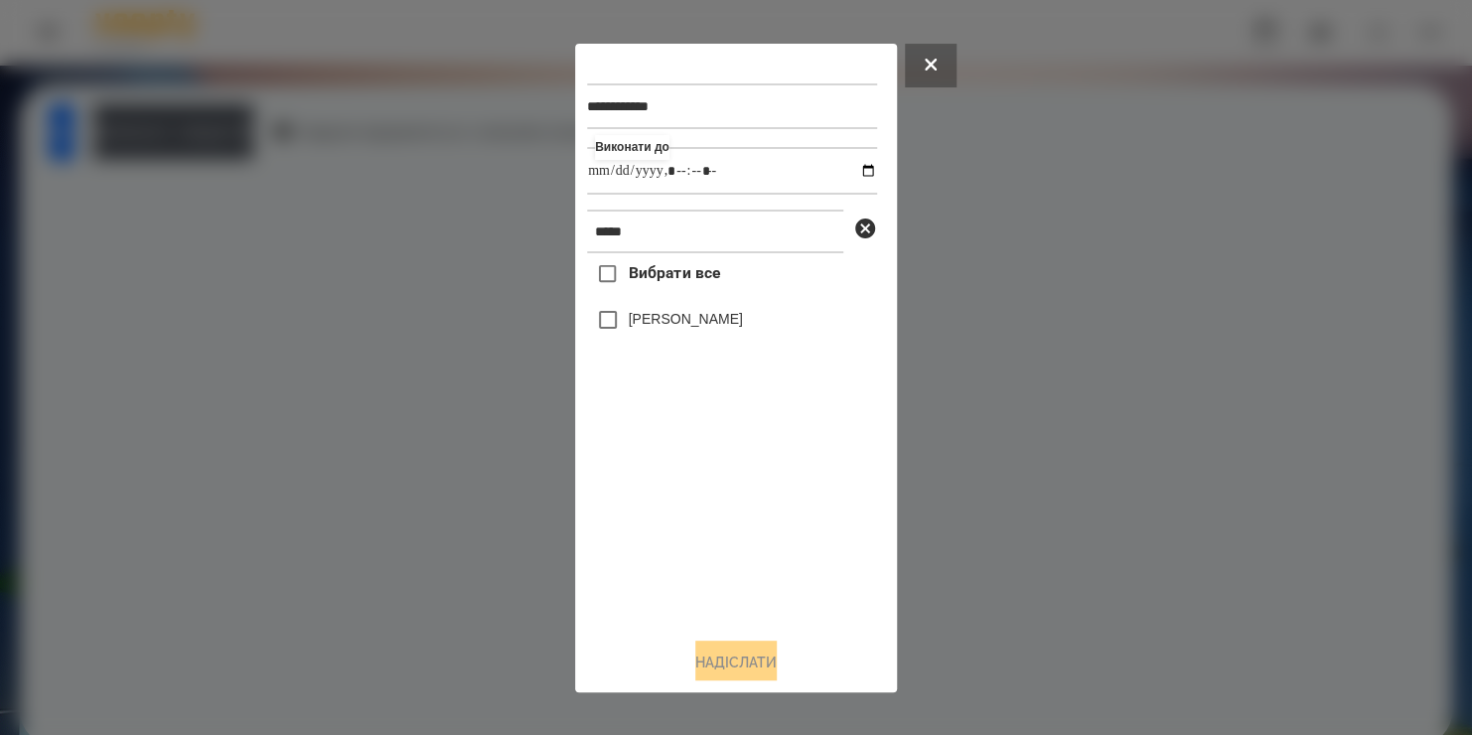
type input "**********"
click at [612, 330] on div "Вибрати все Васеленко Віра" at bounding box center [732, 436] width 290 height 367
click at [743, 670] on button "Надіслати" at bounding box center [735, 663] width 81 height 44
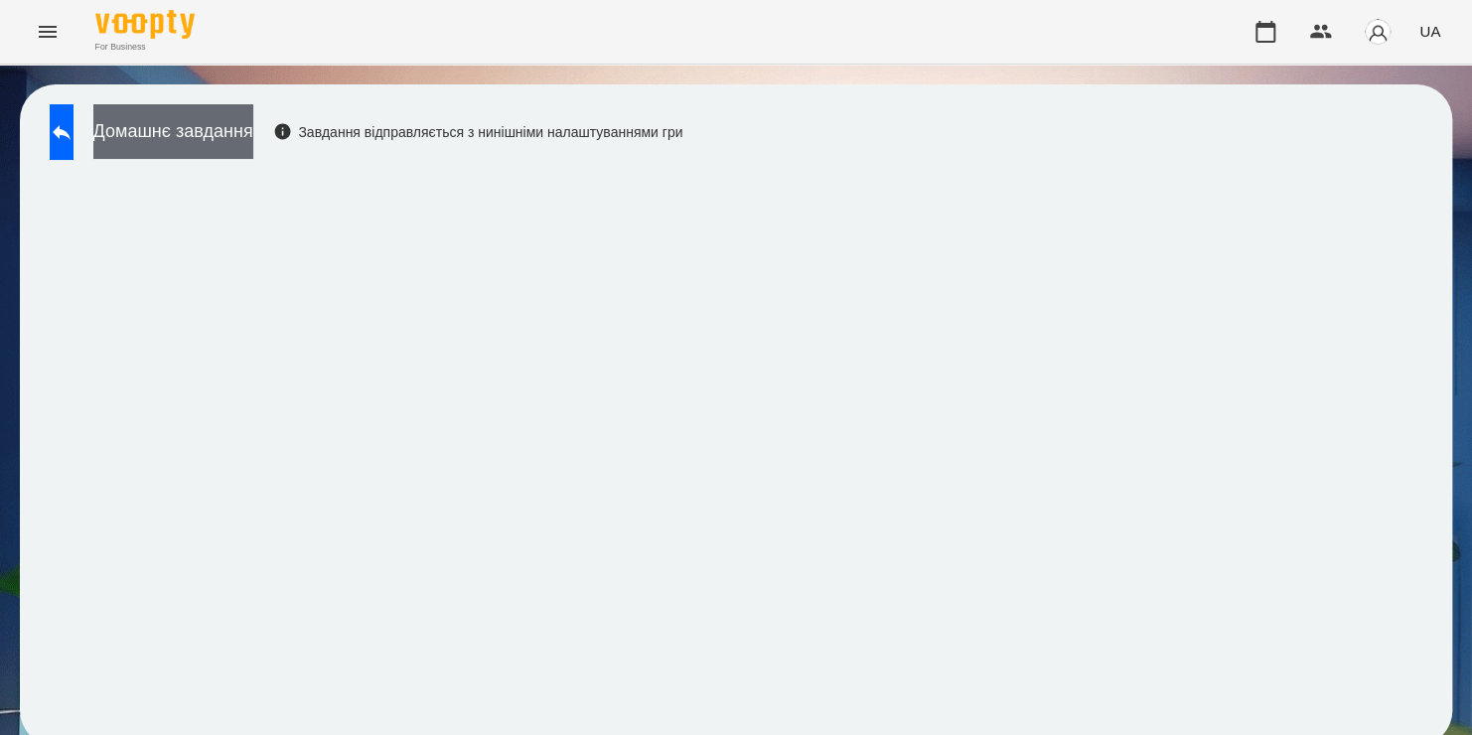
click at [180, 147] on button "Домашнє завдання" at bounding box center [173, 131] width 160 height 55
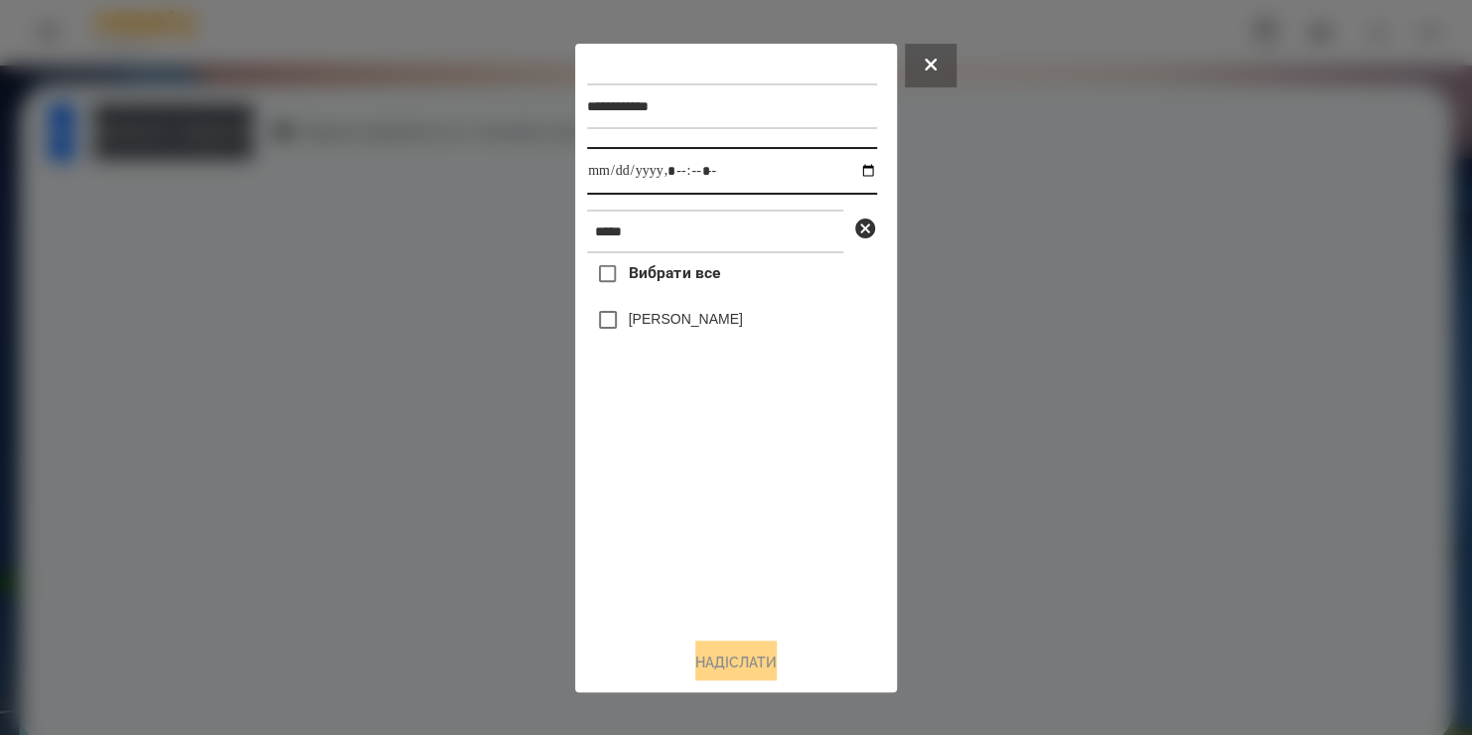
click at [843, 171] on input "datetime-local" at bounding box center [732, 171] width 290 height 48
click at [927, 71] on button at bounding box center [931, 66] width 52 height 44
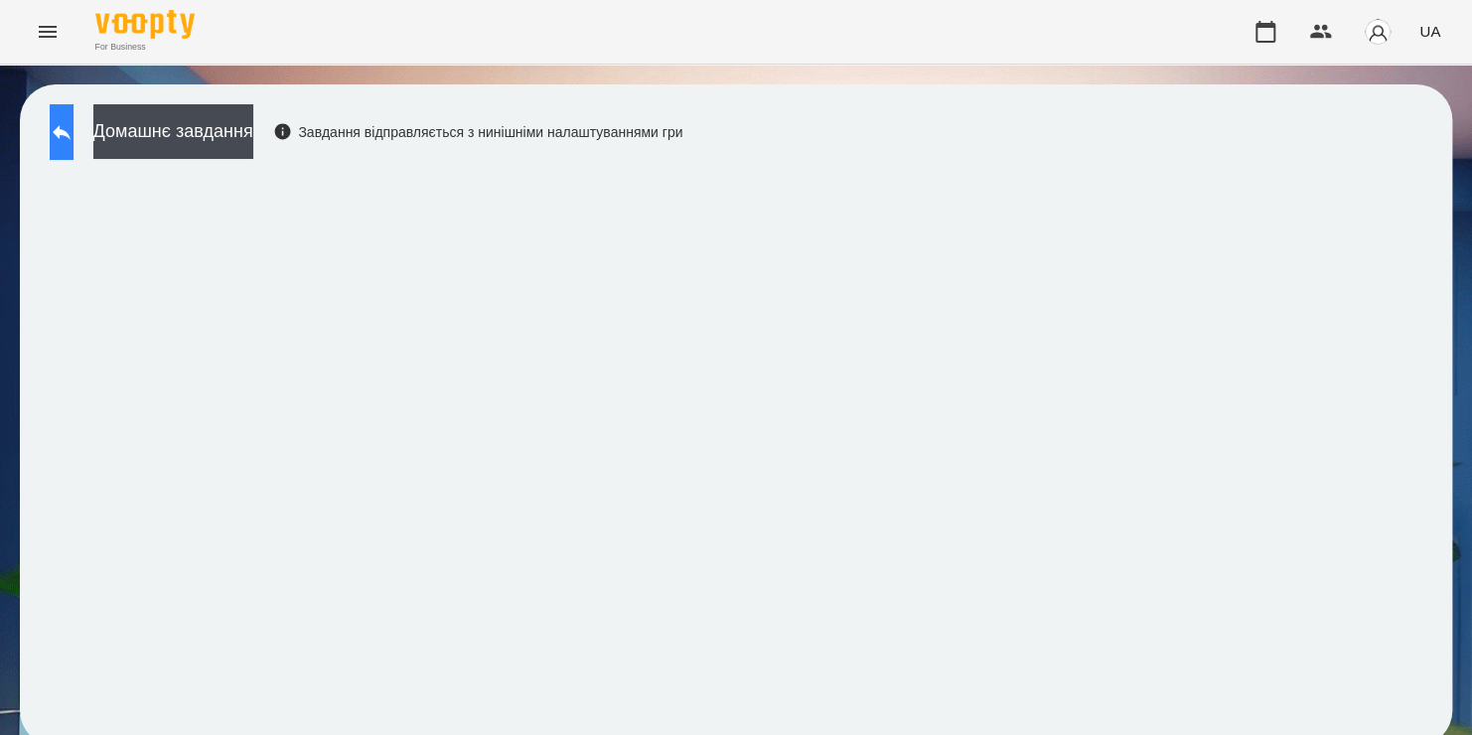
click at [73, 152] on button at bounding box center [62, 132] width 24 height 56
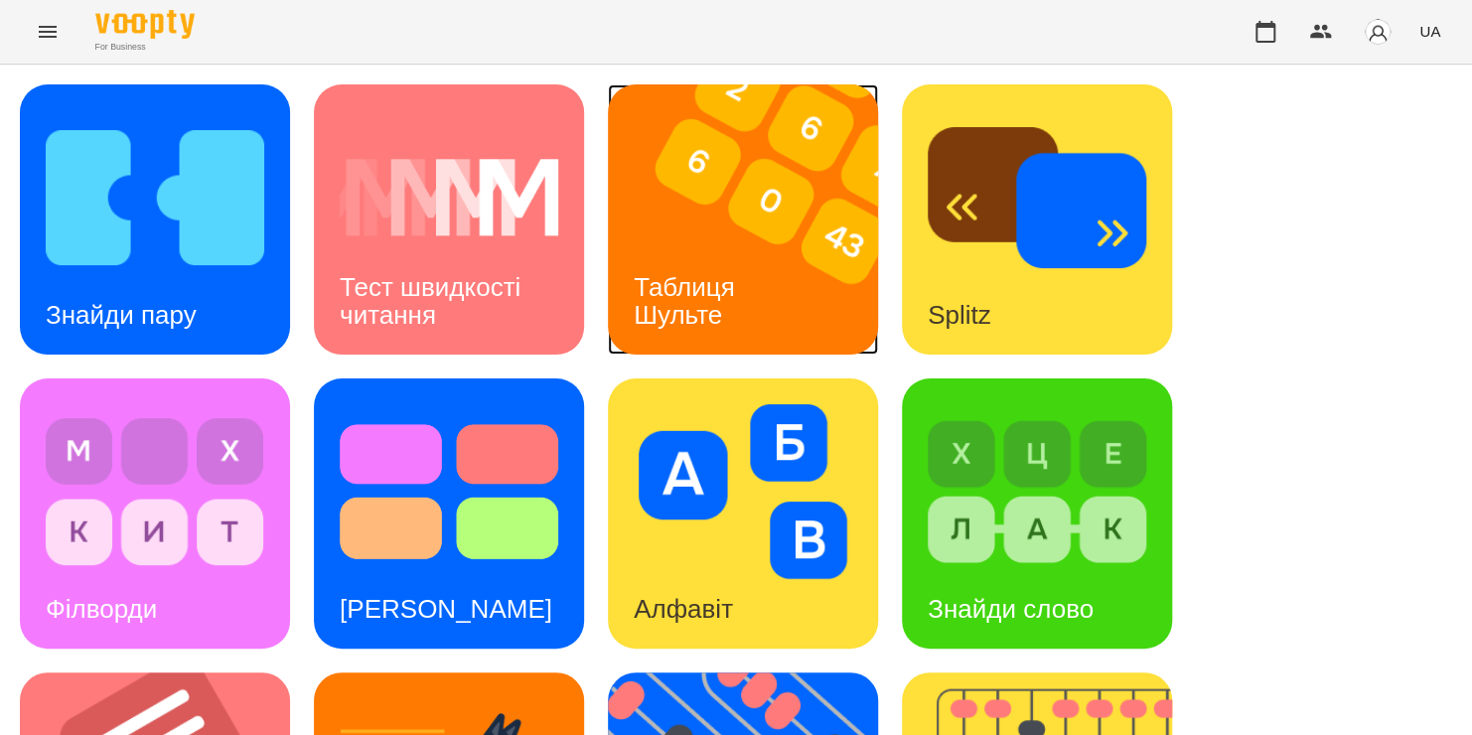
click at [632, 337] on div "Таблиця Шульте" at bounding box center [688, 301] width 160 height 106
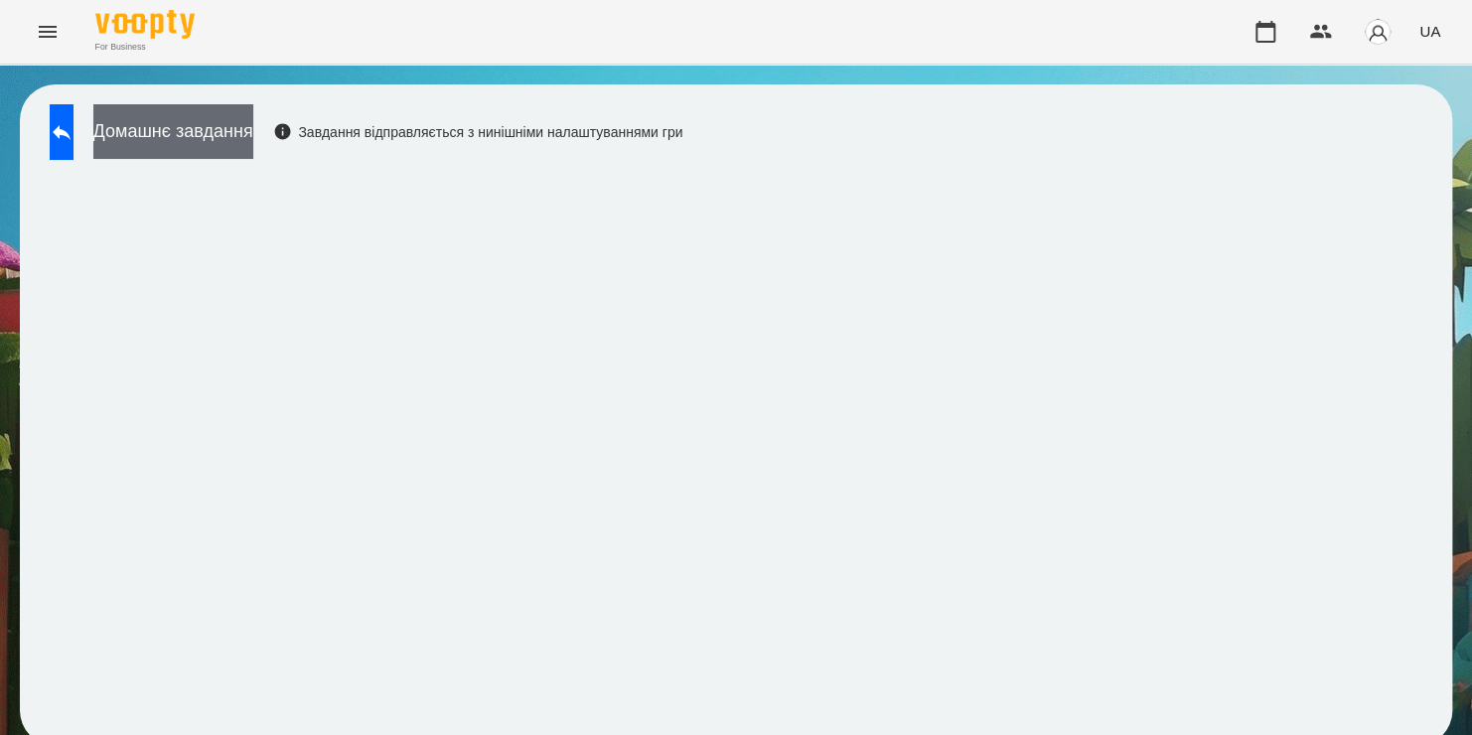
click at [237, 137] on button "Домашнє завдання" at bounding box center [173, 131] width 160 height 55
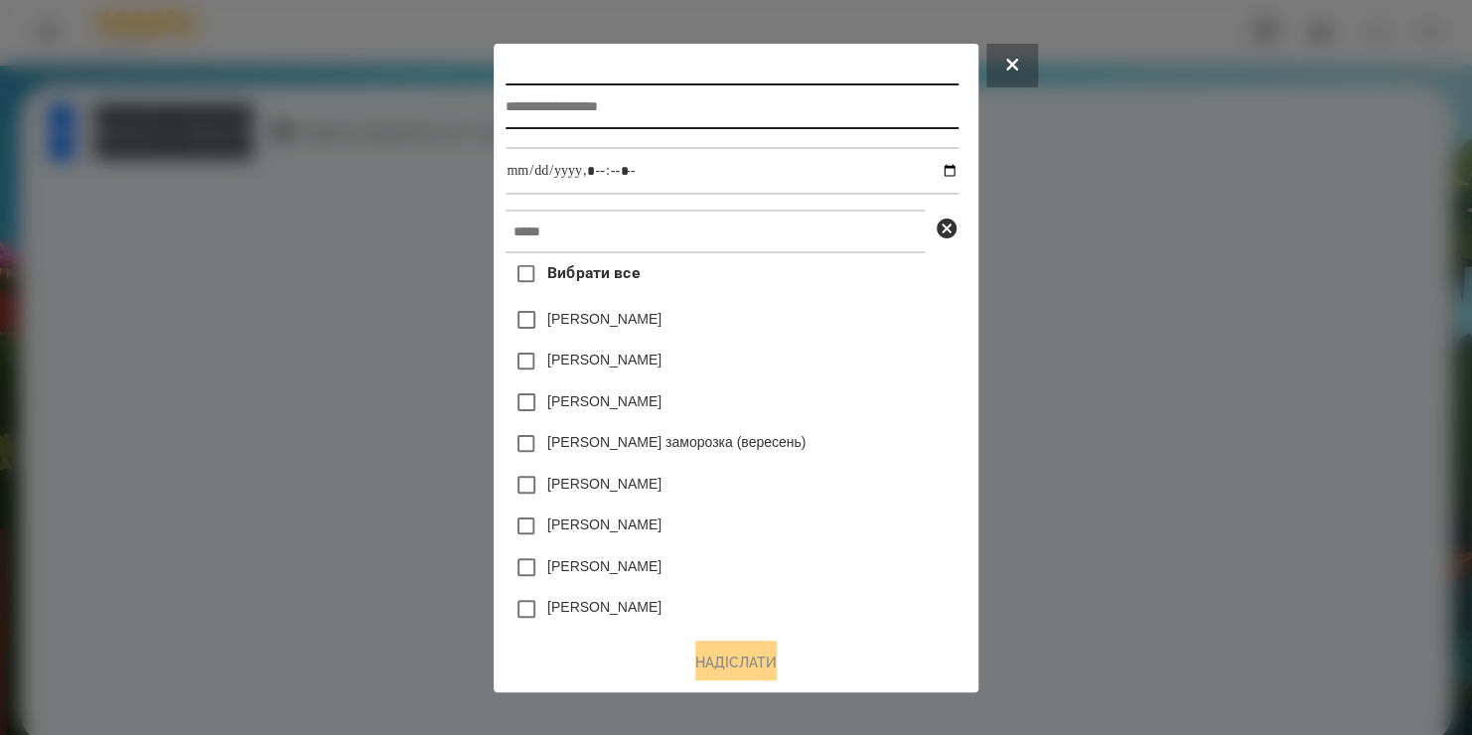
click at [509, 101] on input "text" at bounding box center [732, 106] width 452 height 46
type input "******"
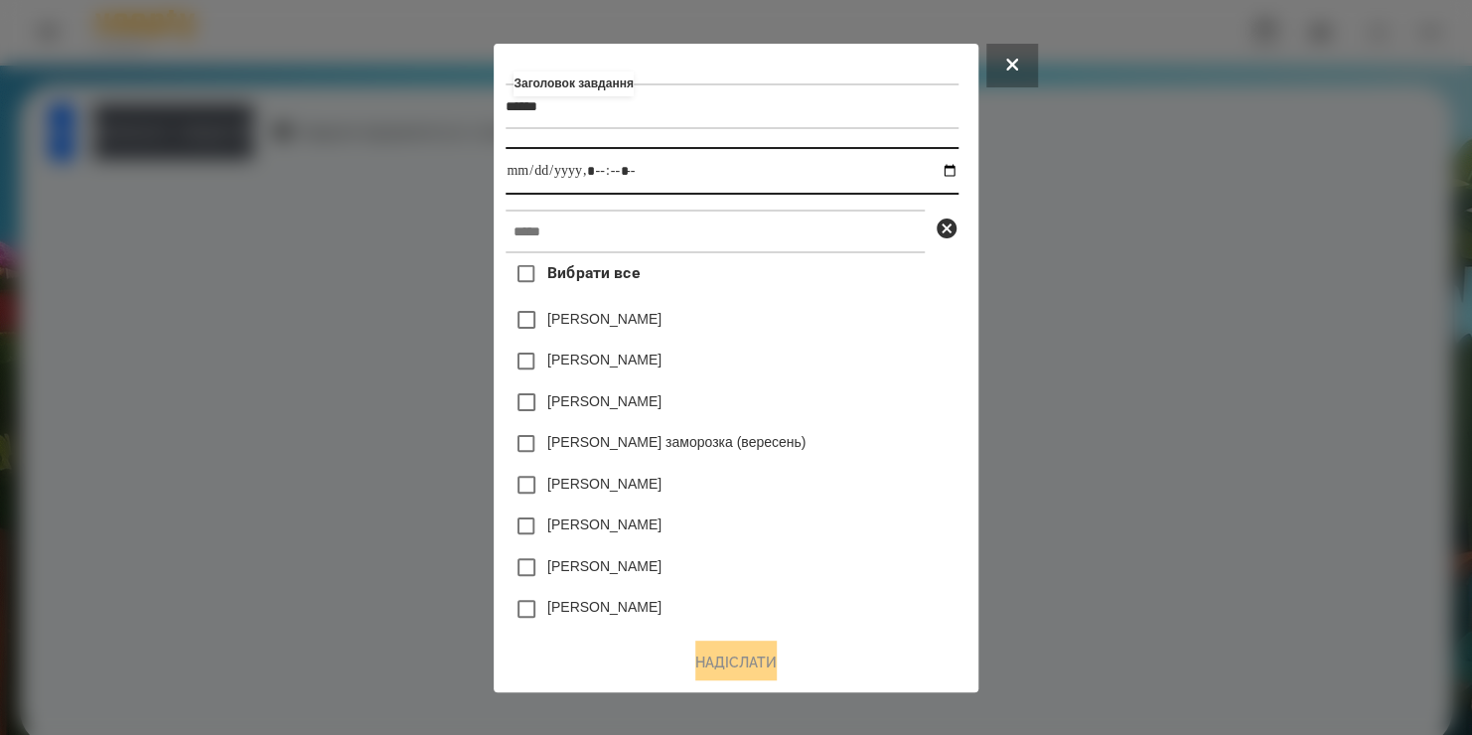
click at [954, 174] on input "datetime-local" at bounding box center [732, 171] width 452 height 48
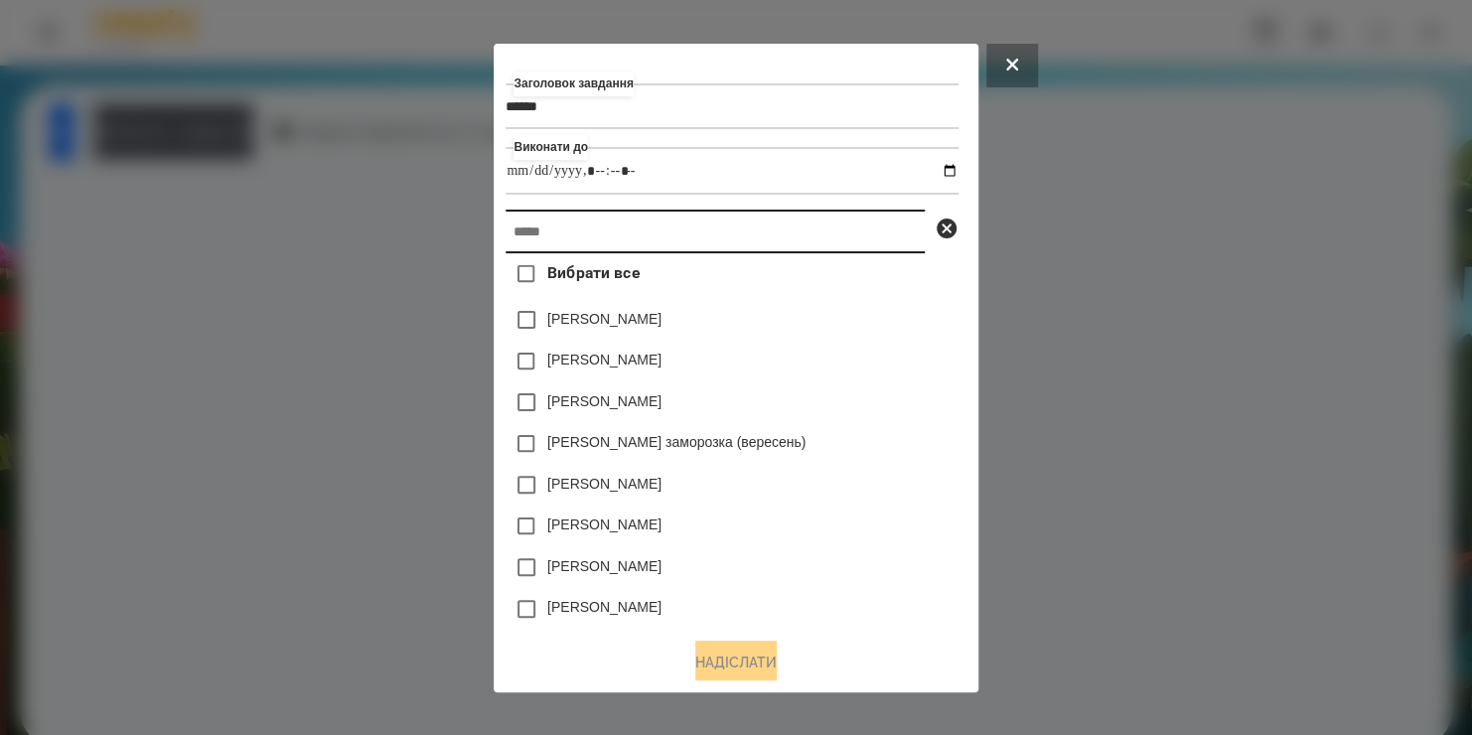
type input "**********"
click at [902, 223] on input "text" at bounding box center [715, 232] width 419 height 44
click at [838, 245] on input "text" at bounding box center [715, 232] width 419 height 44
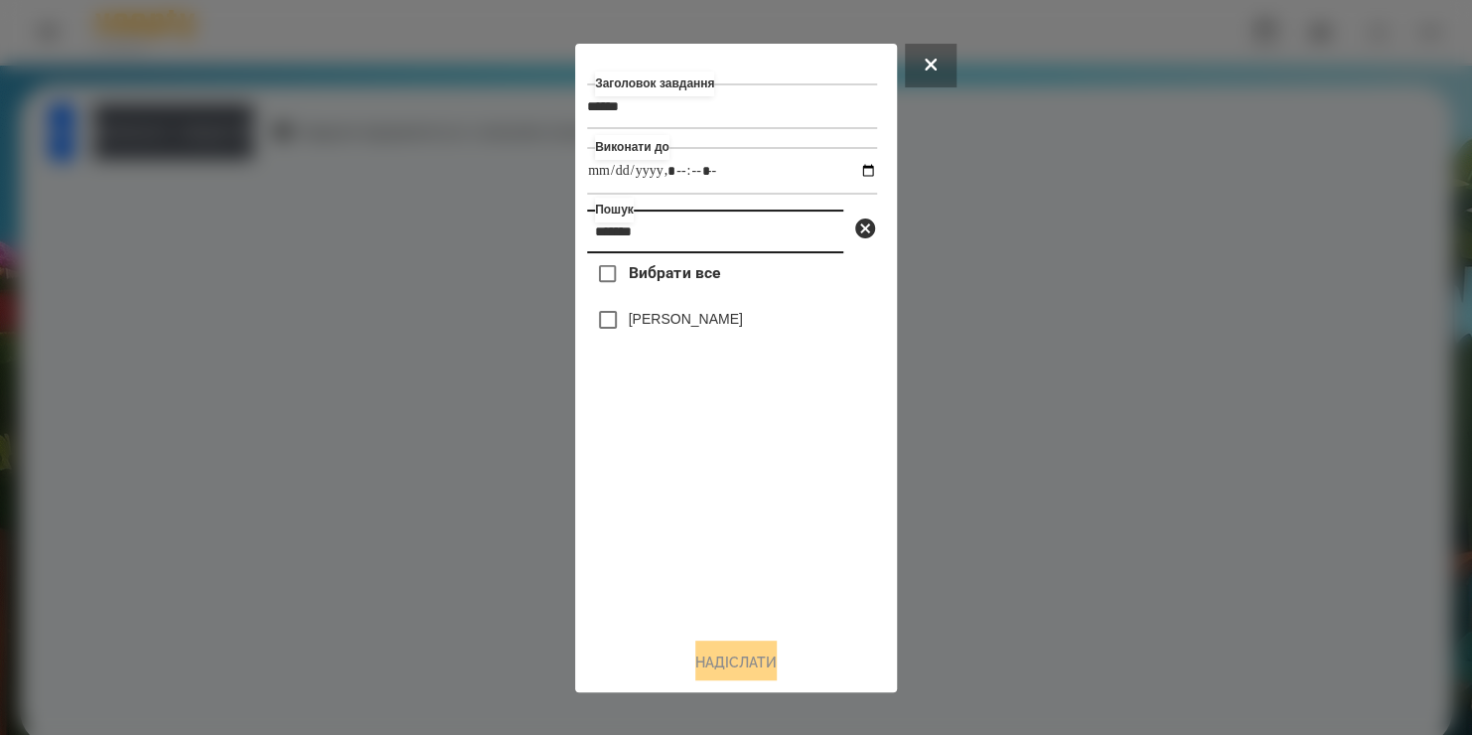
type input "*******"
click at [684, 322] on label "[PERSON_NAME]" at bounding box center [686, 319] width 114 height 20
click at [736, 655] on button "Надіслати" at bounding box center [735, 663] width 81 height 44
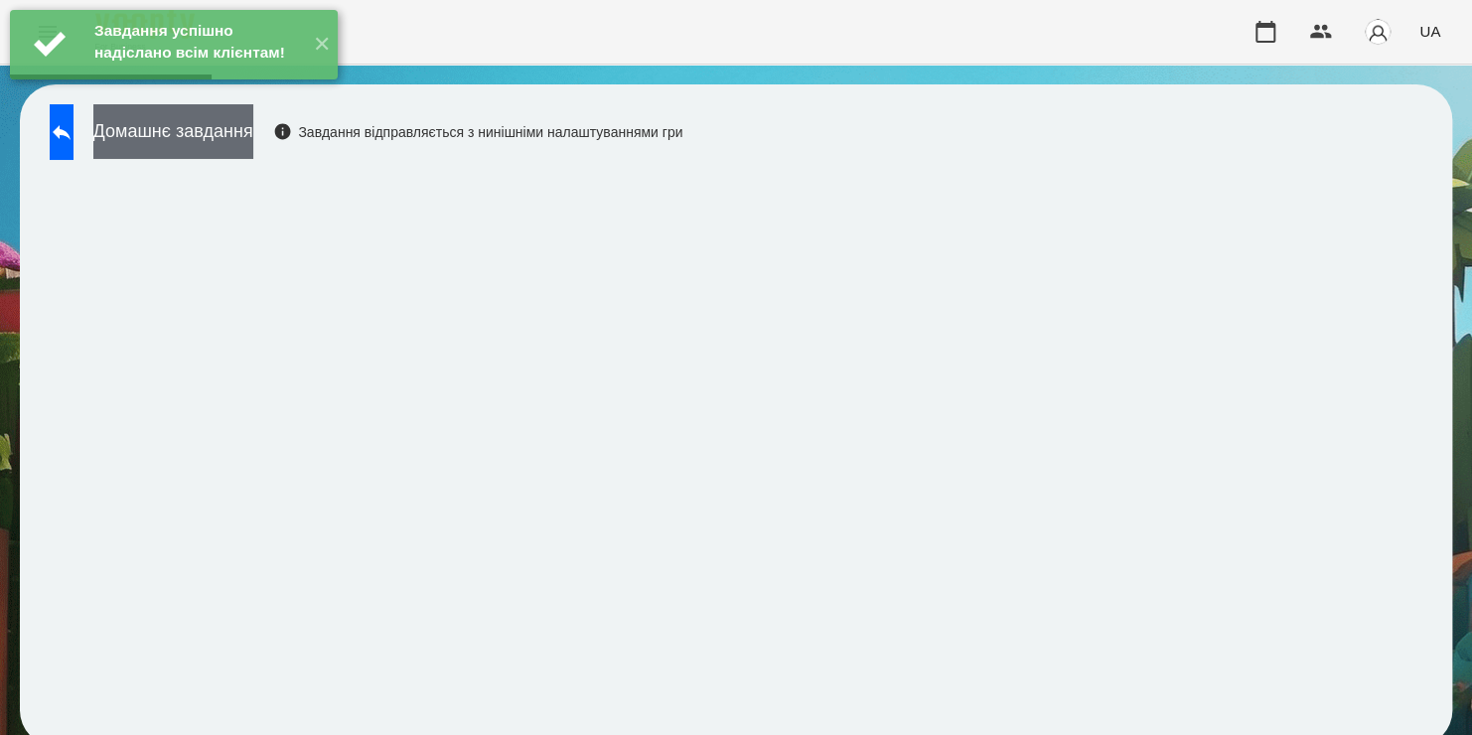
click at [253, 142] on button "Домашнє завдання" at bounding box center [173, 131] width 160 height 55
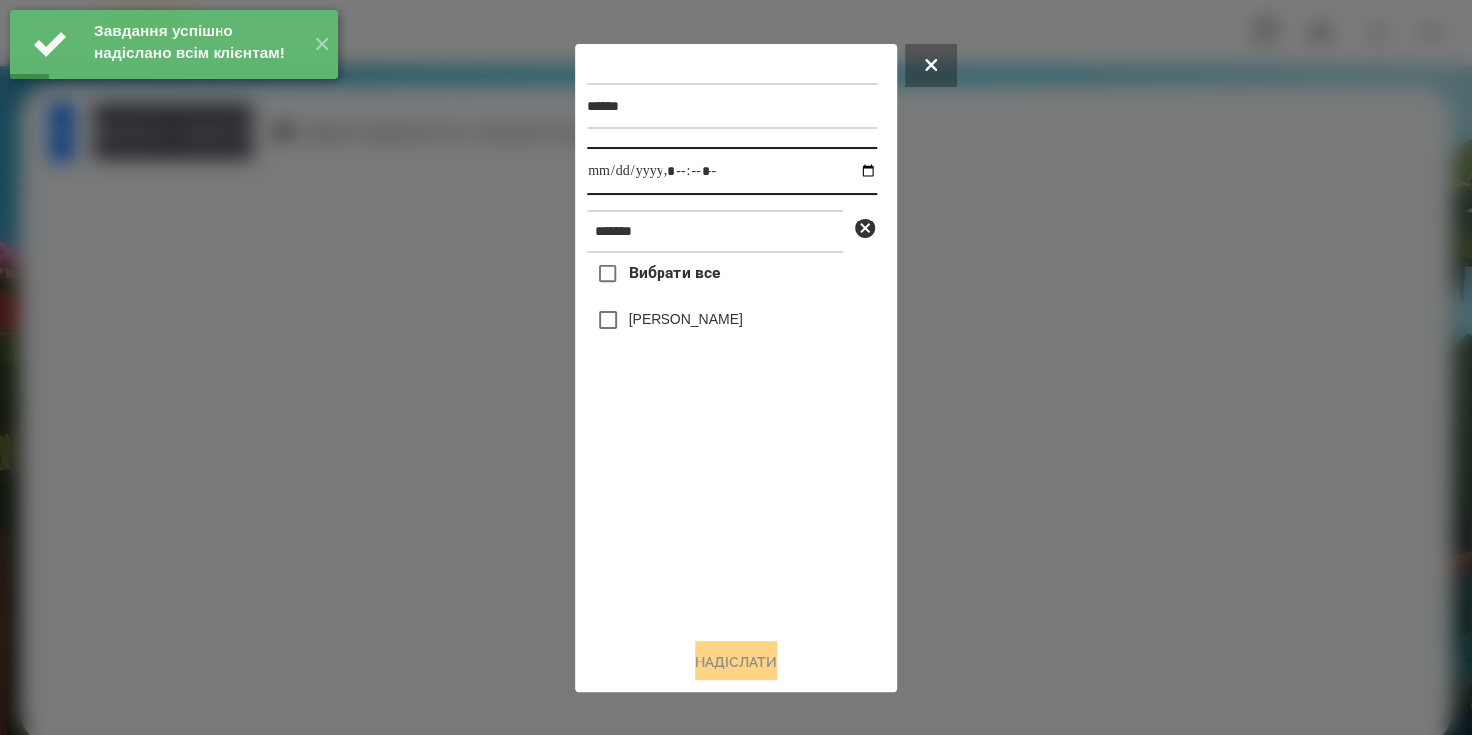
click at [851, 175] on input "datetime-local" at bounding box center [732, 171] width 290 height 48
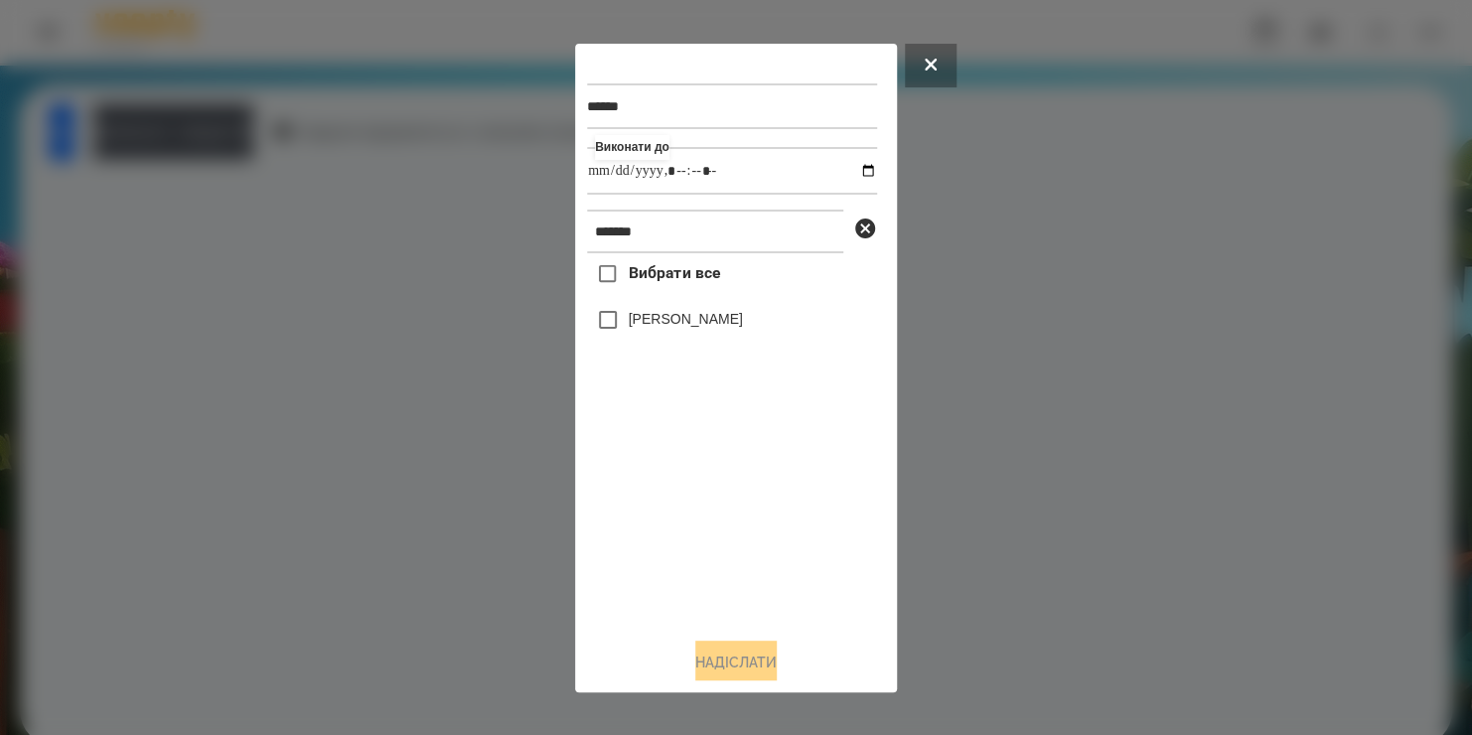
type input "**********"
drag, startPoint x: 724, startPoint y: 559, endPoint x: 652, endPoint y: 326, distance: 244.4
click at [652, 326] on div "Вибрати все Васеленко Віра" at bounding box center [732, 436] width 290 height 367
click at [652, 326] on label "[PERSON_NAME]" at bounding box center [686, 319] width 114 height 20
click at [747, 671] on button "Надіслати" at bounding box center [735, 663] width 81 height 44
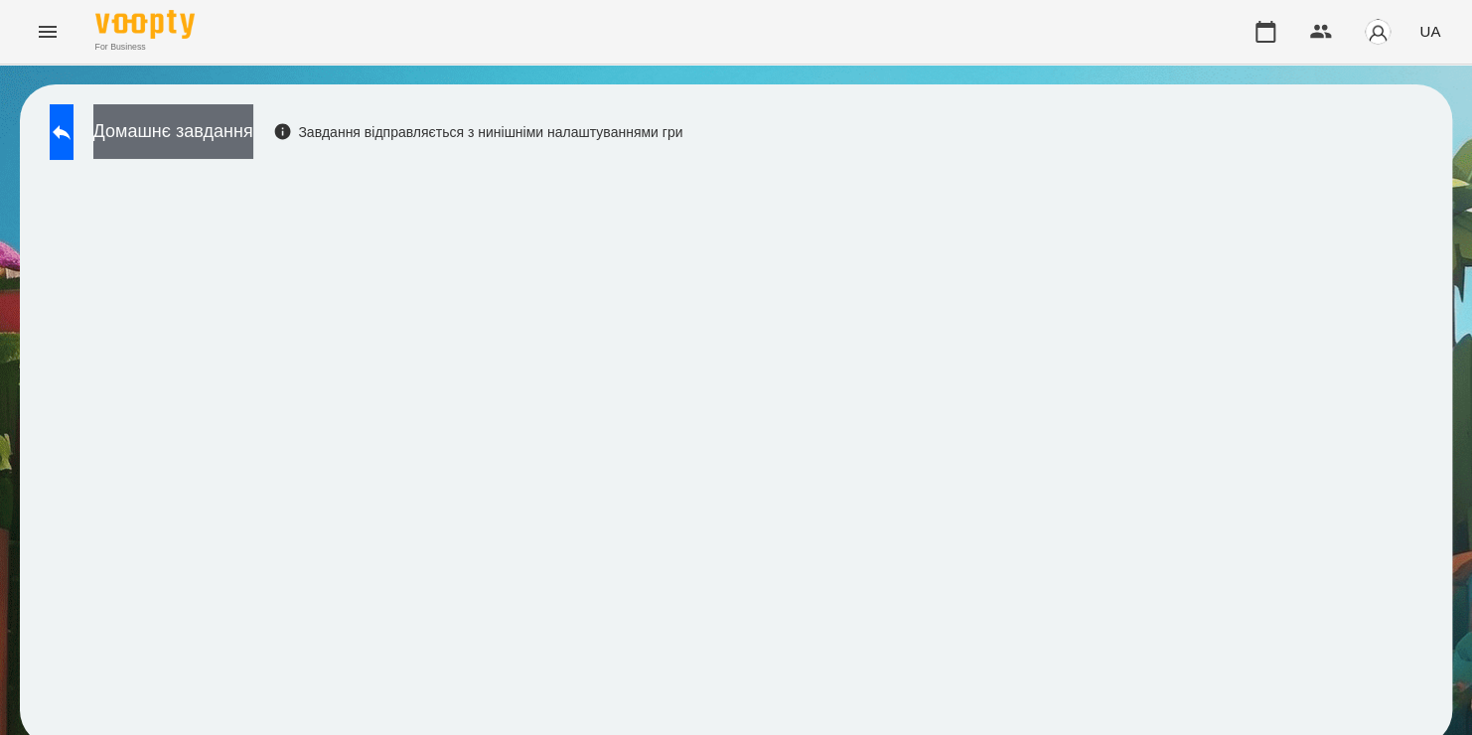
click at [179, 128] on button "Домашнє завдання" at bounding box center [173, 131] width 160 height 55
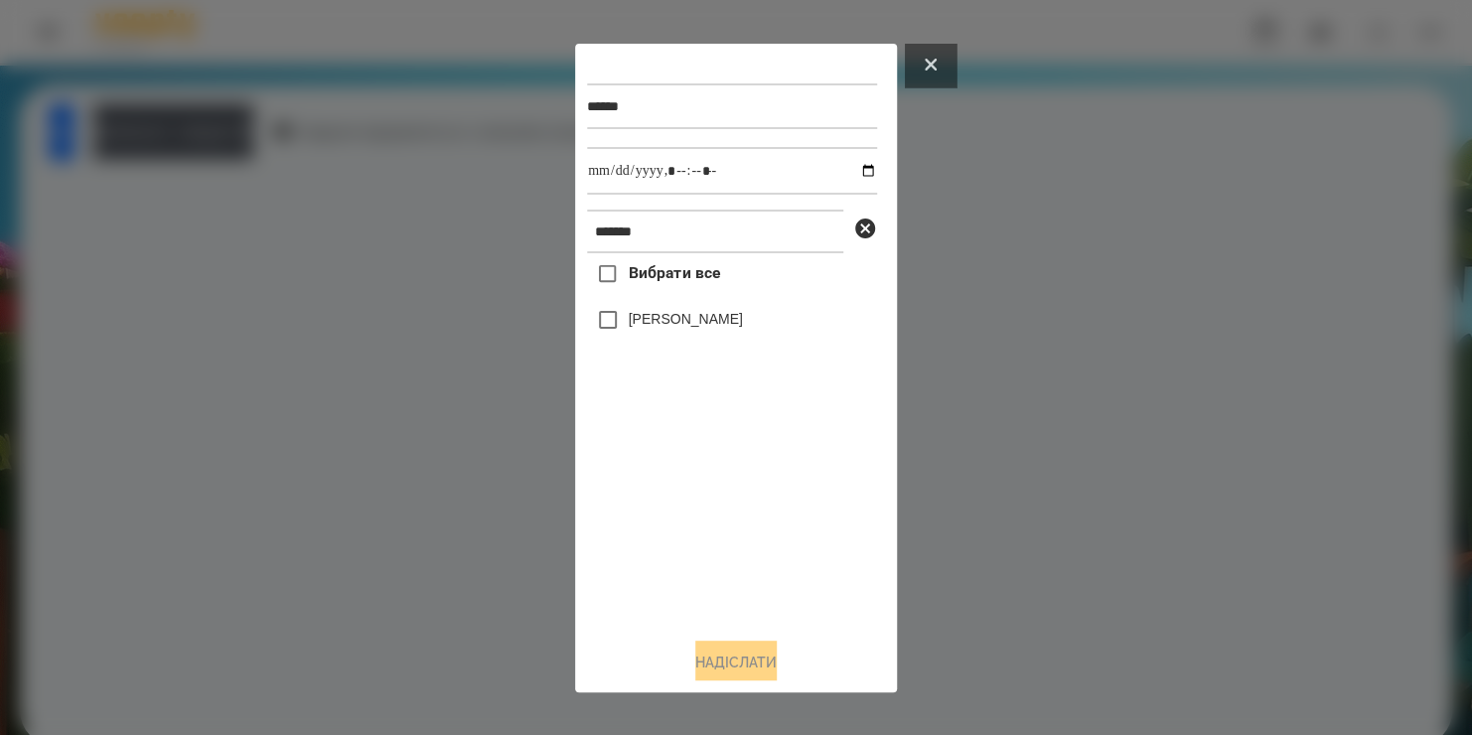
click at [930, 66] on icon at bounding box center [931, 64] width 12 height 12
